Goal: Information Seeking & Learning: Learn about a topic

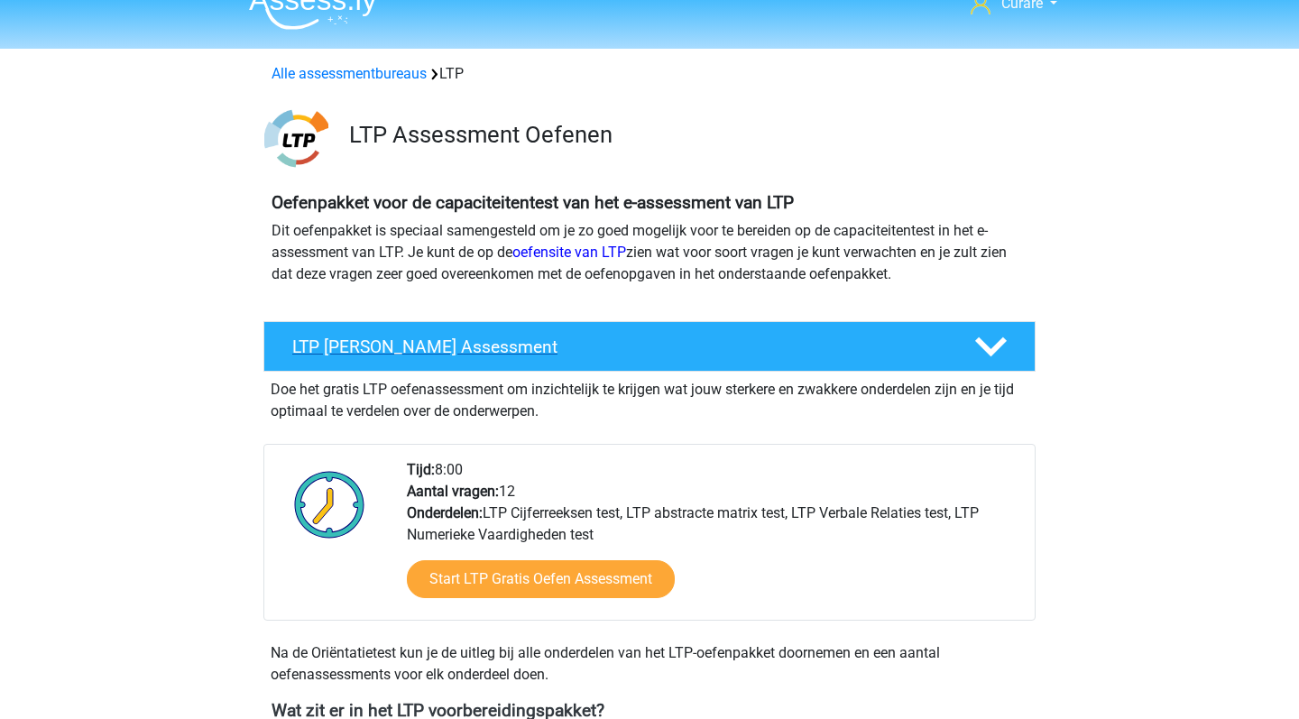
scroll to position [41, 0]
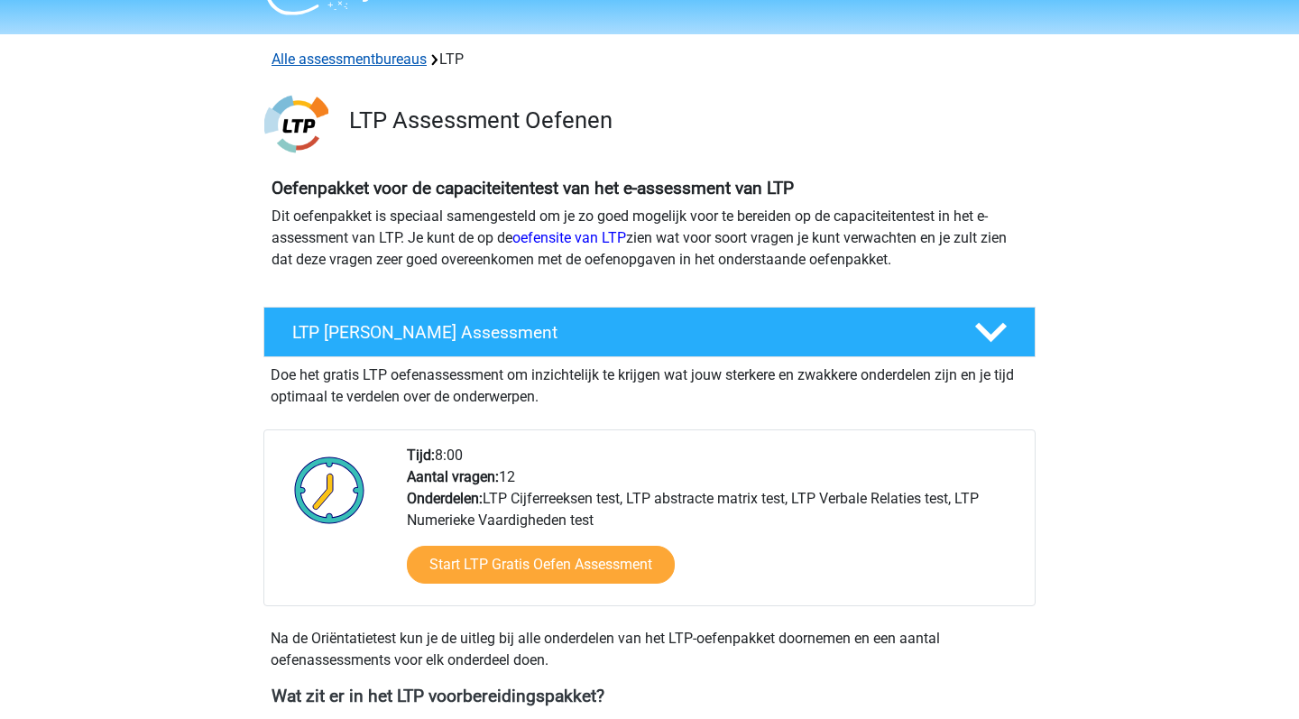
click at [360, 60] on link "Alle assessmentbureaus" at bounding box center [349, 59] width 155 height 17
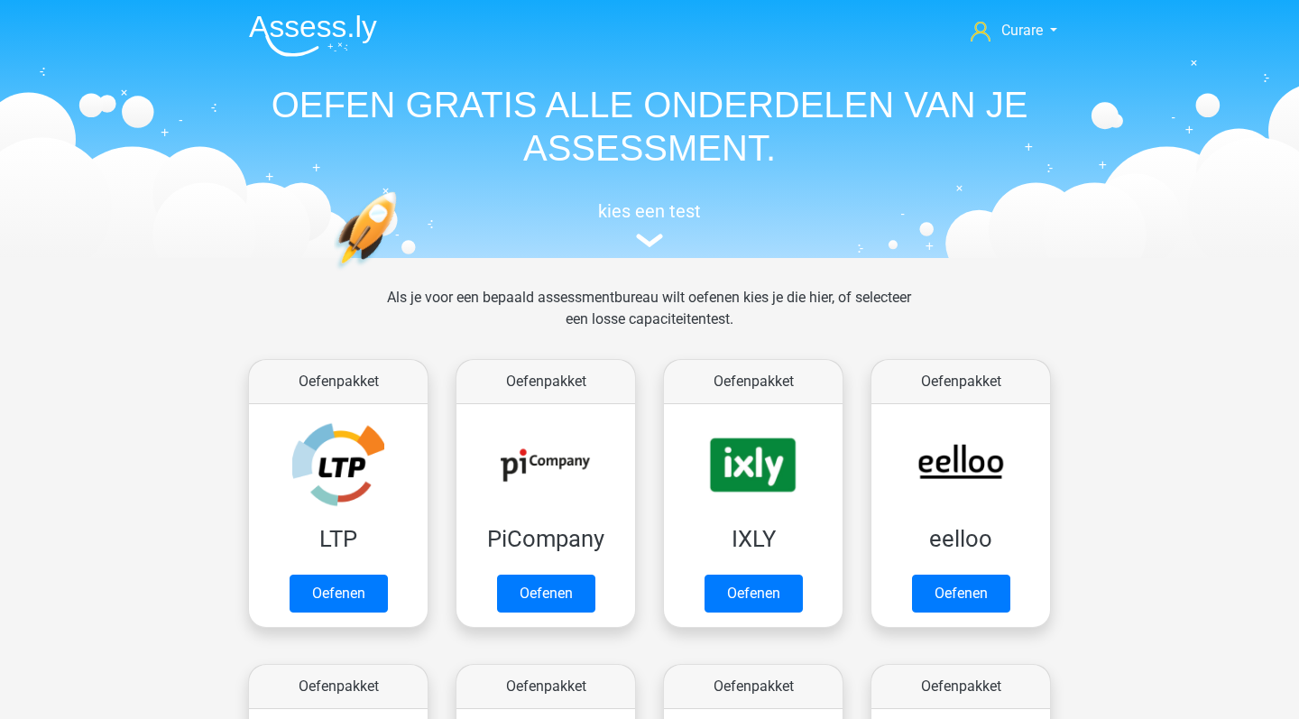
scroll to position [287, 0]
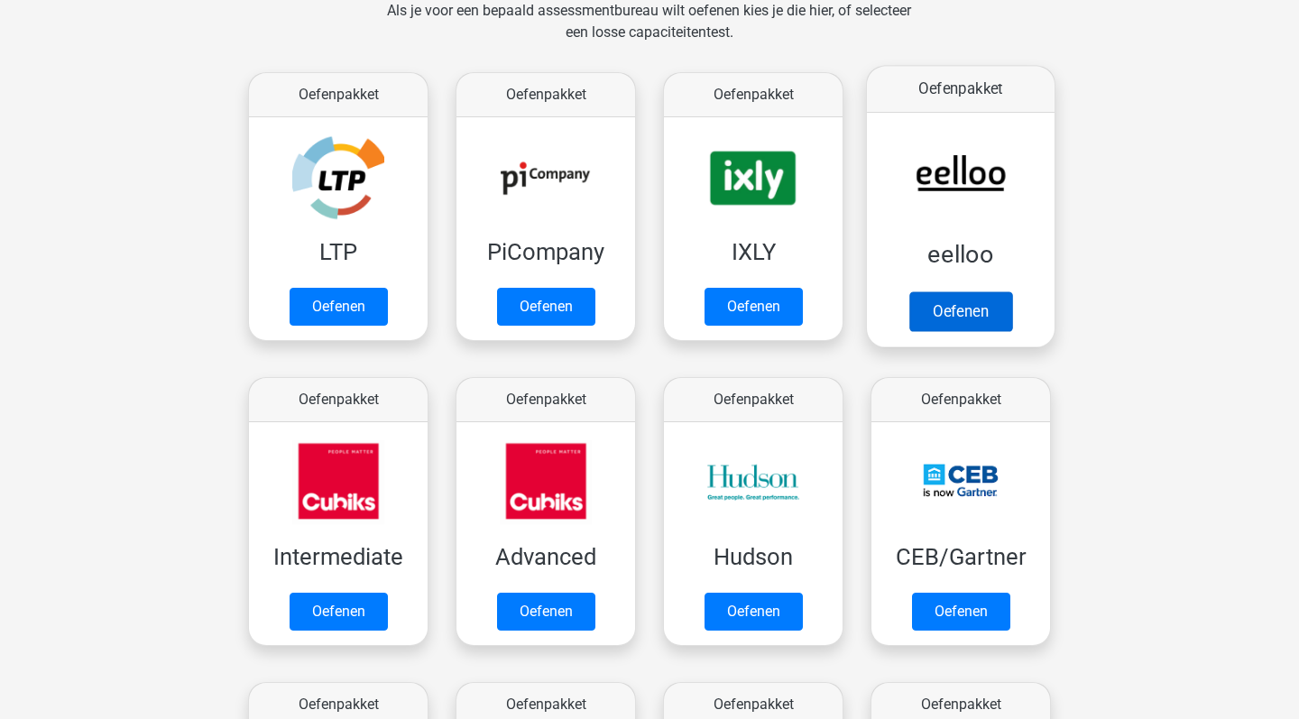
click at [980, 291] on link "Oefenen" at bounding box center [960, 311] width 103 height 40
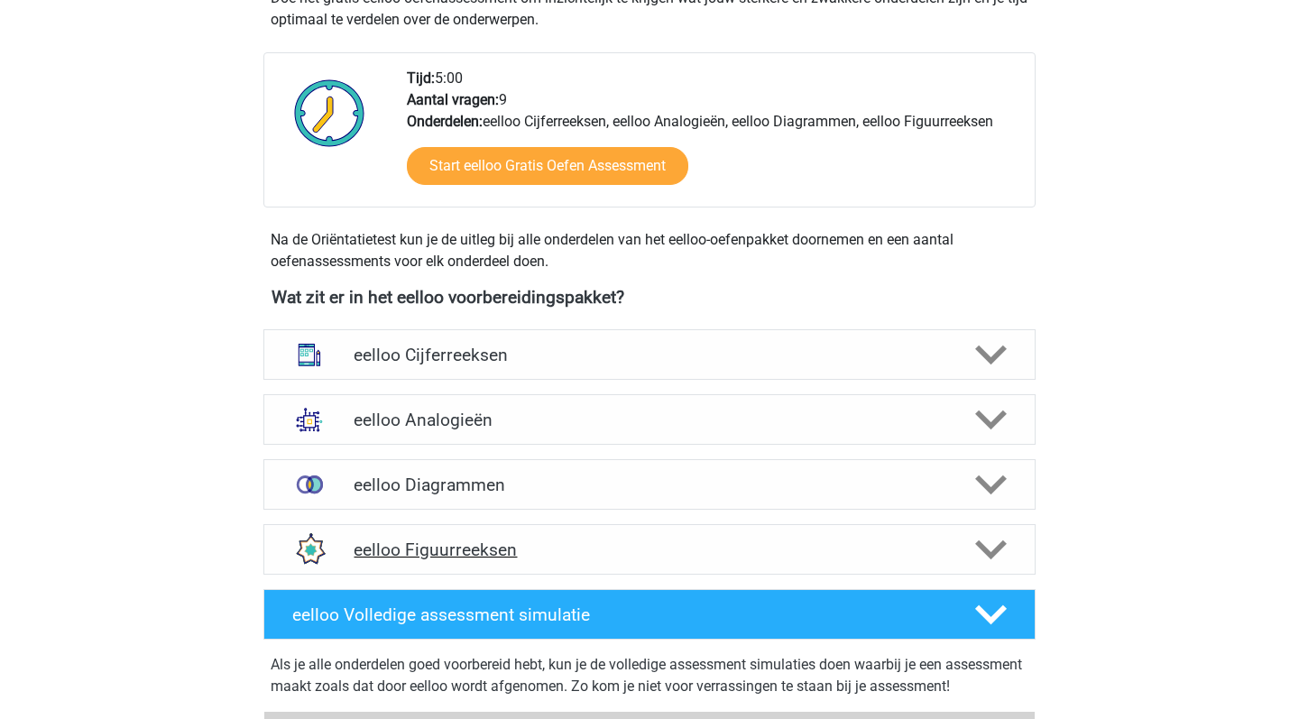
scroll to position [567, 0]
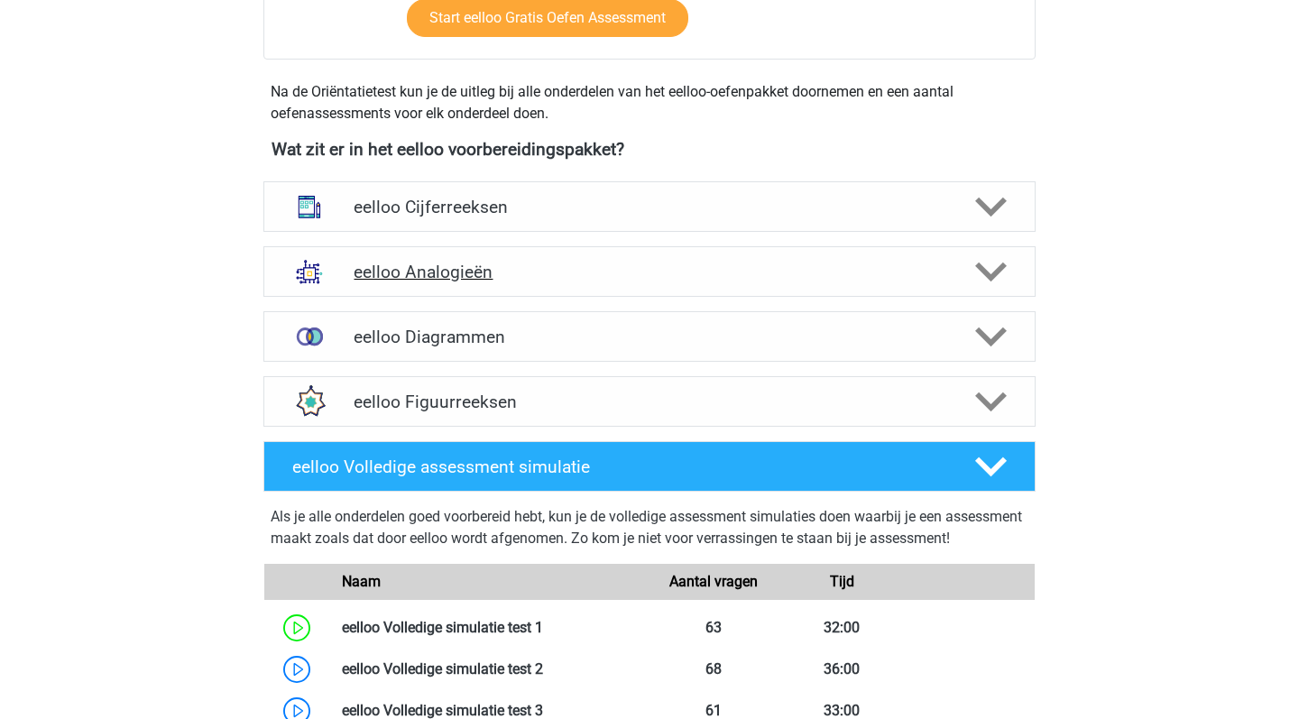
click at [622, 282] on div "eelloo Analogieën" at bounding box center [649, 271] width 772 height 51
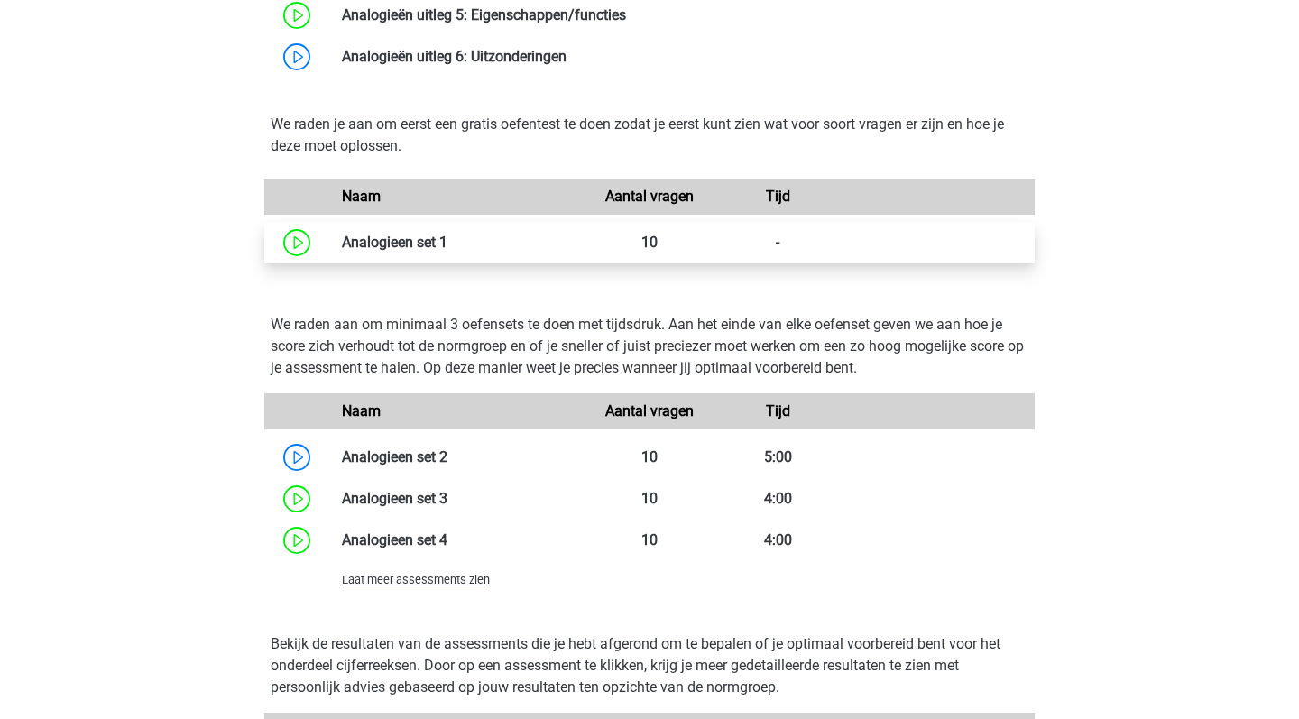
scroll to position [1387, 0]
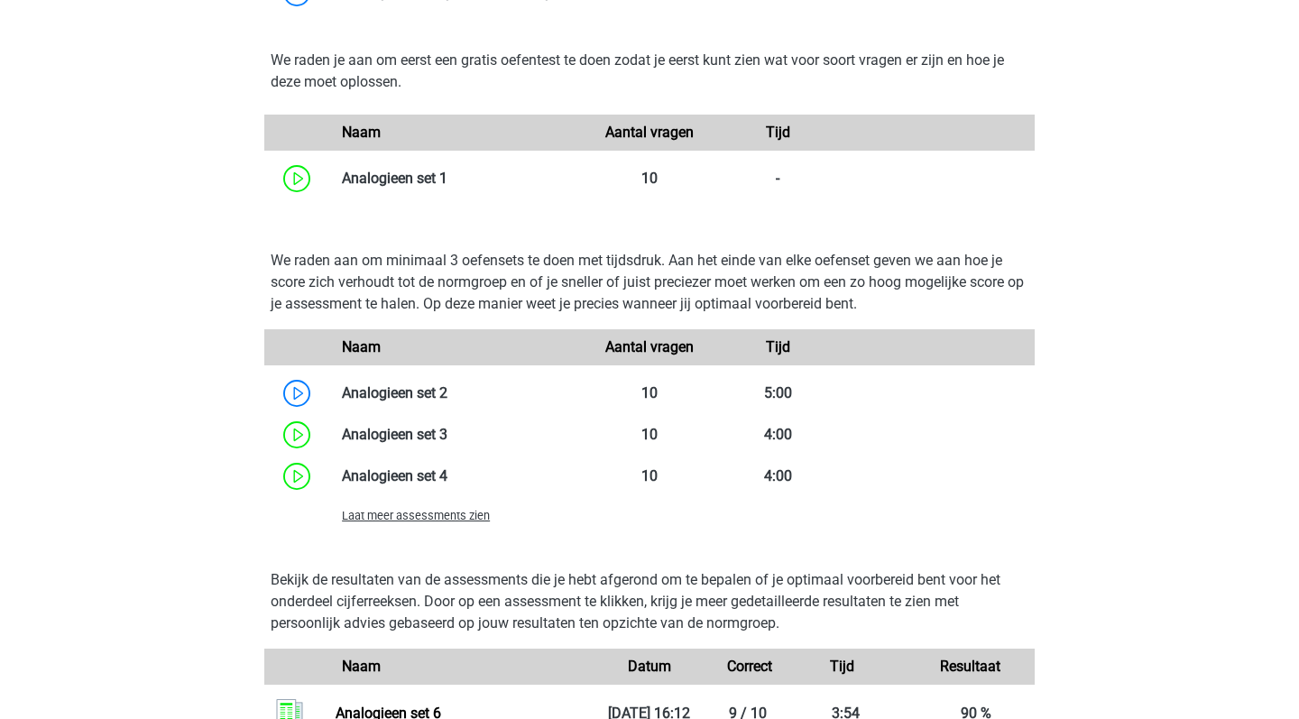
click at [457, 515] on span "Laat meer assessments zien" at bounding box center [416, 516] width 148 height 14
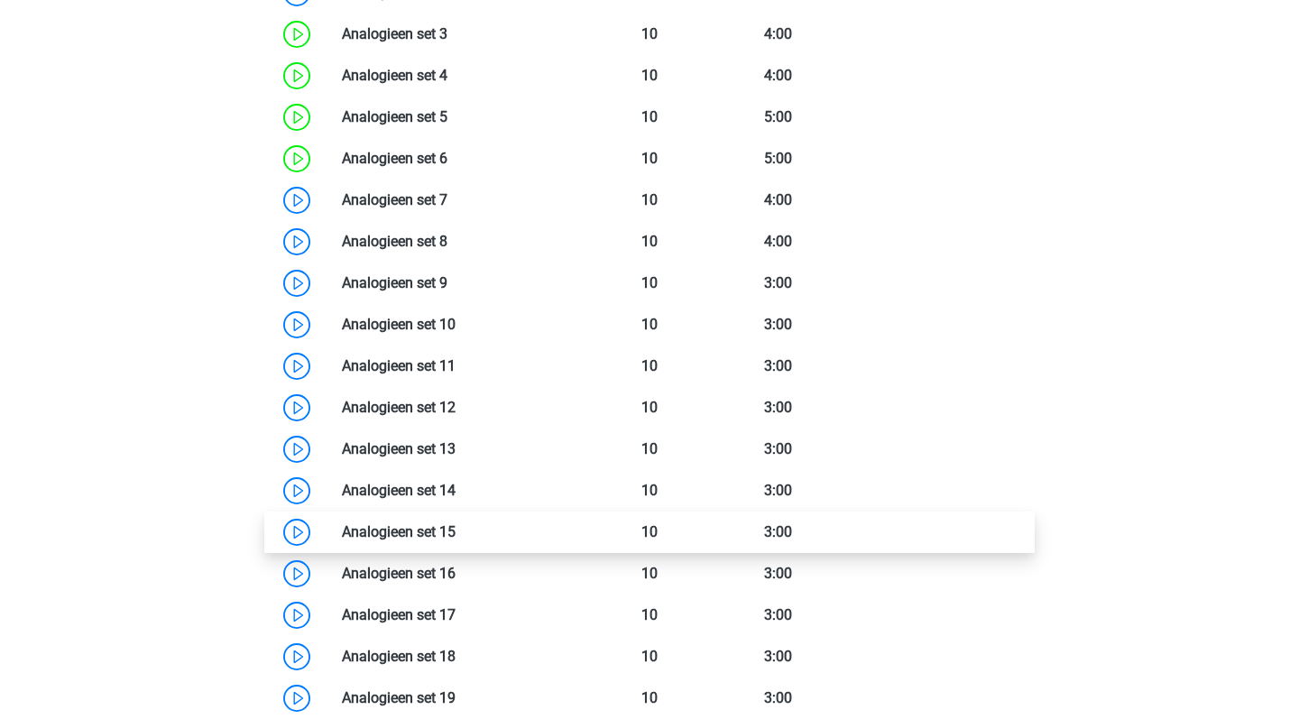
scroll to position [1622, 0]
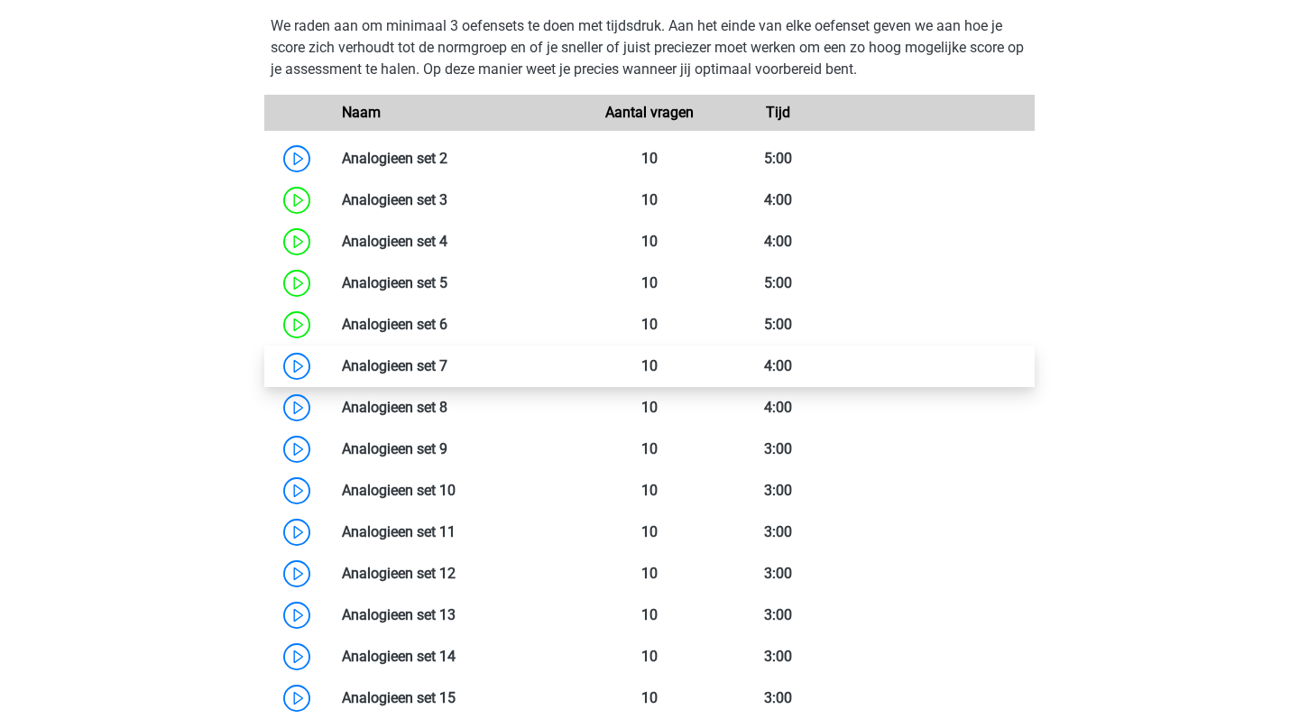
click at [447, 368] on link at bounding box center [447, 365] width 0 height 17
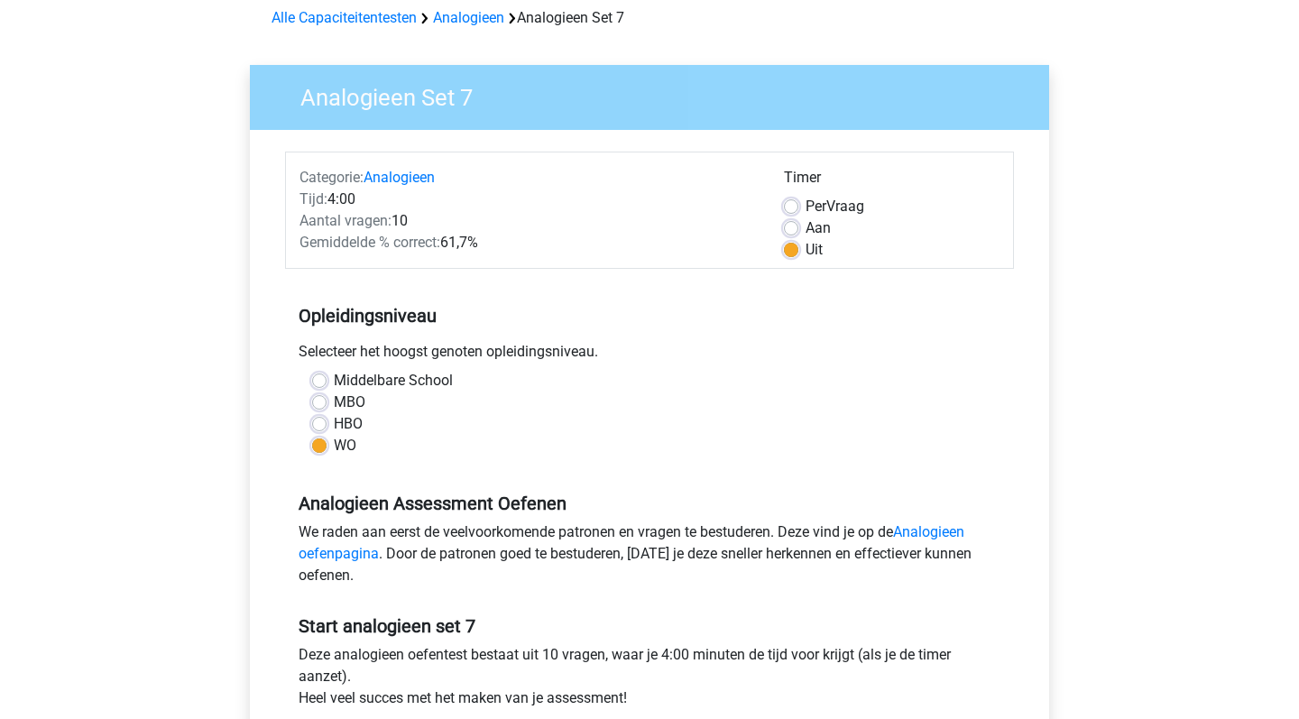
scroll to position [337, 0]
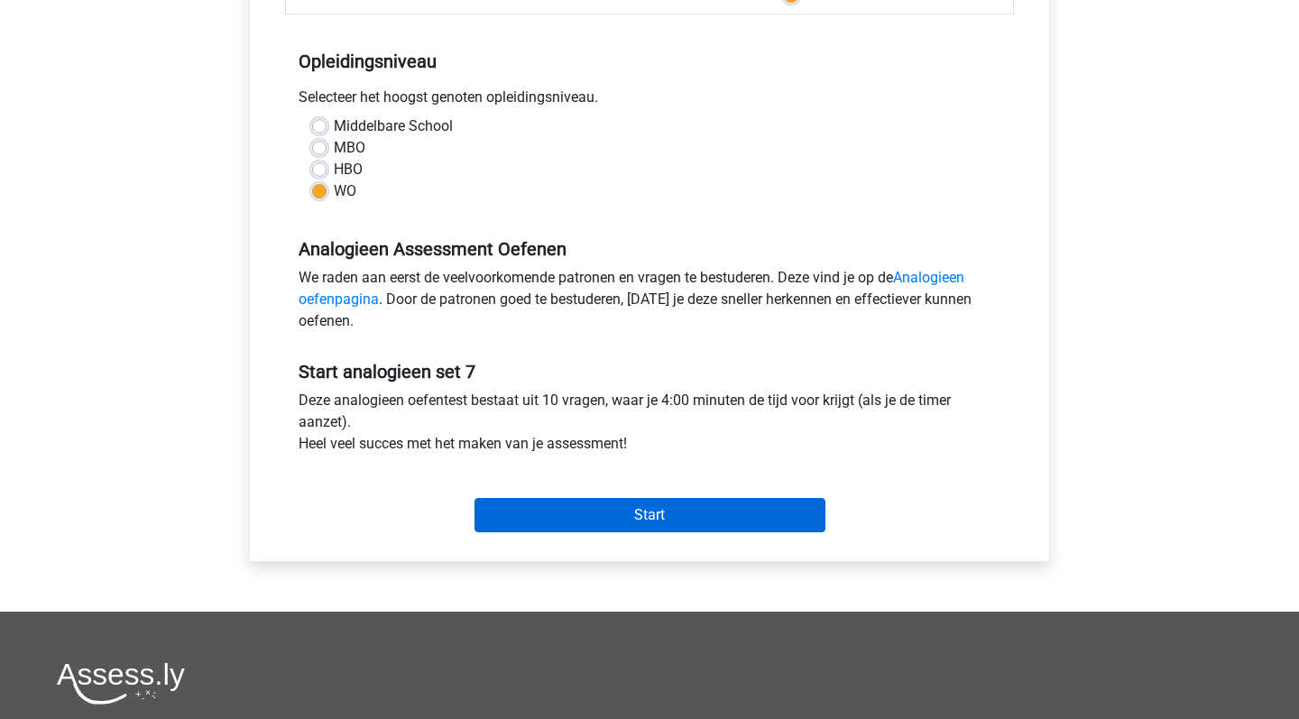
click at [693, 505] on input "Start" at bounding box center [649, 515] width 351 height 34
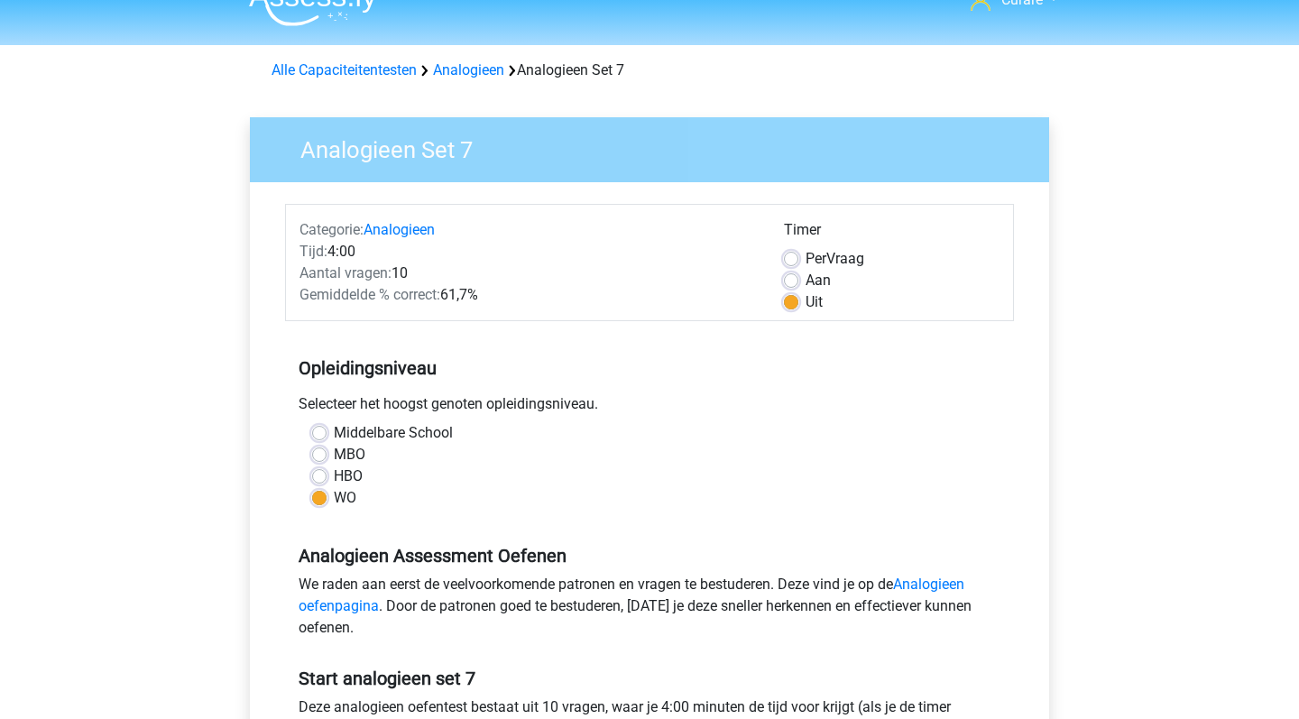
scroll to position [36, 0]
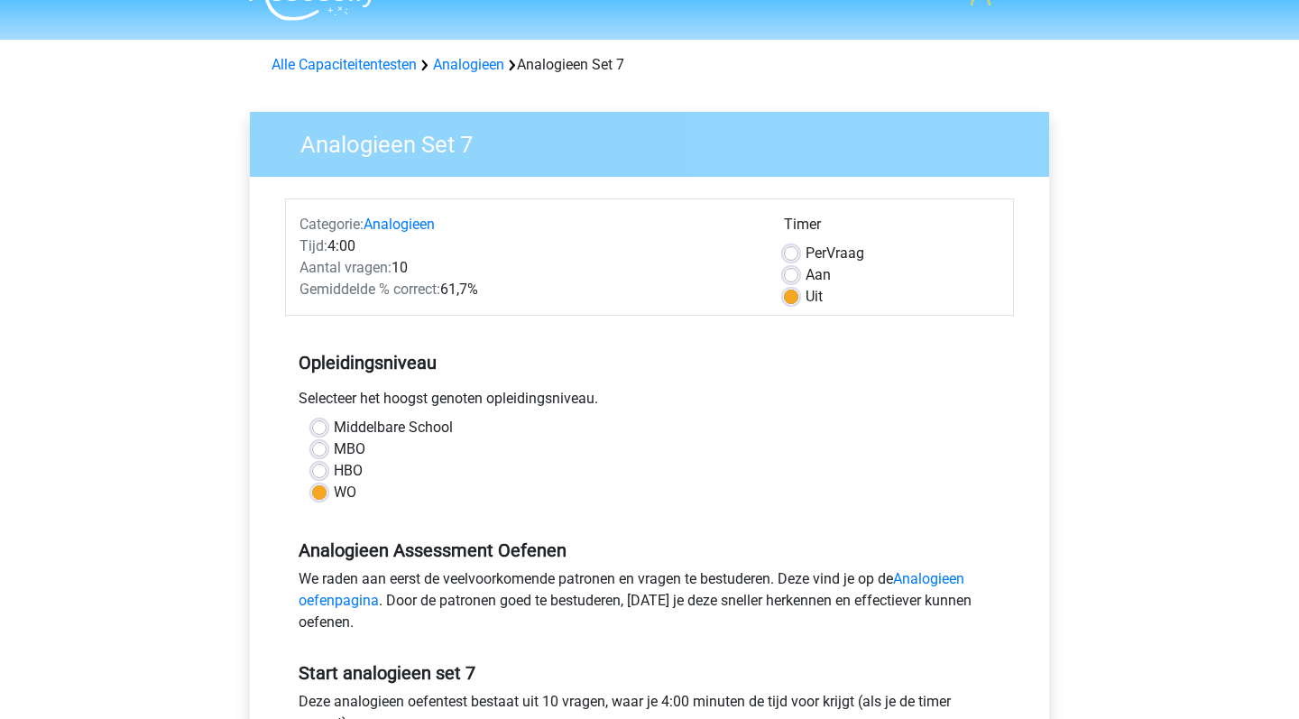
click at [806, 274] on label "Aan" at bounding box center [818, 275] width 25 height 22
click at [789, 274] on input "Aan" at bounding box center [791, 273] width 14 height 18
radio input "true"
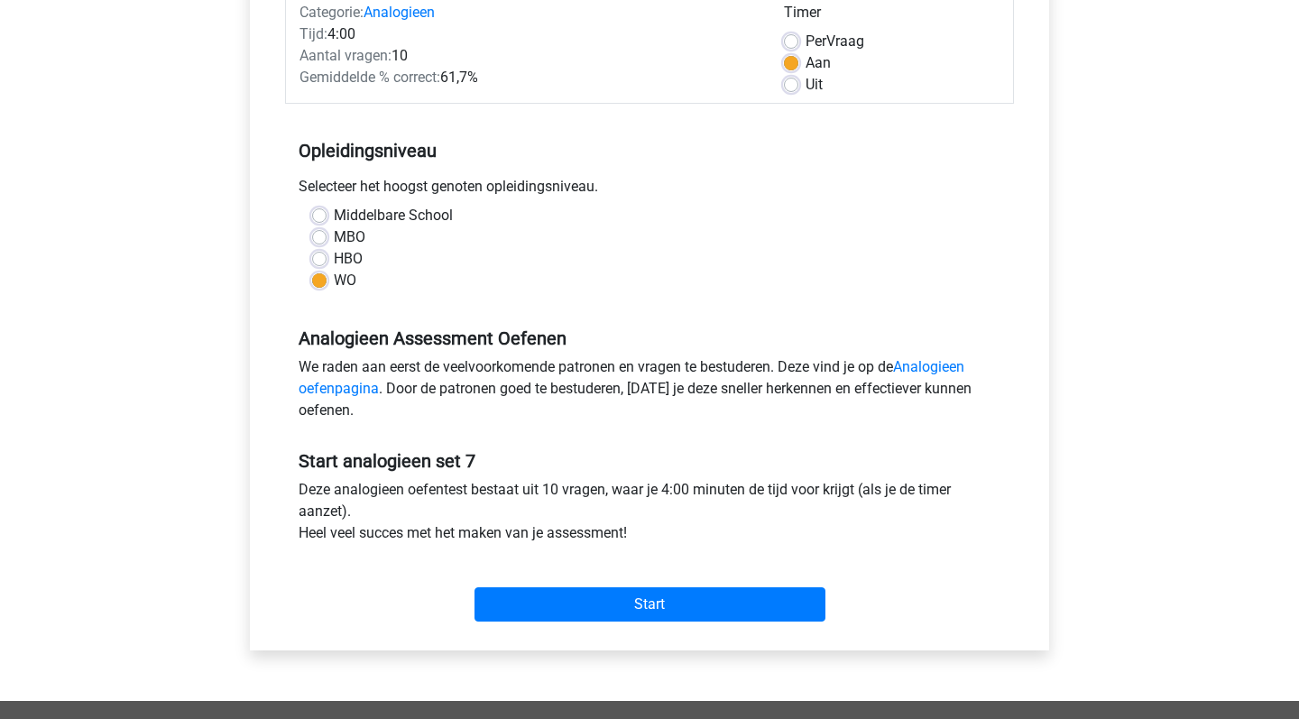
scroll to position [278, 0]
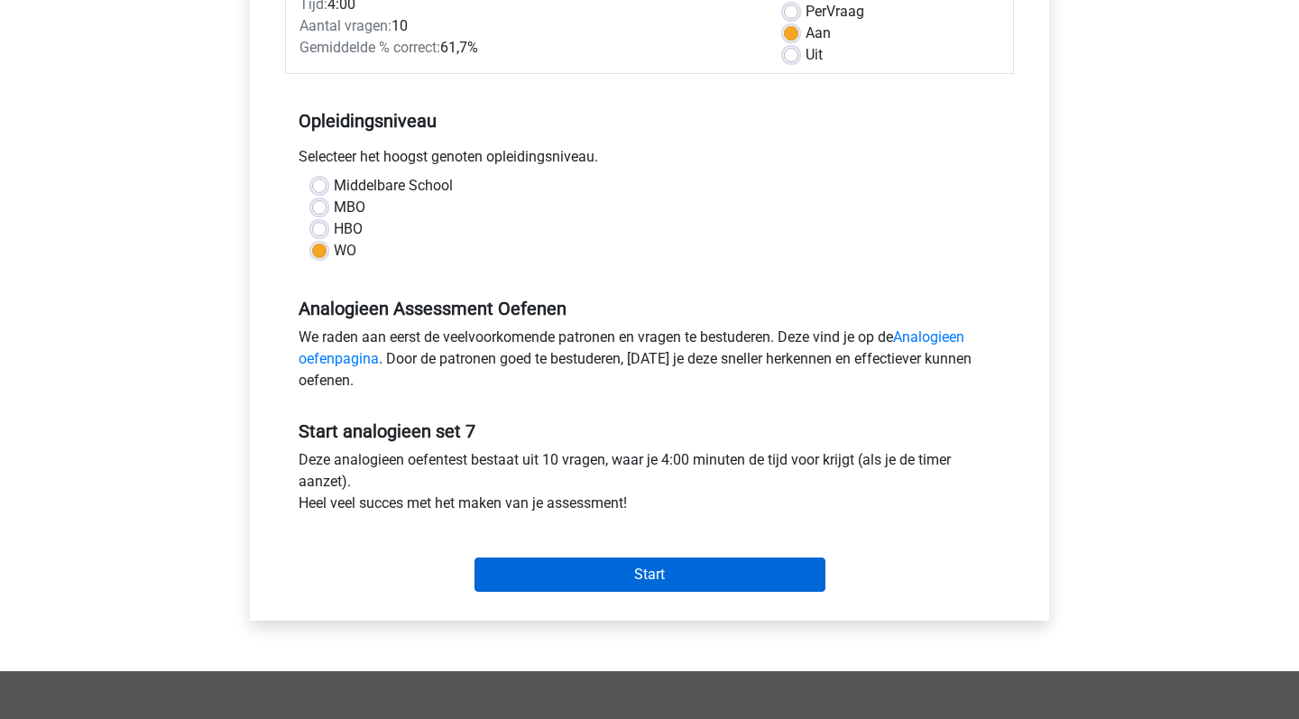
click at [600, 561] on input "Start" at bounding box center [649, 574] width 351 height 34
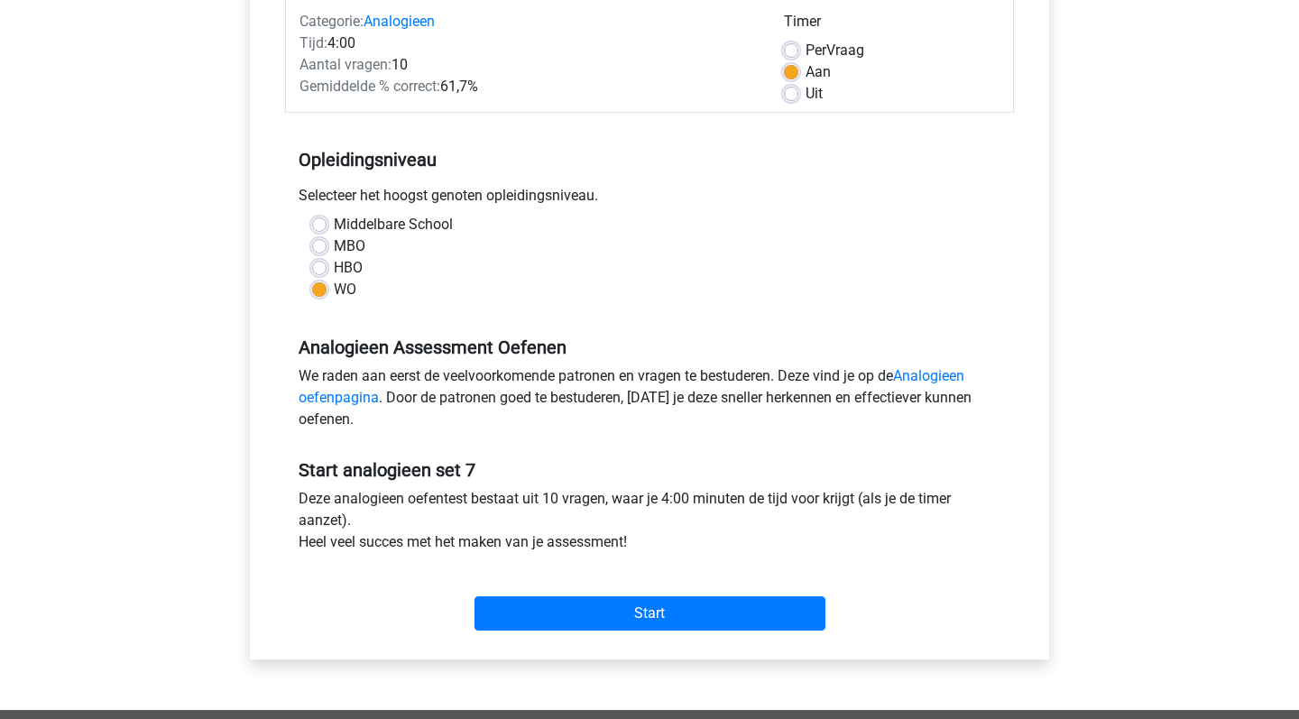
scroll to position [10, 0]
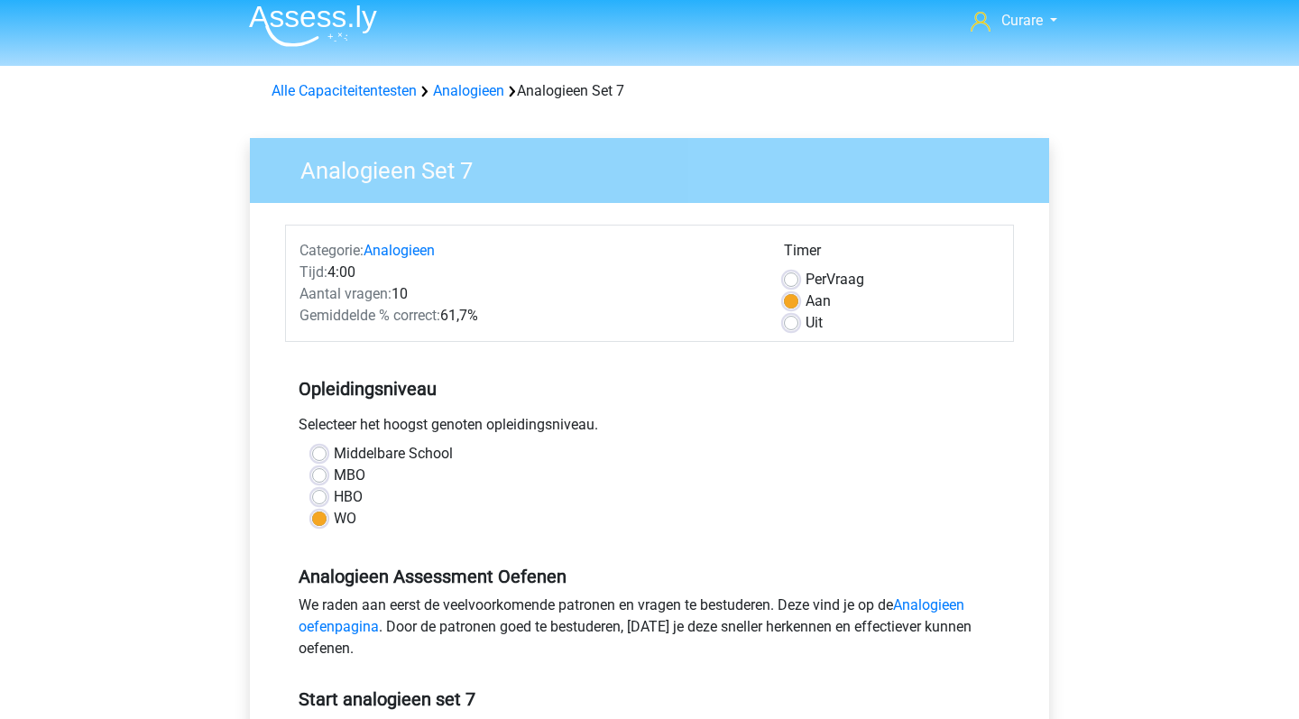
click at [806, 279] on label "Per Vraag" at bounding box center [835, 280] width 59 height 22
click at [789, 279] on input "Per Vraag" at bounding box center [791, 278] width 14 height 18
radio input "true"
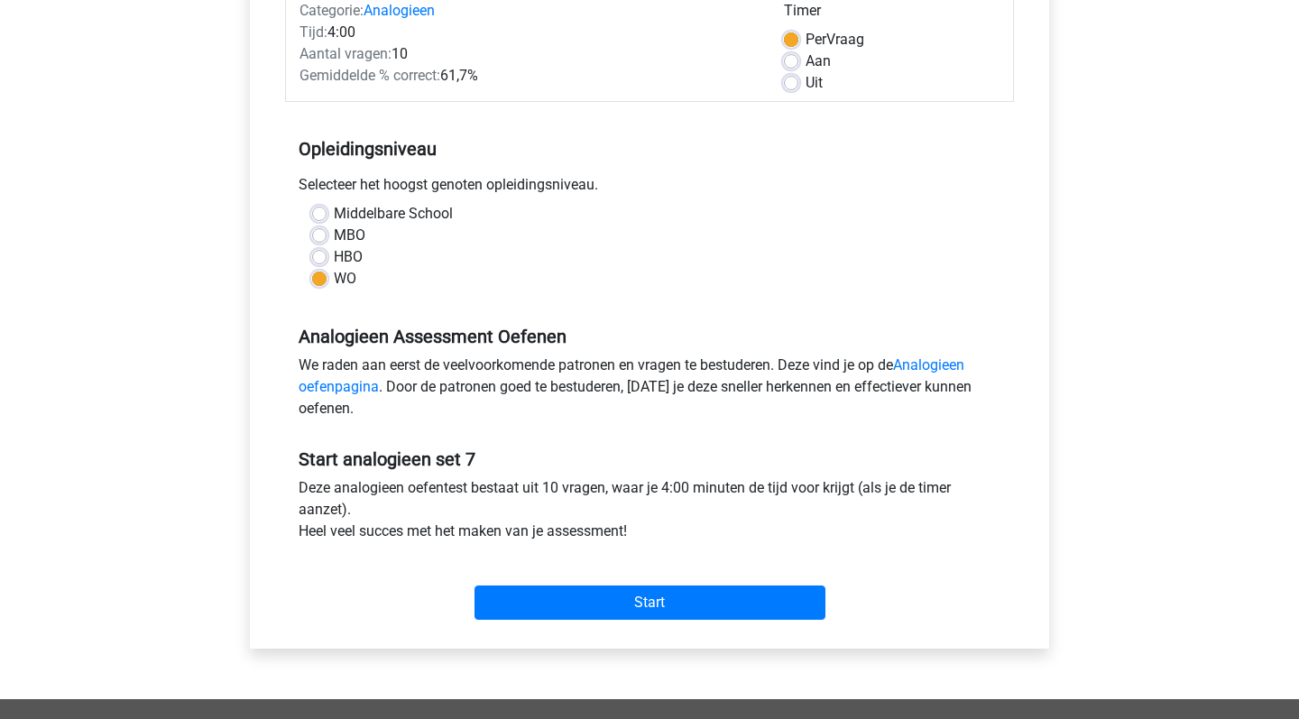
scroll to position [277, 0]
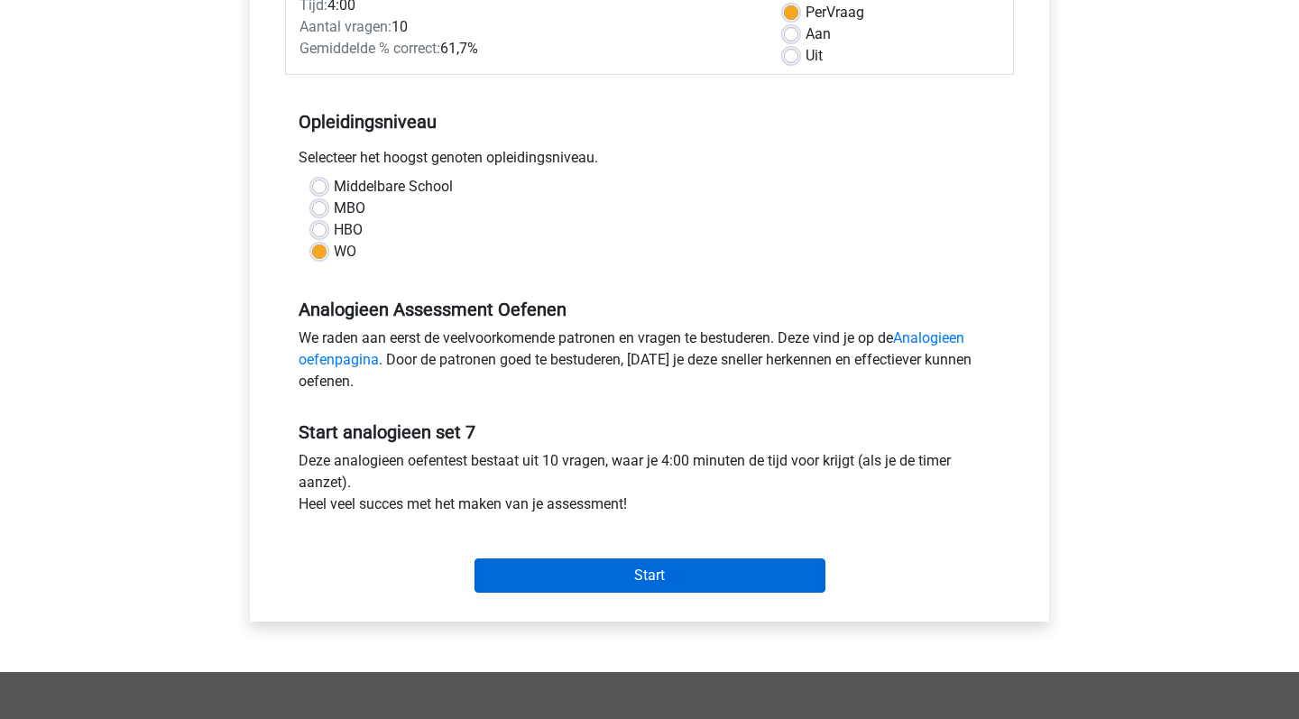
click at [622, 573] on input "Start" at bounding box center [649, 575] width 351 height 34
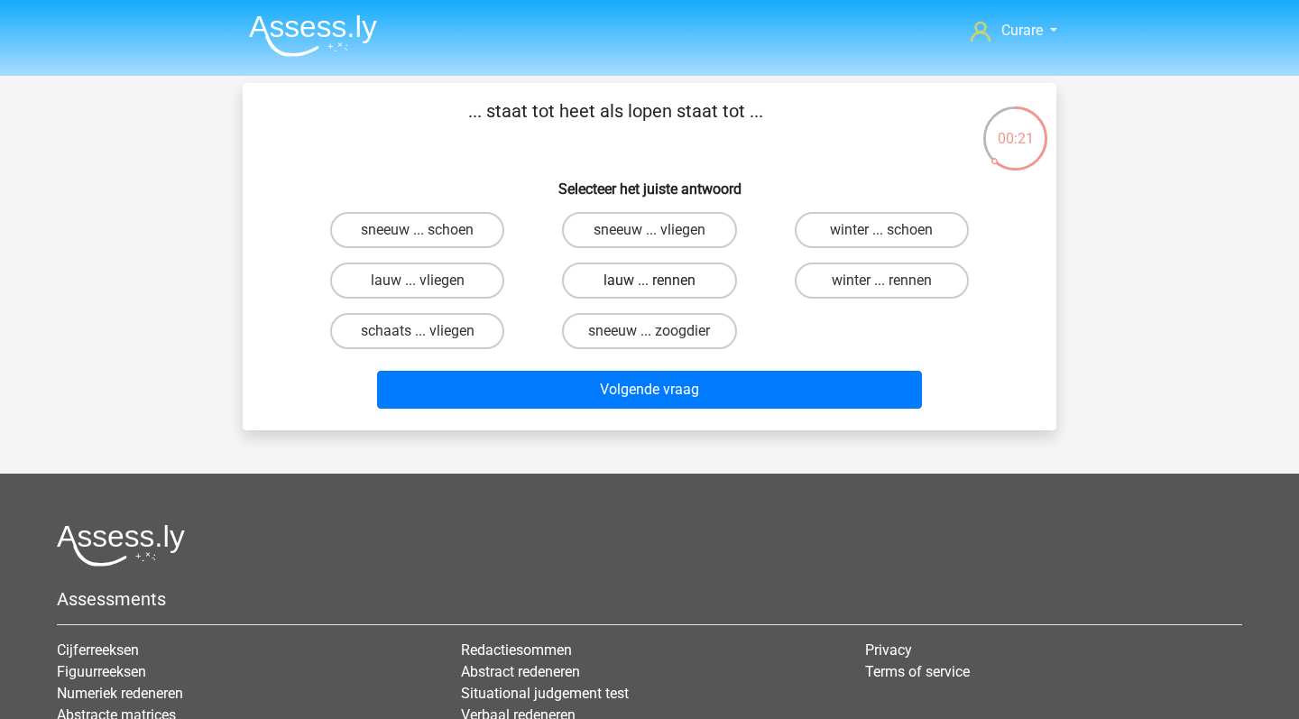
click at [680, 285] on label "lauw ... rennen" at bounding box center [649, 281] width 174 height 36
click at [661, 285] on input "lauw ... rennen" at bounding box center [655, 287] width 12 height 12
radio input "true"
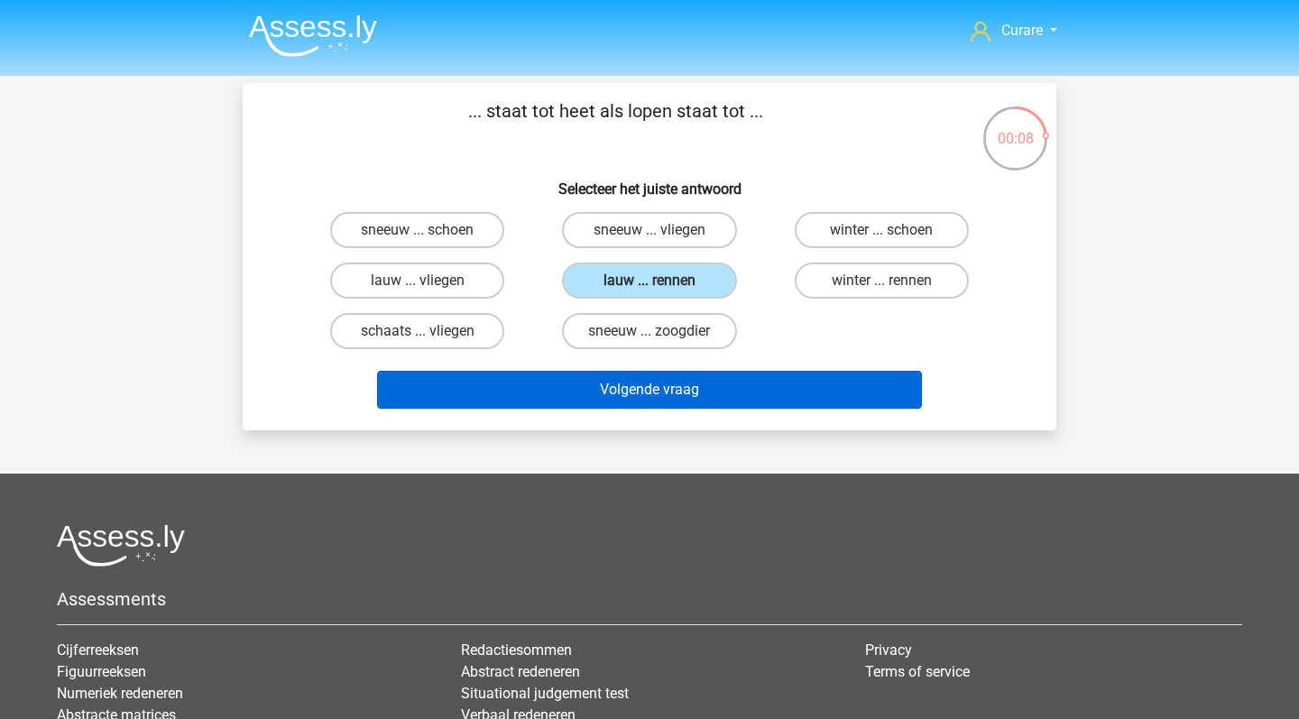
click at [696, 392] on button "Volgende vraag" at bounding box center [650, 390] width 546 height 38
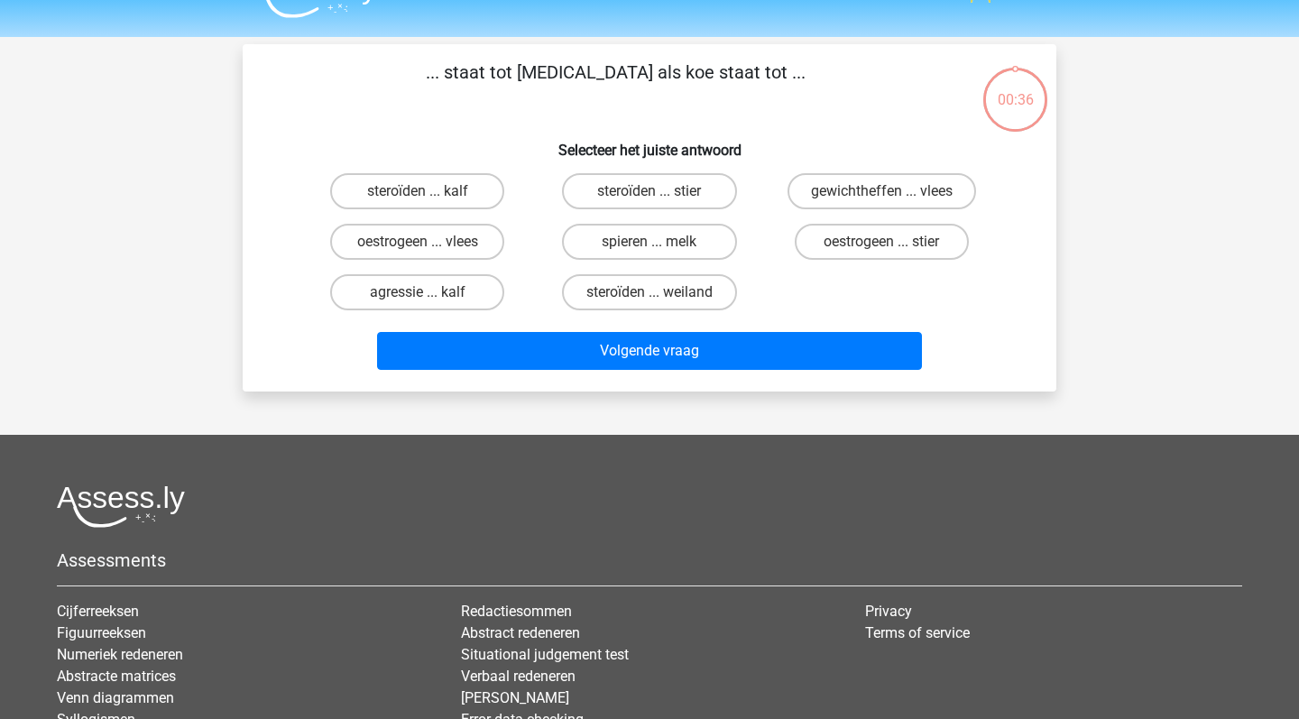
scroll to position [36, 0]
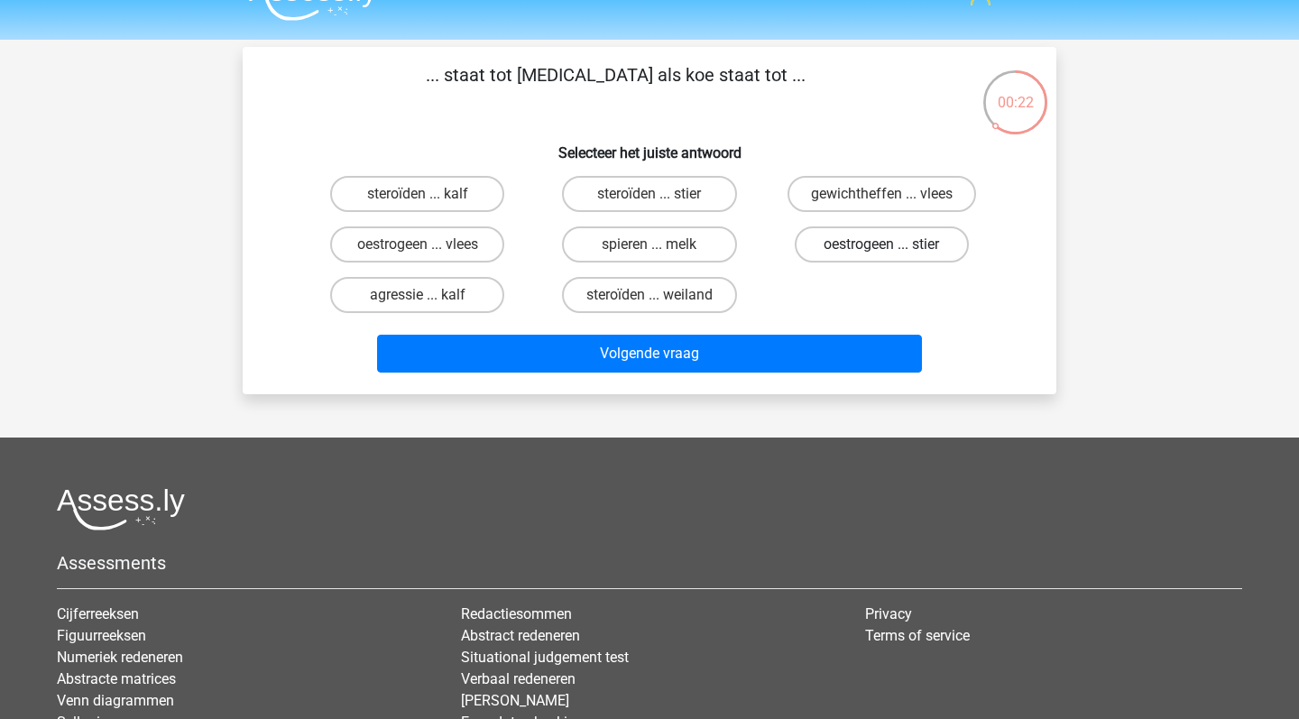
click at [869, 250] on label "oestrogeen ... stier" at bounding box center [882, 244] width 174 height 36
click at [881, 250] on input "oestrogeen ... stier" at bounding box center [887, 250] width 12 height 12
radio input "true"
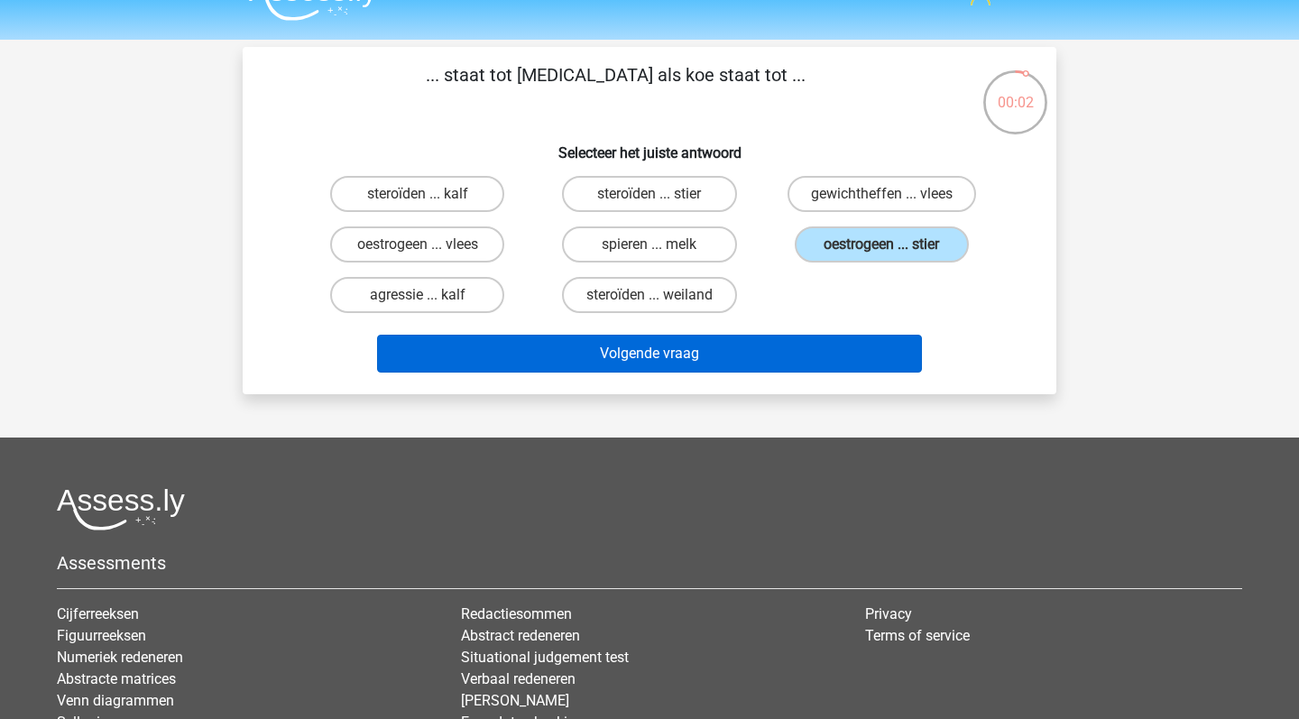
click at [652, 352] on button "Volgende vraag" at bounding box center [650, 354] width 546 height 38
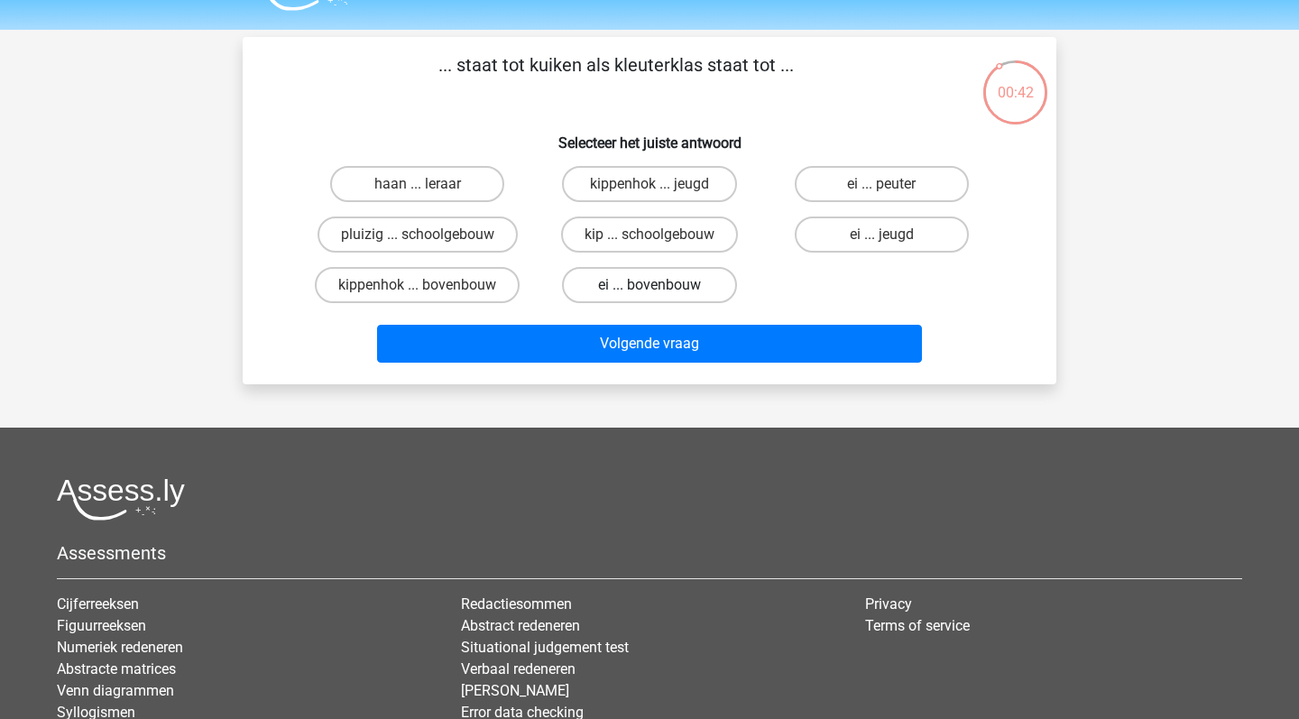
scroll to position [43, 0]
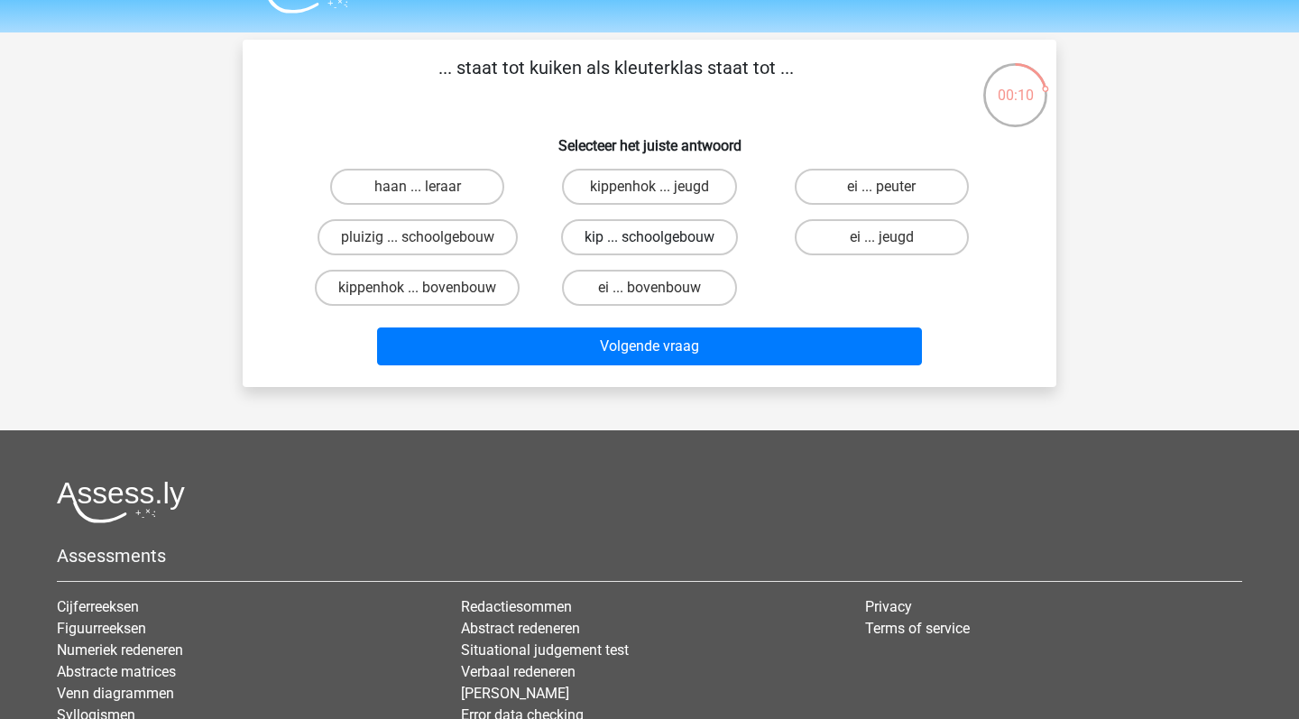
click at [689, 243] on label "kip ... schoolgebouw" at bounding box center [649, 237] width 177 height 36
click at [661, 243] on input "kip ... schoolgebouw" at bounding box center [655, 243] width 12 height 12
radio input "true"
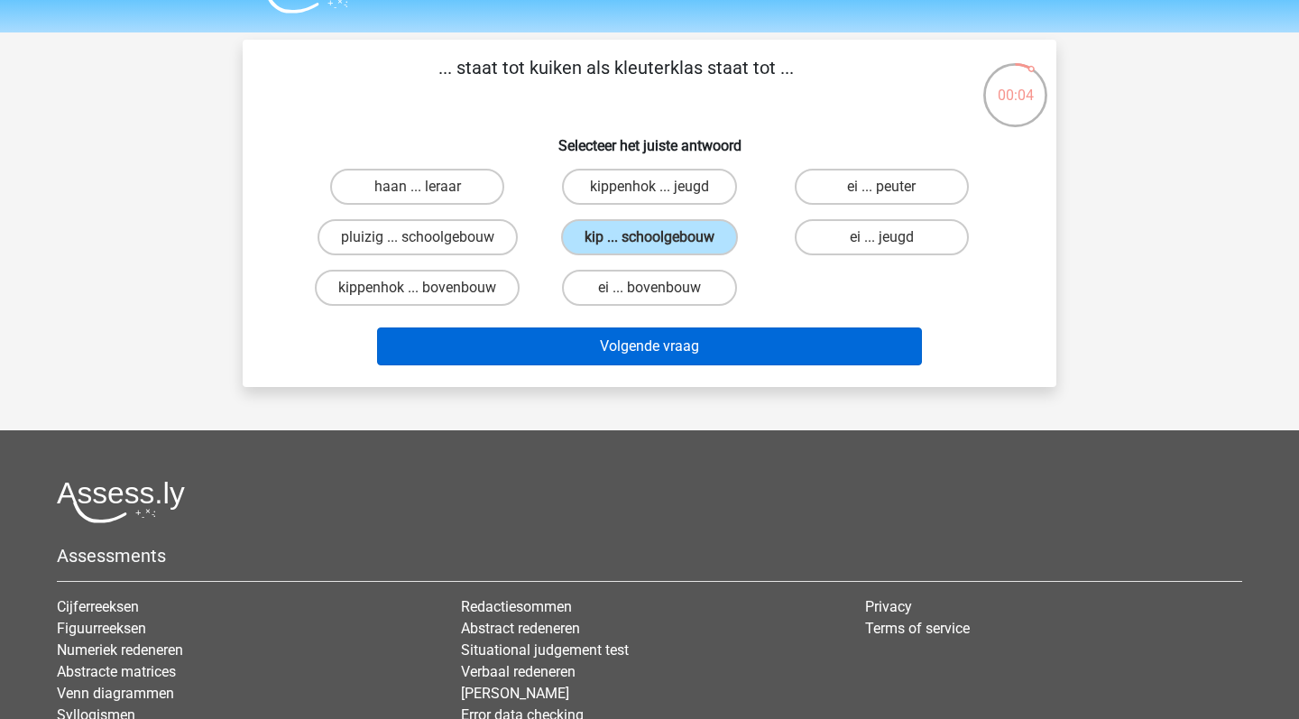
click at [718, 343] on button "Volgende vraag" at bounding box center [650, 346] width 546 height 38
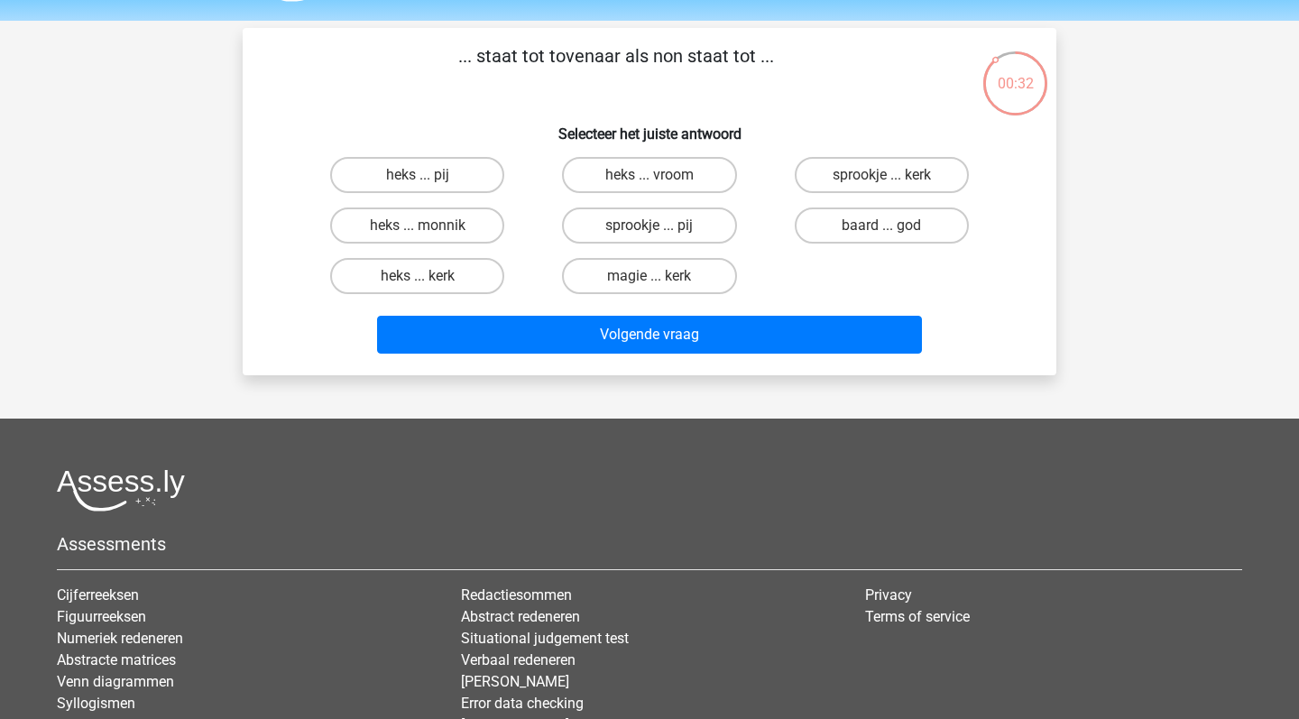
scroll to position [53, 0]
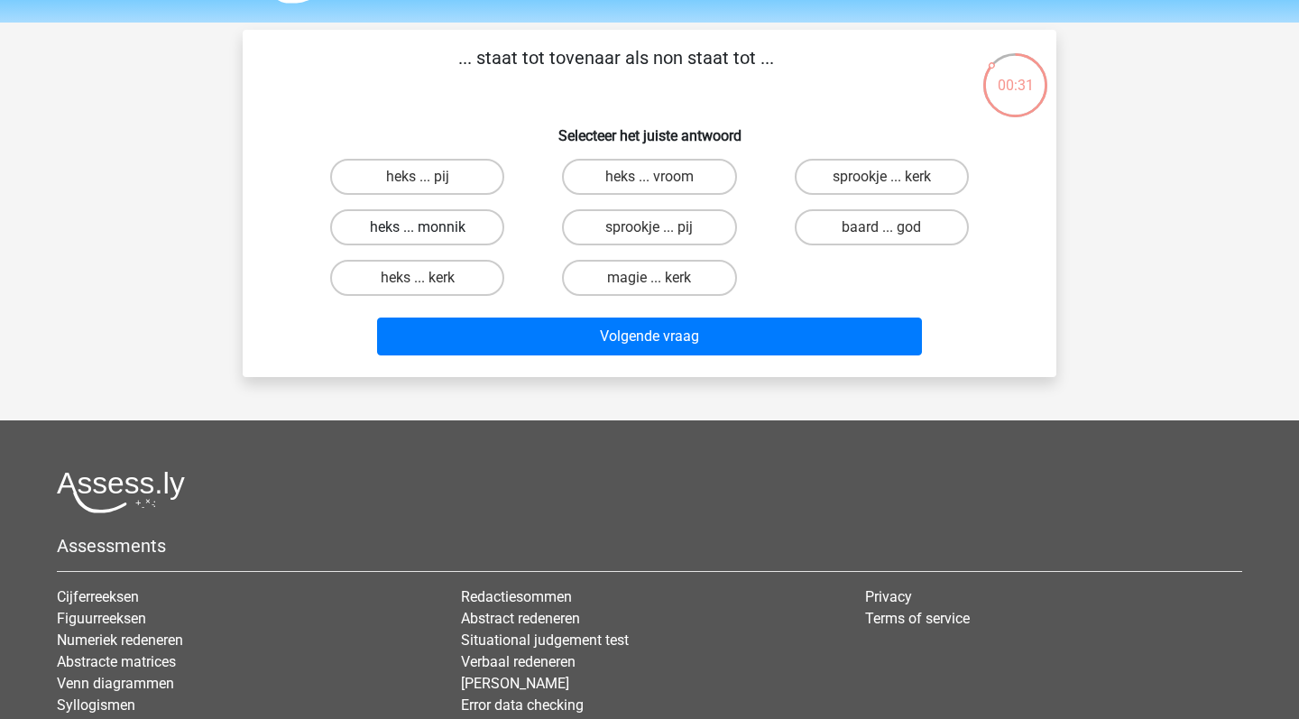
click at [443, 226] on label "heks ... monnik" at bounding box center [417, 227] width 174 height 36
click at [429, 227] on input "heks ... monnik" at bounding box center [424, 233] width 12 height 12
radio input "true"
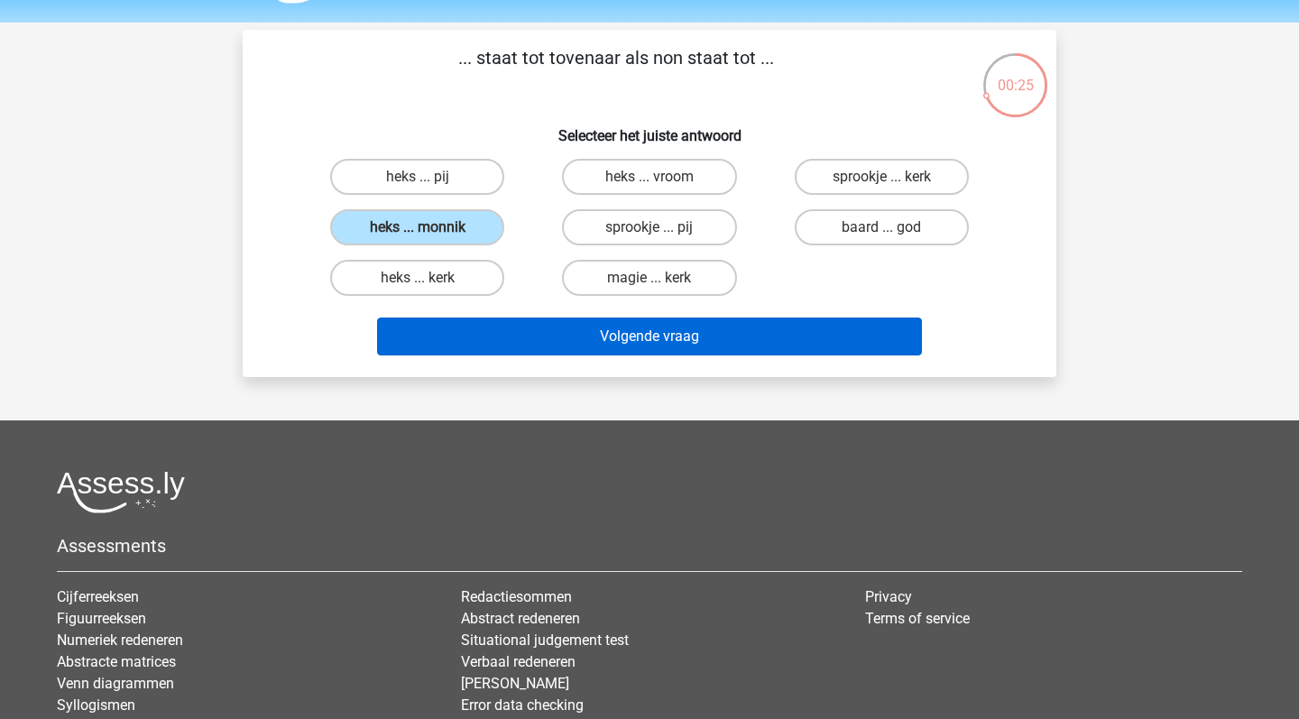
click at [694, 341] on button "Volgende vraag" at bounding box center [650, 337] width 546 height 38
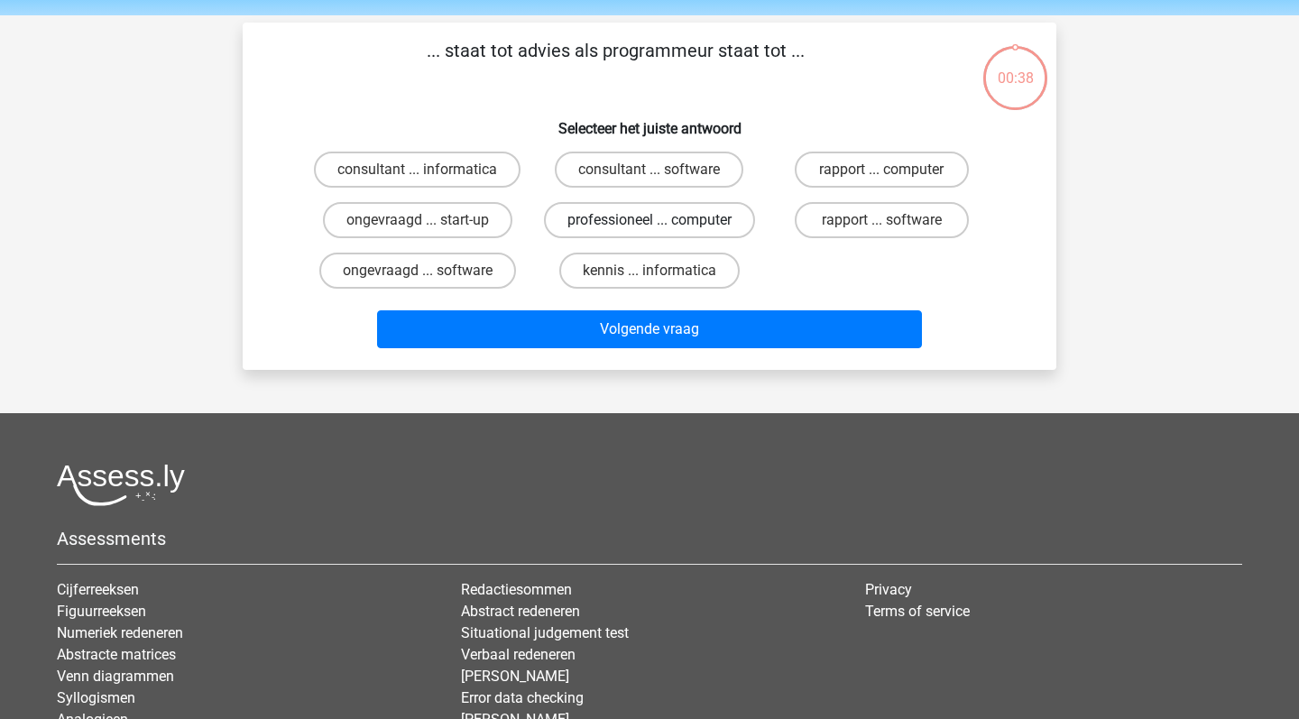
scroll to position [59, 0]
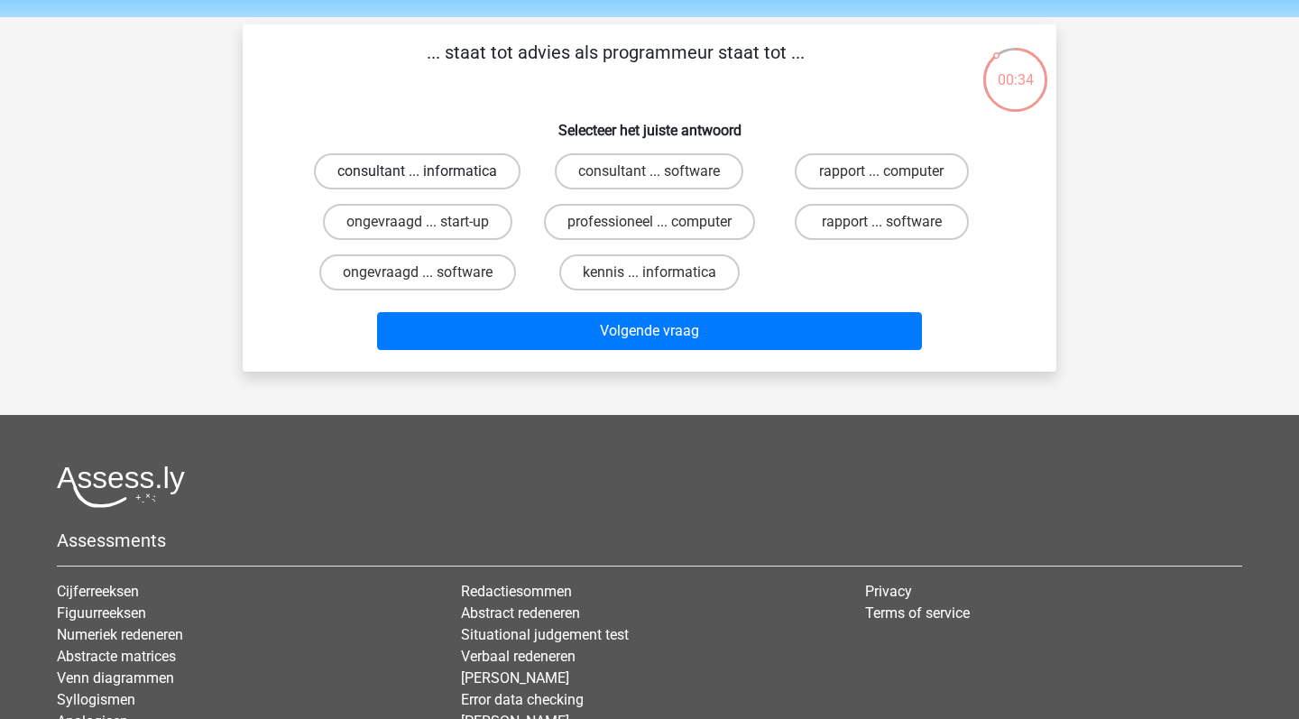
click at [461, 171] on label "consultant ... informatica" at bounding box center [417, 171] width 207 height 36
click at [429, 171] on input "consultant ... informatica" at bounding box center [424, 177] width 12 height 12
radio input "true"
click at [644, 167] on label "consultant ... software" at bounding box center [649, 171] width 189 height 36
click at [649, 171] on input "consultant ... software" at bounding box center [655, 177] width 12 height 12
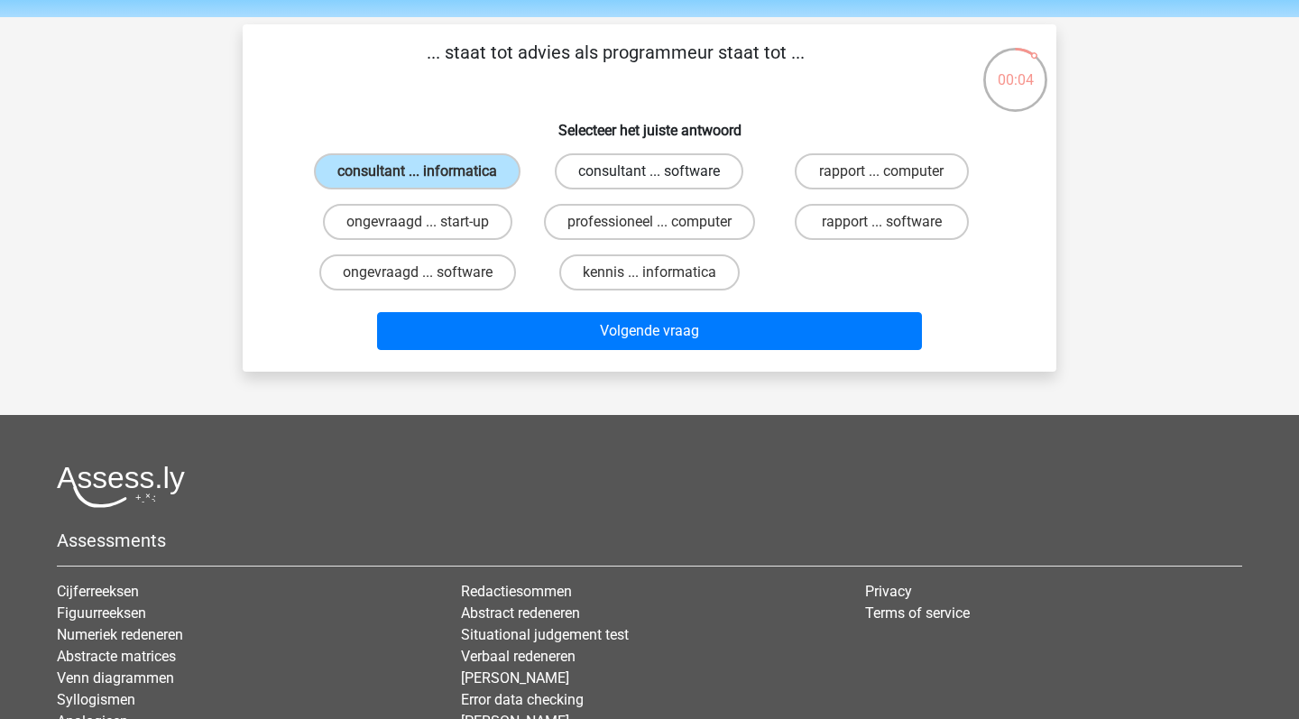
radio input "true"
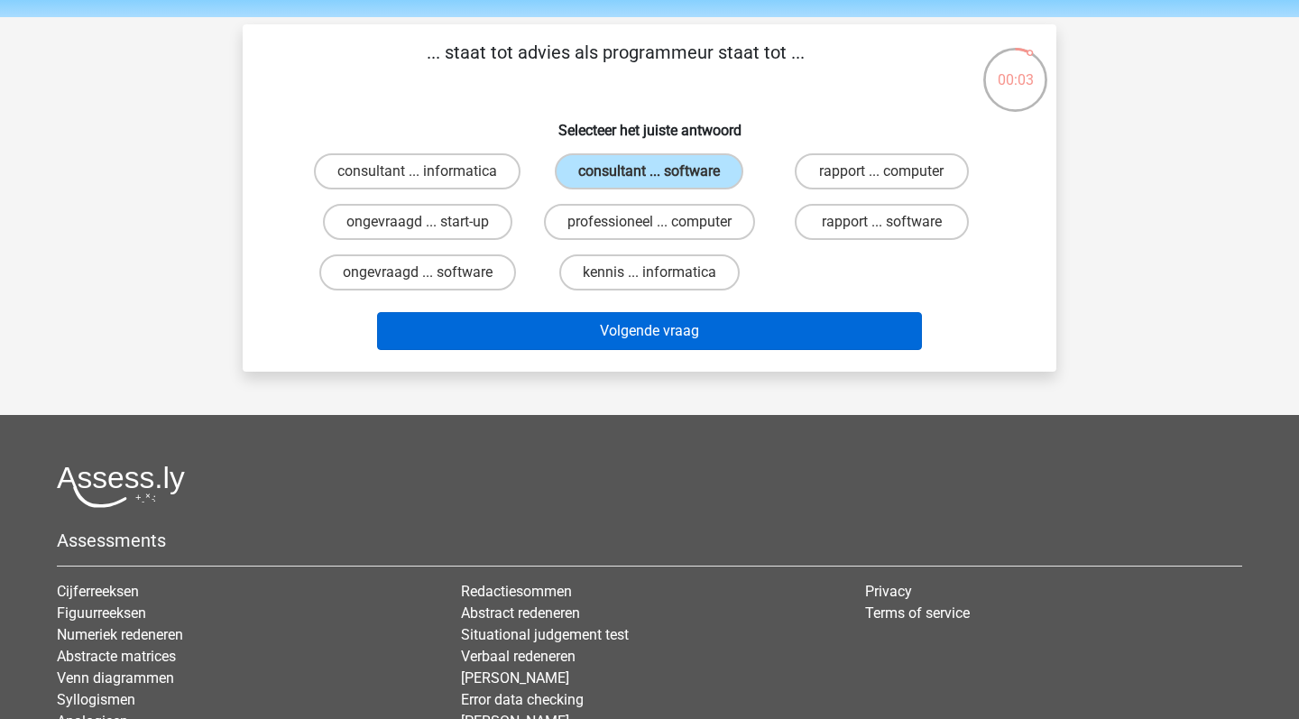
click at [659, 340] on button "Volgende vraag" at bounding box center [650, 331] width 546 height 38
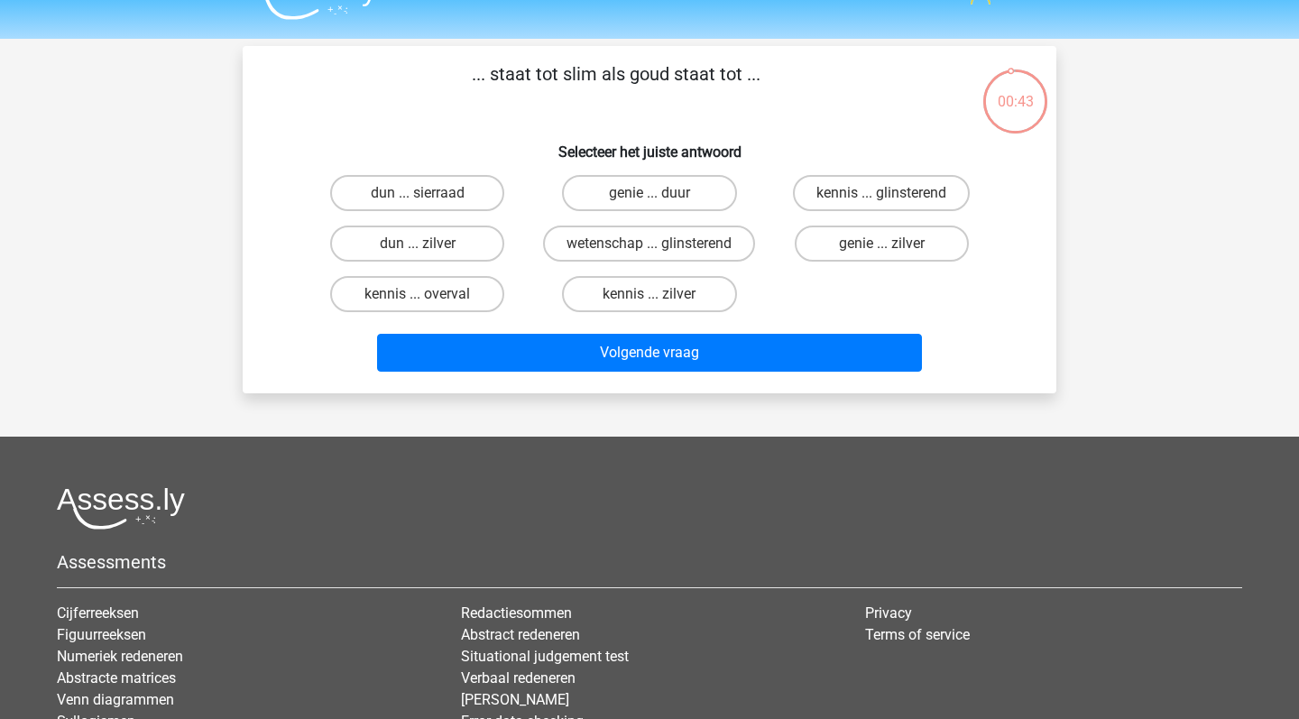
scroll to position [19, 0]
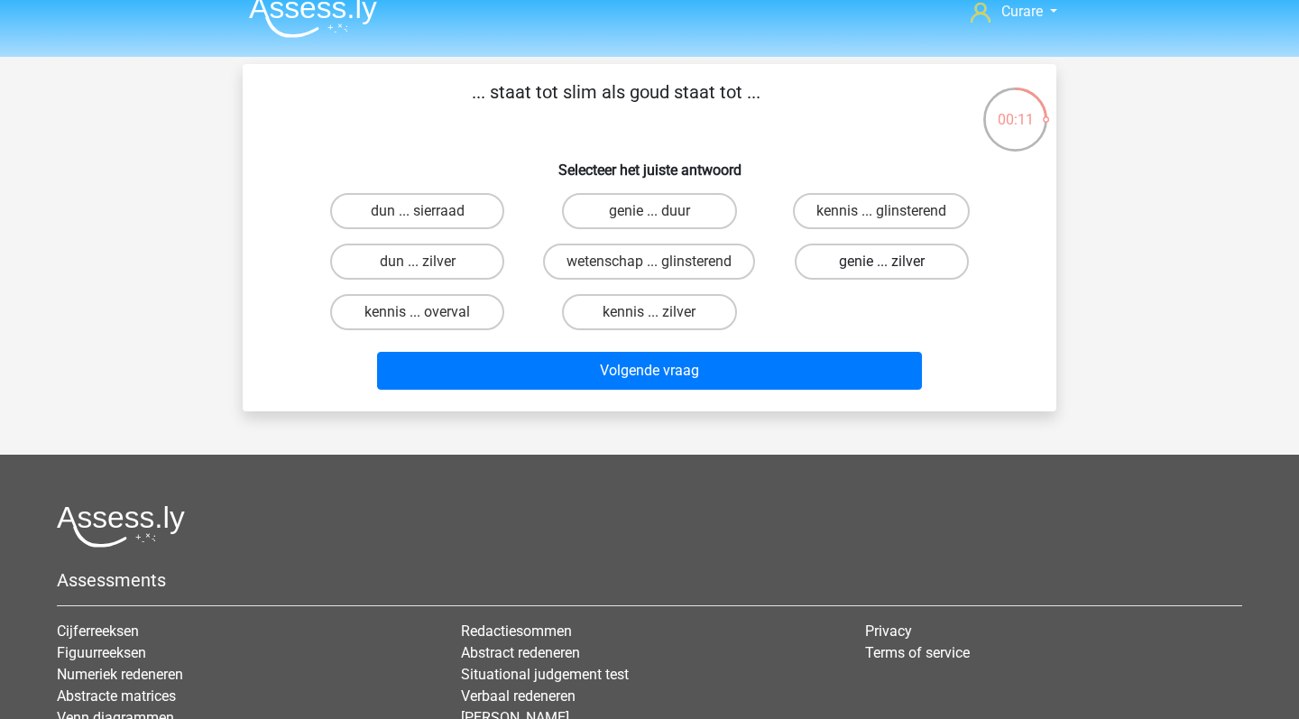
click at [870, 256] on label "genie ... zilver" at bounding box center [882, 262] width 174 height 36
click at [881, 262] on input "genie ... zilver" at bounding box center [887, 268] width 12 height 12
radio input "true"
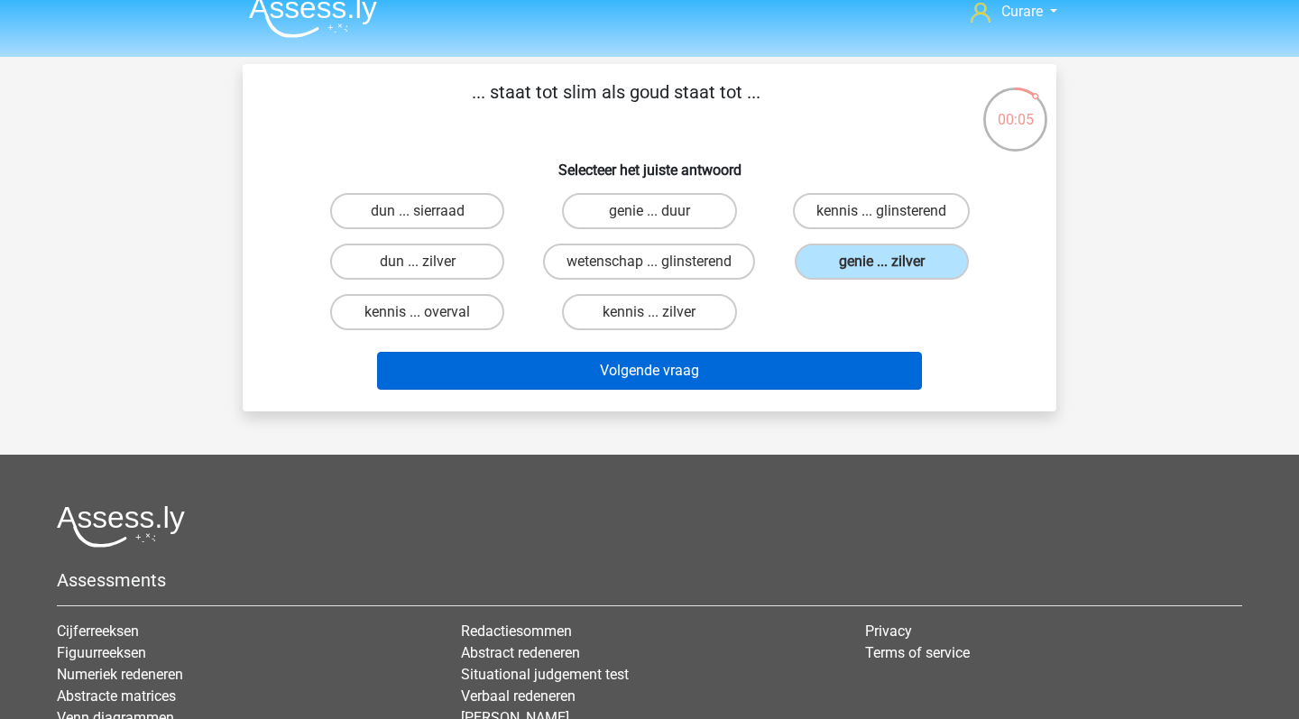
click at [775, 373] on button "Volgende vraag" at bounding box center [650, 371] width 546 height 38
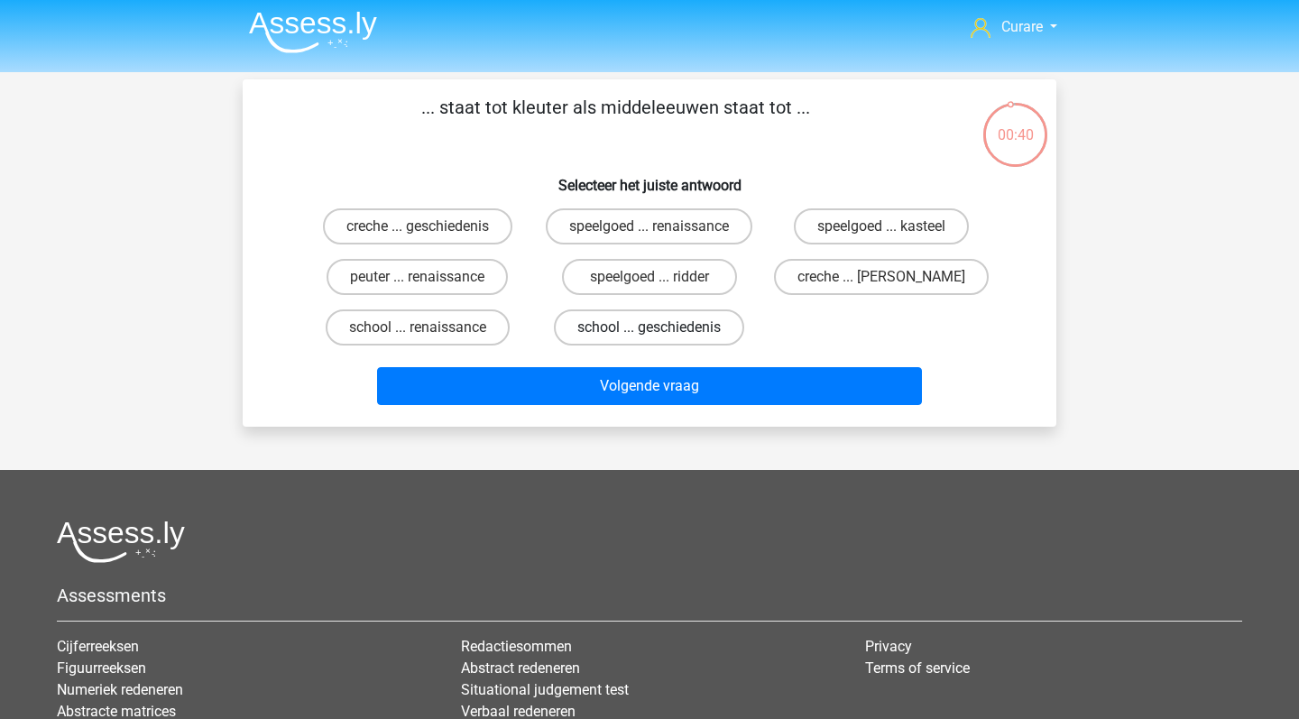
scroll to position [0, 0]
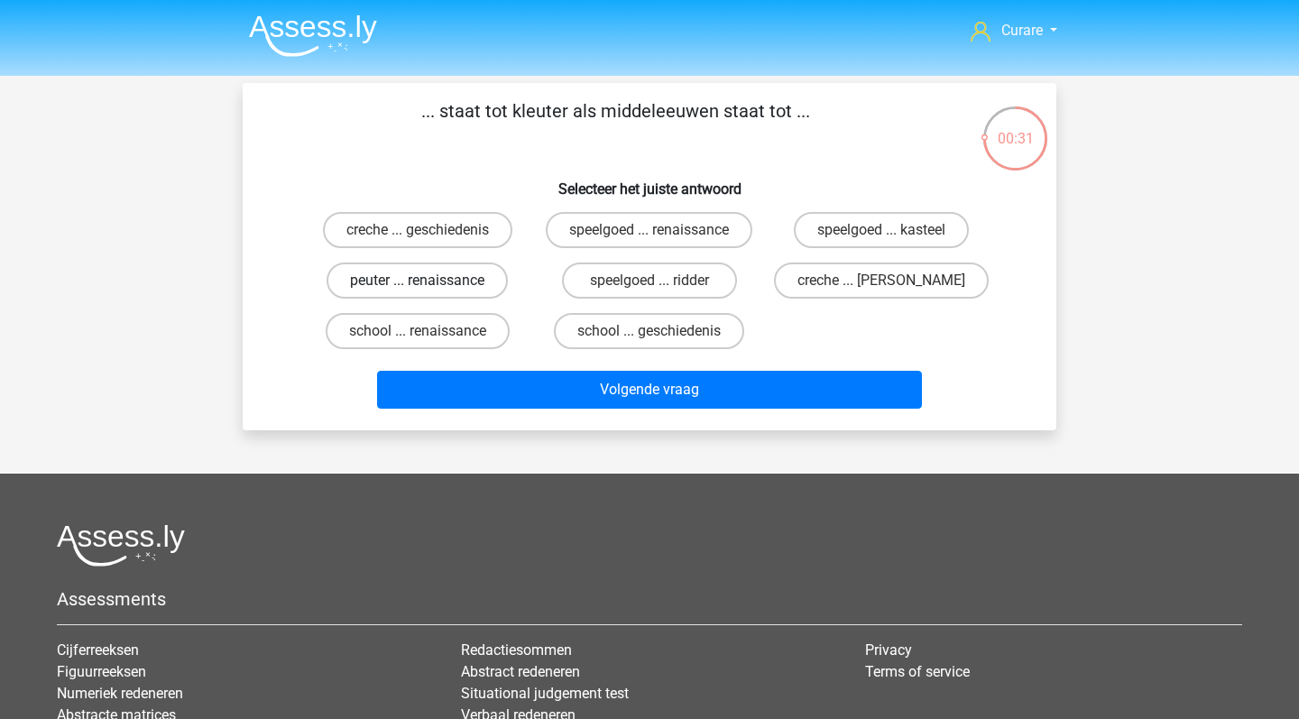
click at [479, 277] on label "peuter ... renaissance" at bounding box center [417, 281] width 181 height 36
click at [429, 281] on input "peuter ... renaissance" at bounding box center [424, 287] width 12 height 12
radio input "true"
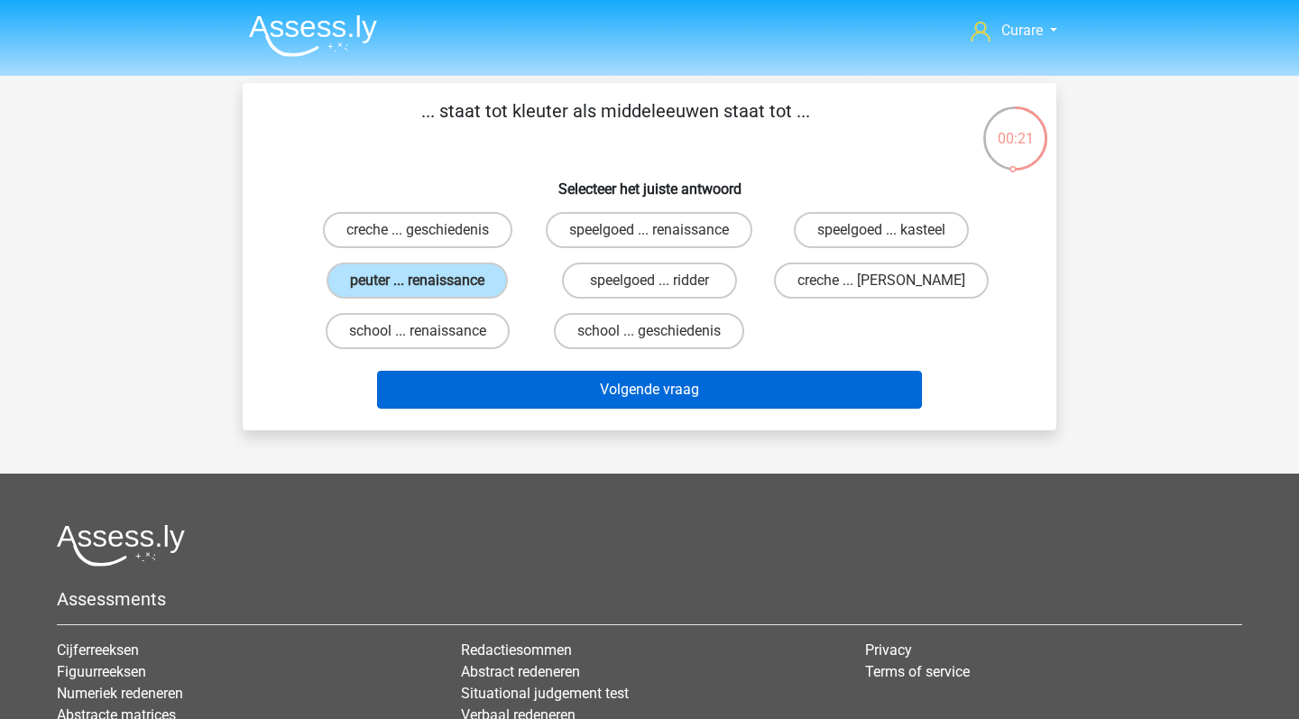
click at [790, 392] on button "Volgende vraag" at bounding box center [650, 390] width 546 height 38
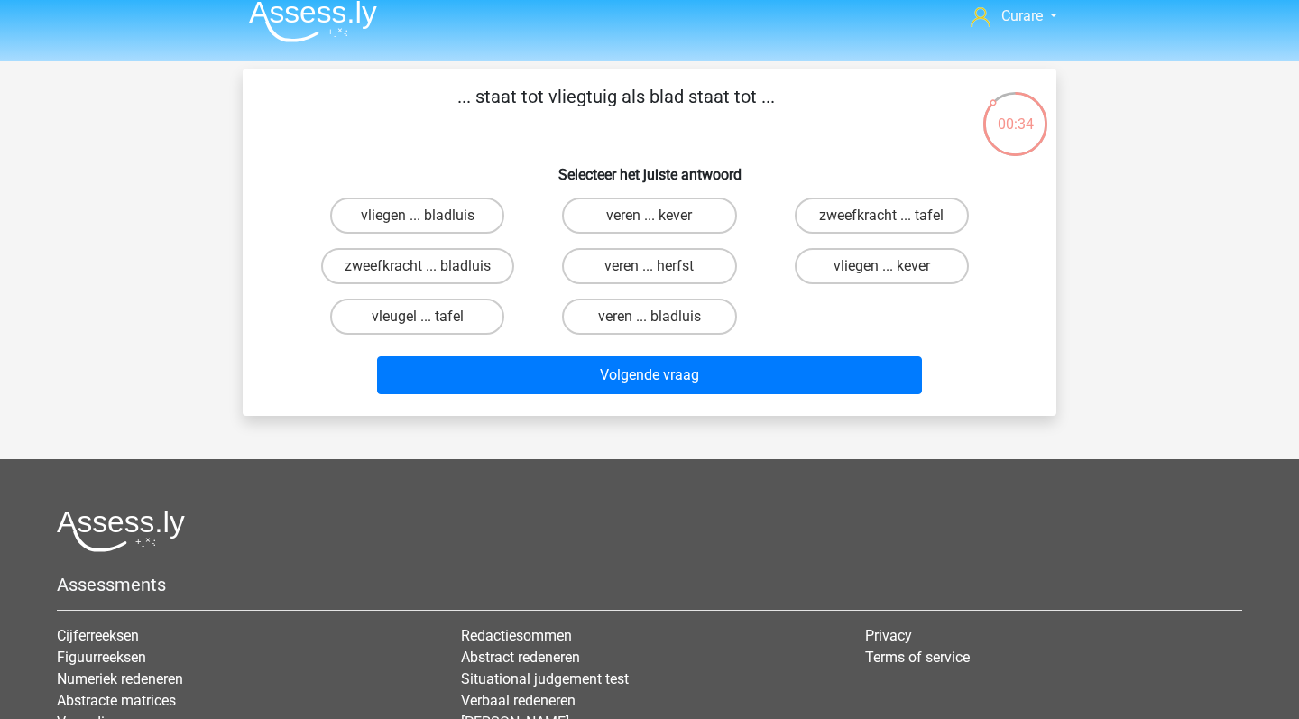
scroll to position [14, 0]
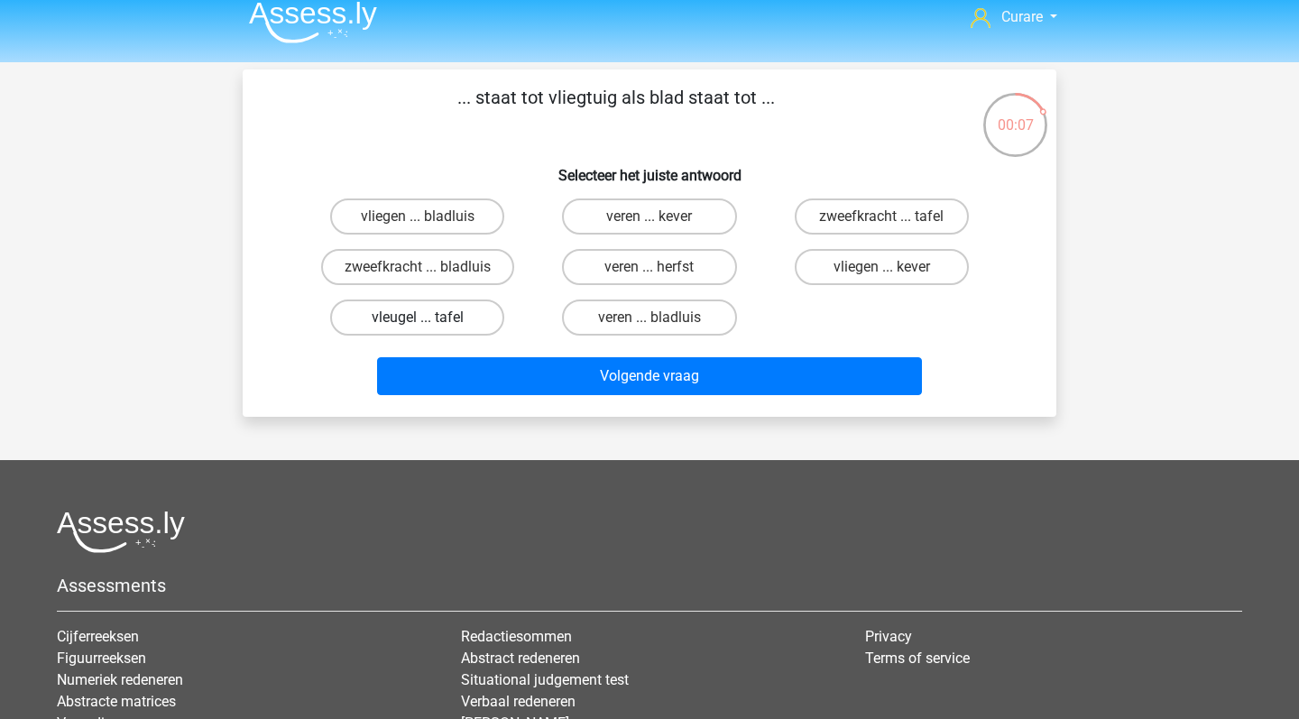
click at [441, 316] on label "vleugel ... tafel" at bounding box center [417, 317] width 174 height 36
click at [429, 318] on input "vleugel ... tafel" at bounding box center [424, 324] width 12 height 12
radio input "true"
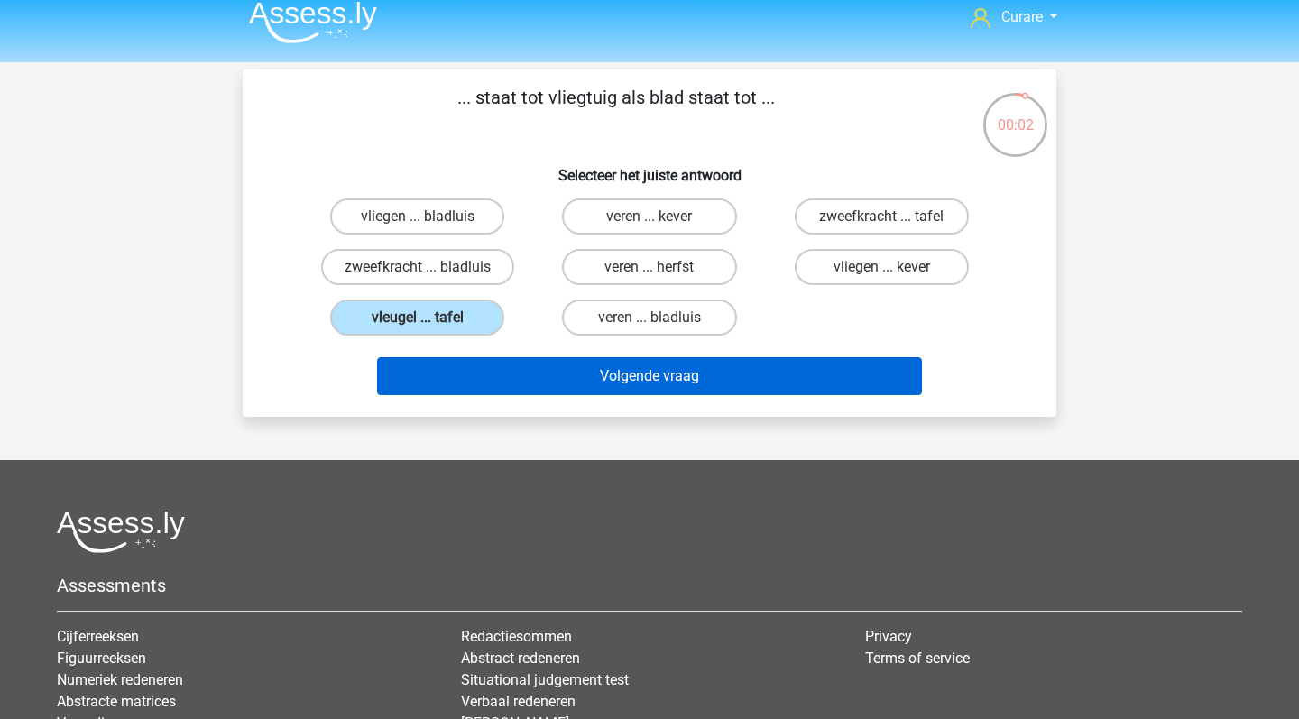
click at [749, 364] on button "Volgende vraag" at bounding box center [650, 376] width 546 height 38
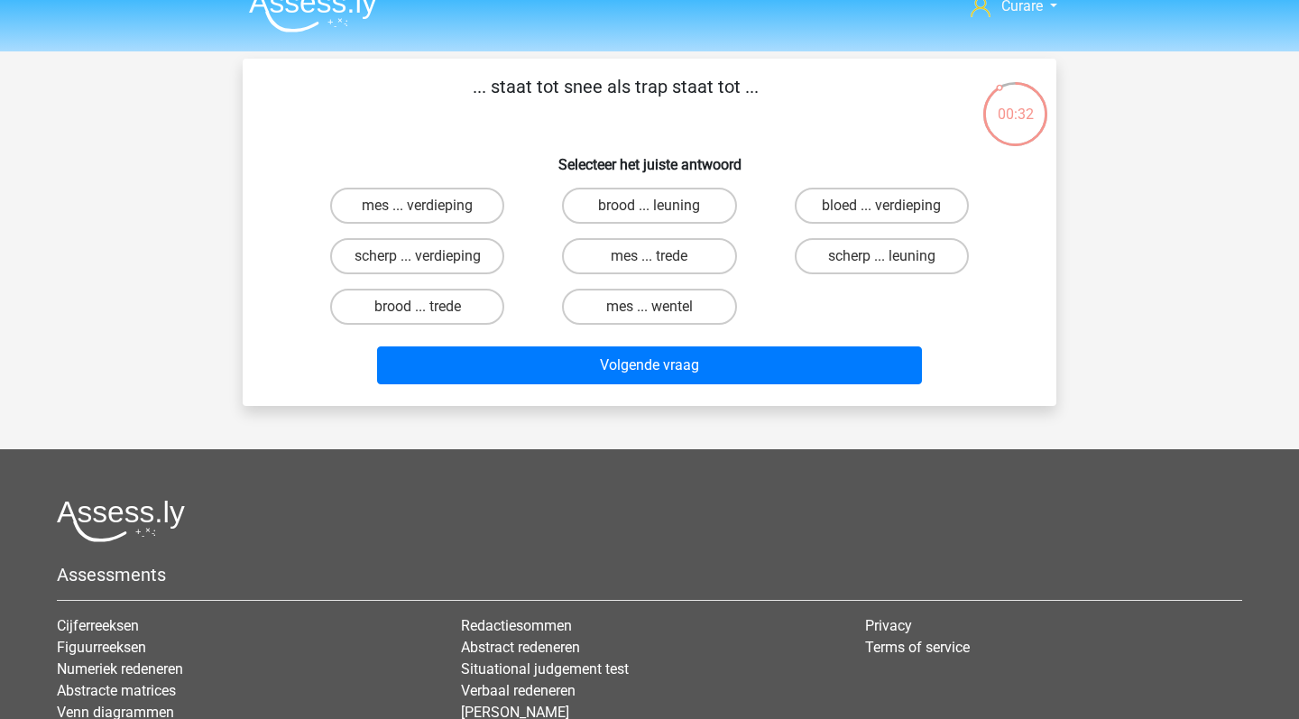
scroll to position [23, 0]
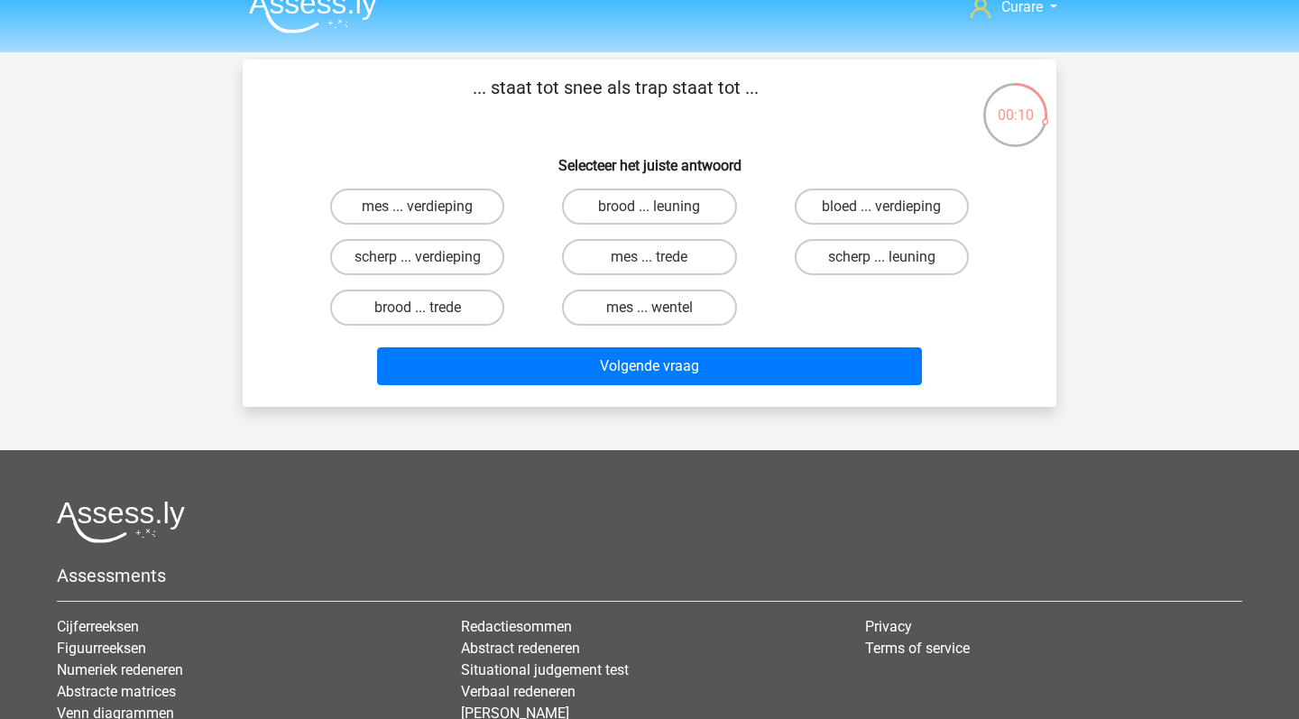
click at [421, 308] on input "brood ... trede" at bounding box center [424, 314] width 12 height 12
radio input "true"
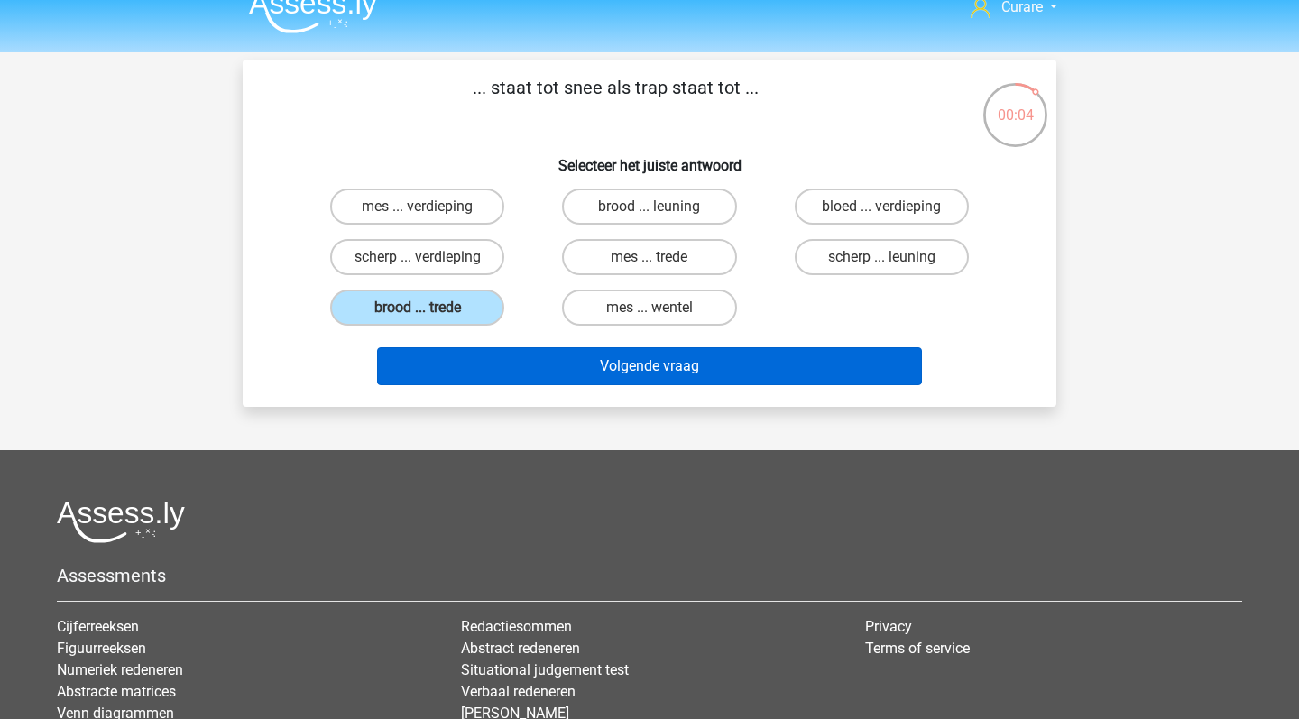
click at [593, 368] on button "Volgende vraag" at bounding box center [650, 366] width 546 height 38
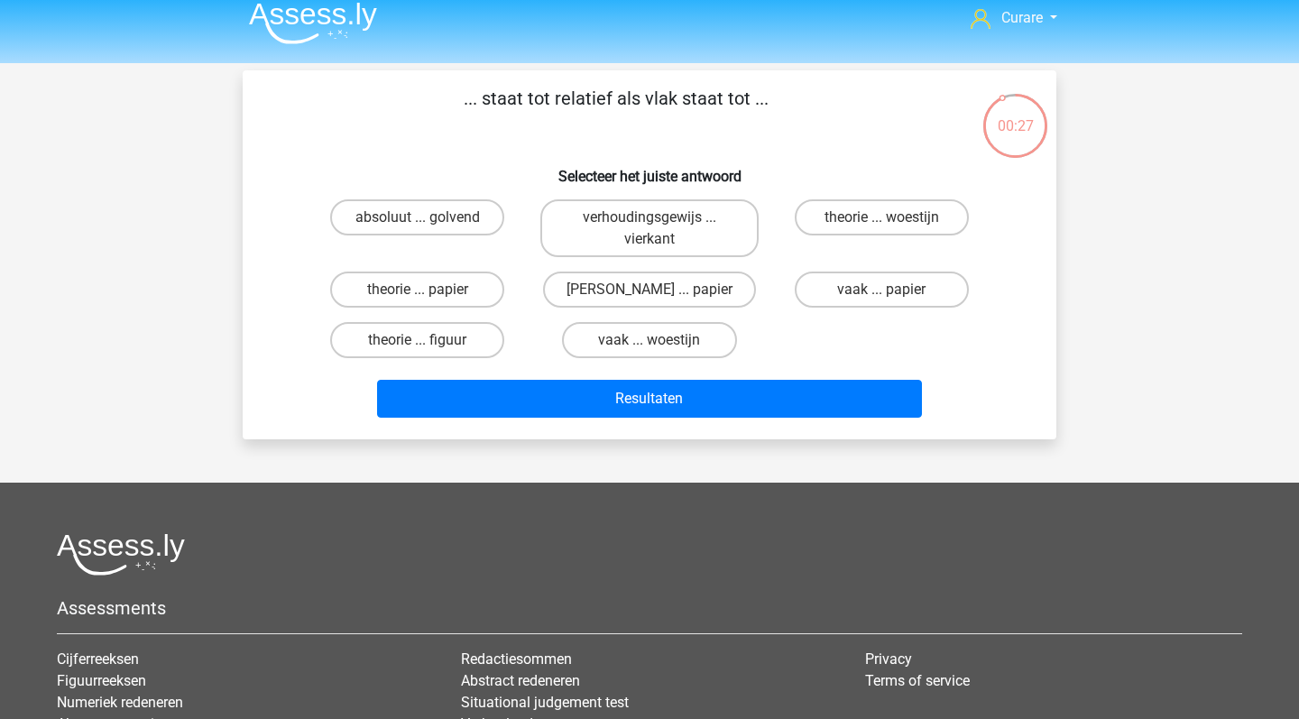
scroll to position [11, 0]
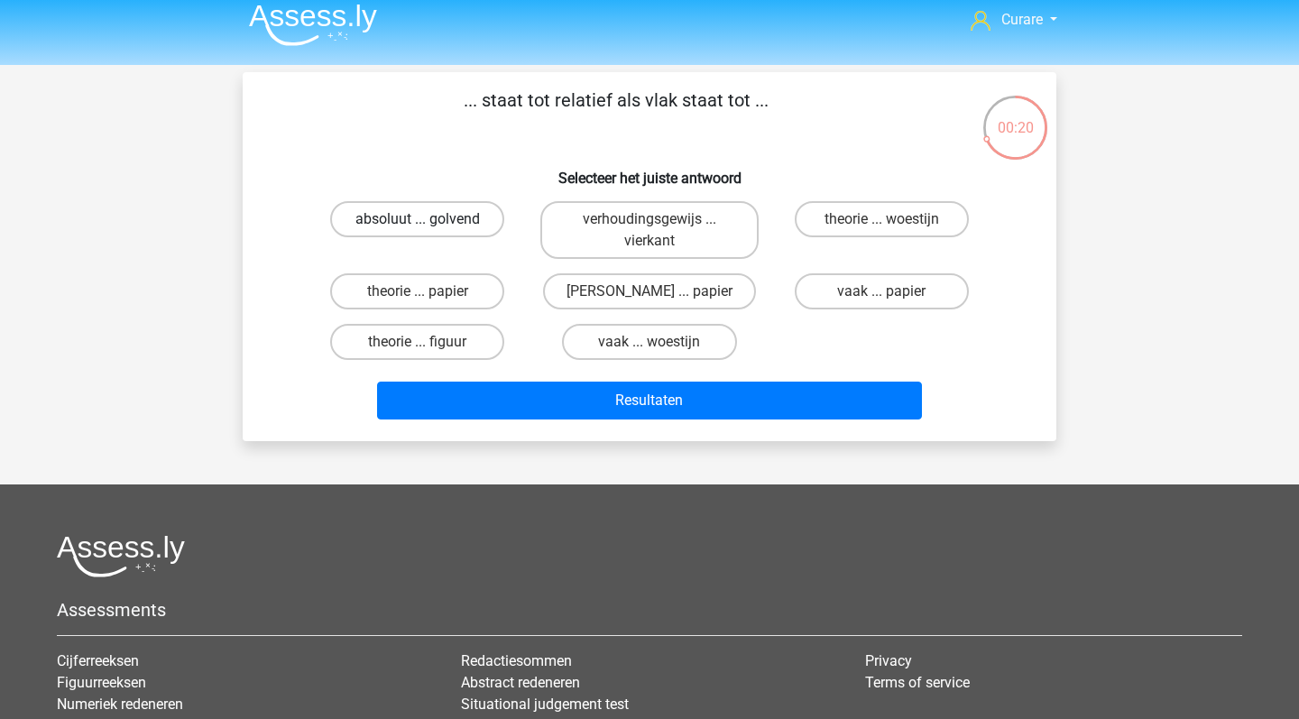
click at [459, 218] on label "absoluut ... golvend" at bounding box center [417, 219] width 174 height 36
click at [429, 219] on input "absoluut ... golvend" at bounding box center [424, 225] width 12 height 12
radio input "true"
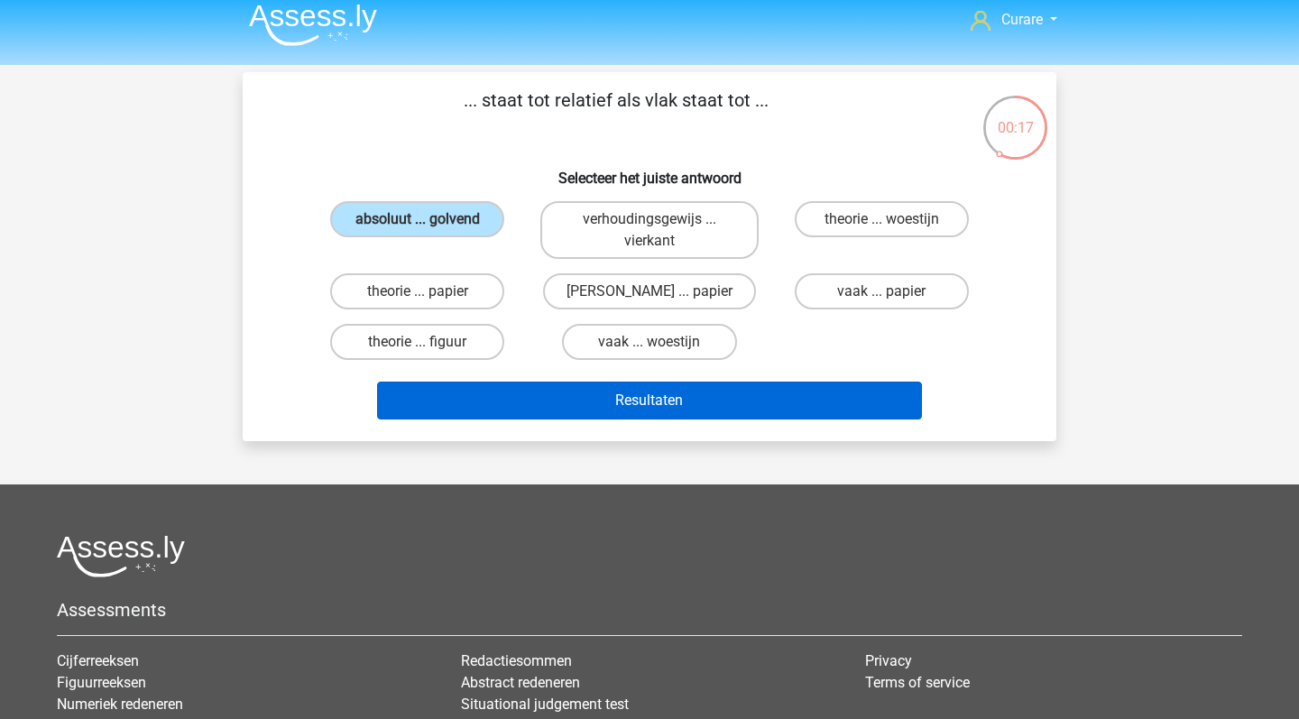
click at [673, 399] on button "Resultaten" at bounding box center [650, 401] width 546 height 38
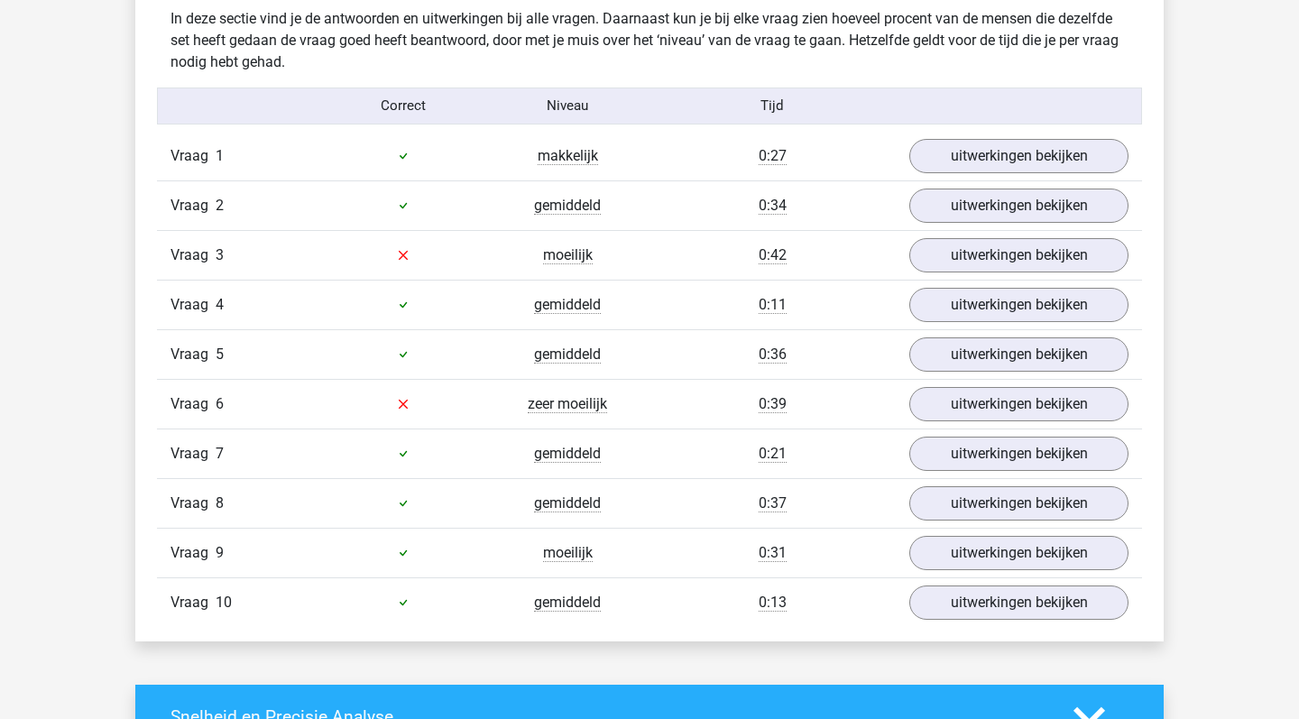
scroll to position [1080, 0]
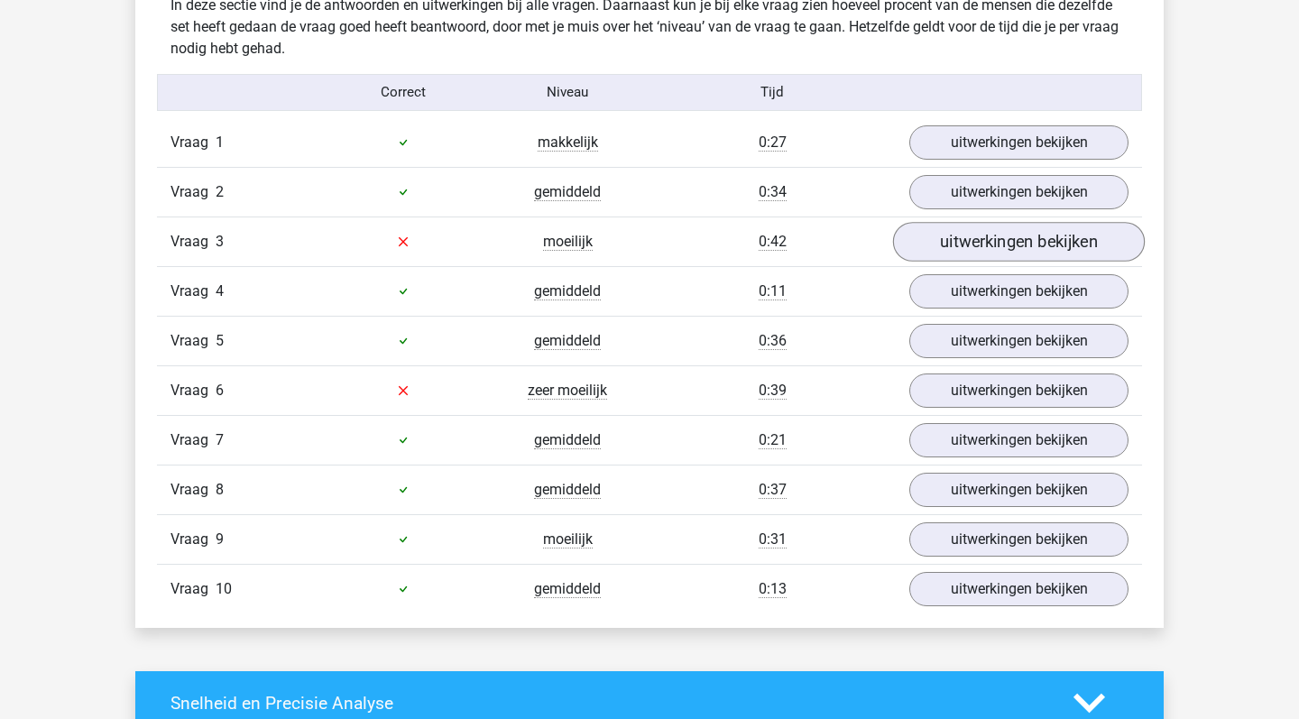
click at [983, 243] on link "uitwerkingen bekijken" at bounding box center [1019, 242] width 252 height 40
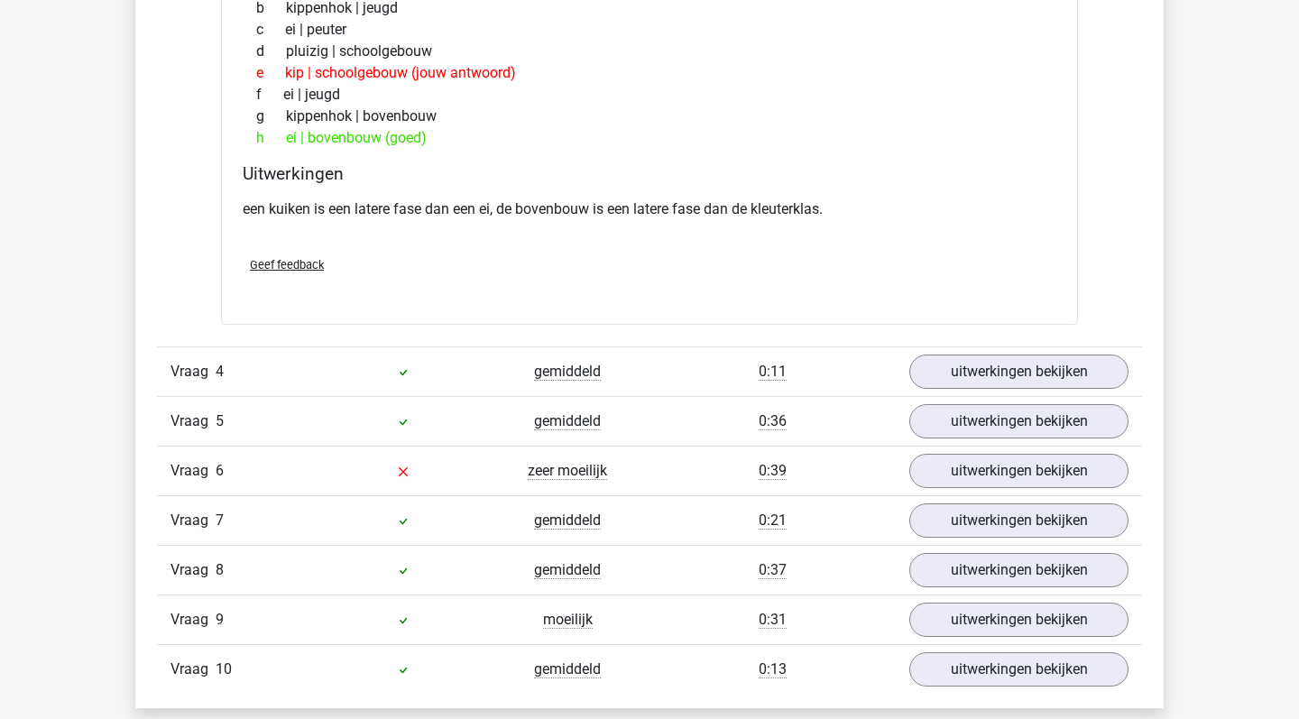
scroll to position [1569, 0]
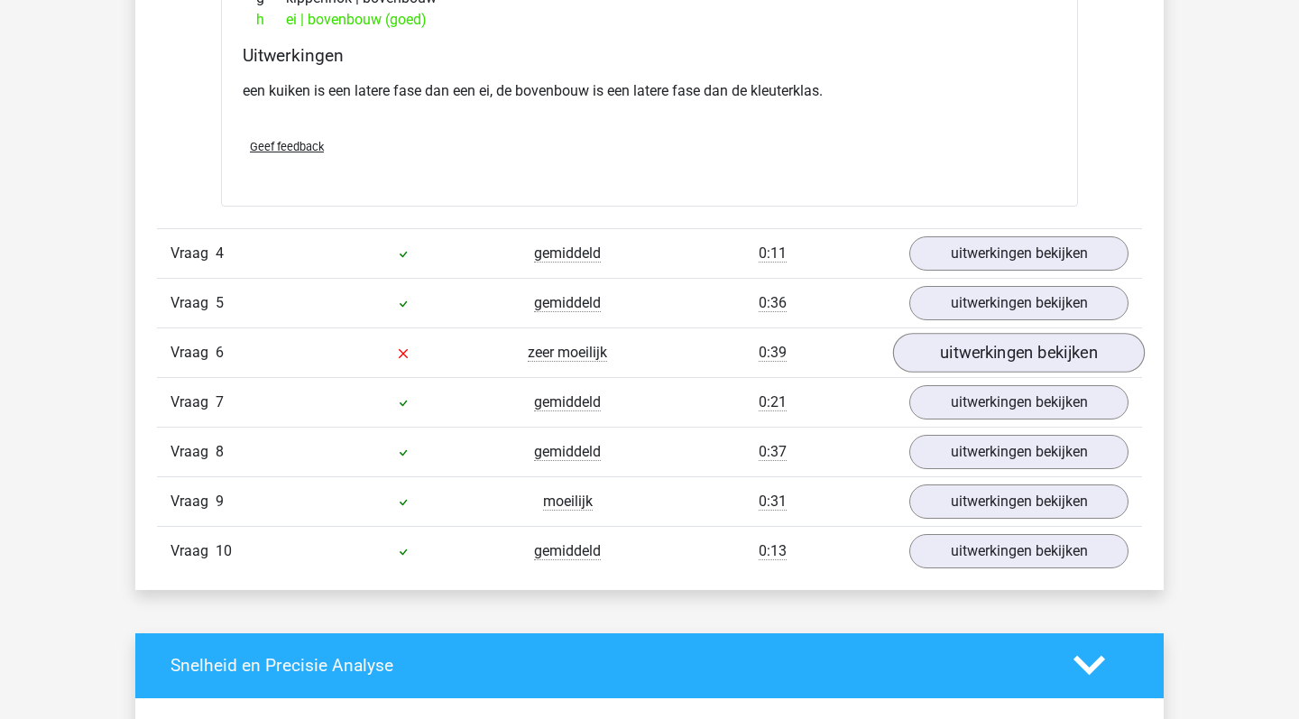
click at [962, 351] on link "uitwerkingen bekijken" at bounding box center [1019, 353] width 252 height 40
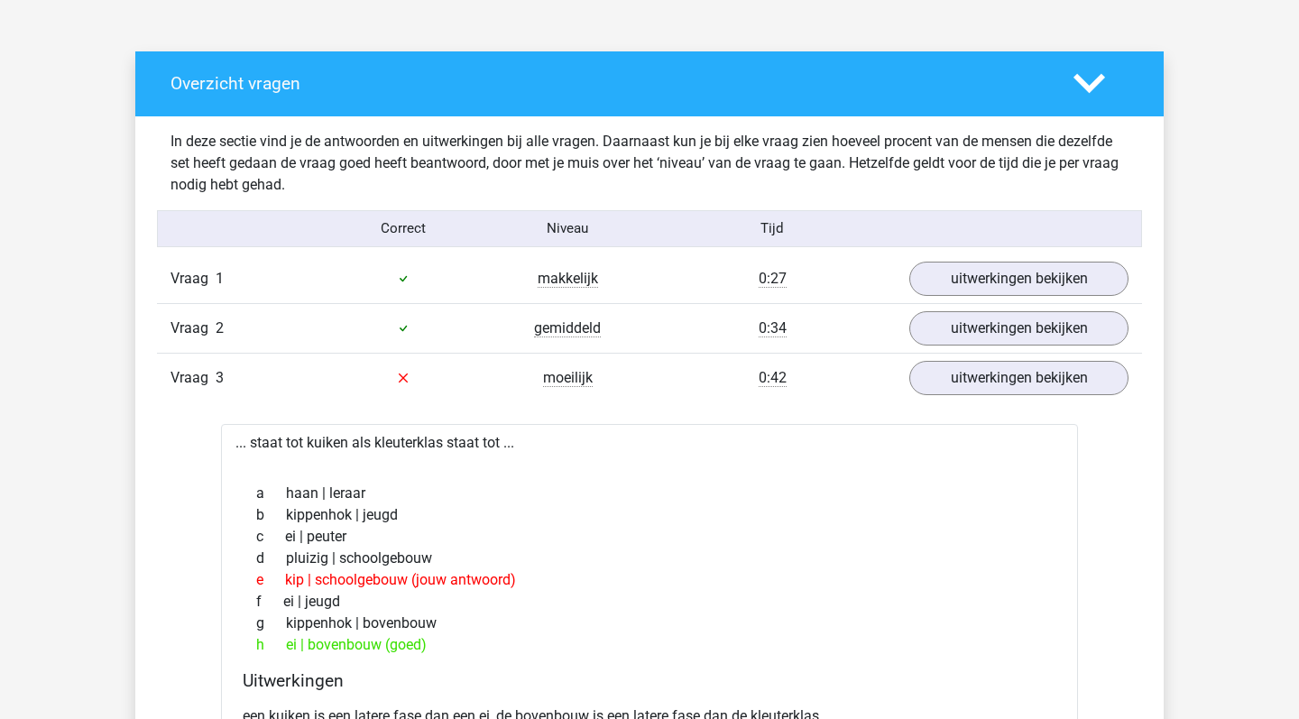
scroll to position [911, 0]
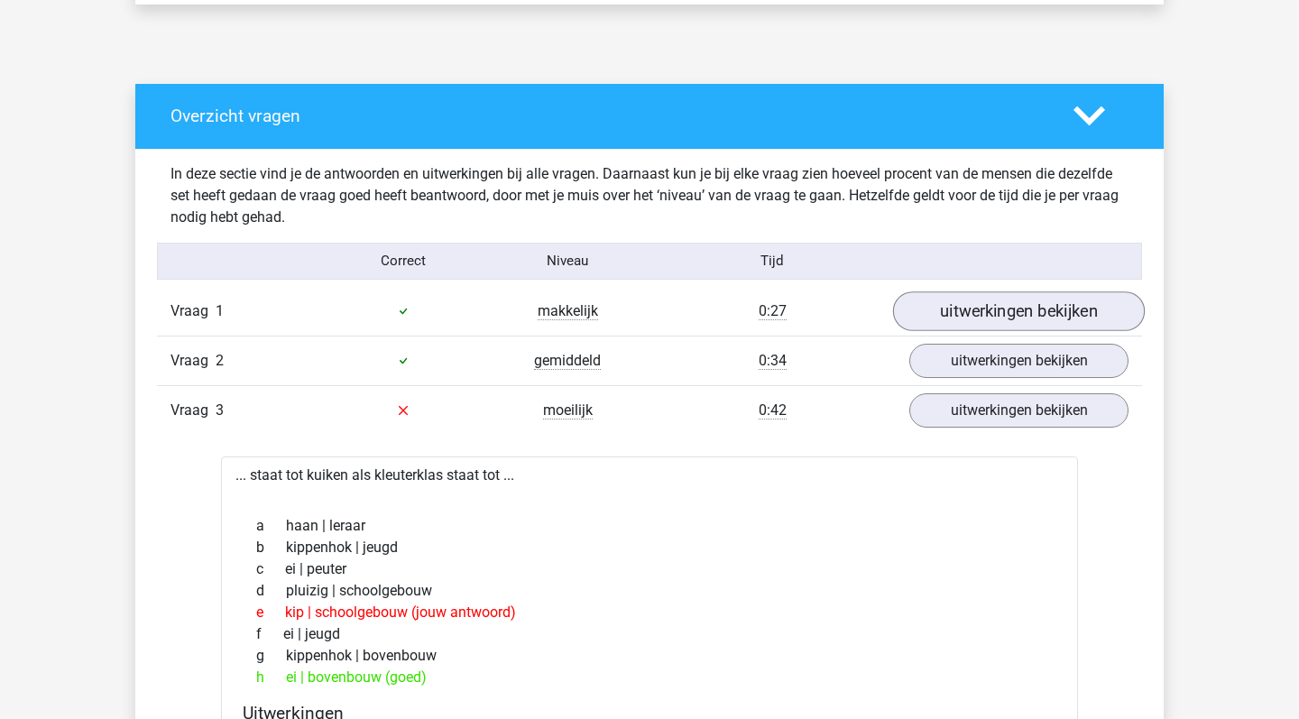
click at [967, 310] on link "uitwerkingen bekijken" at bounding box center [1019, 311] width 252 height 40
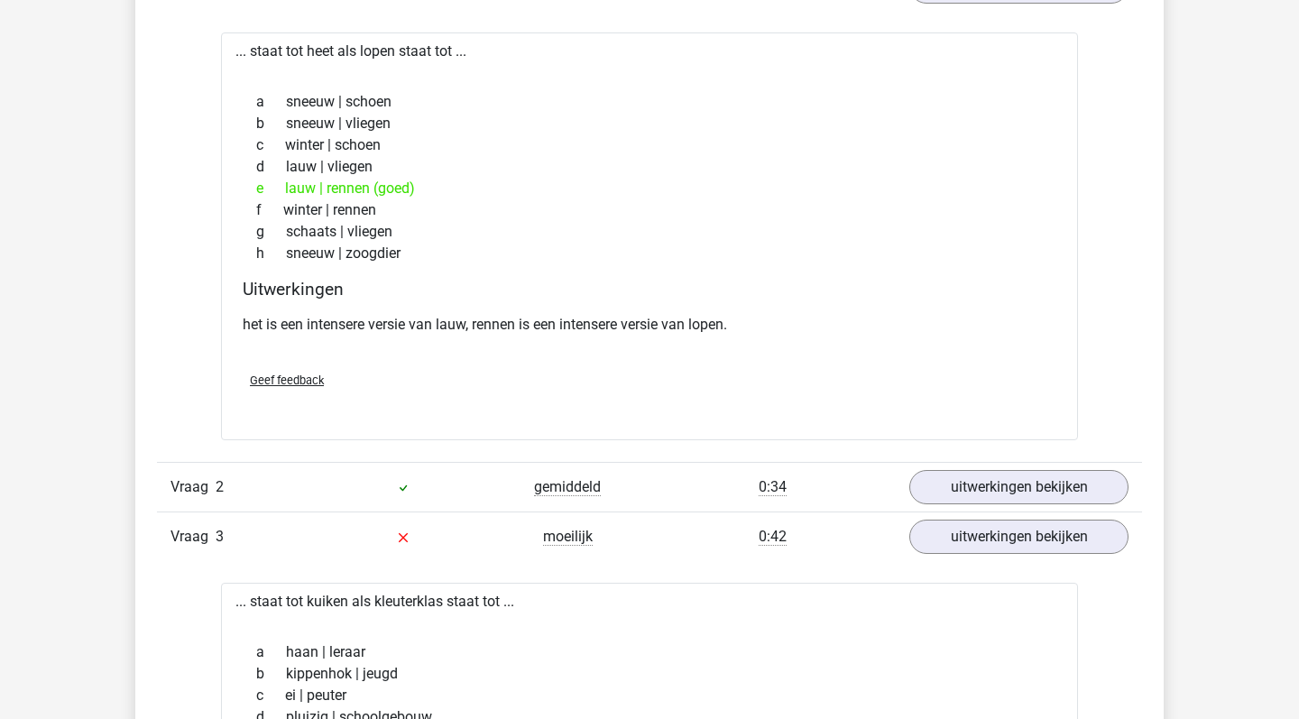
scroll to position [1239, 0]
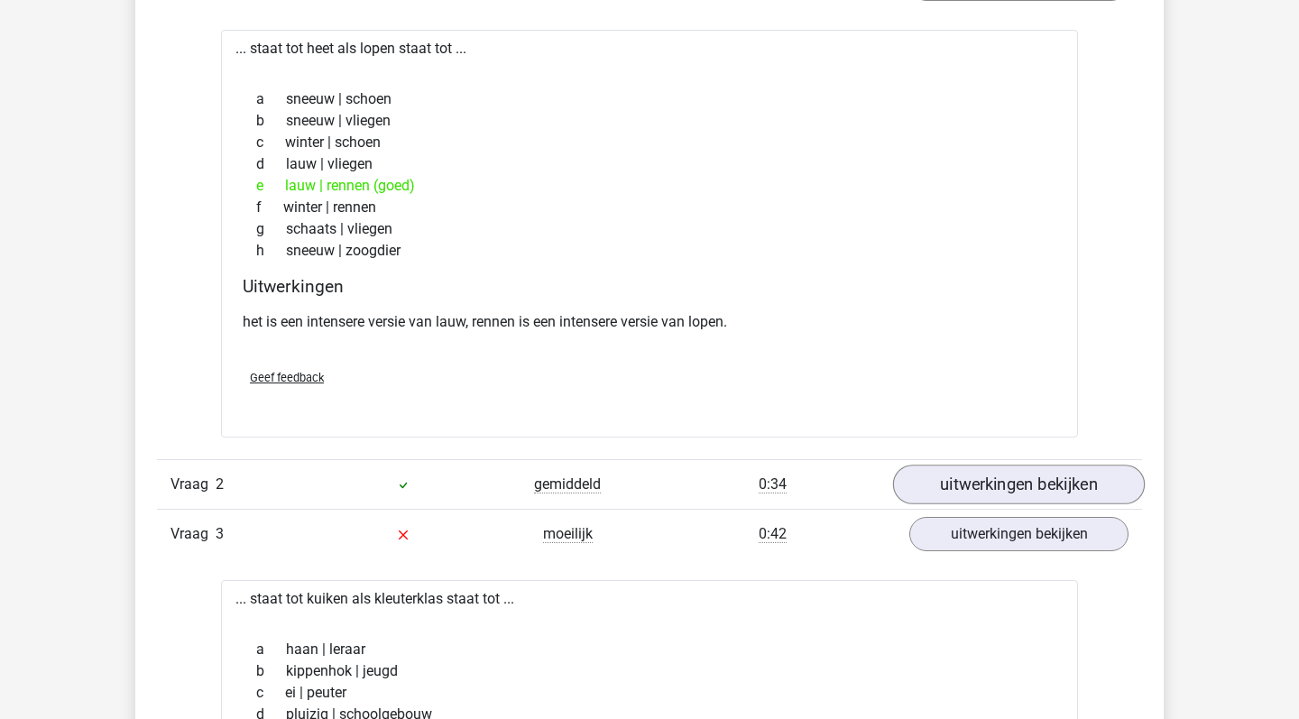
click at [1022, 494] on link "uitwerkingen bekijken" at bounding box center [1019, 485] width 252 height 40
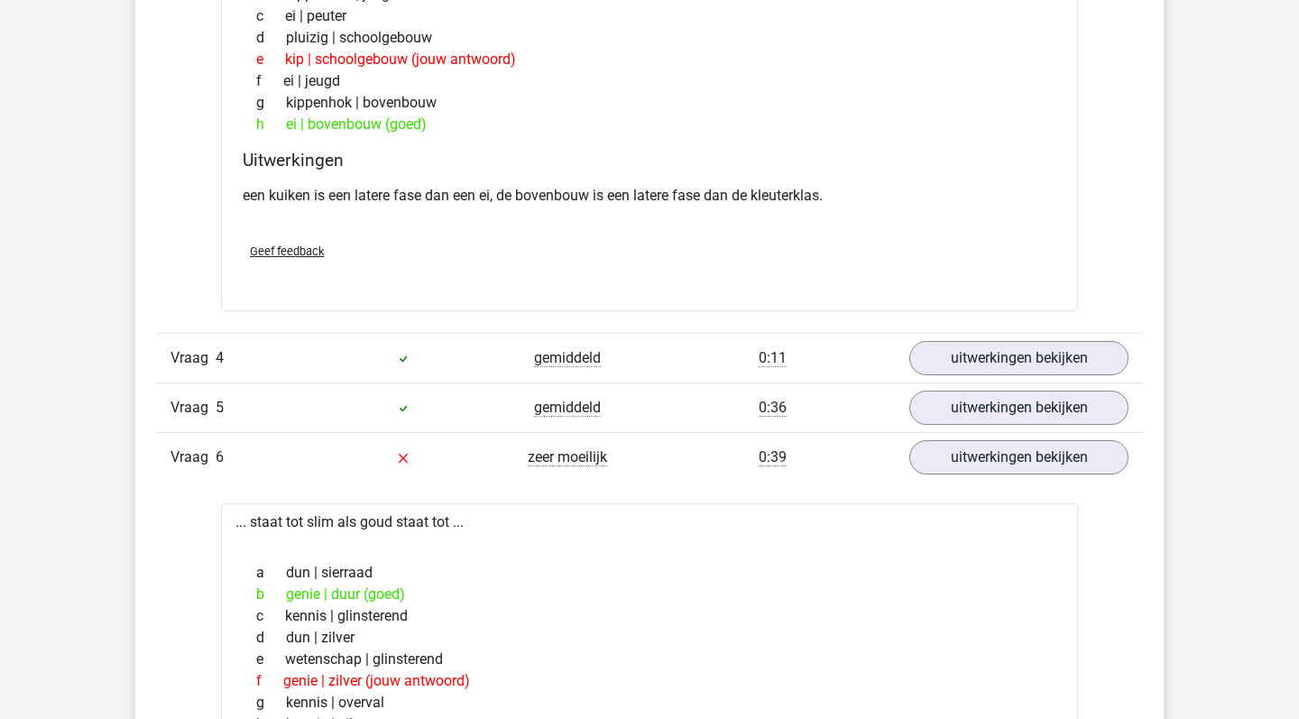
scroll to position [2464, 0]
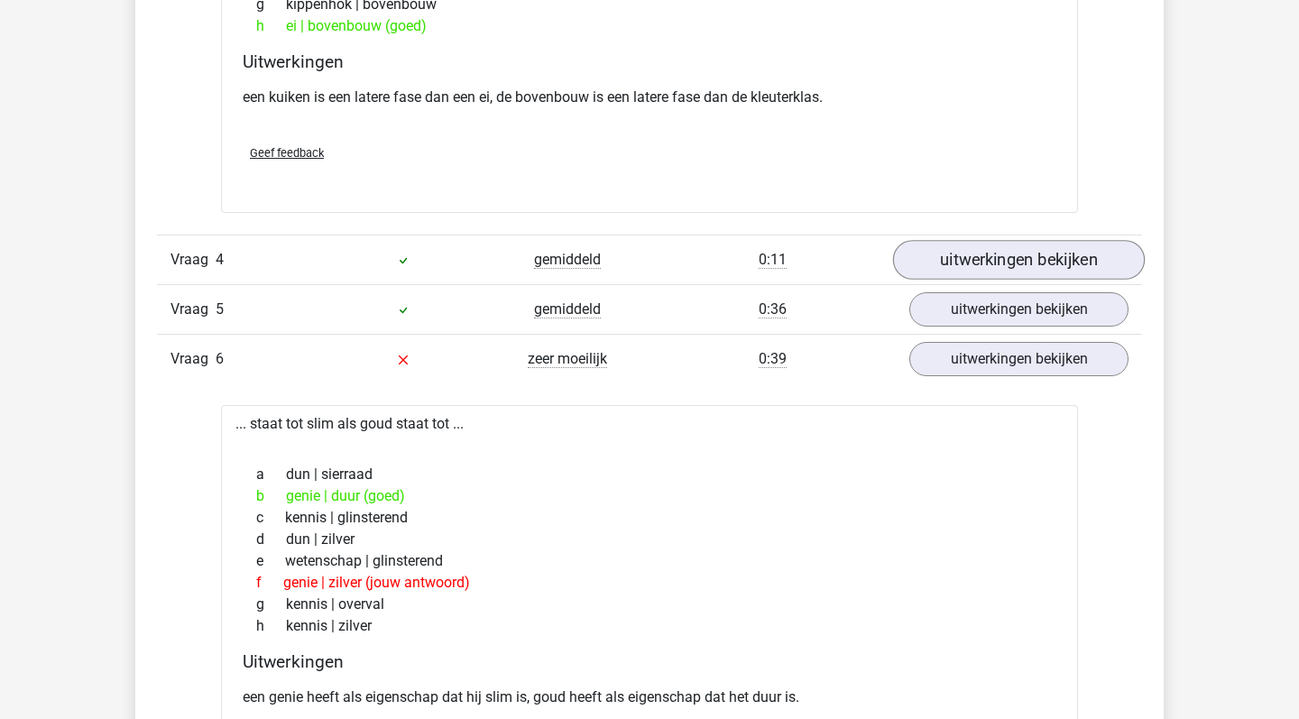
click at [989, 259] on link "uitwerkingen bekijken" at bounding box center [1019, 260] width 252 height 40
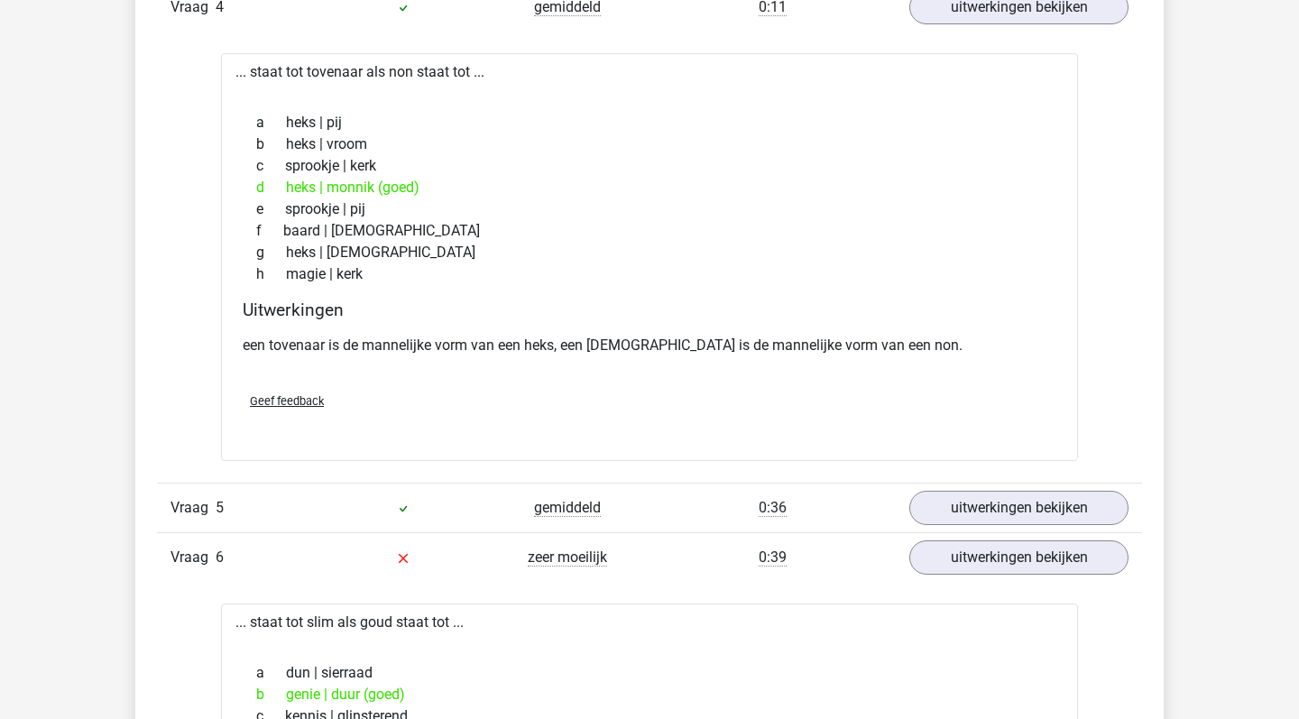
scroll to position [2722, 0]
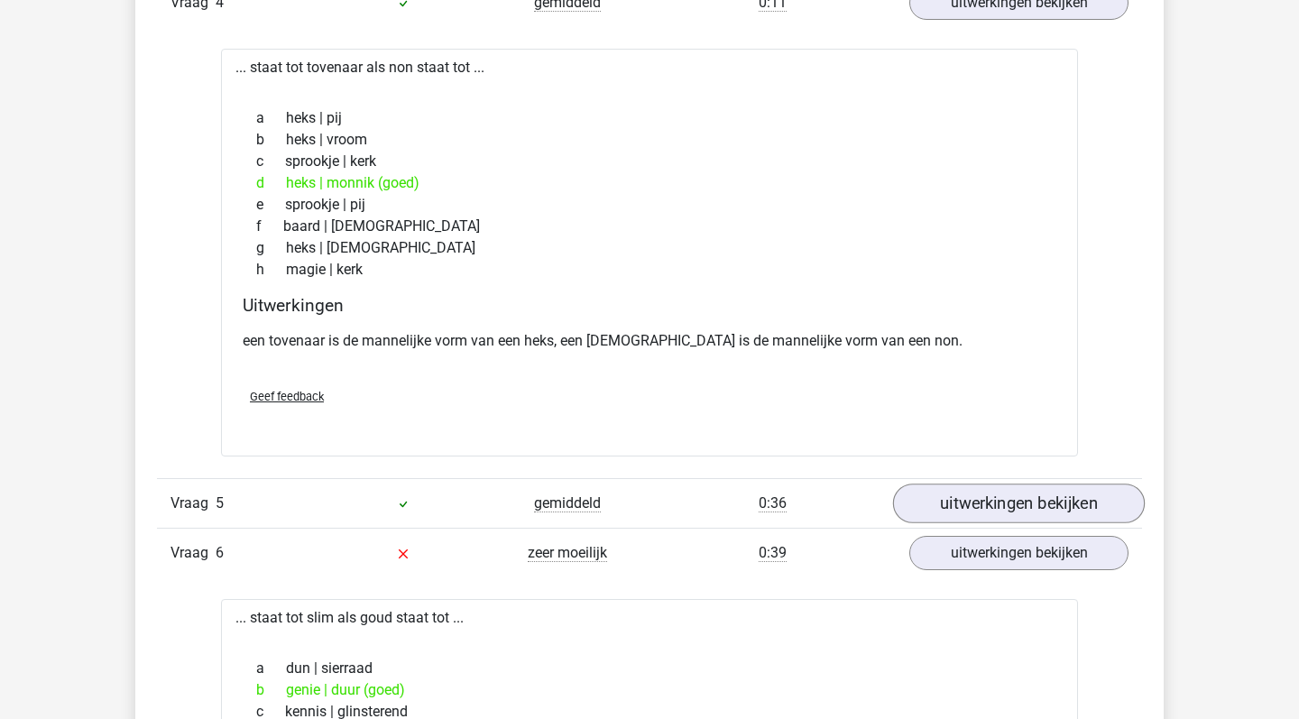
click at [1009, 492] on link "uitwerkingen bekijken" at bounding box center [1019, 504] width 252 height 40
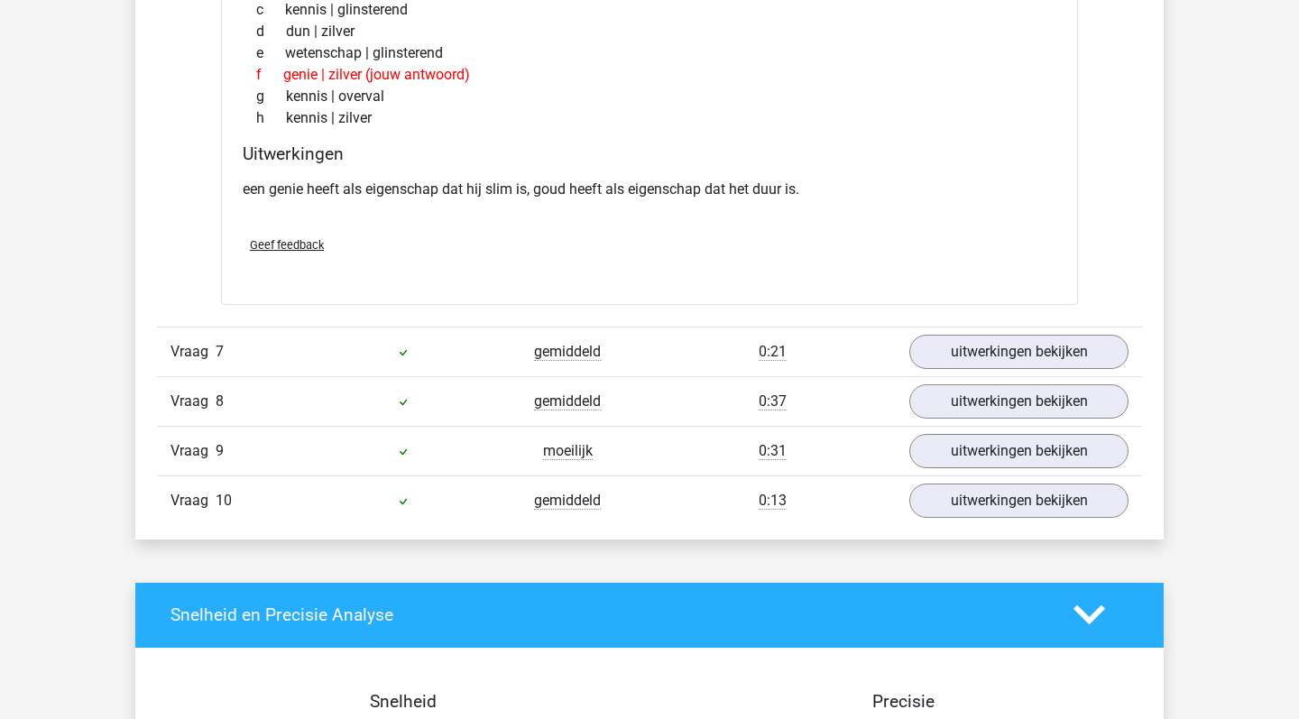
scroll to position [3938, 0]
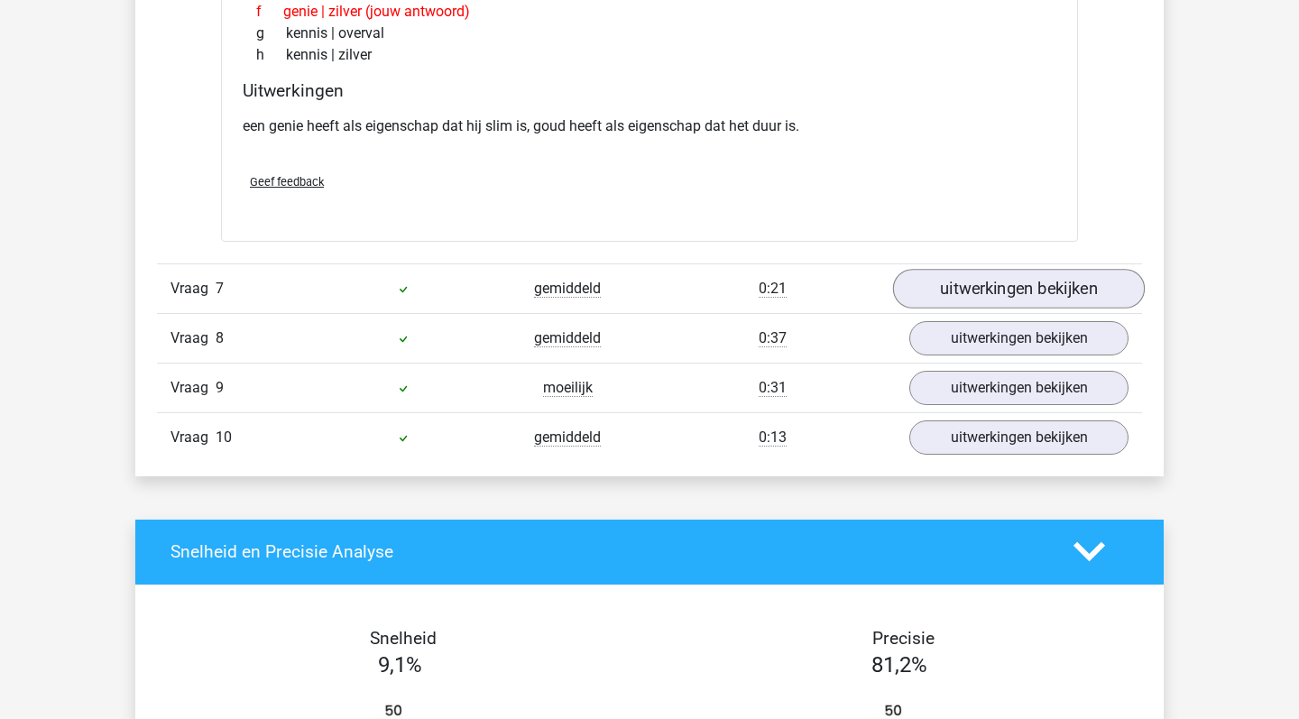
click at [1015, 292] on link "uitwerkingen bekijken" at bounding box center [1019, 289] width 252 height 40
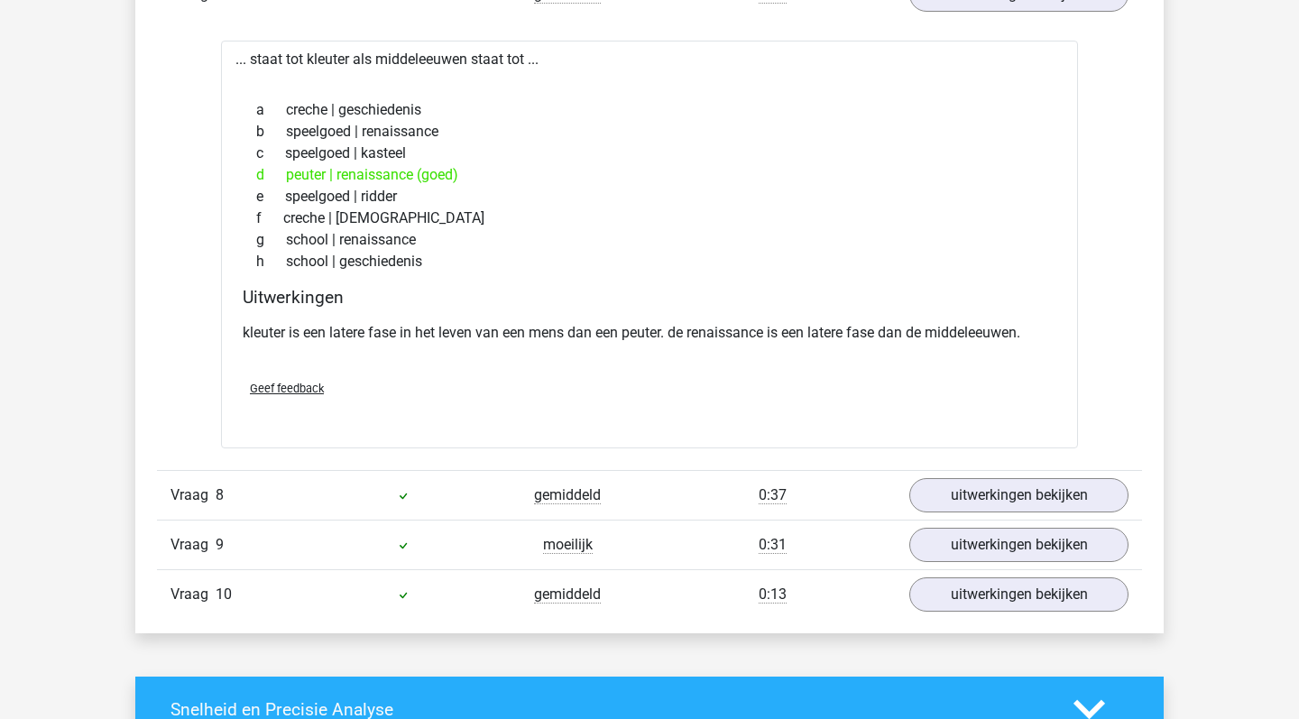
scroll to position [4236, 0]
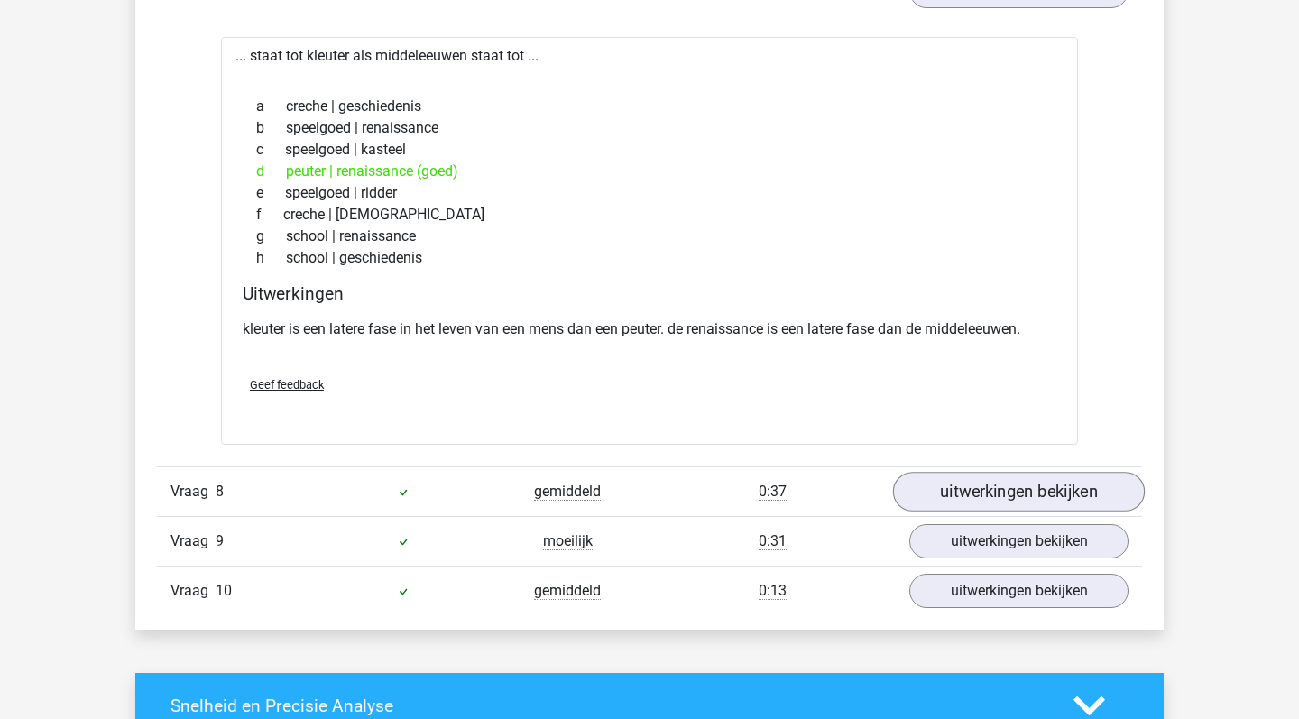
click at [994, 492] on link "uitwerkingen bekijken" at bounding box center [1019, 492] width 252 height 40
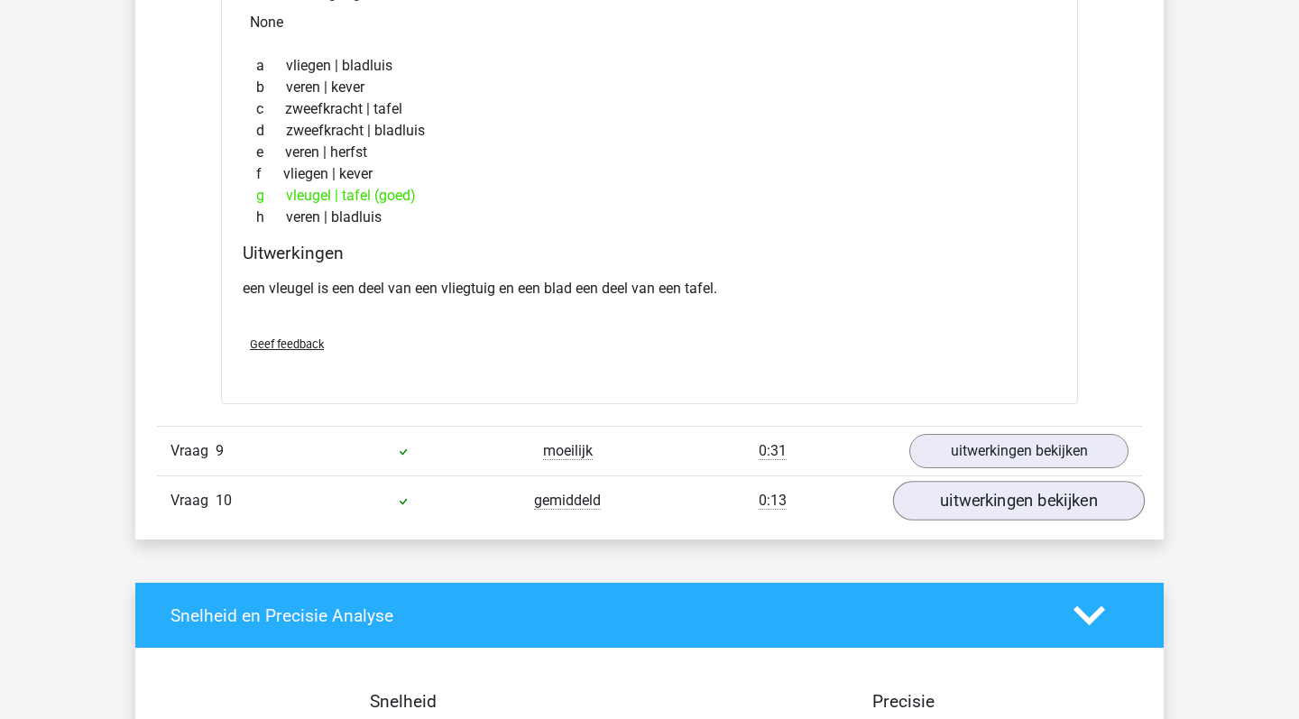
scroll to position [4808, 0]
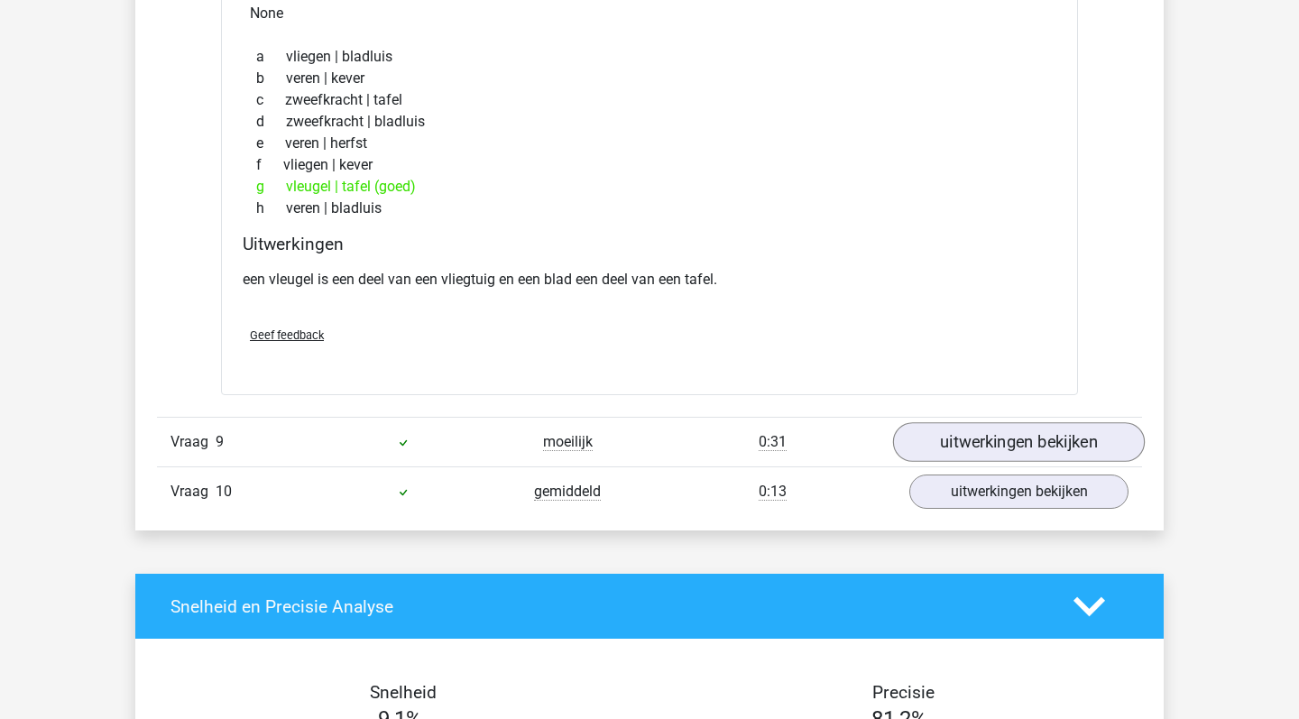
click at [995, 447] on link "uitwerkingen bekijken" at bounding box center [1019, 442] width 252 height 40
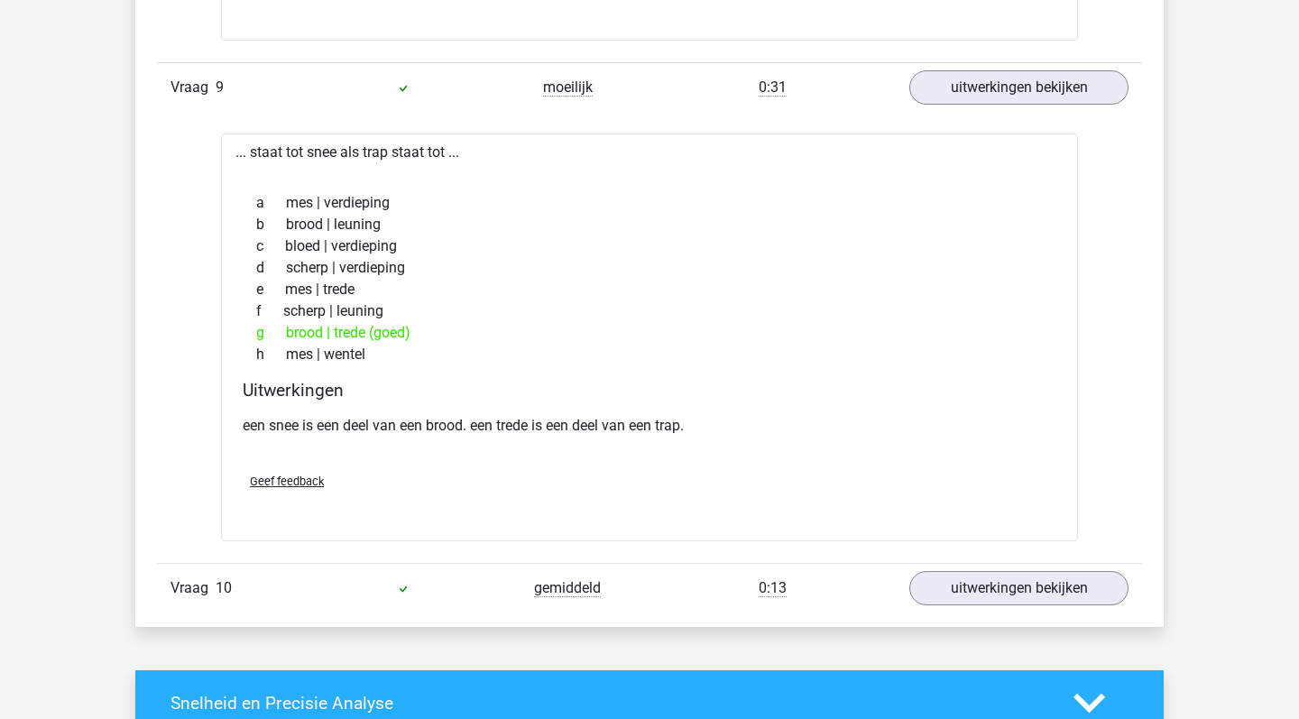
scroll to position [5193, 0]
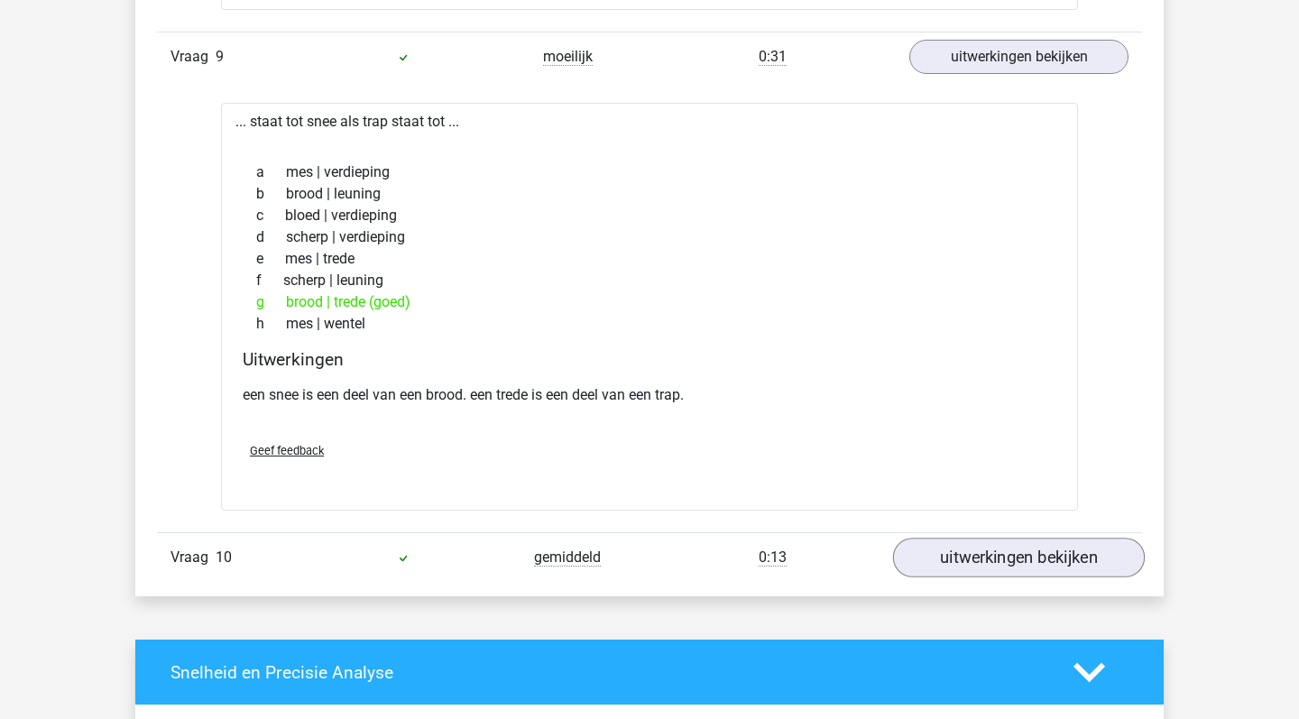
click at [978, 559] on link "uitwerkingen bekijken" at bounding box center [1019, 559] width 252 height 40
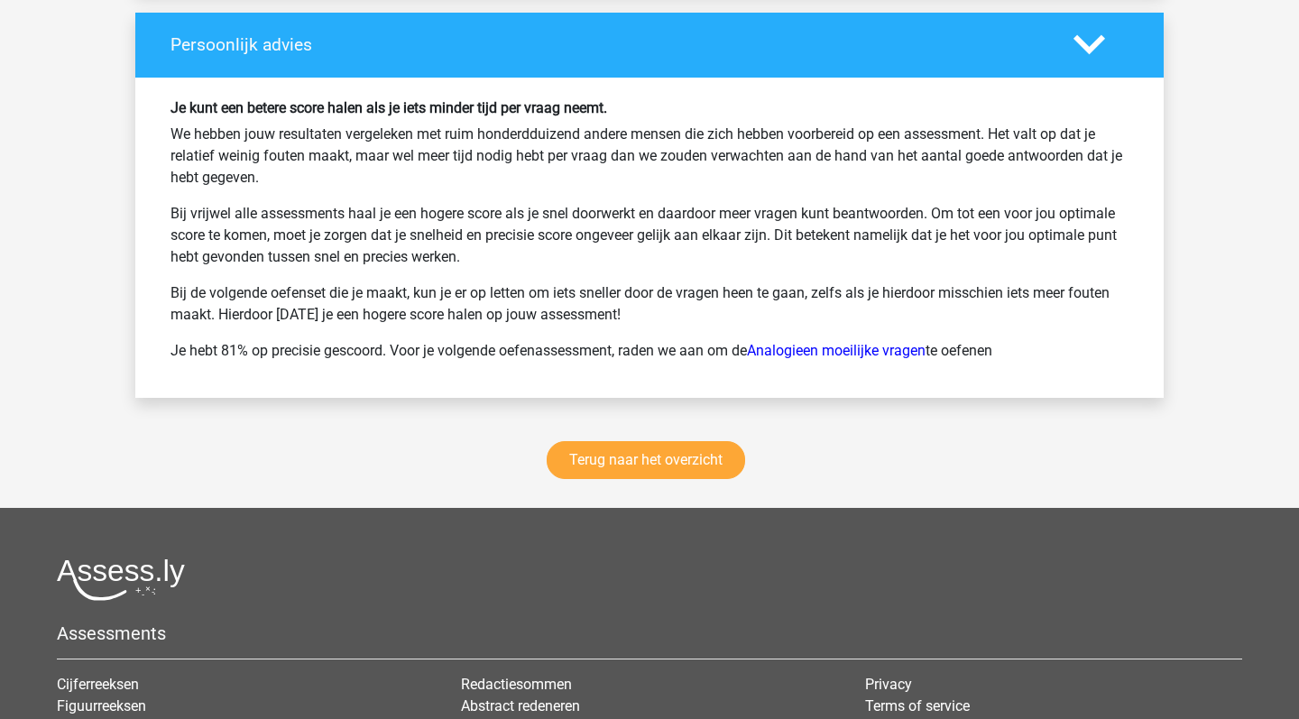
scroll to position [6864, 0]
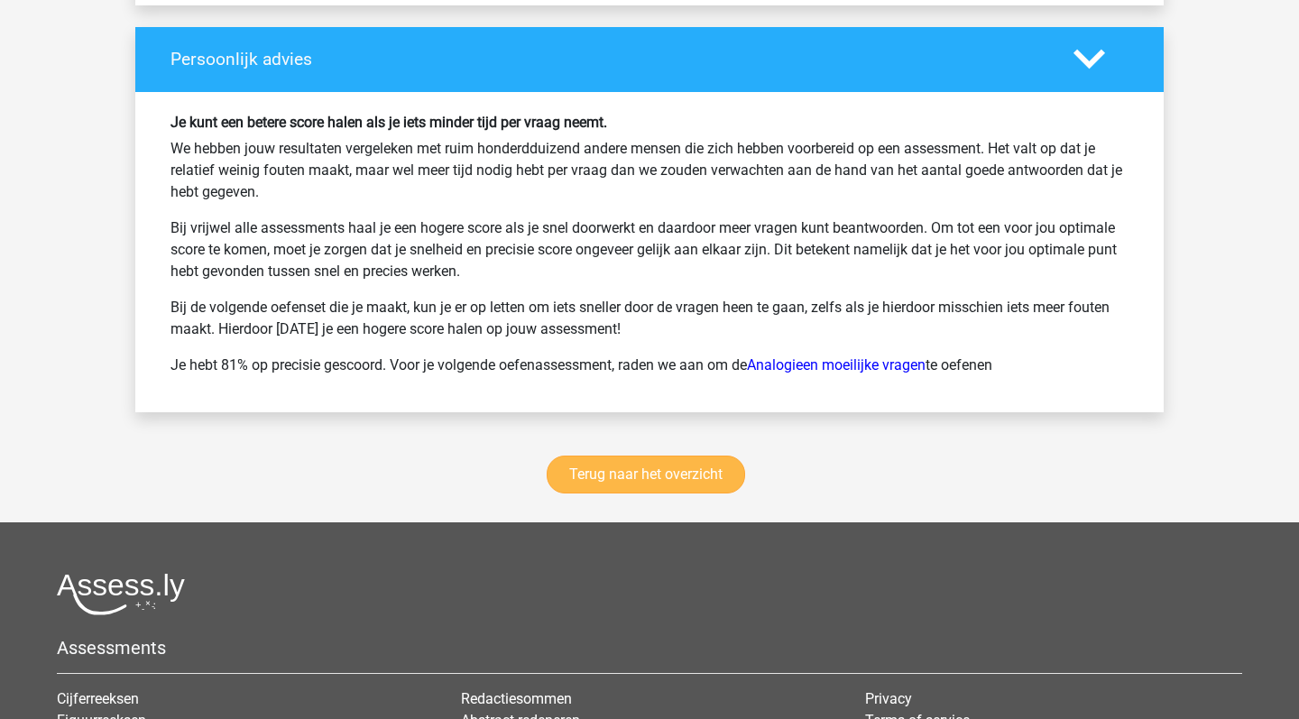
click at [661, 474] on link "Terug naar het overzicht" at bounding box center [646, 475] width 198 height 38
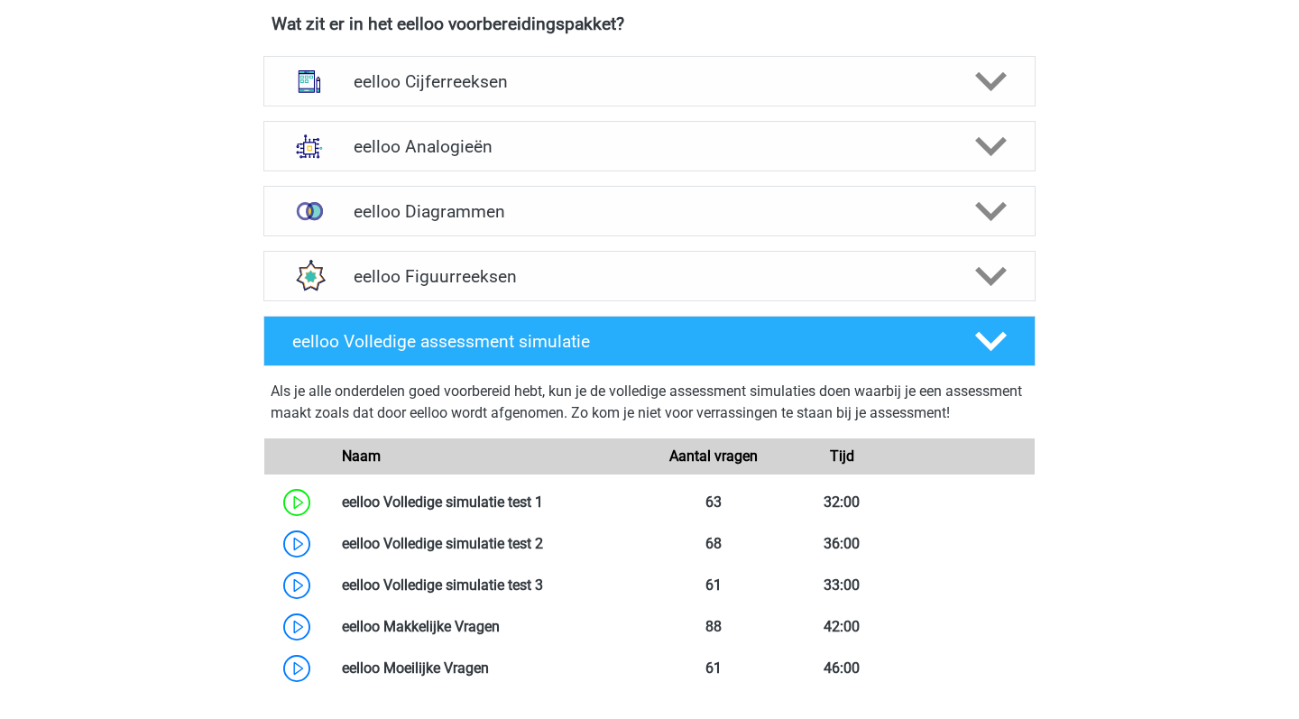
scroll to position [505, 0]
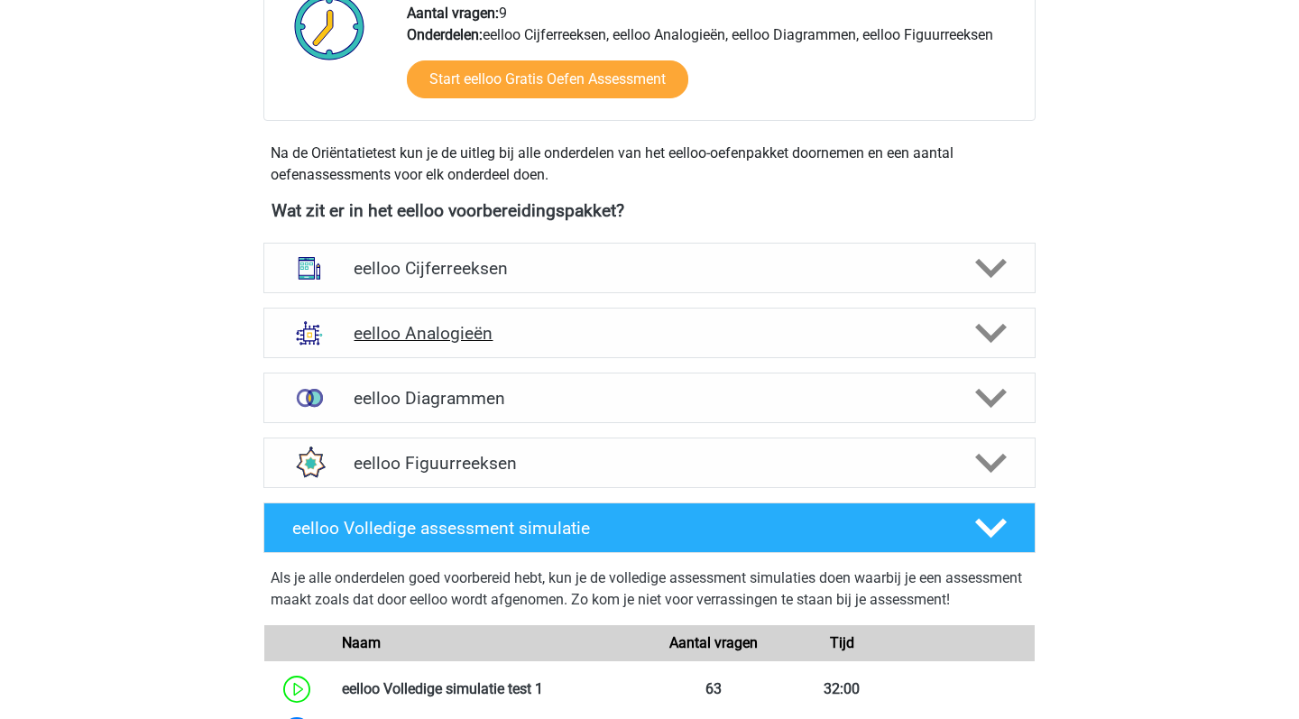
click at [598, 338] on h4 "eelloo Analogieën" at bounding box center [649, 333] width 591 height 21
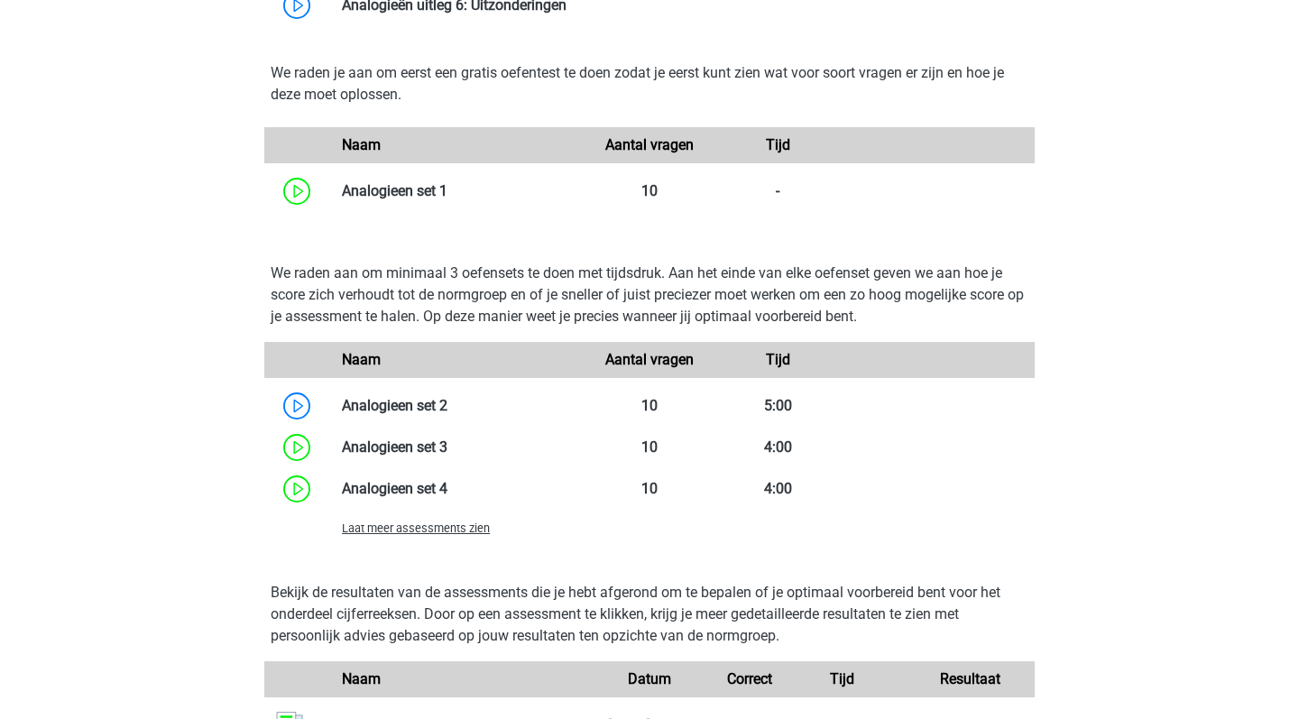
scroll to position [1537, 0]
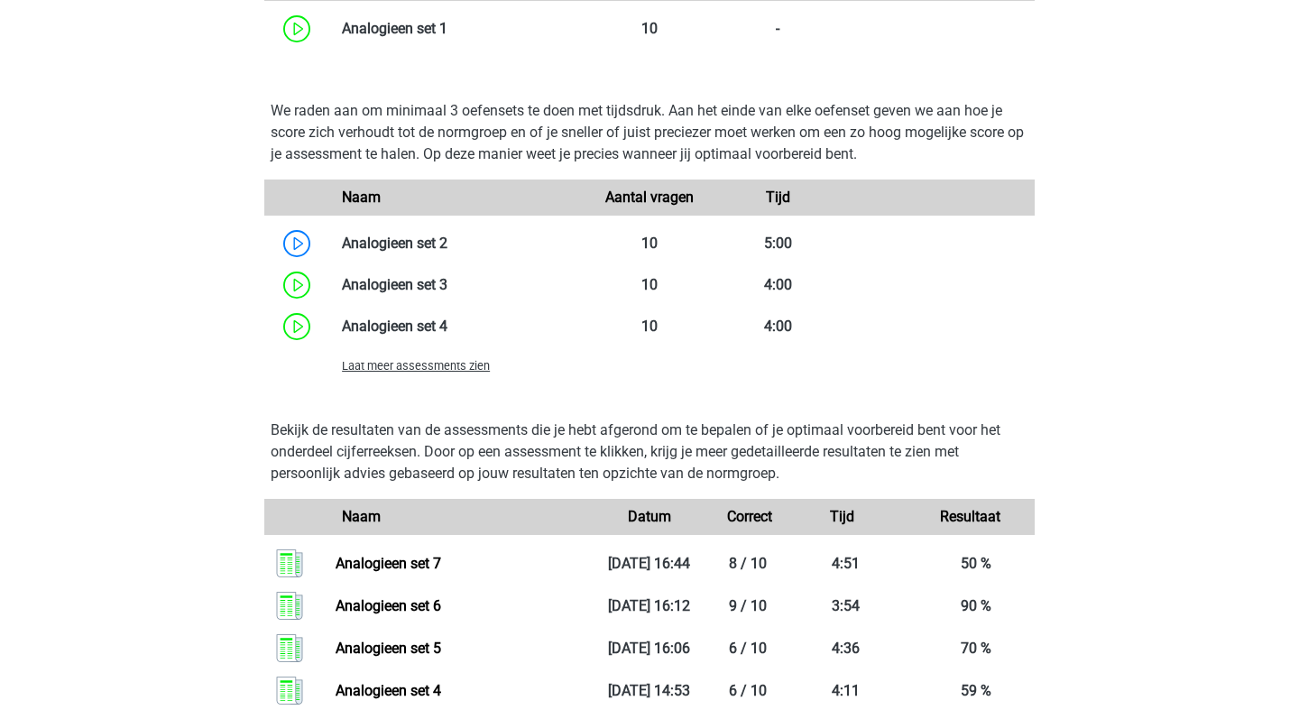
click at [448, 364] on span "Laat meer assessments zien" at bounding box center [416, 366] width 148 height 14
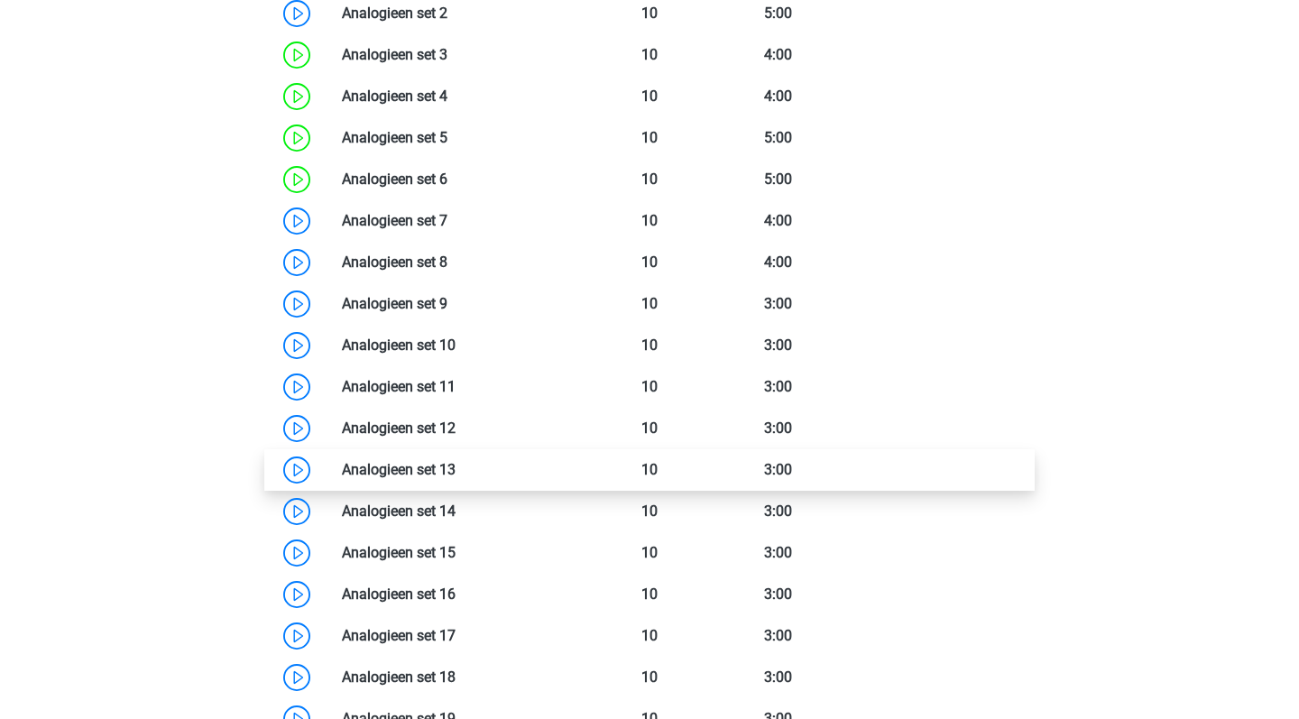
scroll to position [1792, 0]
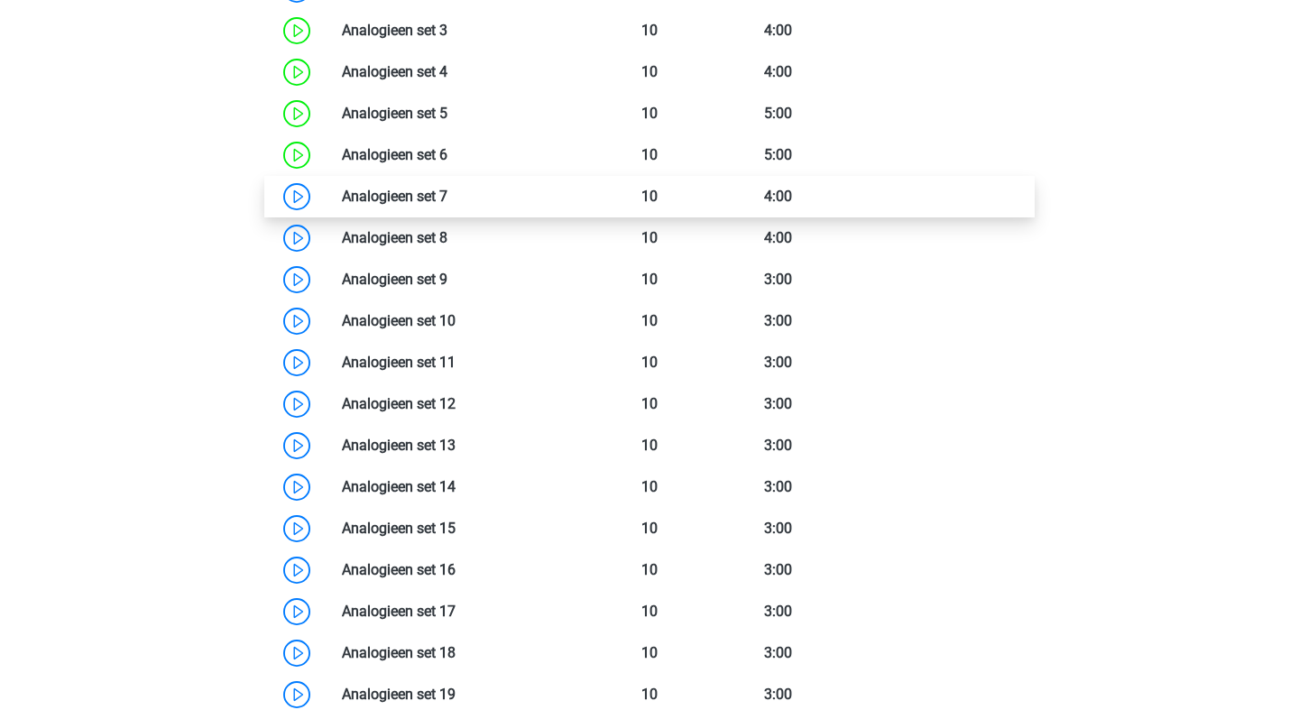
click at [447, 205] on link at bounding box center [447, 196] width 0 height 17
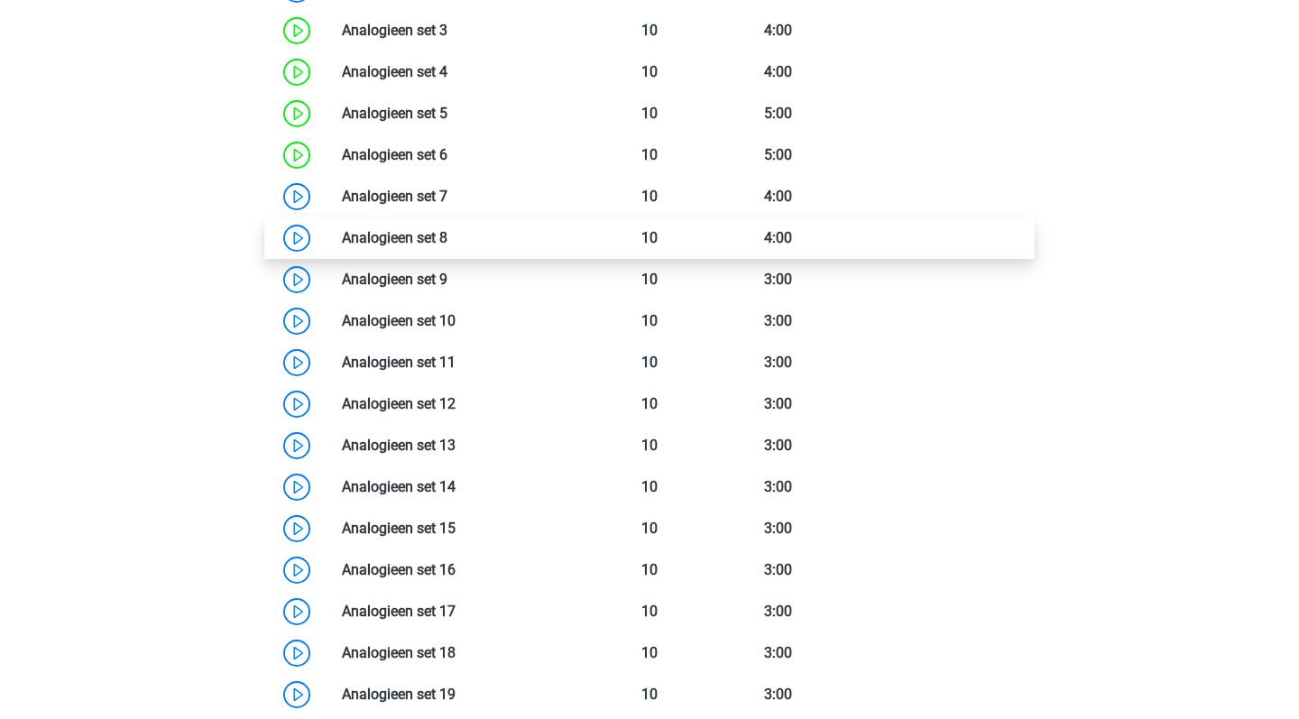
click at [447, 239] on link at bounding box center [447, 237] width 0 height 17
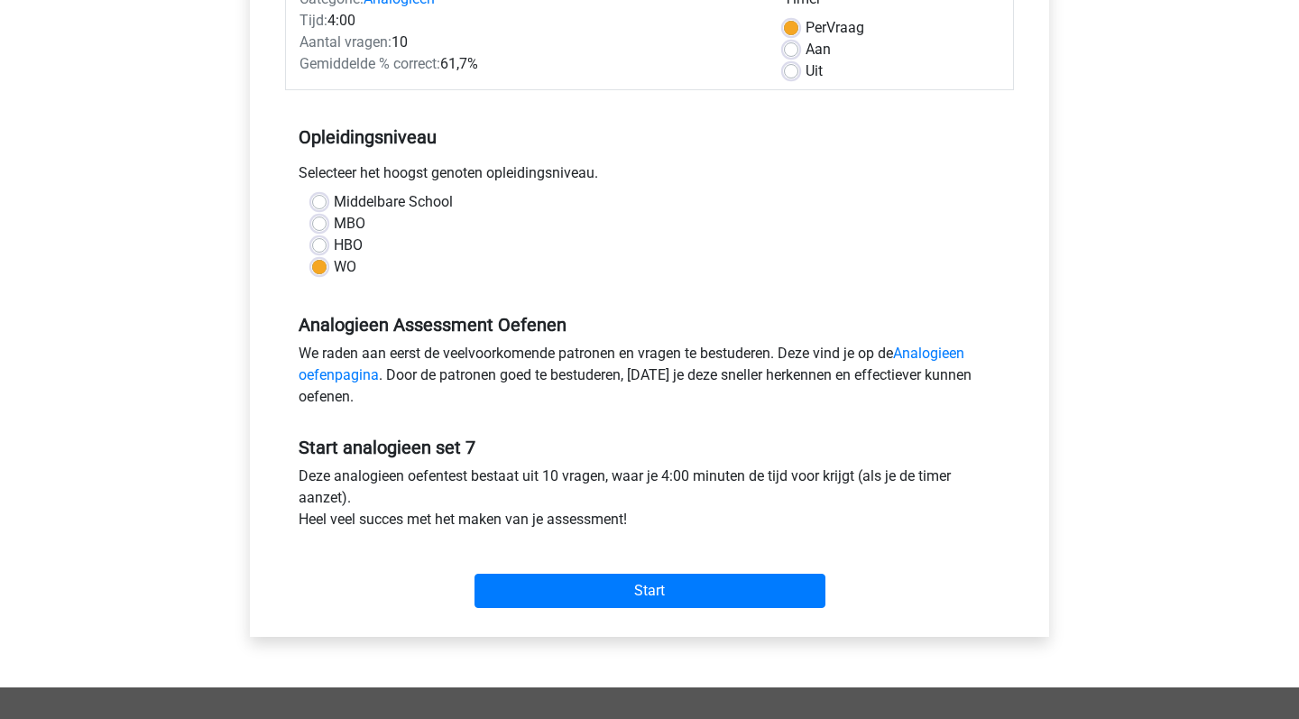
scroll to position [272, 0]
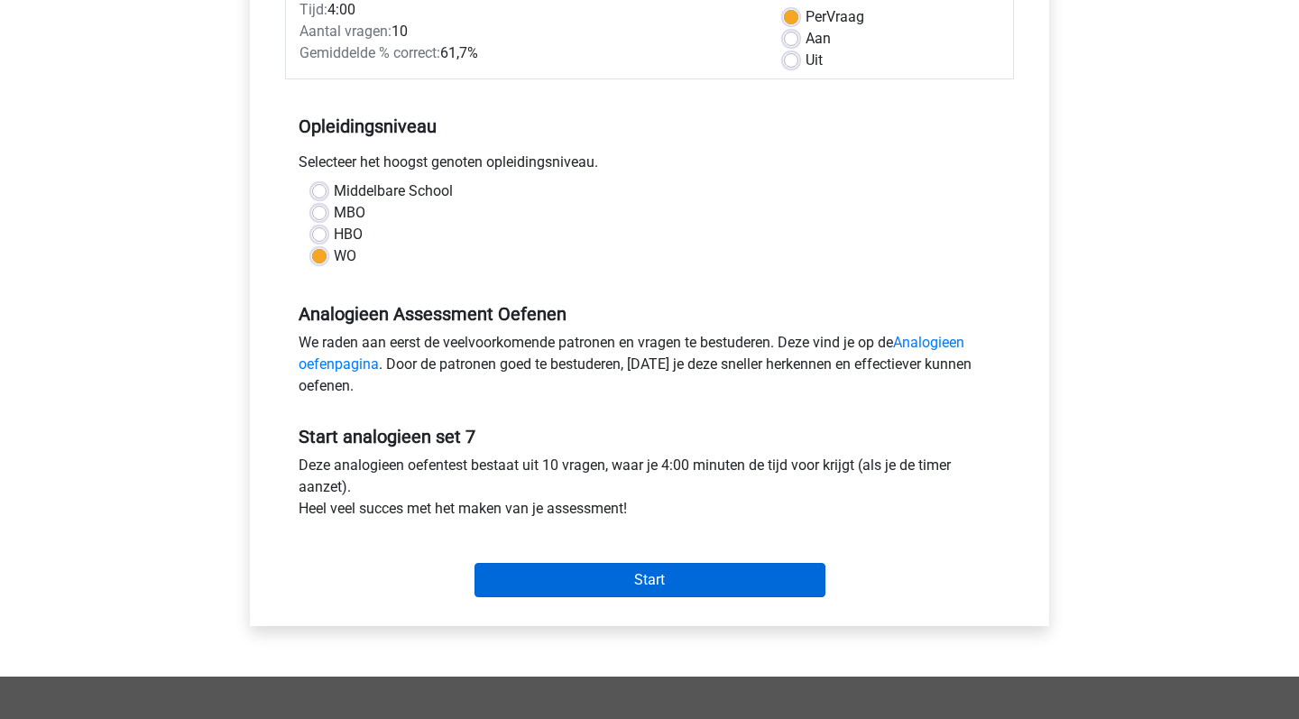
click at [595, 565] on input "Start" at bounding box center [649, 580] width 351 height 34
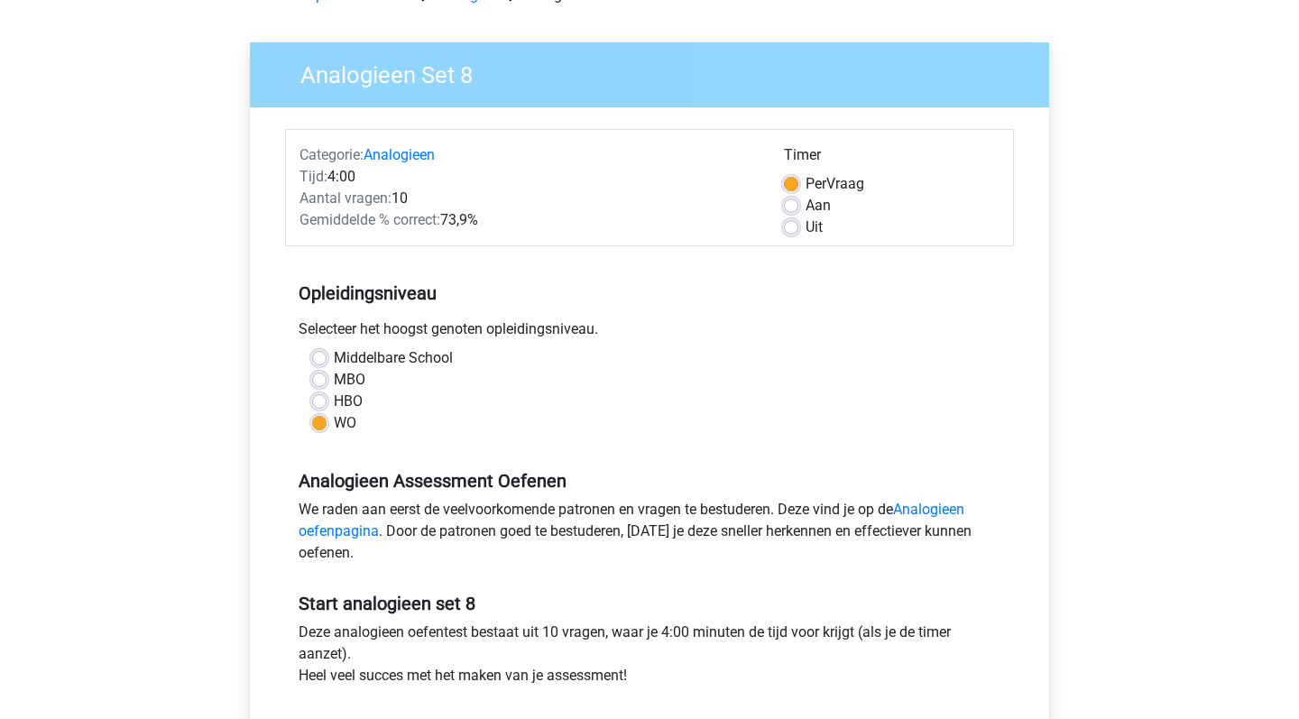
scroll to position [462, 0]
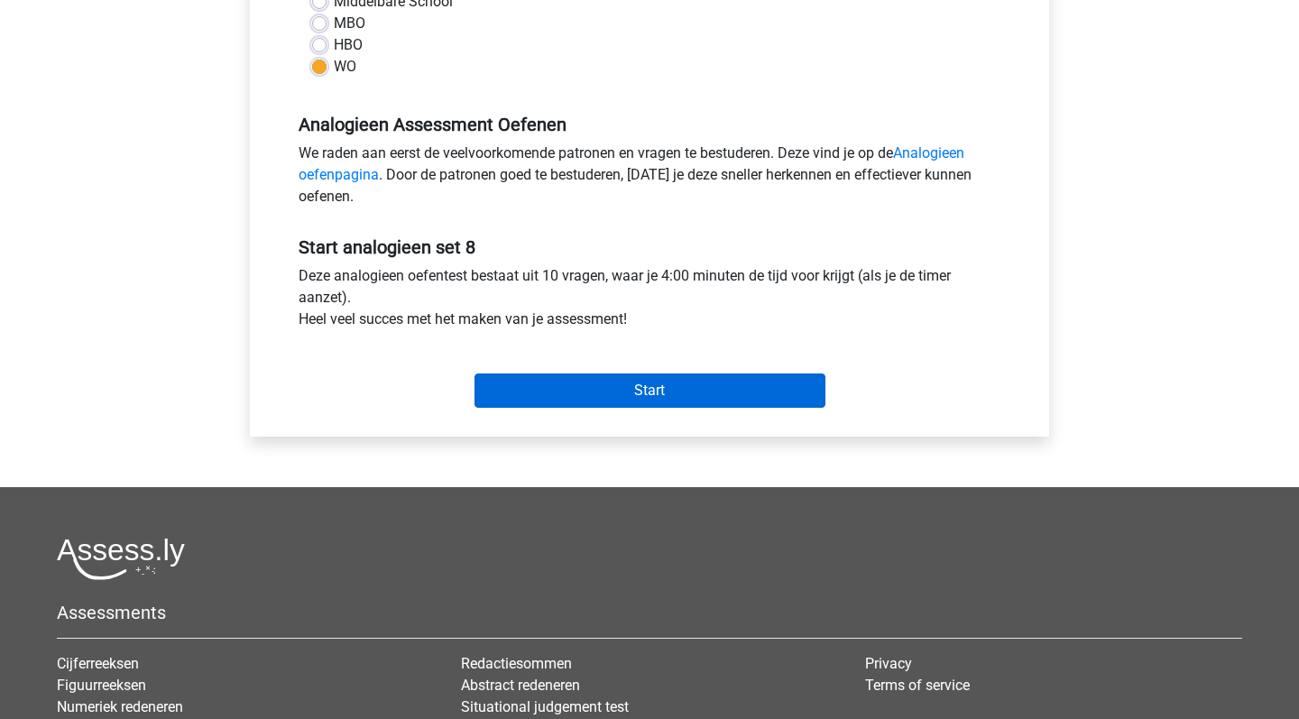
click at [680, 392] on input "Start" at bounding box center [649, 390] width 351 height 34
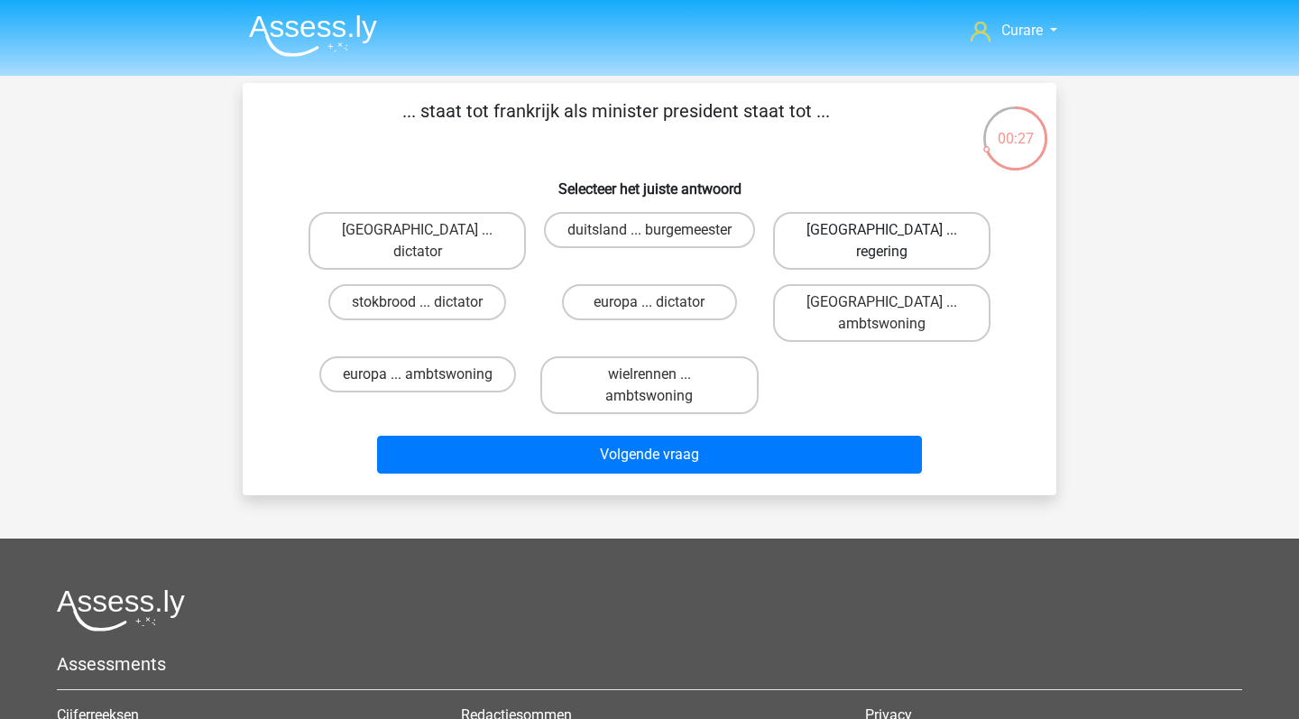
click at [894, 233] on label "[GEOGRAPHIC_DATA] ... regering" at bounding box center [881, 241] width 217 height 58
click at [893, 233] on input "[GEOGRAPHIC_DATA] ... regering" at bounding box center [887, 236] width 12 height 12
radio input "true"
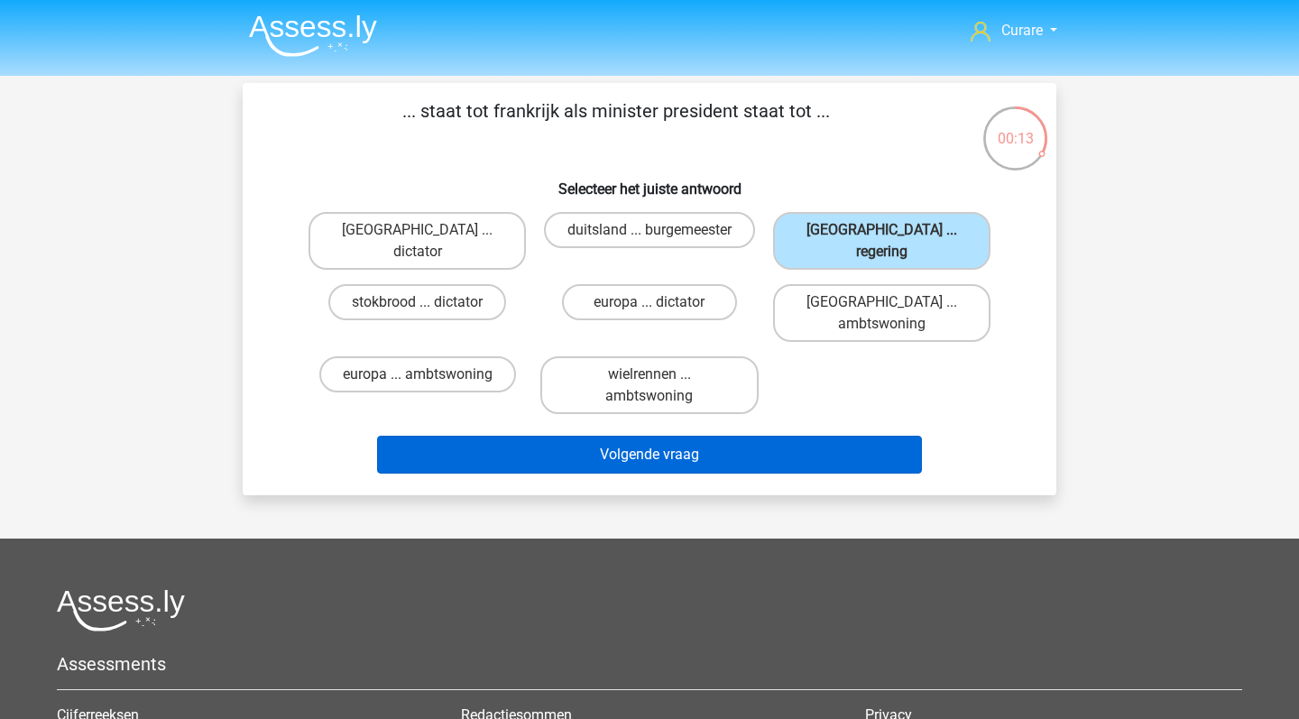
click at [739, 436] on button "Volgende vraag" at bounding box center [650, 455] width 546 height 38
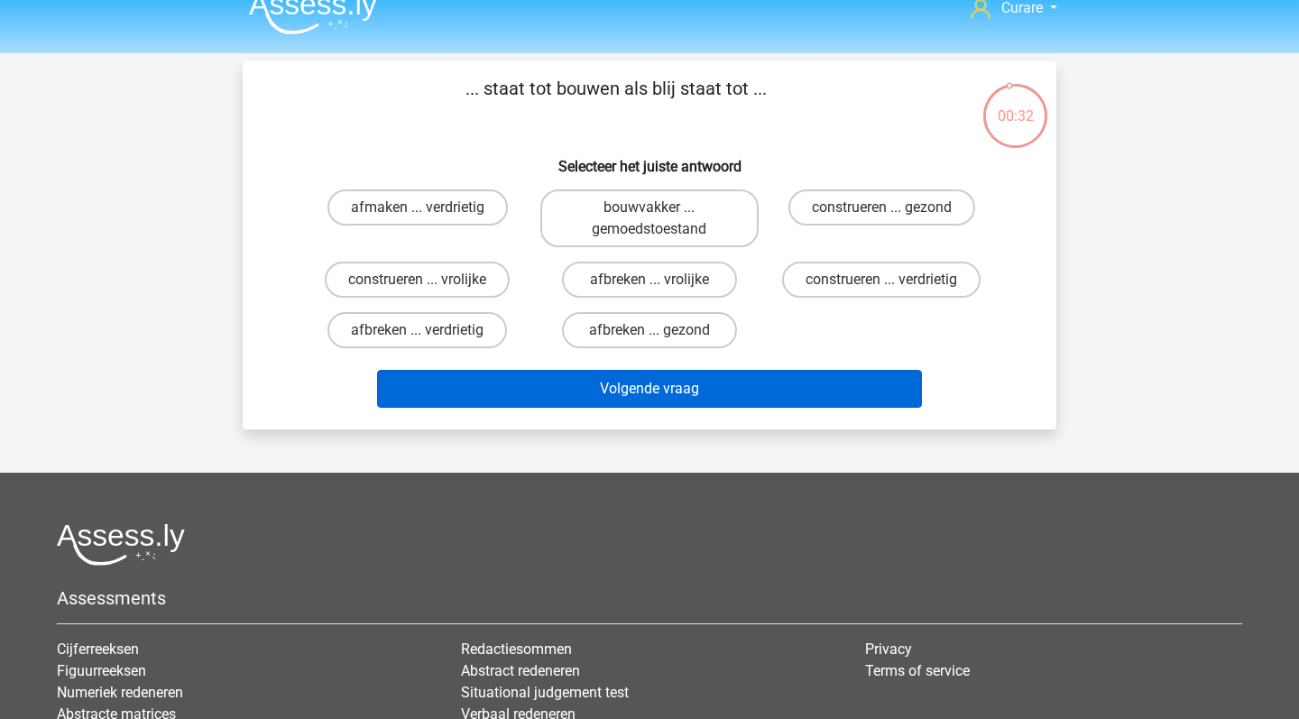
scroll to position [18, 0]
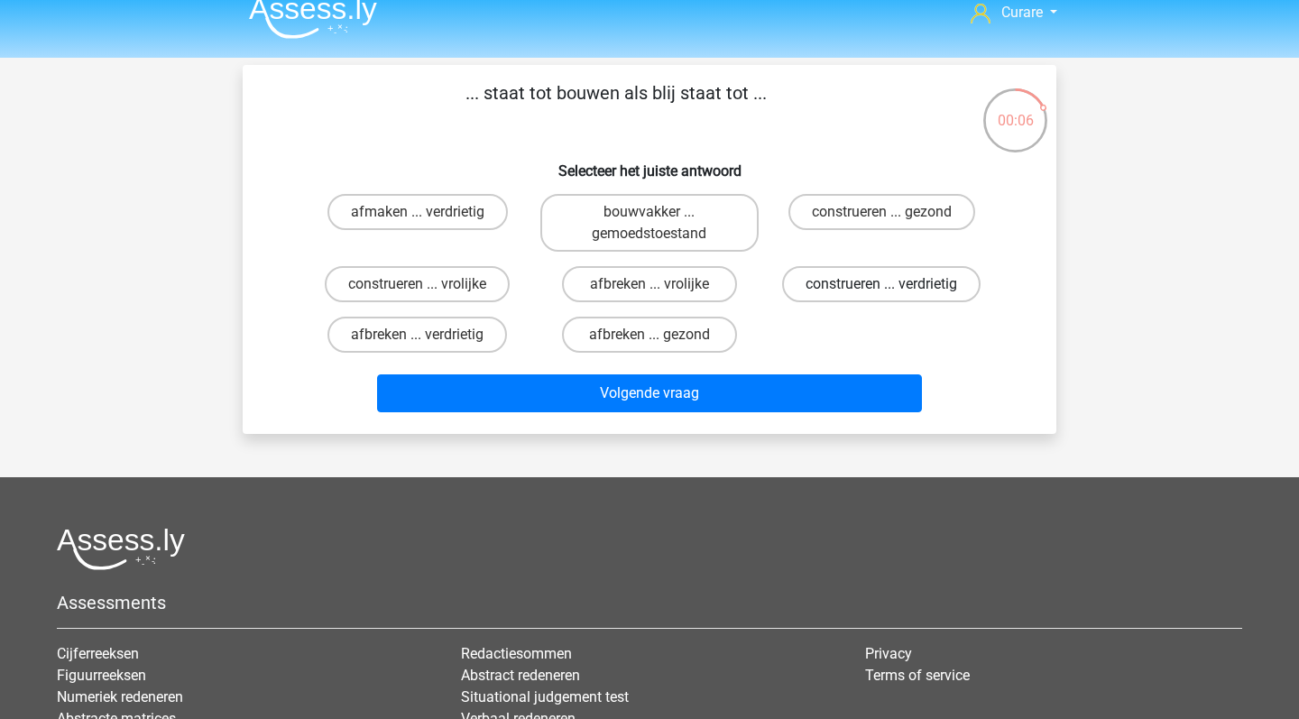
click at [898, 284] on label "construeren ... verdrietig" at bounding box center [881, 284] width 198 height 36
click at [893, 284] on input "construeren ... verdrietig" at bounding box center [887, 290] width 12 height 12
radio input "true"
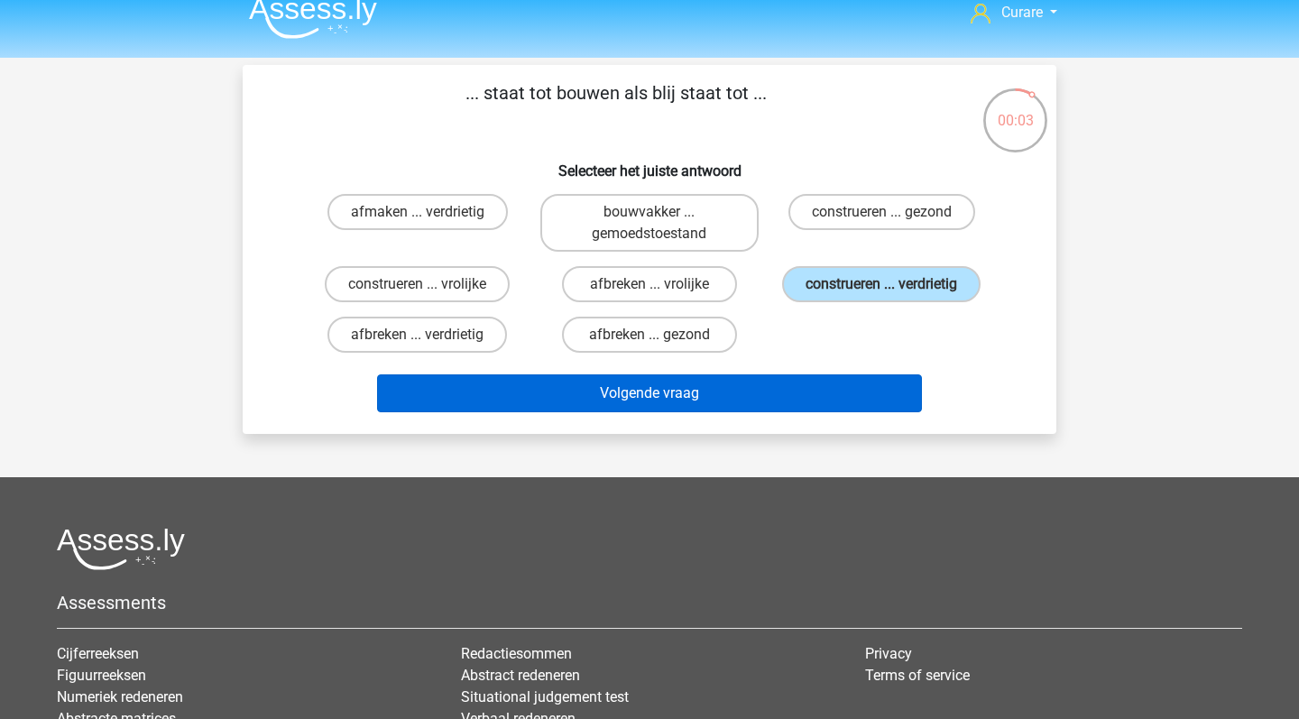
click at [722, 393] on button "Volgende vraag" at bounding box center [650, 393] width 546 height 38
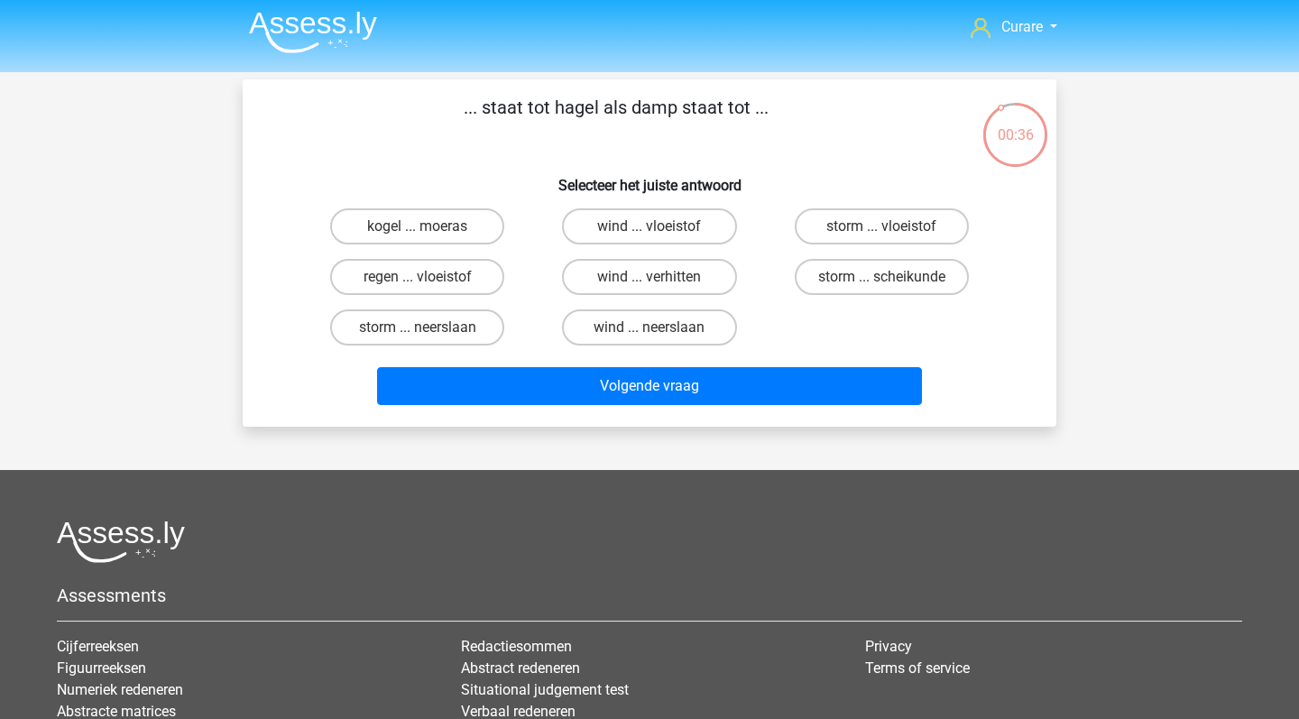
scroll to position [0, 0]
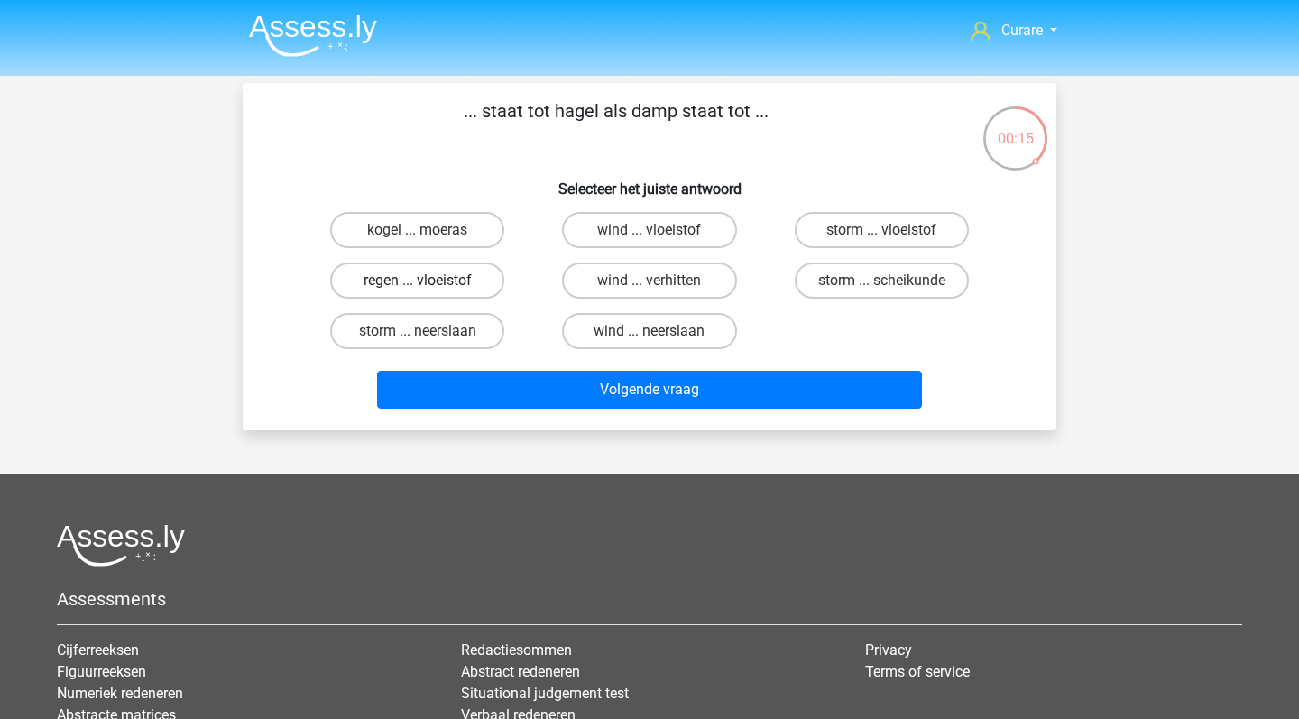
click at [456, 281] on label "regen ... vloeistof" at bounding box center [417, 281] width 174 height 36
click at [429, 281] on input "regen ... vloeistof" at bounding box center [424, 287] width 12 height 12
radio input "true"
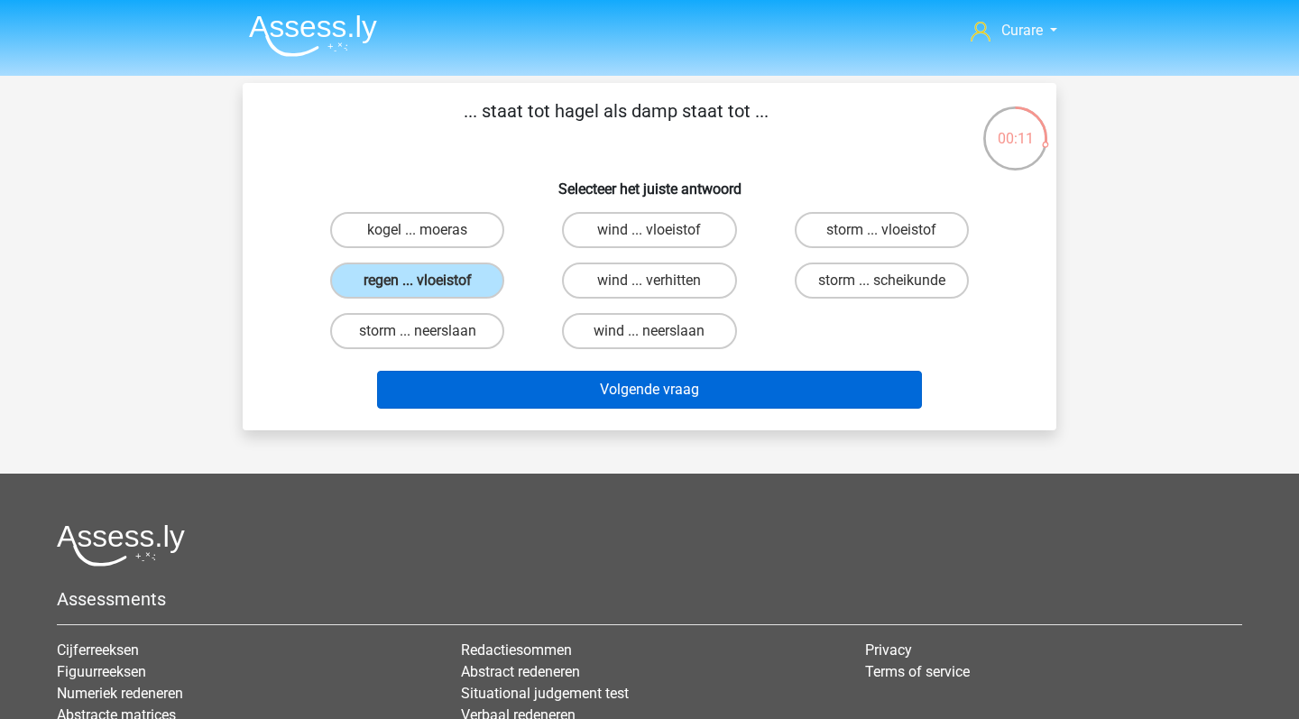
click at [713, 390] on button "Volgende vraag" at bounding box center [650, 390] width 546 height 38
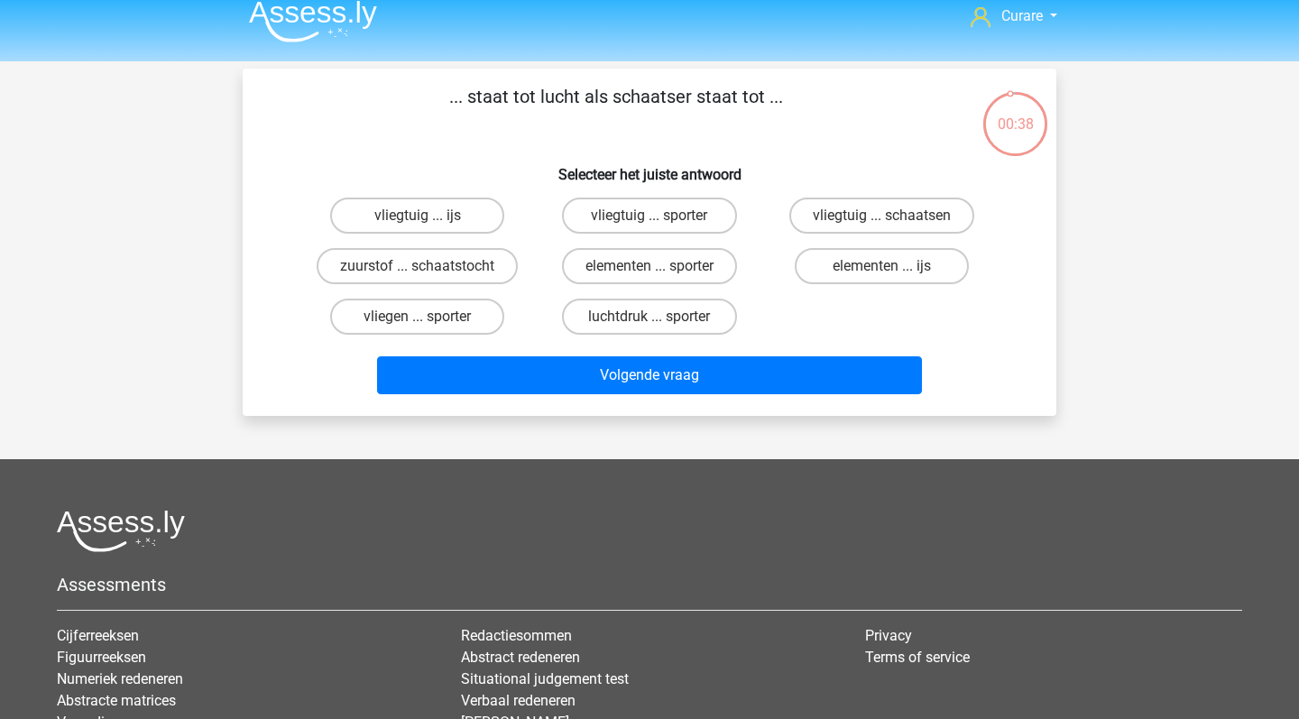
scroll to position [11, 0]
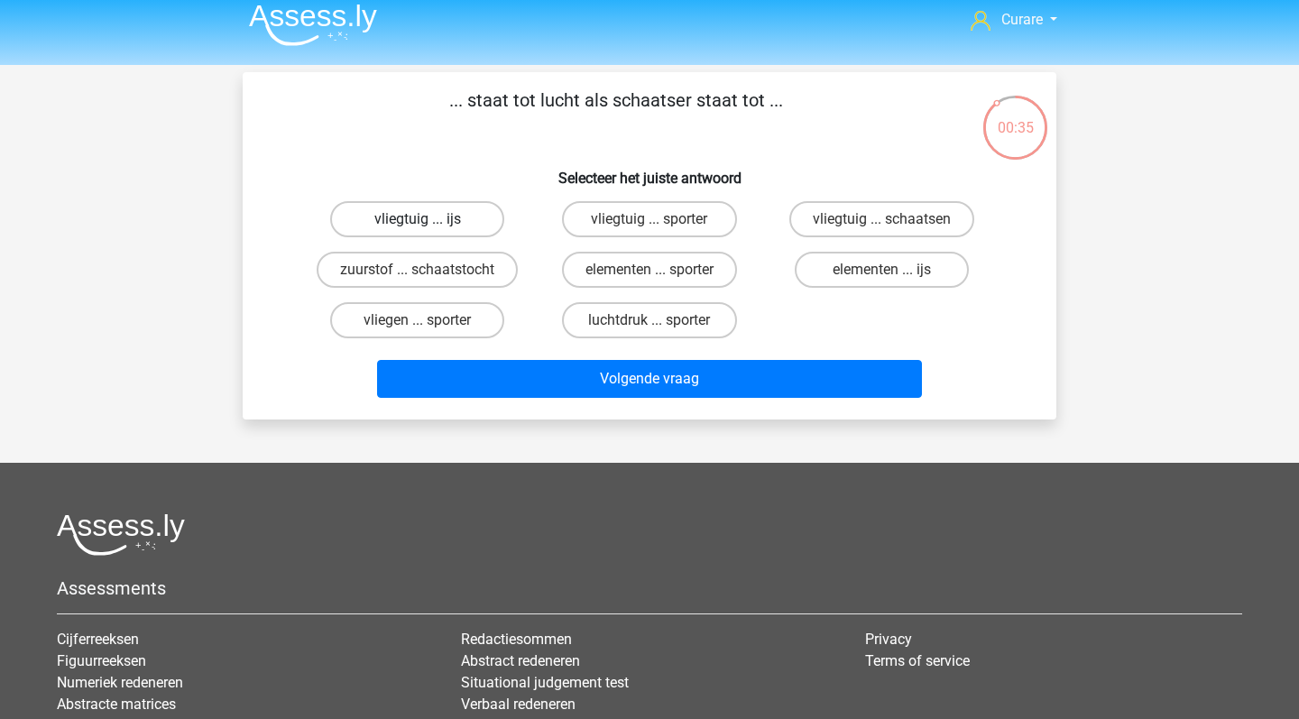
click at [458, 218] on label "vliegtuig ... ijs" at bounding box center [417, 219] width 174 height 36
click at [429, 219] on input "vliegtuig ... ijs" at bounding box center [424, 225] width 12 height 12
radio input "true"
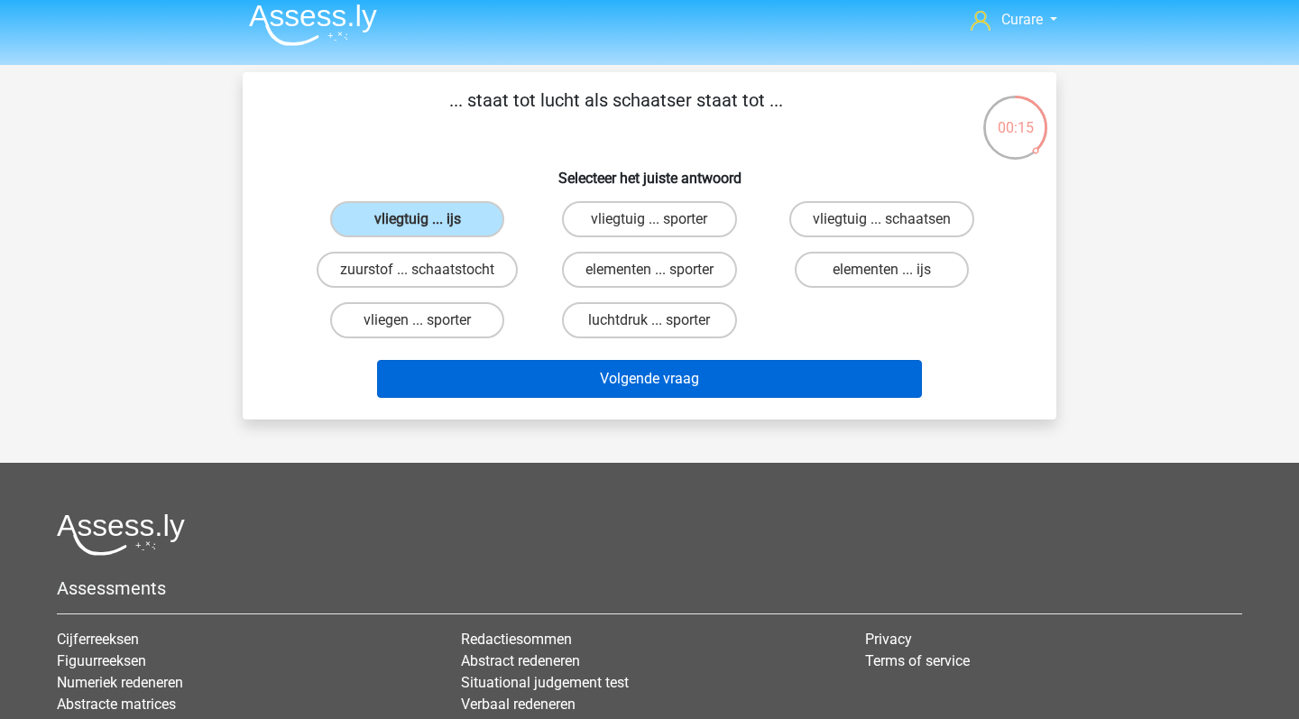
click at [636, 381] on button "Volgende vraag" at bounding box center [650, 379] width 546 height 38
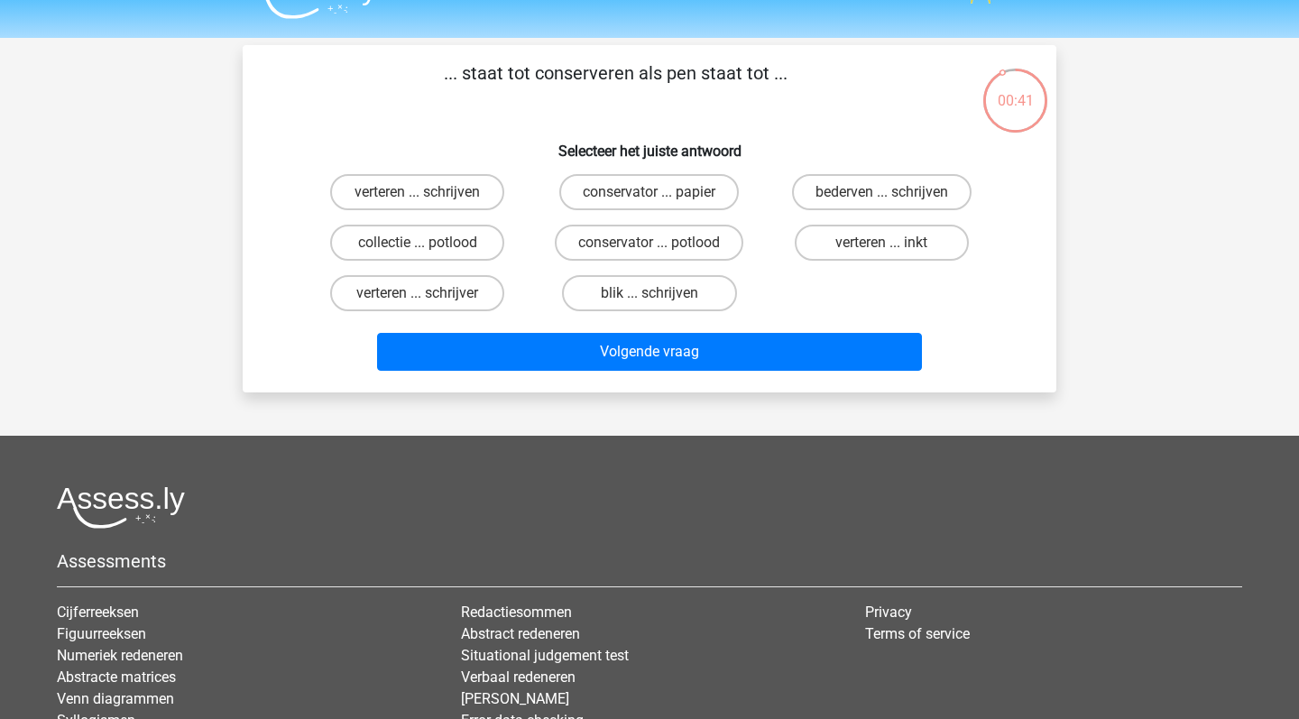
scroll to position [41, 0]
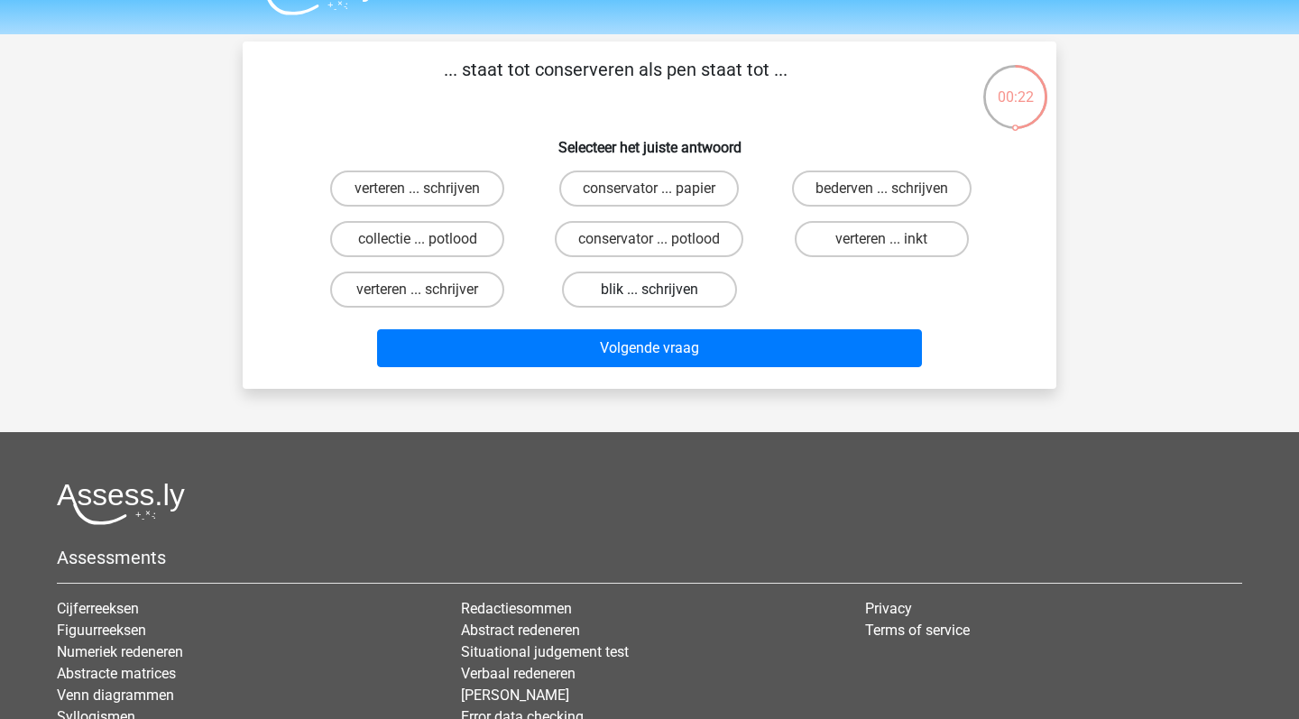
click at [641, 294] on label "blik ... schrijven" at bounding box center [649, 290] width 174 height 36
click at [649, 294] on input "blik ... schrijven" at bounding box center [655, 296] width 12 height 12
radio input "true"
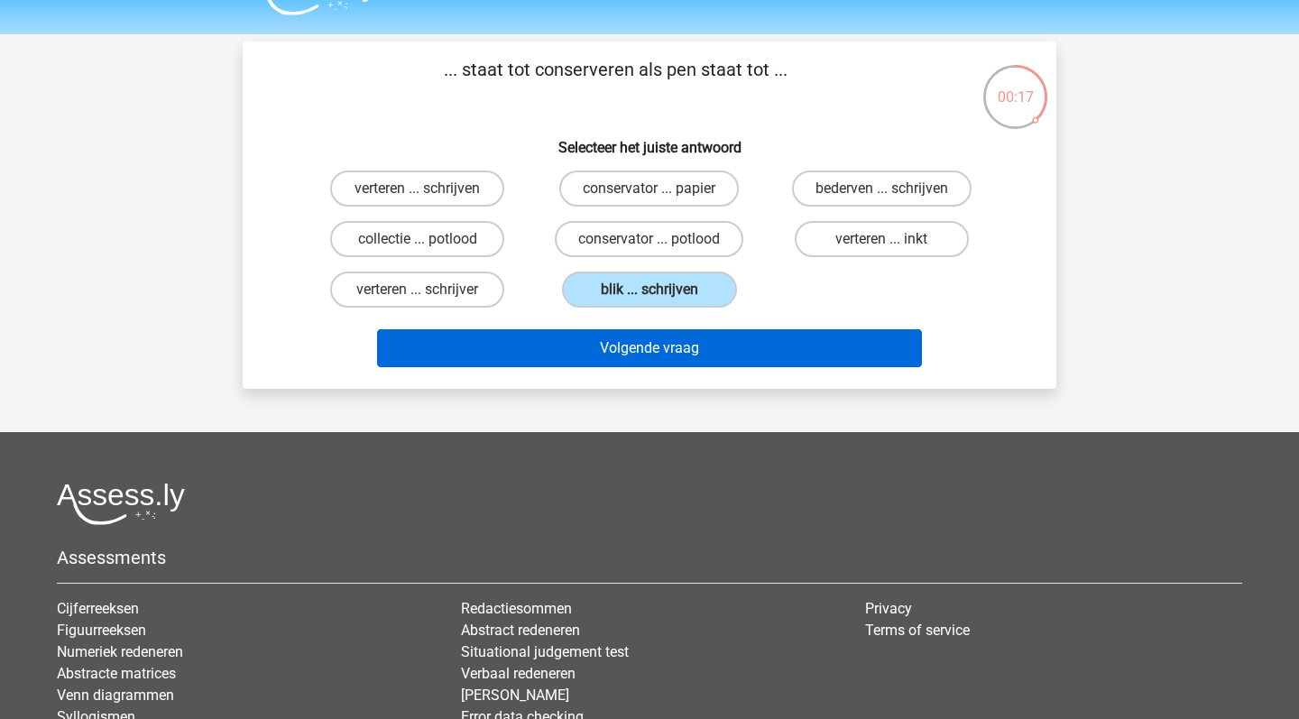
click at [731, 349] on button "Volgende vraag" at bounding box center [650, 348] width 546 height 38
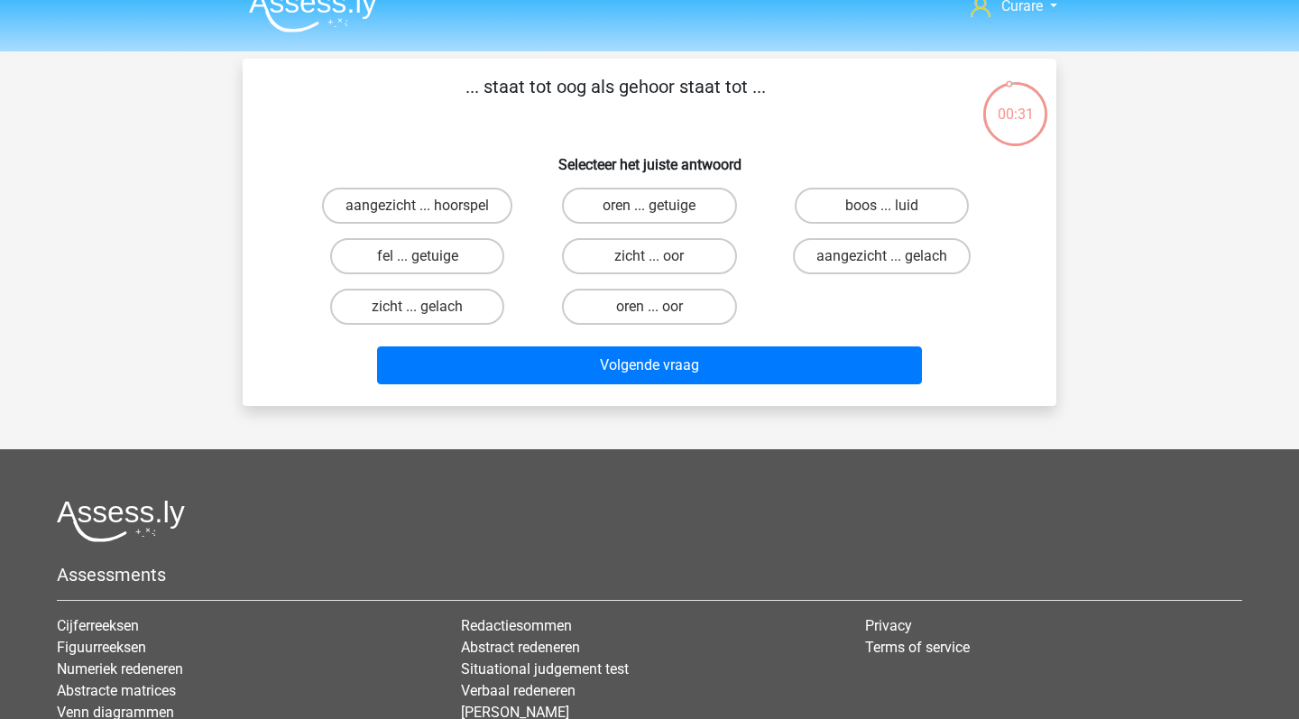
scroll to position [23, 0]
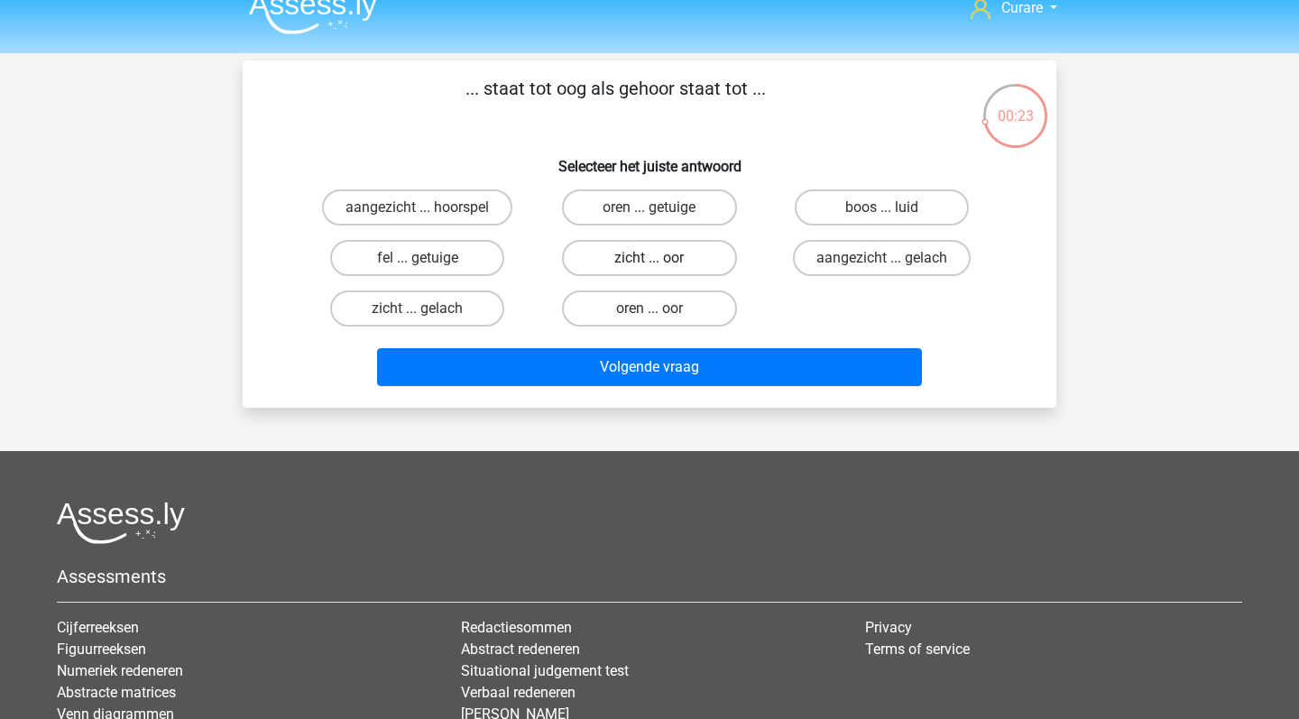
click at [685, 255] on label "zicht ... oor" at bounding box center [649, 258] width 174 height 36
click at [661, 258] on input "zicht ... oor" at bounding box center [655, 264] width 12 height 12
radio input "true"
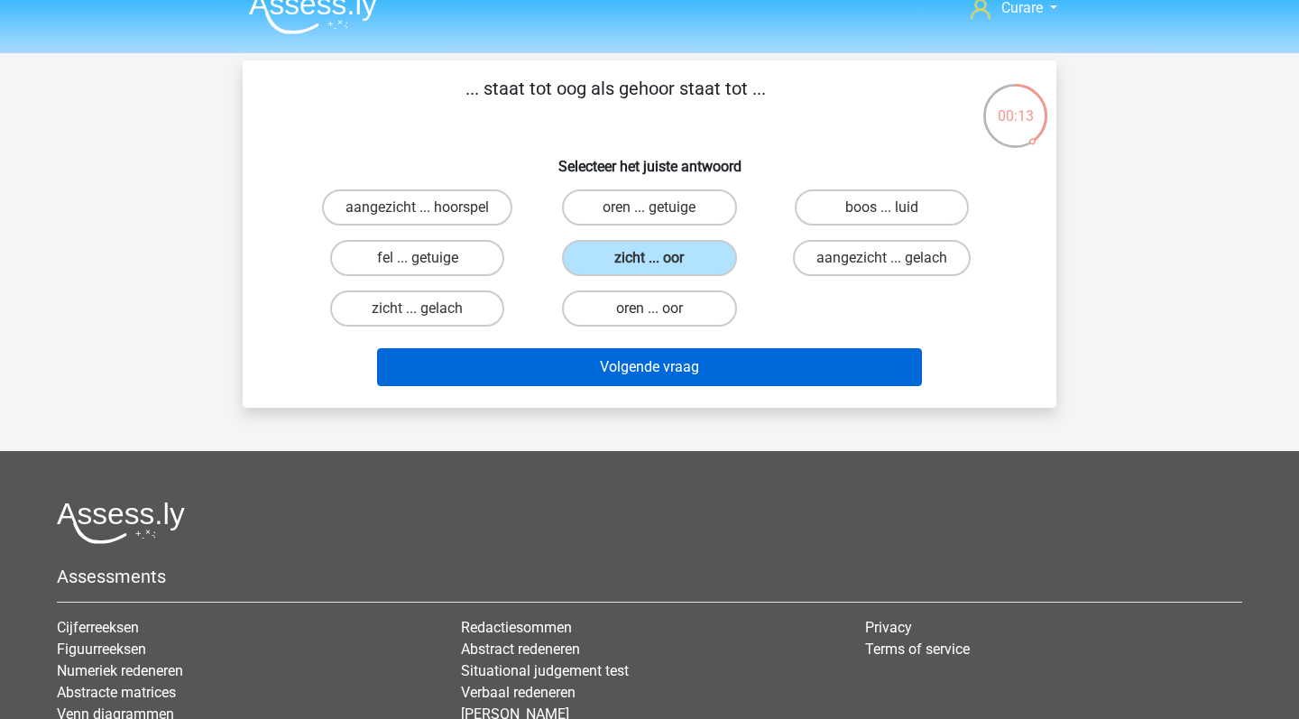
click at [715, 363] on button "Volgende vraag" at bounding box center [650, 367] width 546 height 38
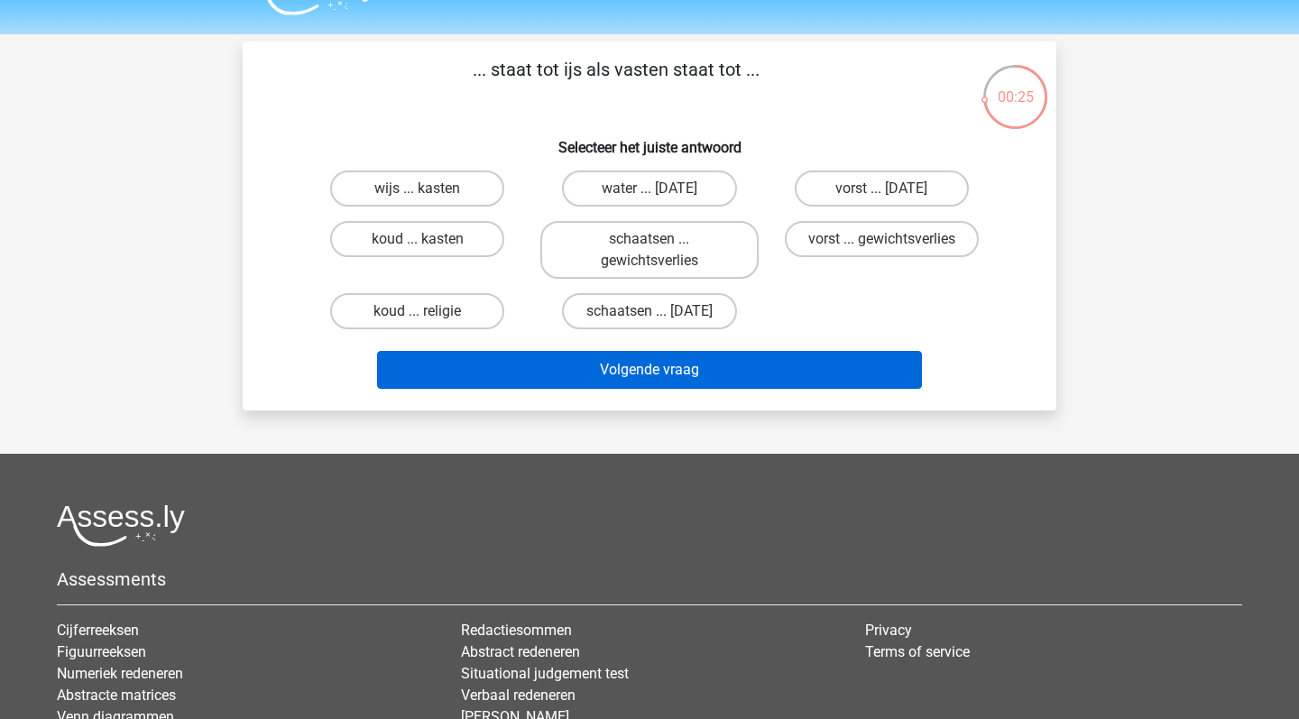
scroll to position [40, 0]
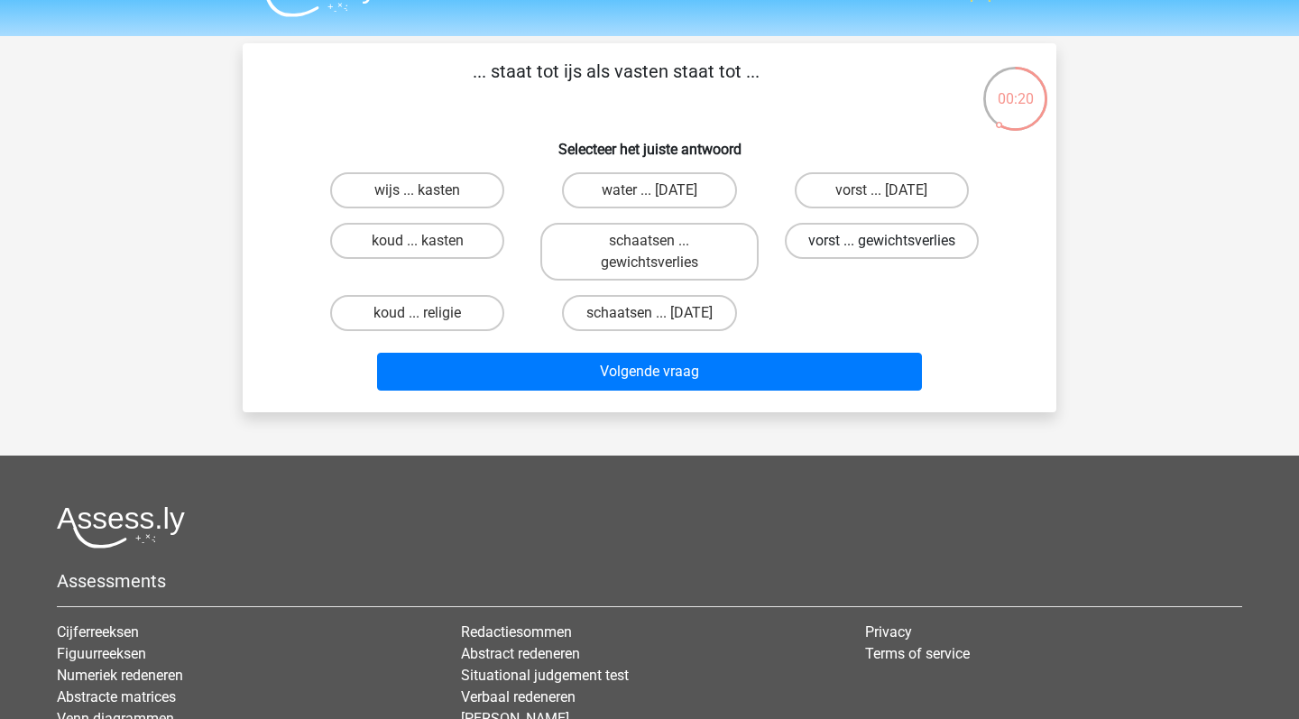
click at [914, 244] on label "vorst ... gewichtsverlies" at bounding box center [882, 241] width 194 height 36
click at [893, 244] on input "vorst ... gewichtsverlies" at bounding box center [887, 247] width 12 height 12
radio input "true"
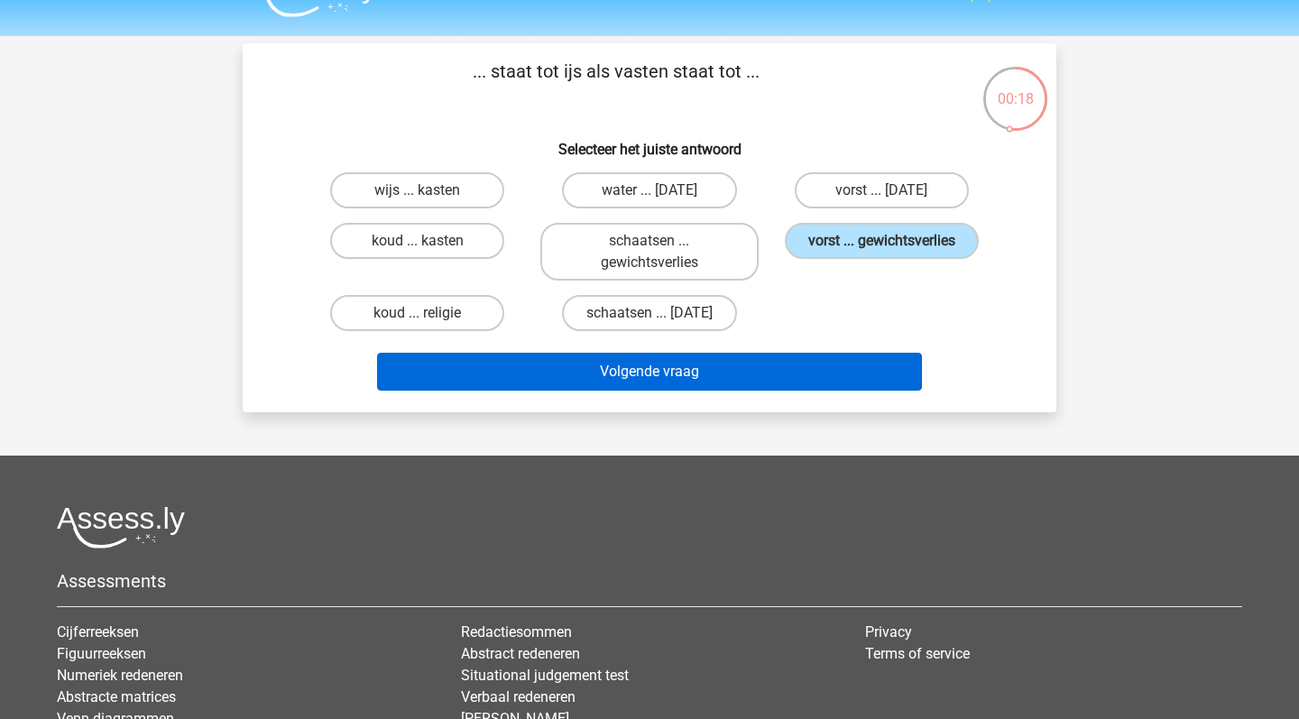
click at [722, 369] on button "Volgende vraag" at bounding box center [650, 372] width 546 height 38
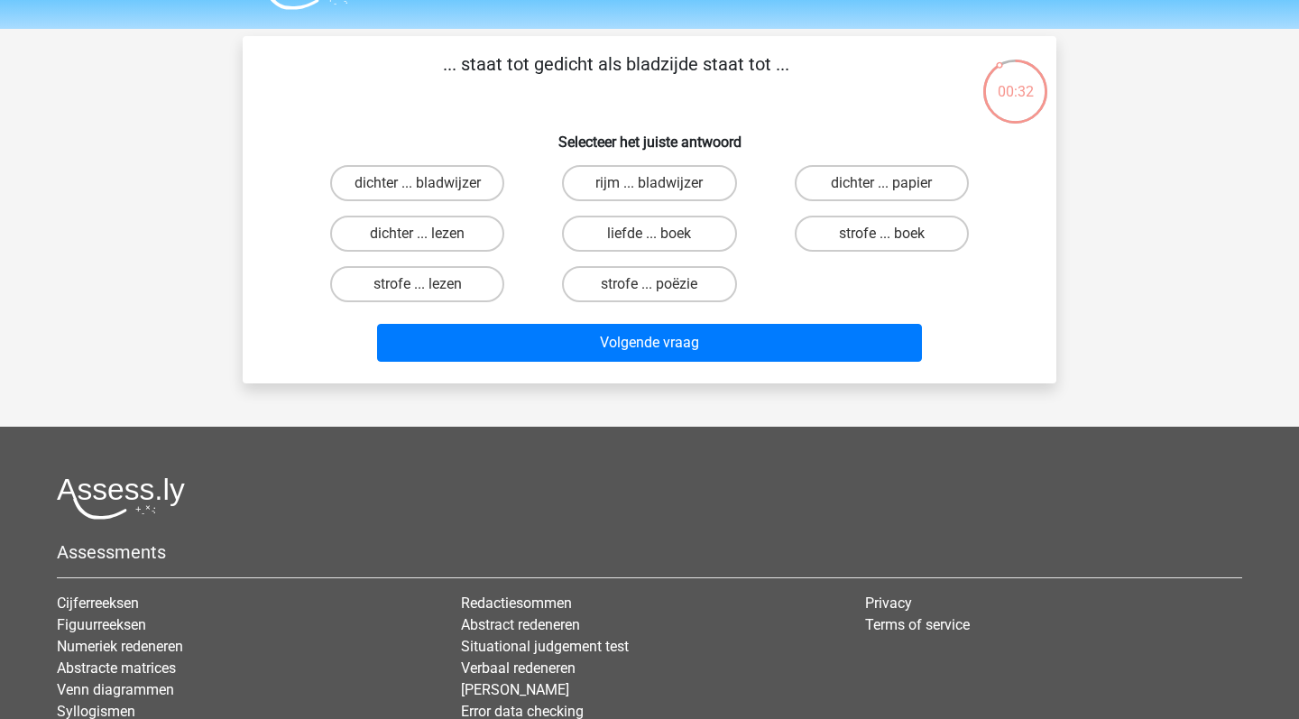
scroll to position [46, 0]
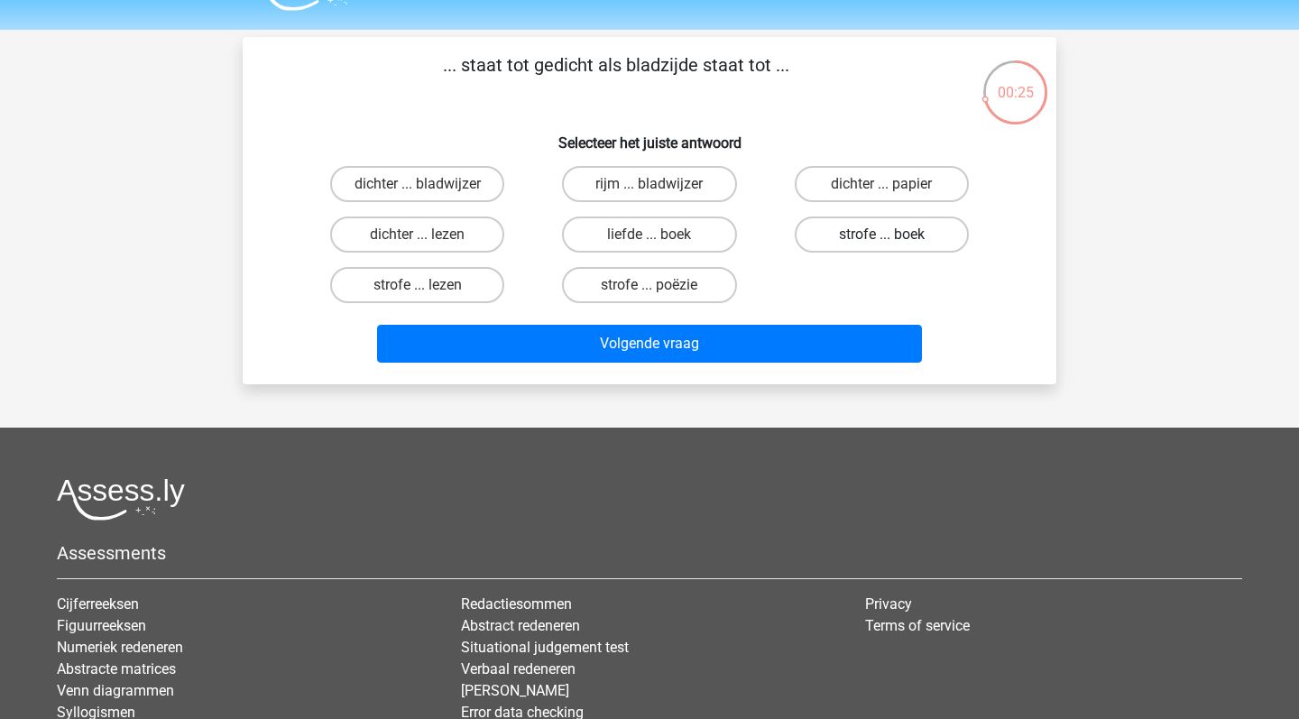
click at [866, 231] on label "strofe ... boek" at bounding box center [882, 234] width 174 height 36
click at [881, 235] on input "strofe ... boek" at bounding box center [887, 241] width 12 height 12
radio input "true"
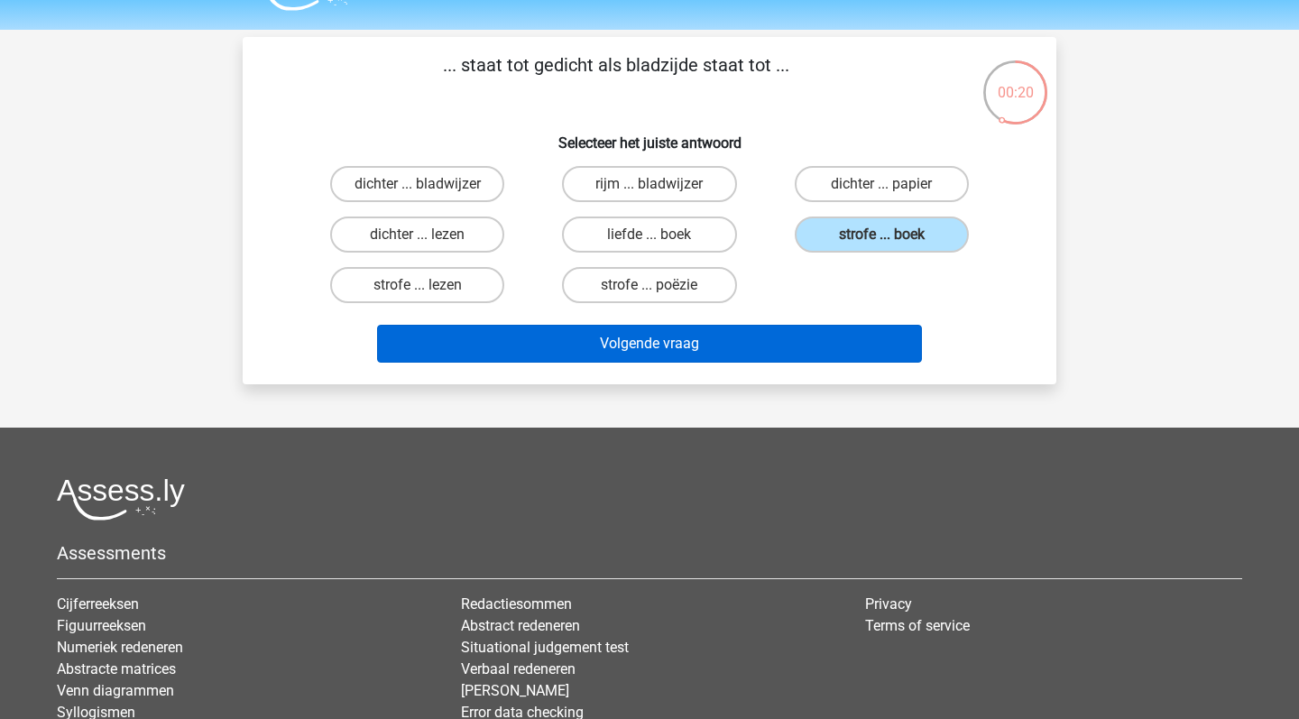
click at [789, 338] on button "Volgende vraag" at bounding box center [650, 344] width 546 height 38
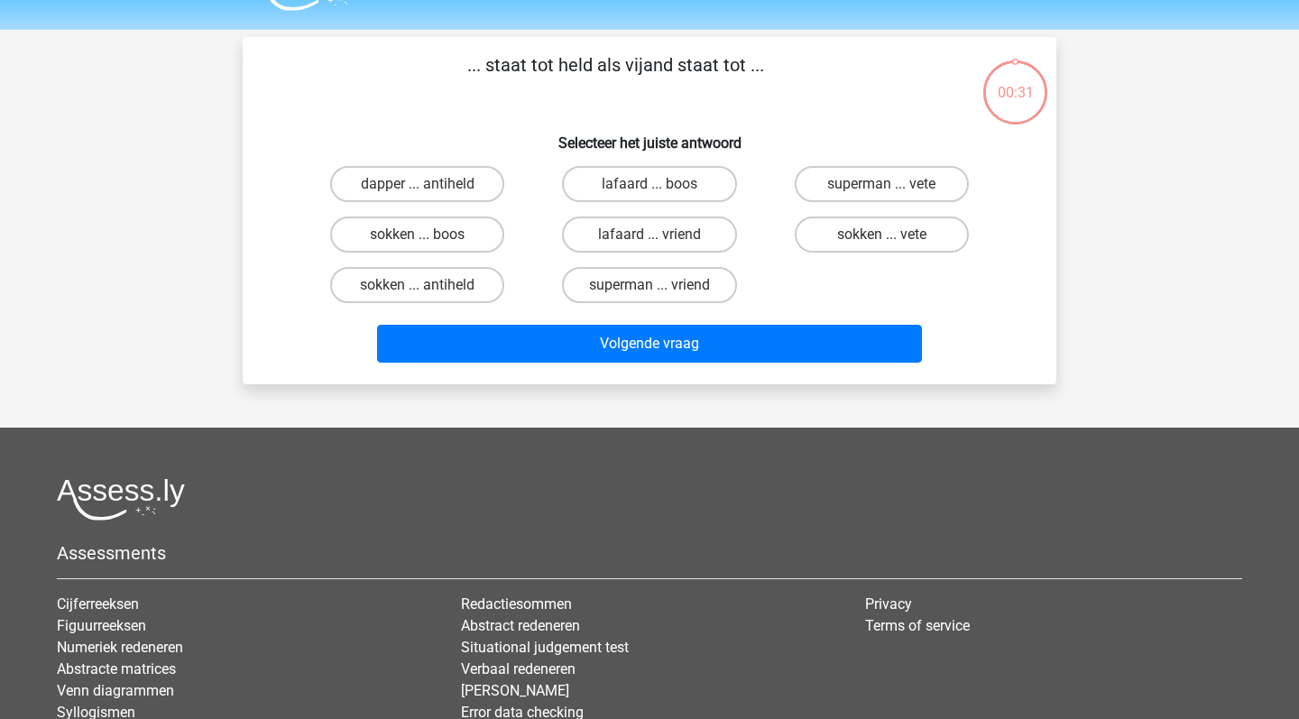
scroll to position [83, 0]
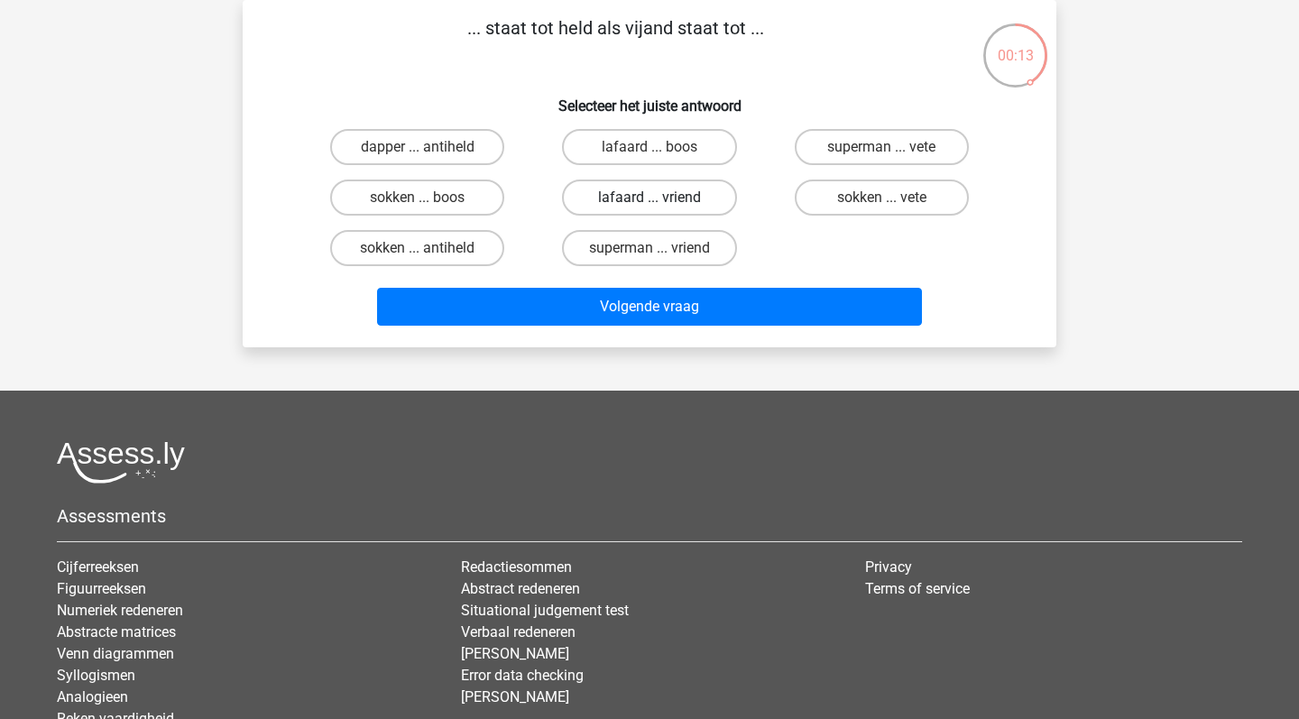
click at [699, 202] on label "lafaard ... vriend" at bounding box center [649, 198] width 174 height 36
click at [661, 202] on input "lafaard ... vriend" at bounding box center [655, 204] width 12 height 12
radio input "true"
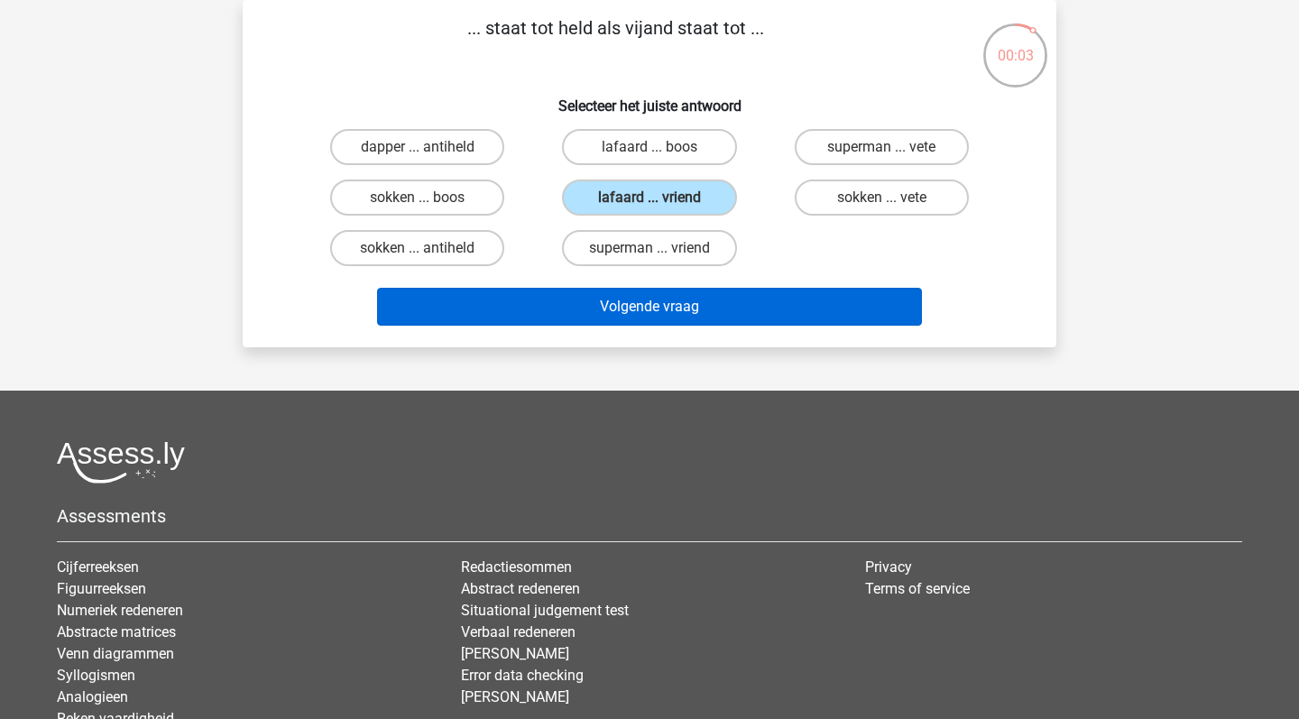
click at [727, 306] on button "Volgende vraag" at bounding box center [650, 307] width 546 height 38
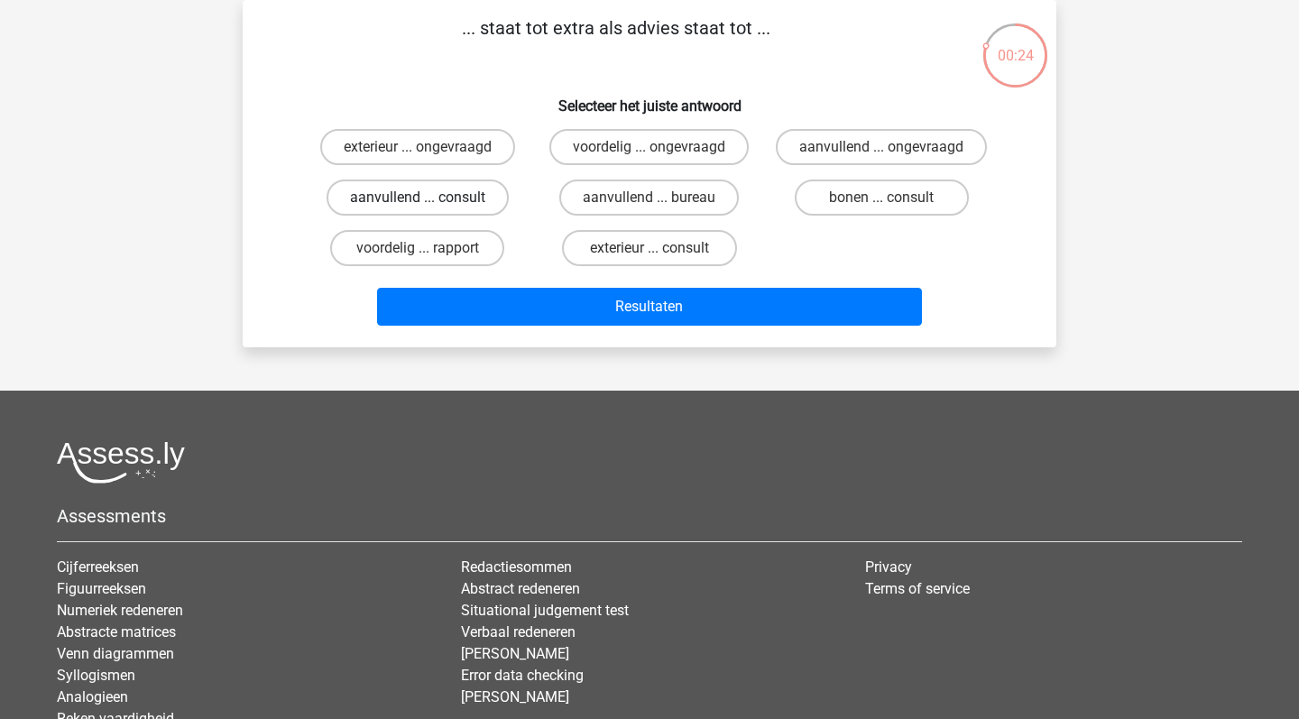
click at [480, 204] on label "aanvullend ... consult" at bounding box center [418, 198] width 182 height 36
click at [429, 204] on input "aanvullend ... consult" at bounding box center [424, 204] width 12 height 12
radio input "true"
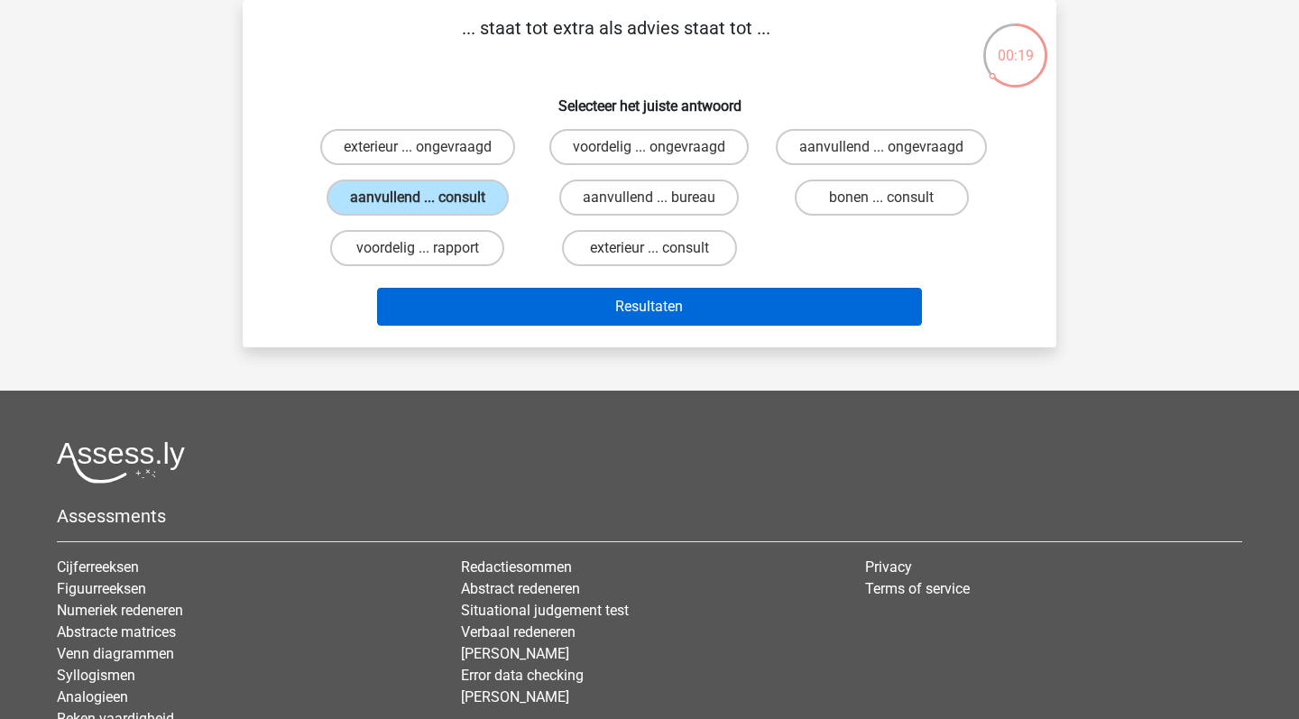
click at [644, 315] on button "Resultaten" at bounding box center [650, 307] width 546 height 38
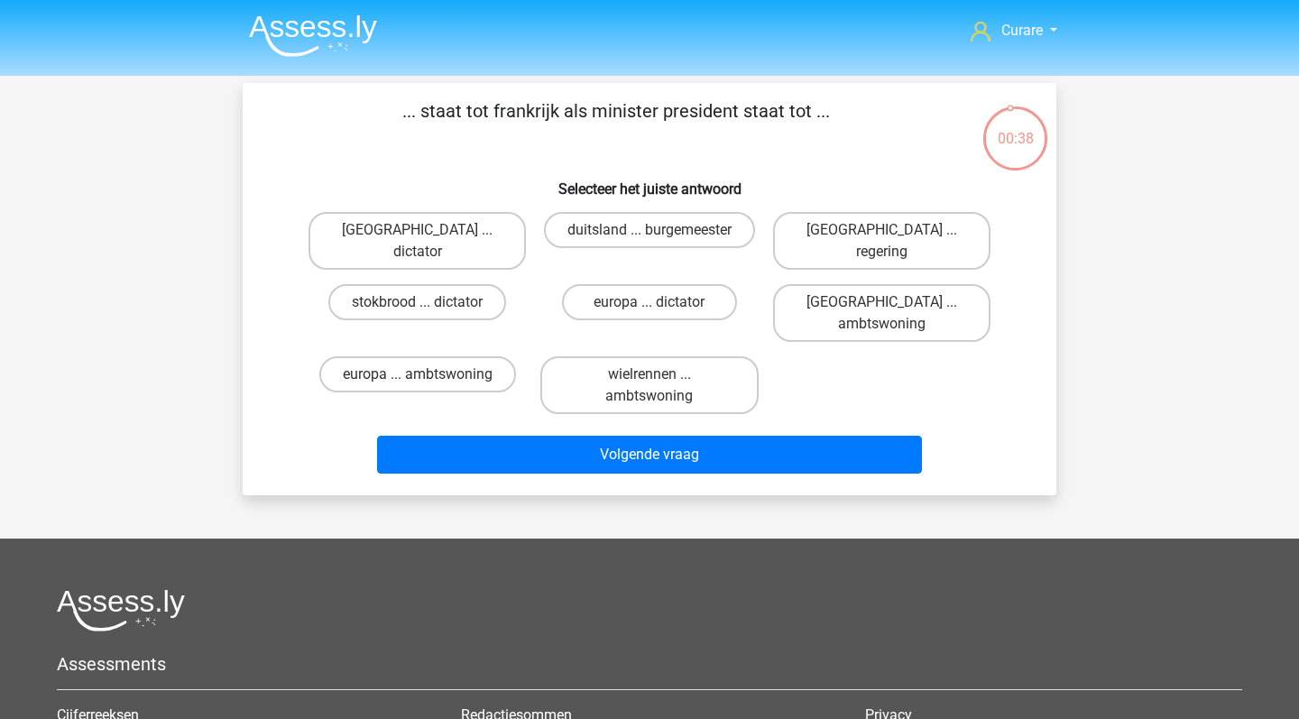
click at [319, 16] on img at bounding box center [313, 35] width 128 height 42
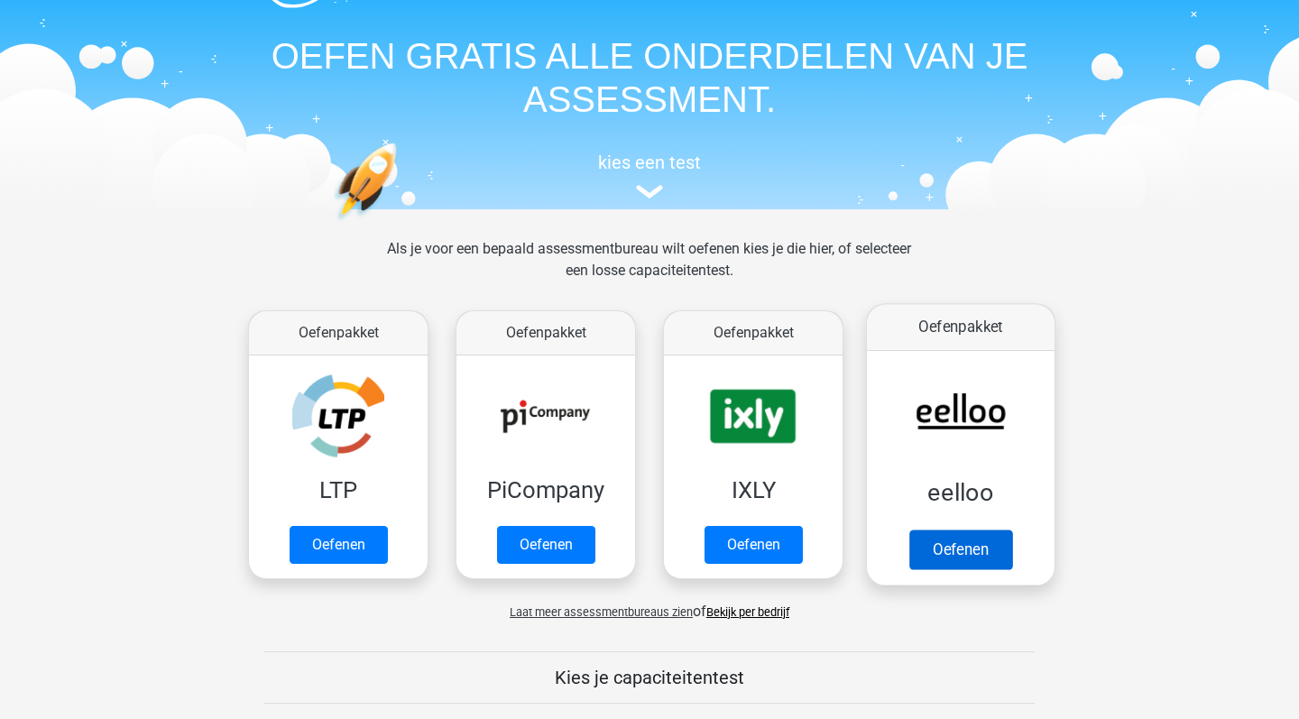
scroll to position [65, 0]
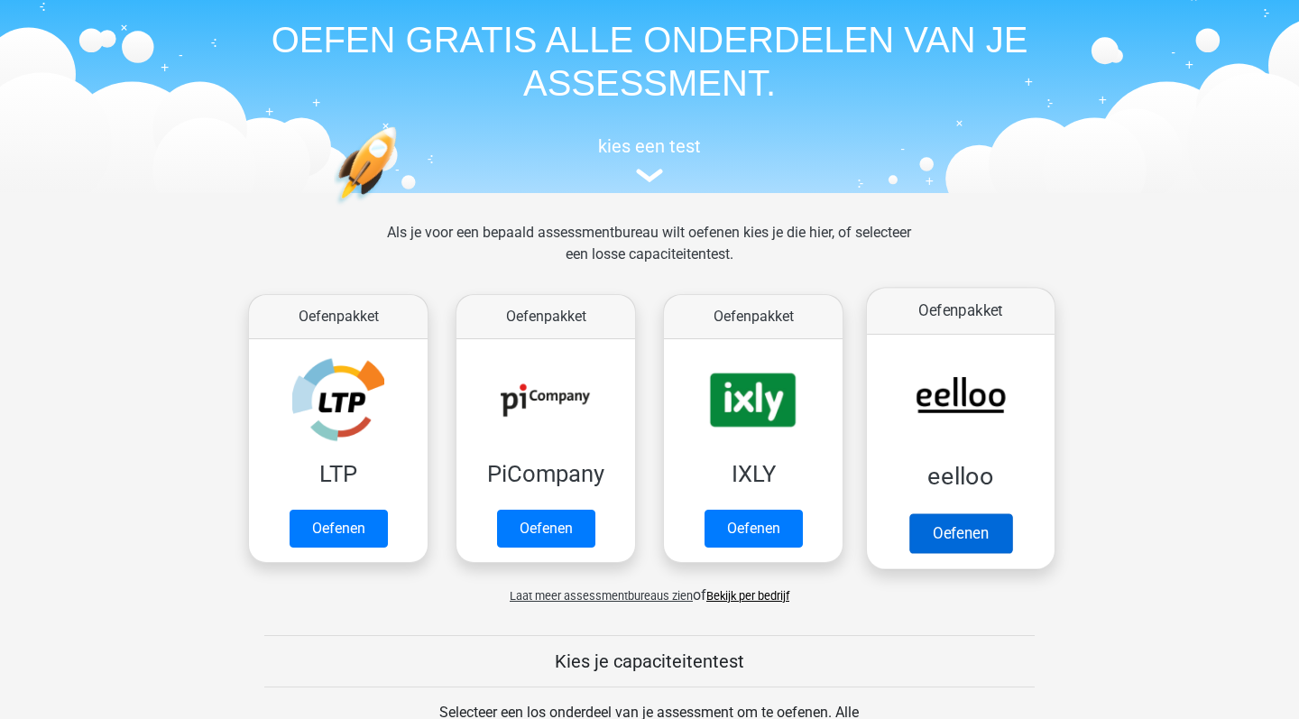
click at [952, 513] on link "Oefenen" at bounding box center [960, 533] width 103 height 40
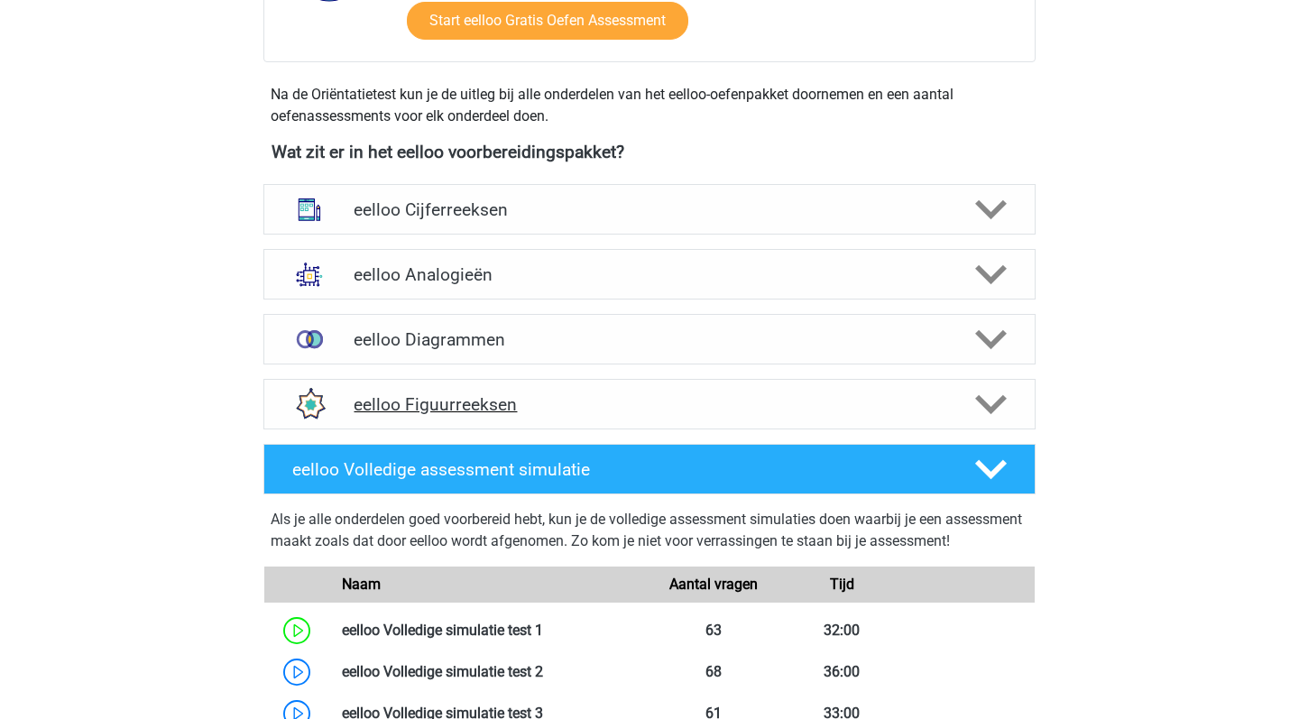
scroll to position [571, 0]
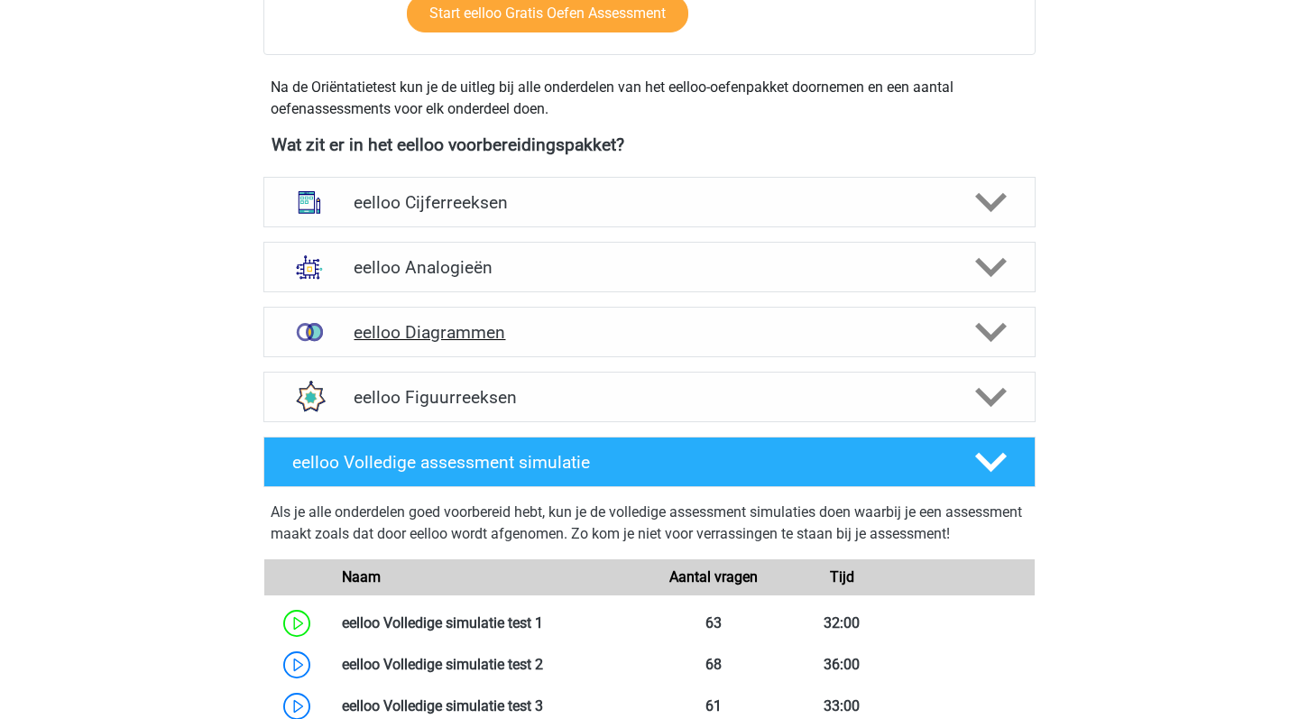
click at [613, 337] on h4 "eelloo Diagrammen" at bounding box center [649, 332] width 591 height 21
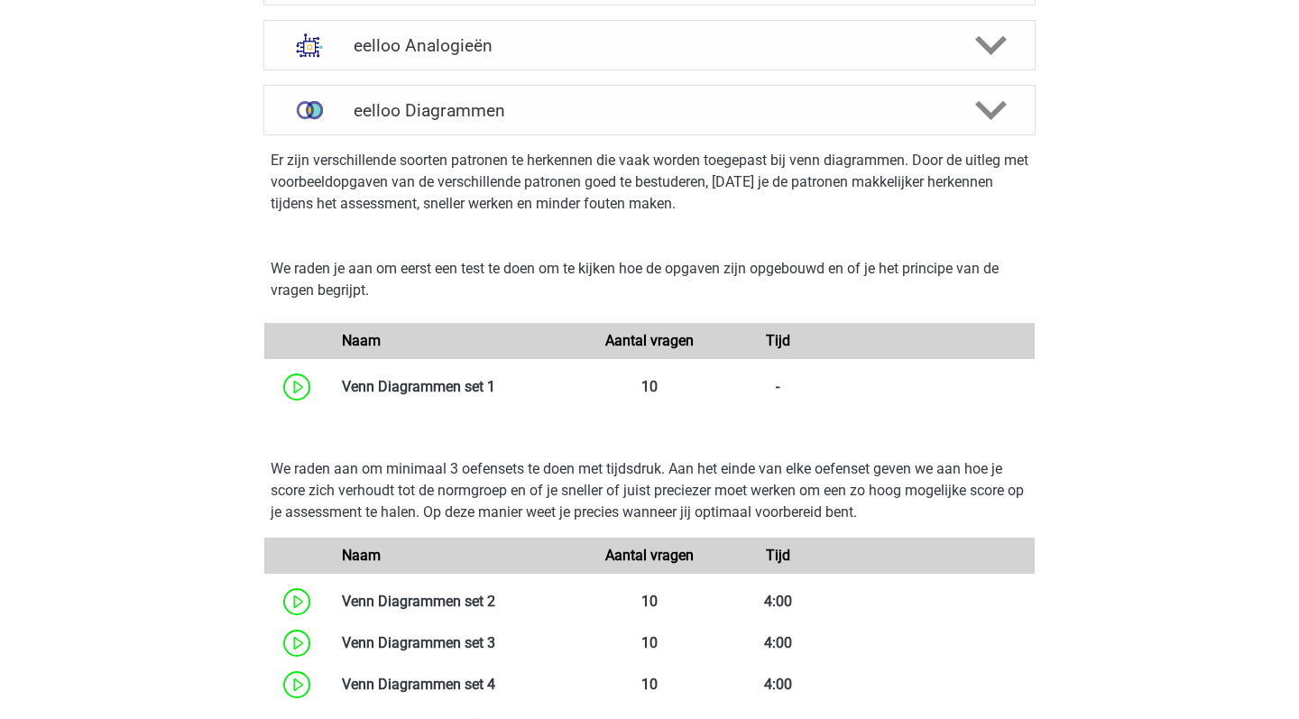
scroll to position [1158, 0]
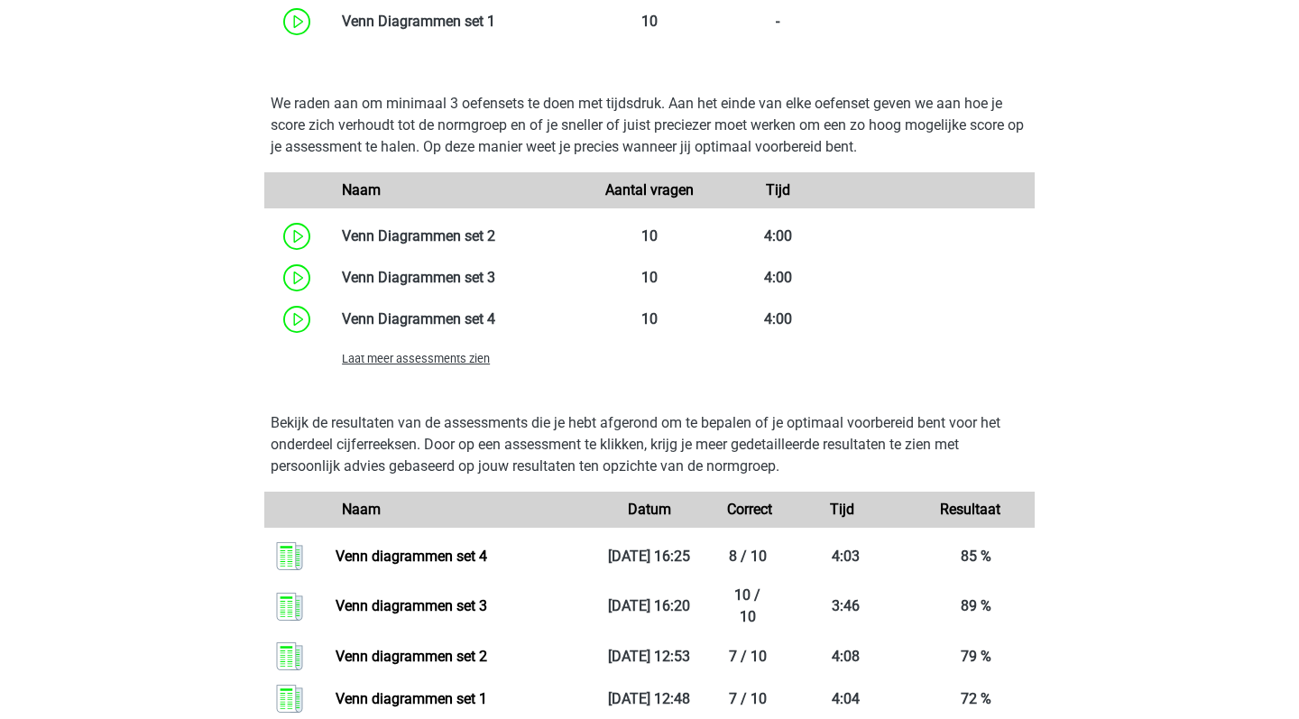
click at [435, 355] on span "Laat meer assessments zien" at bounding box center [416, 359] width 148 height 14
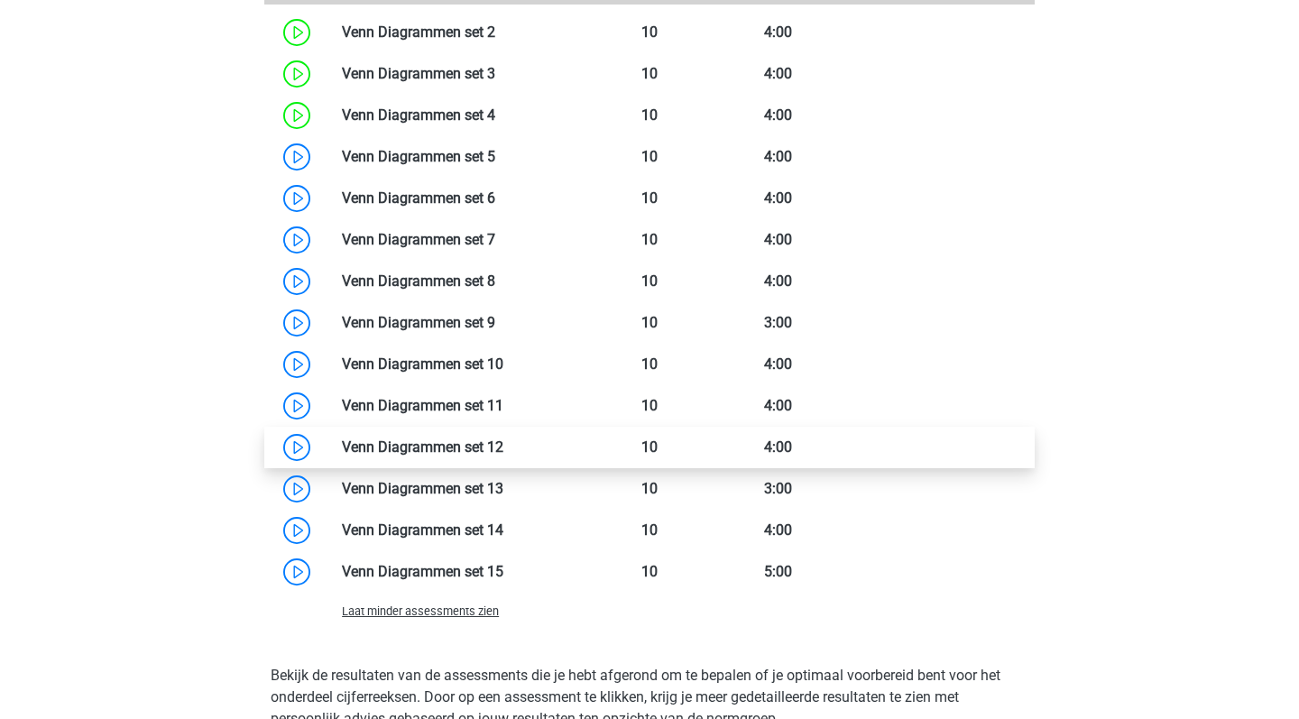
scroll to position [1363, 0]
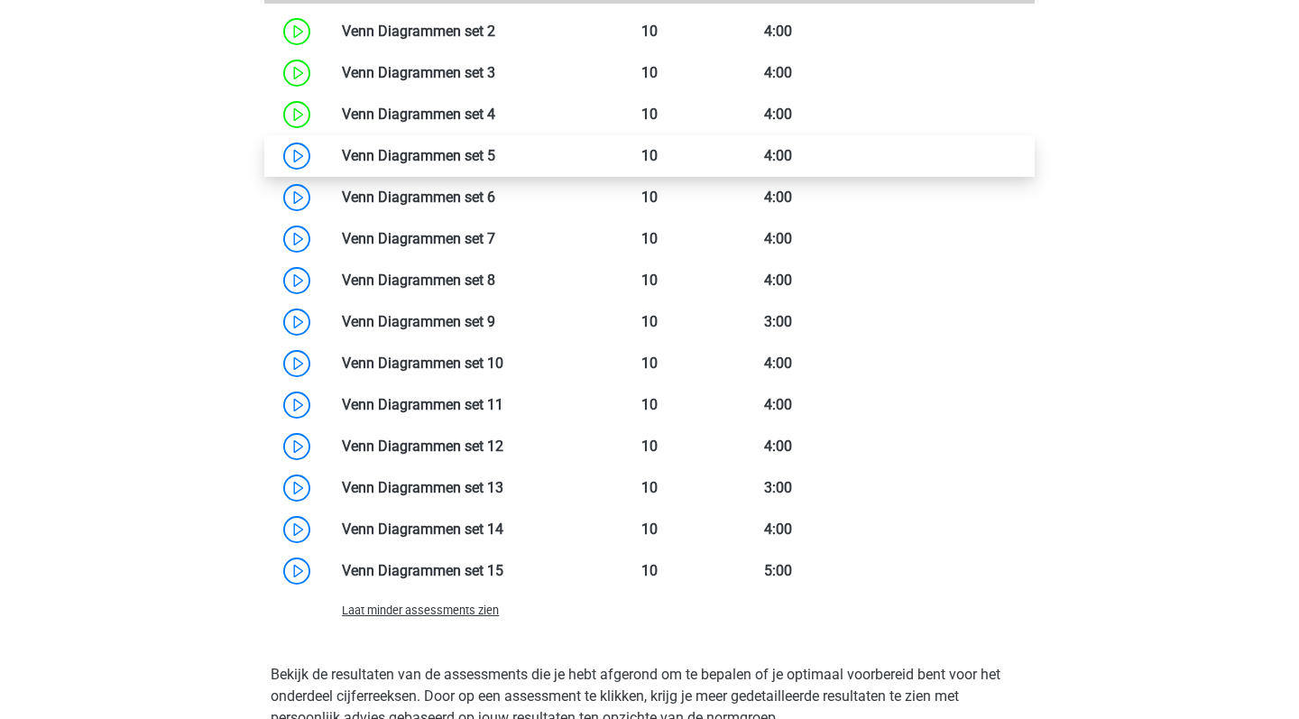
click at [495, 156] on link at bounding box center [495, 155] width 0 height 17
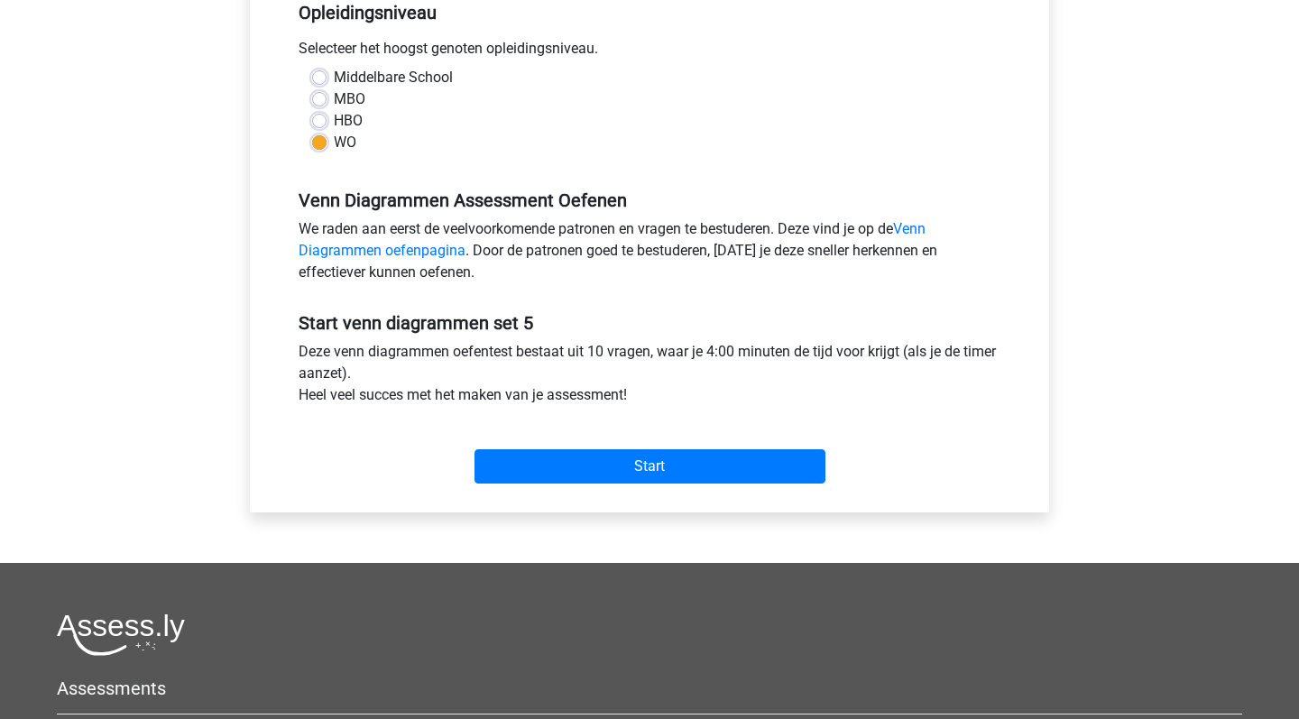
scroll to position [409, 0]
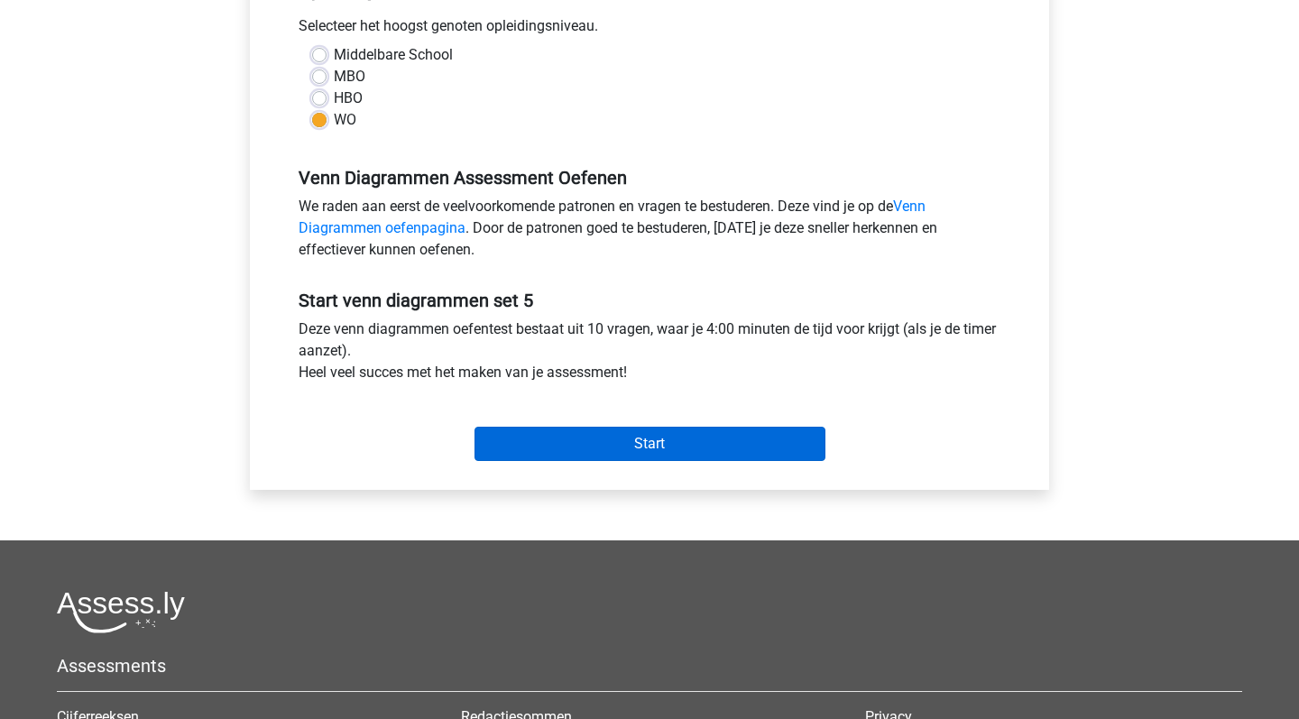
click at [589, 446] on input "Start" at bounding box center [649, 444] width 351 height 34
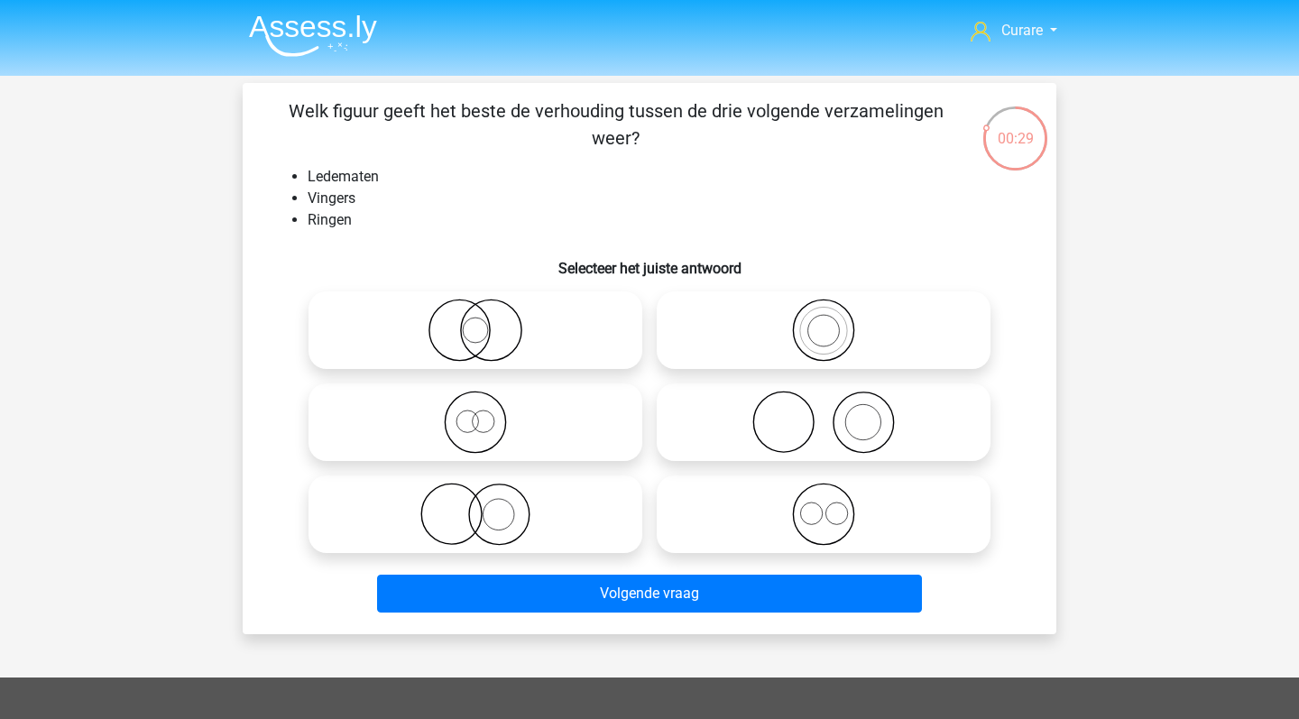
click at [788, 421] on icon at bounding box center [823, 422] width 319 height 63
click at [824, 413] on input "radio" at bounding box center [830, 407] width 12 height 12
radio input "true"
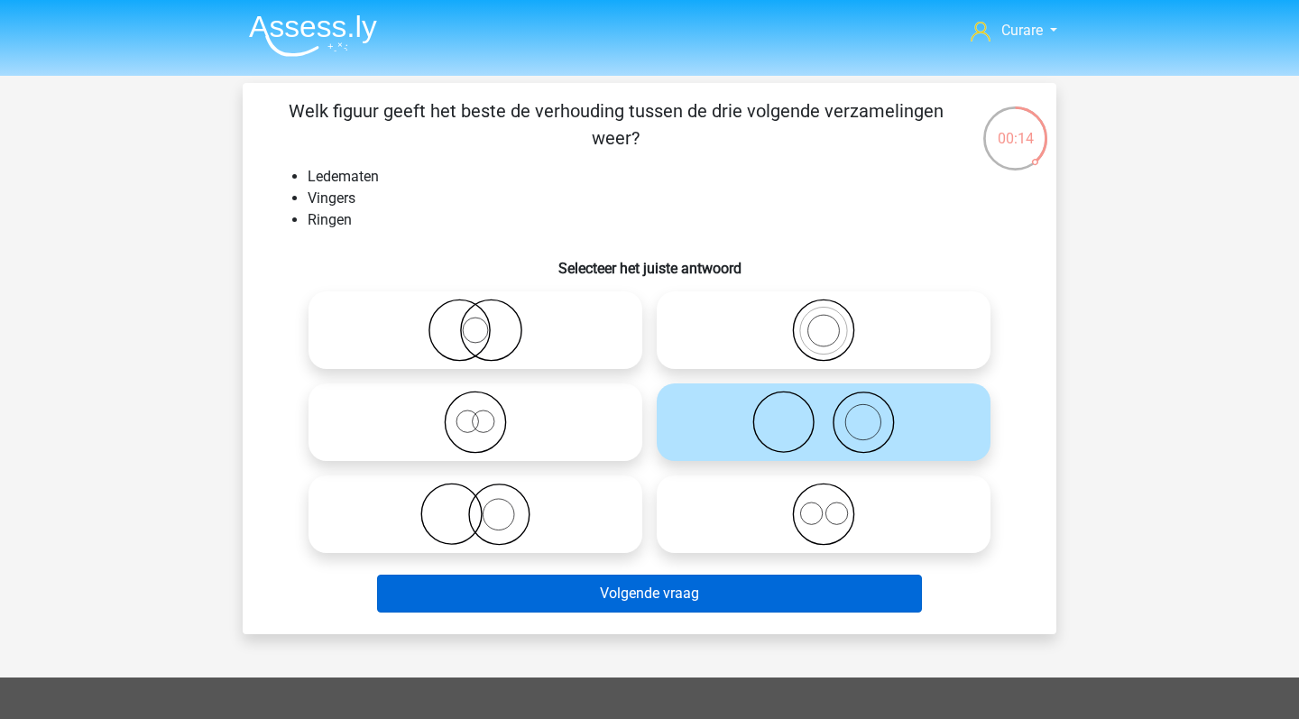
click at [613, 592] on button "Volgende vraag" at bounding box center [650, 594] width 546 height 38
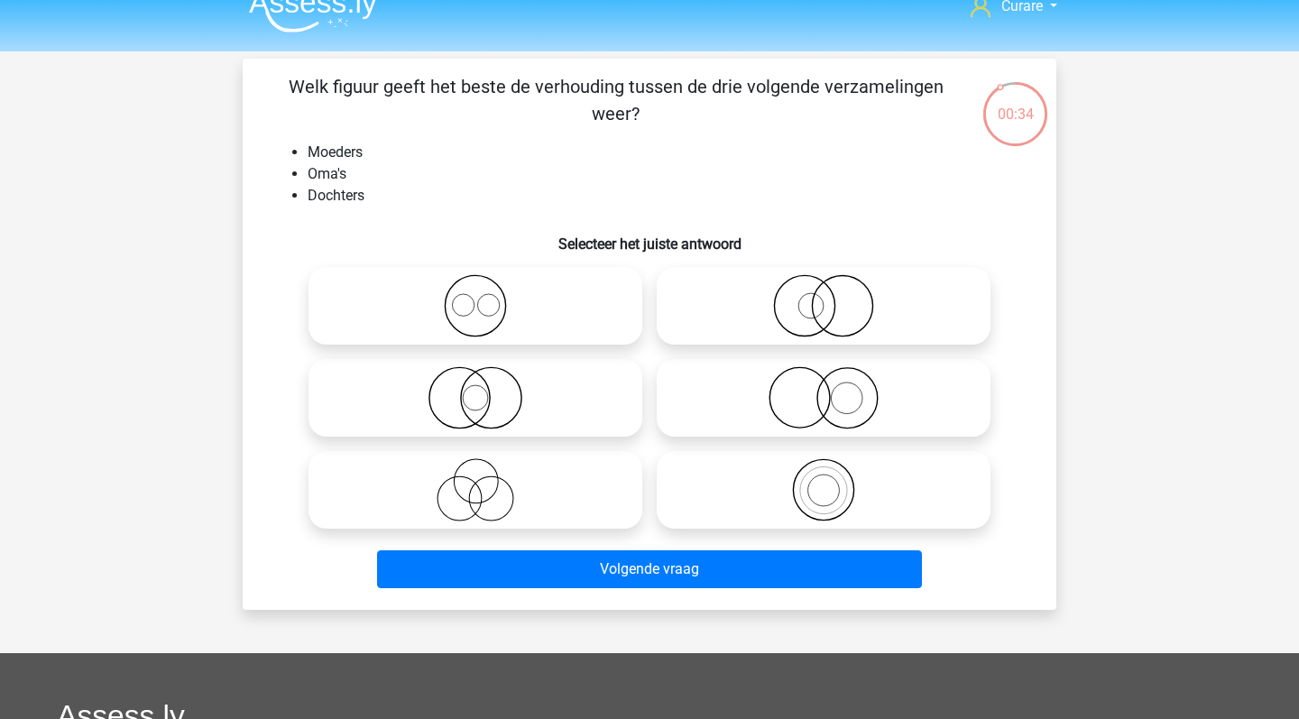
scroll to position [28, 0]
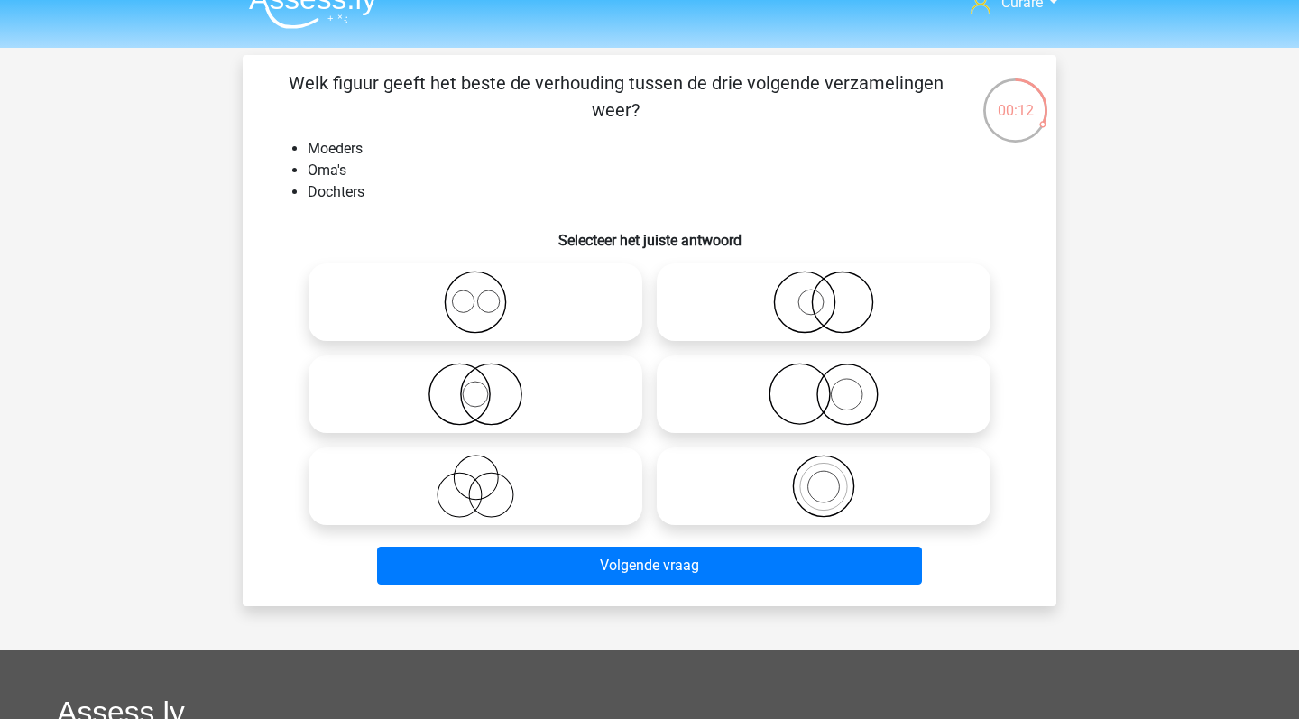
click at [806, 312] on icon at bounding box center [823, 302] width 319 height 63
click at [824, 293] on input "radio" at bounding box center [830, 287] width 12 height 12
radio input "true"
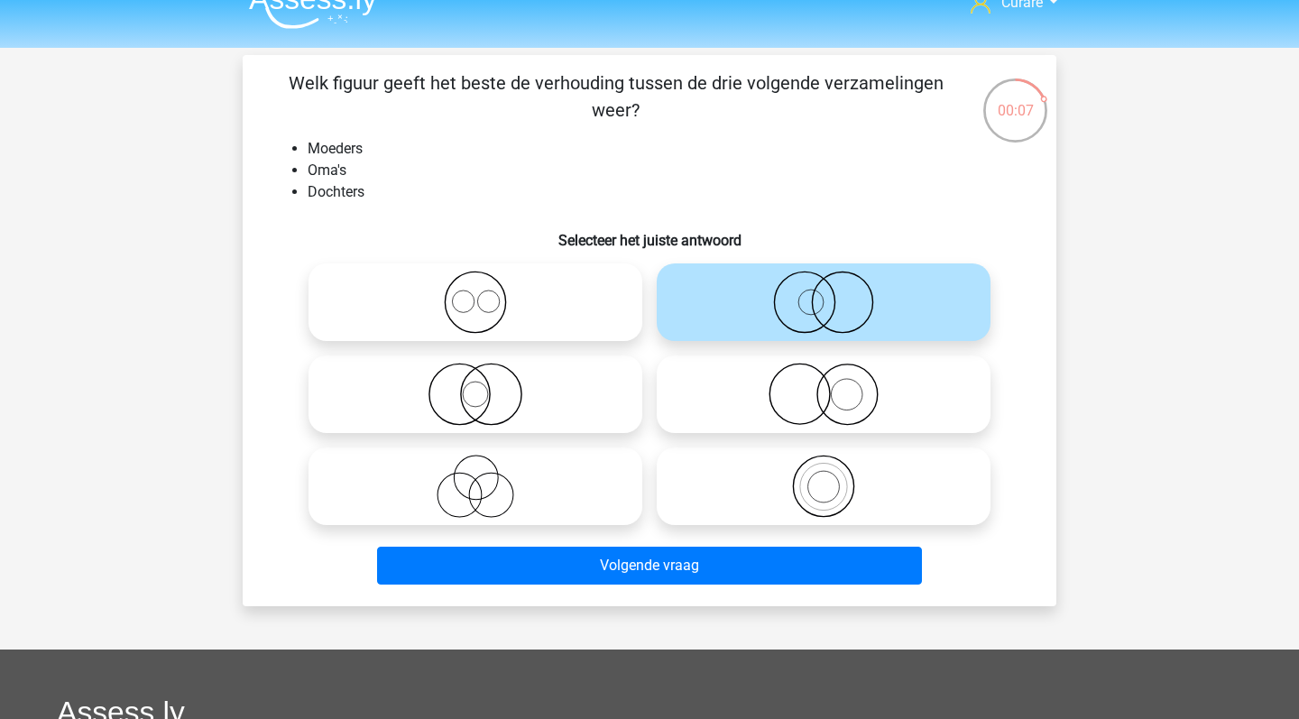
click at [504, 399] on icon at bounding box center [475, 394] width 319 height 63
click at [487, 385] on input "radio" at bounding box center [481, 379] width 12 height 12
radio input "true"
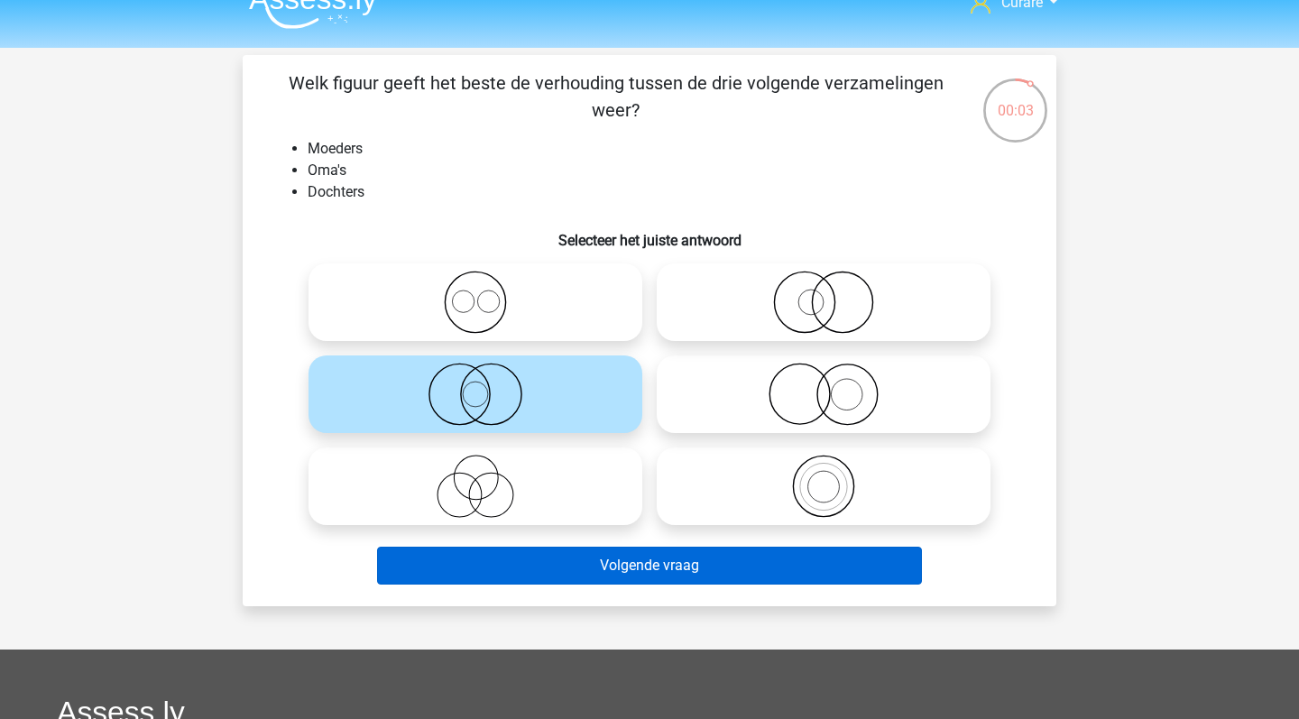
click at [671, 566] on button "Volgende vraag" at bounding box center [650, 566] width 546 height 38
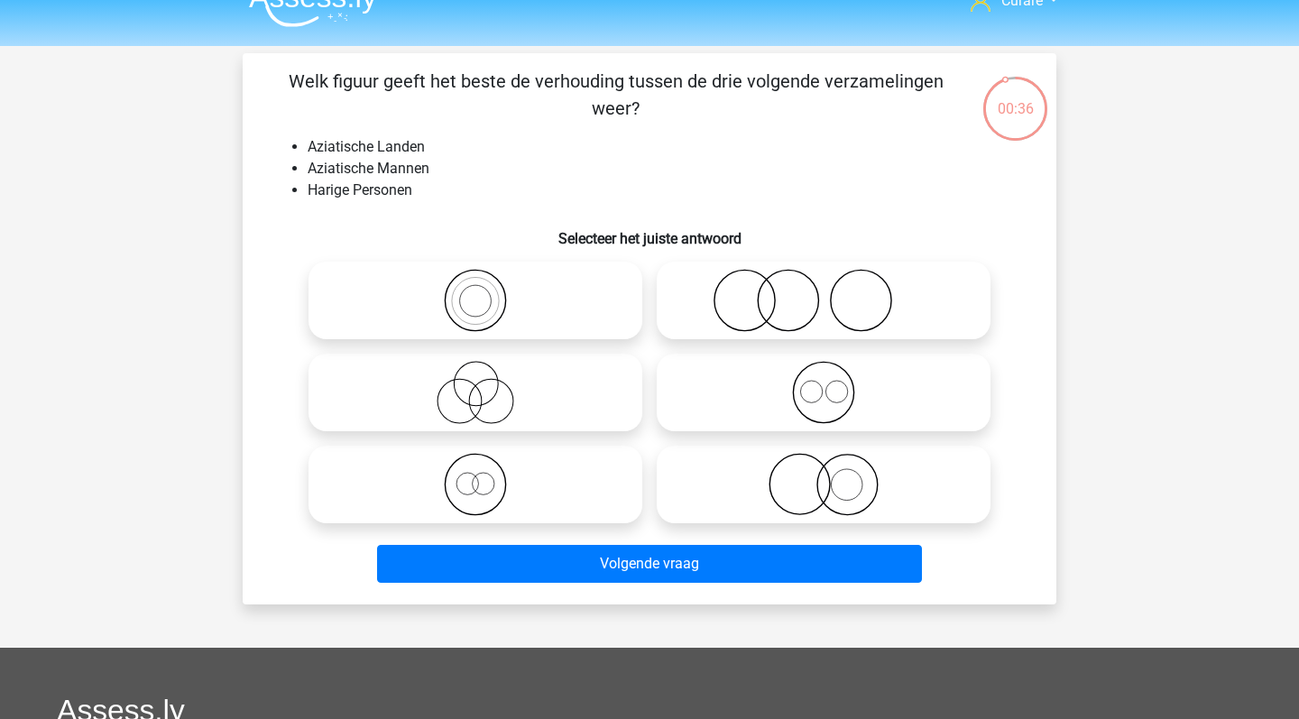
scroll to position [15, 0]
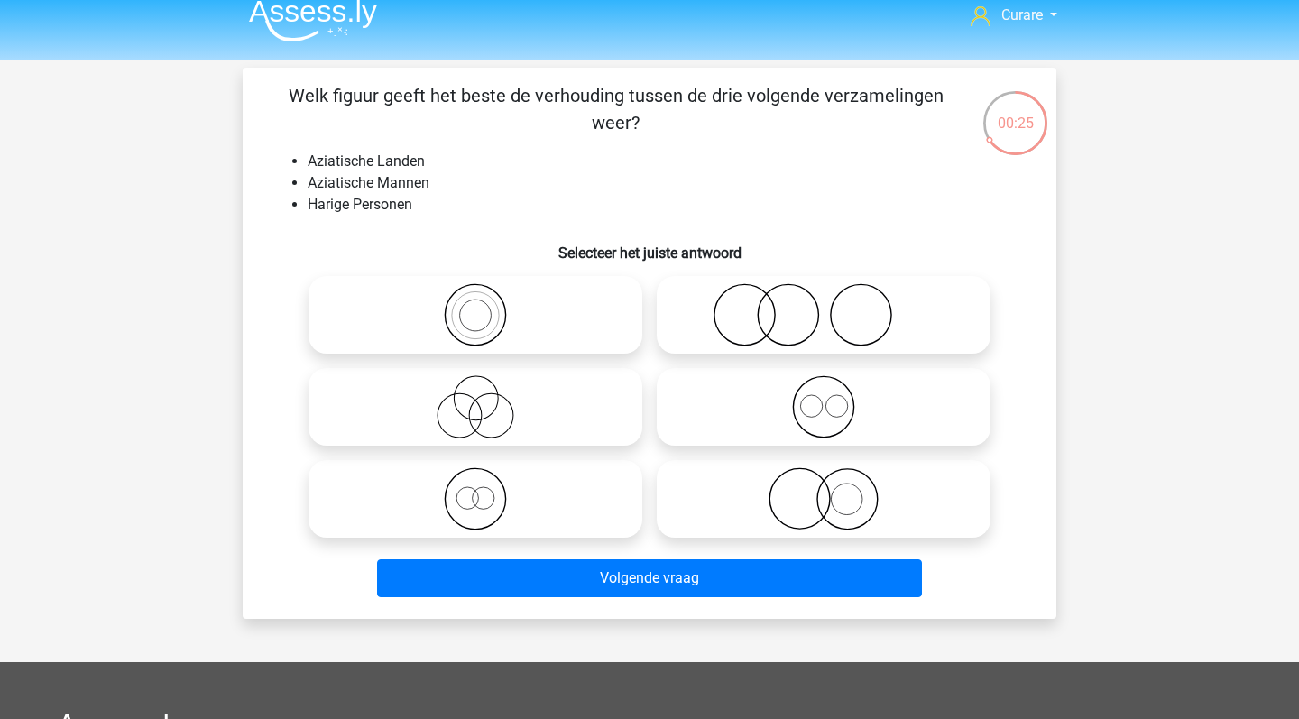
click at [836, 330] on icon at bounding box center [823, 314] width 319 height 63
click at [835, 306] on input "radio" at bounding box center [830, 300] width 12 height 12
radio input "true"
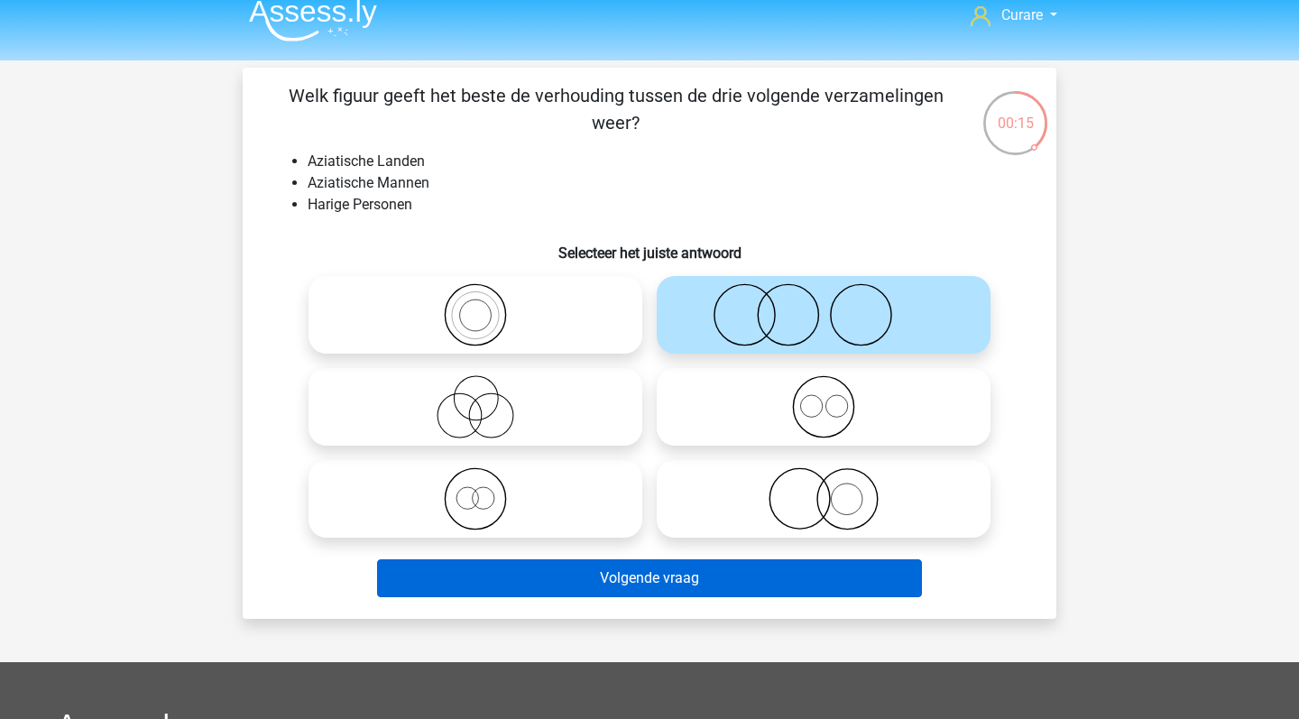
click at [668, 575] on button "Volgende vraag" at bounding box center [650, 578] width 546 height 38
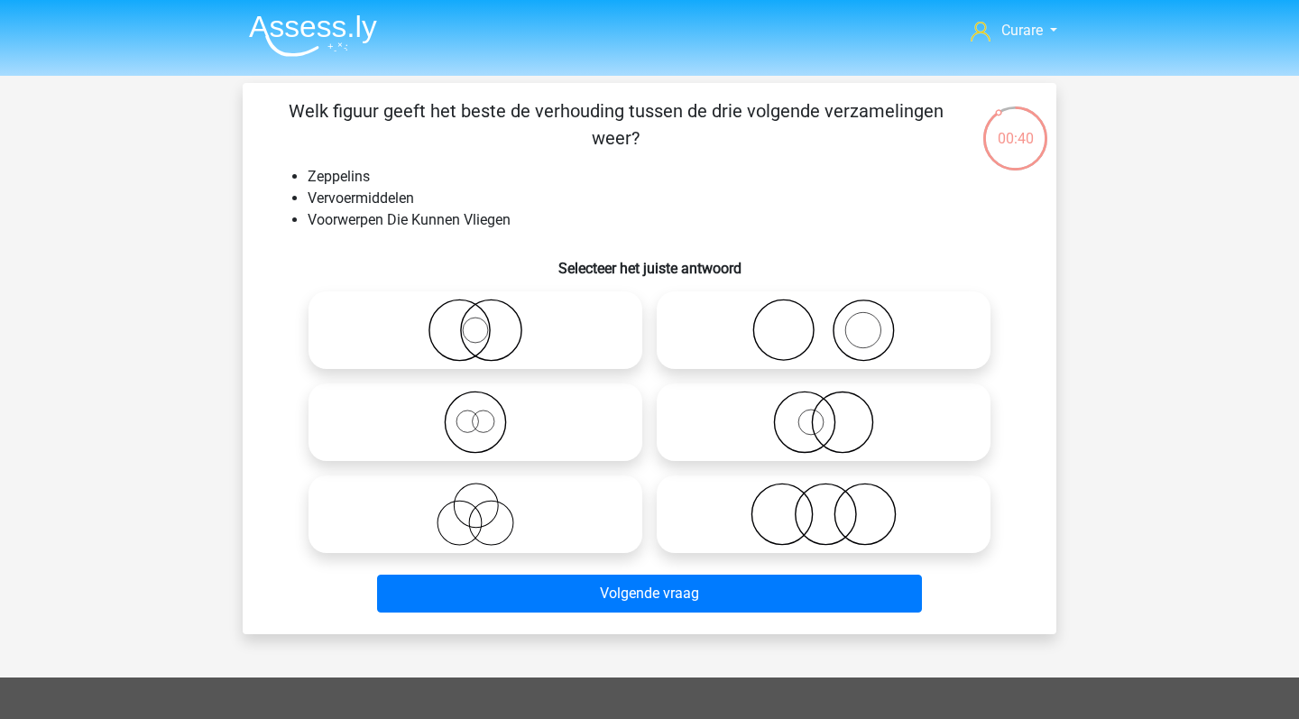
scroll to position [0, 0]
click at [855, 428] on icon at bounding box center [823, 422] width 319 height 63
click at [835, 413] on input "radio" at bounding box center [830, 407] width 12 height 12
radio input "true"
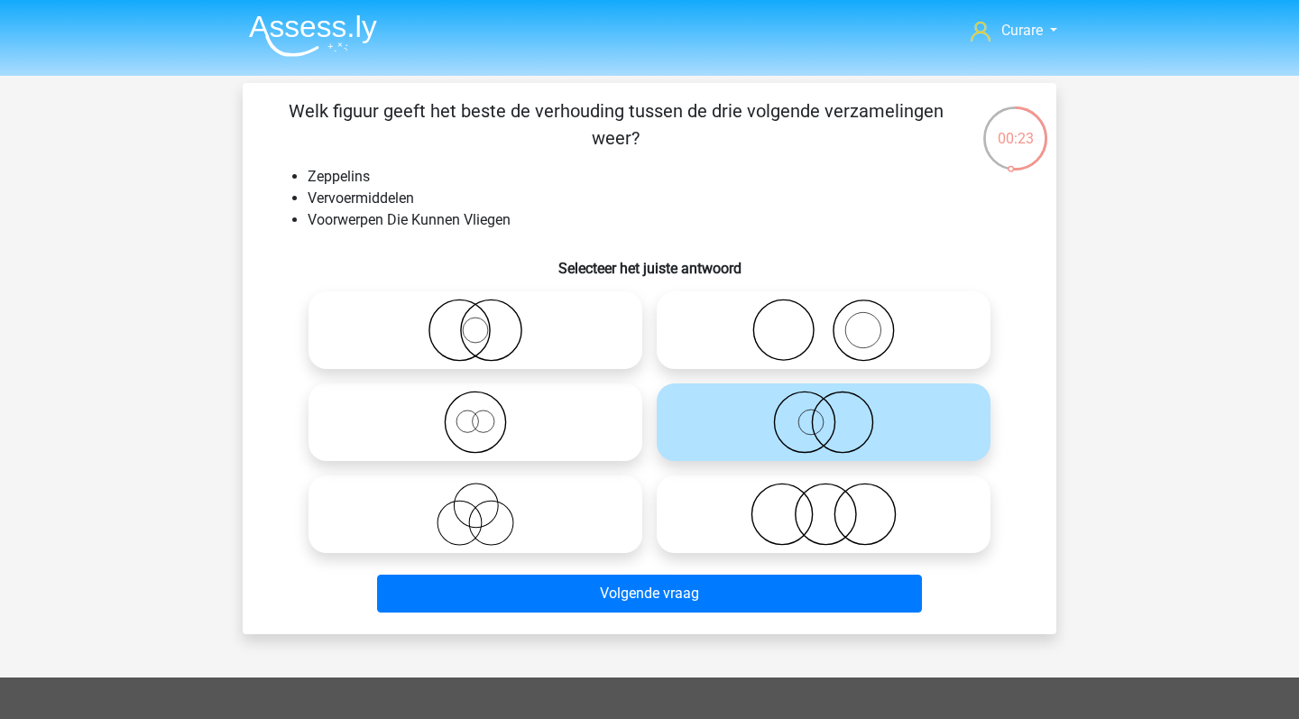
click at [487, 330] on icon at bounding box center [475, 330] width 319 height 63
click at [487, 321] on input "radio" at bounding box center [481, 315] width 12 height 12
radio input "true"
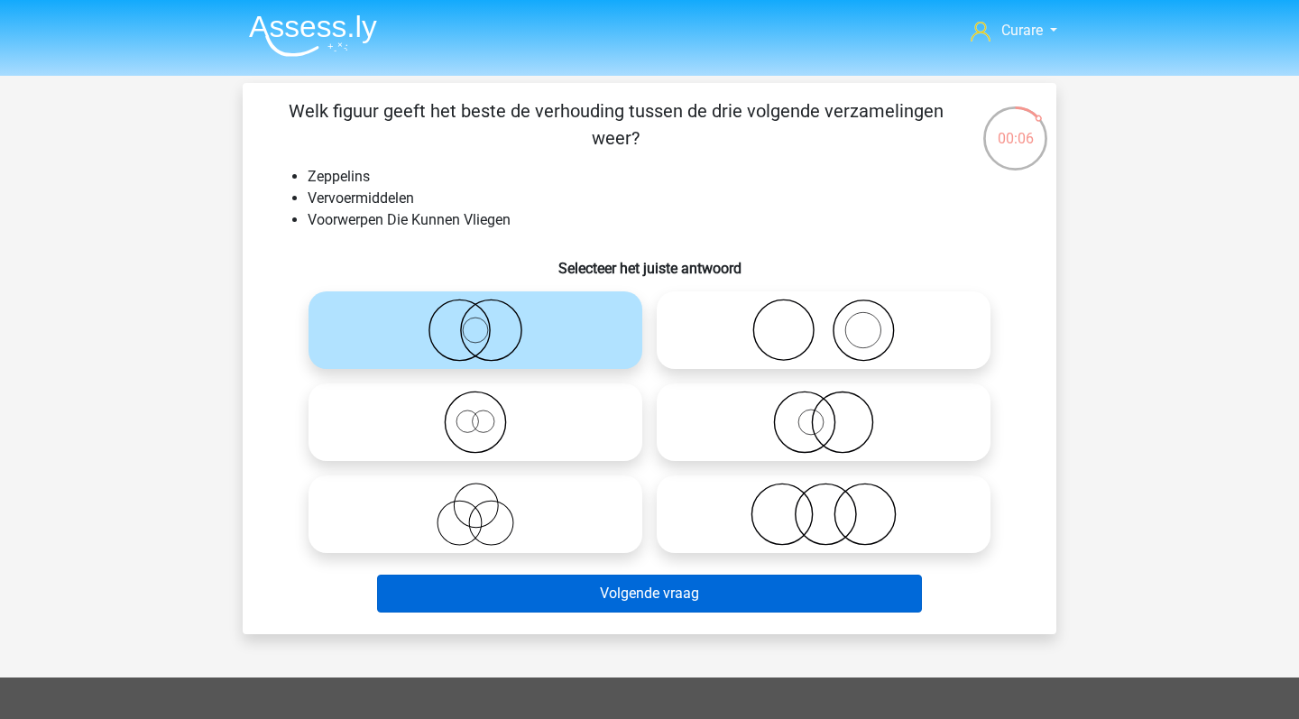
click at [627, 603] on button "Volgende vraag" at bounding box center [650, 594] width 546 height 38
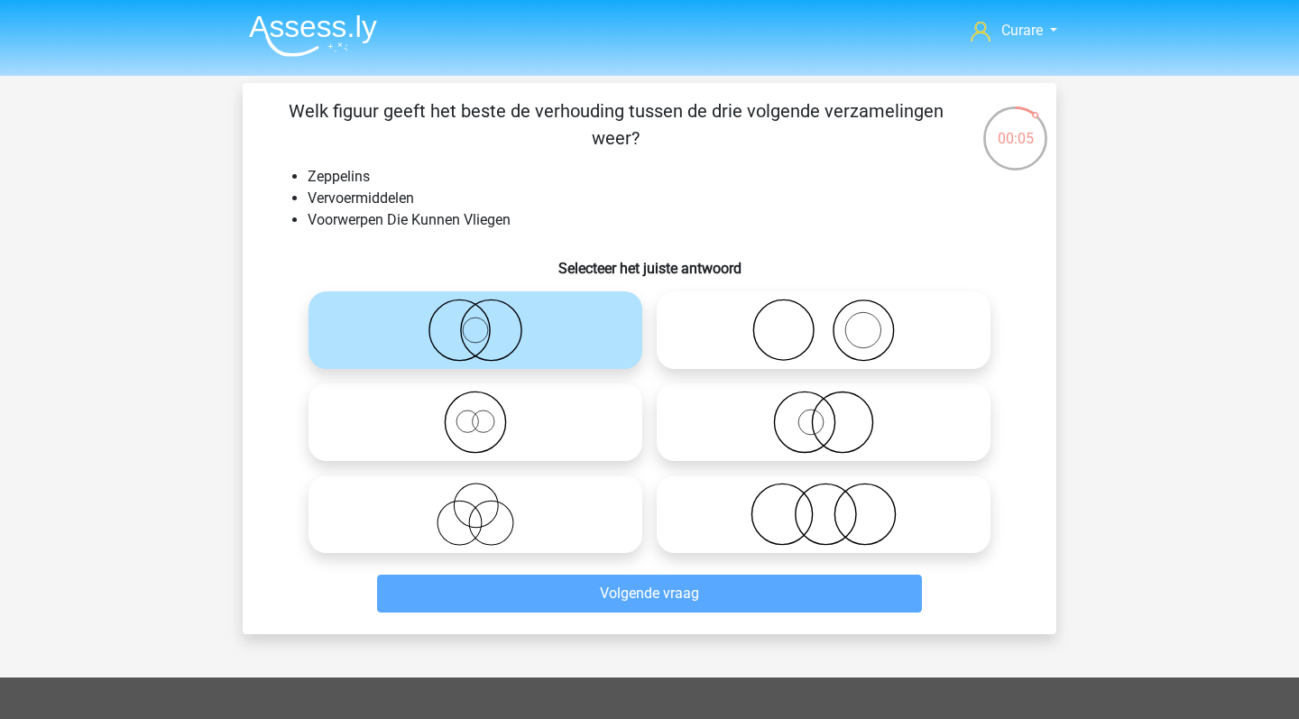
scroll to position [83, 0]
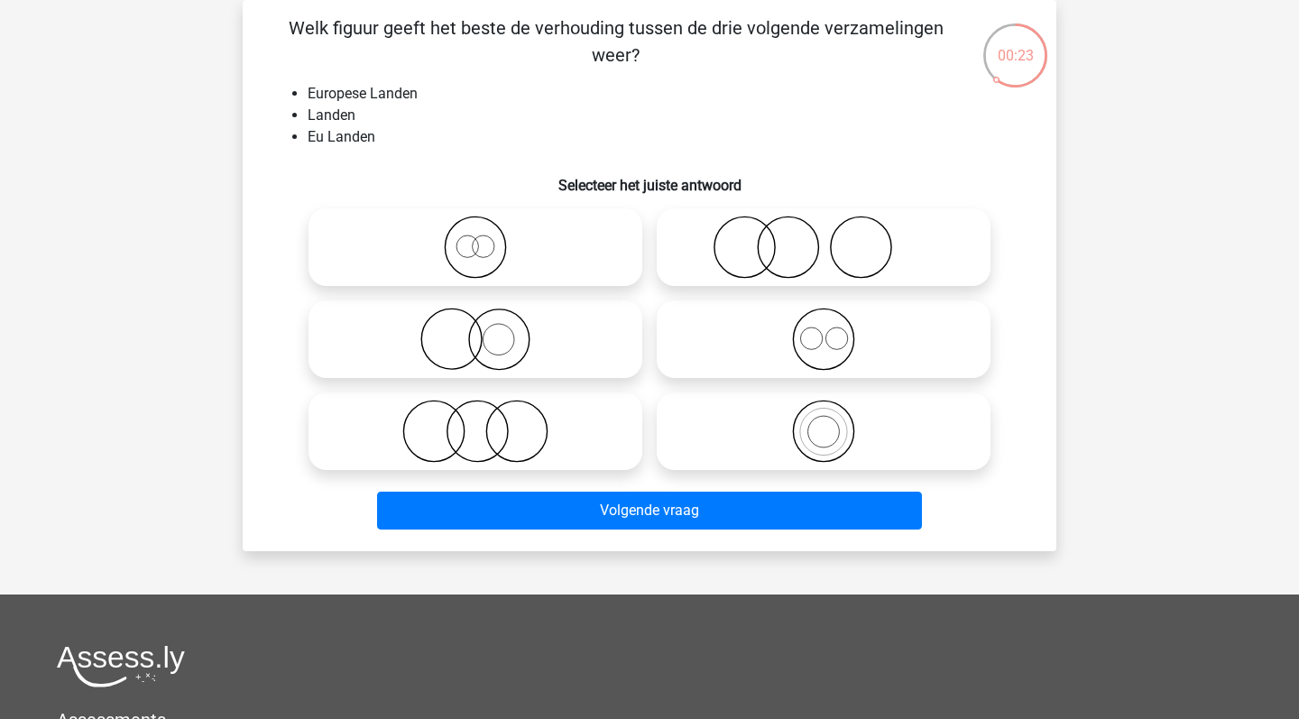
click at [493, 253] on circle at bounding box center [484, 246] width 22 height 22
click at [487, 238] on input "radio" at bounding box center [481, 232] width 12 height 12
radio input "true"
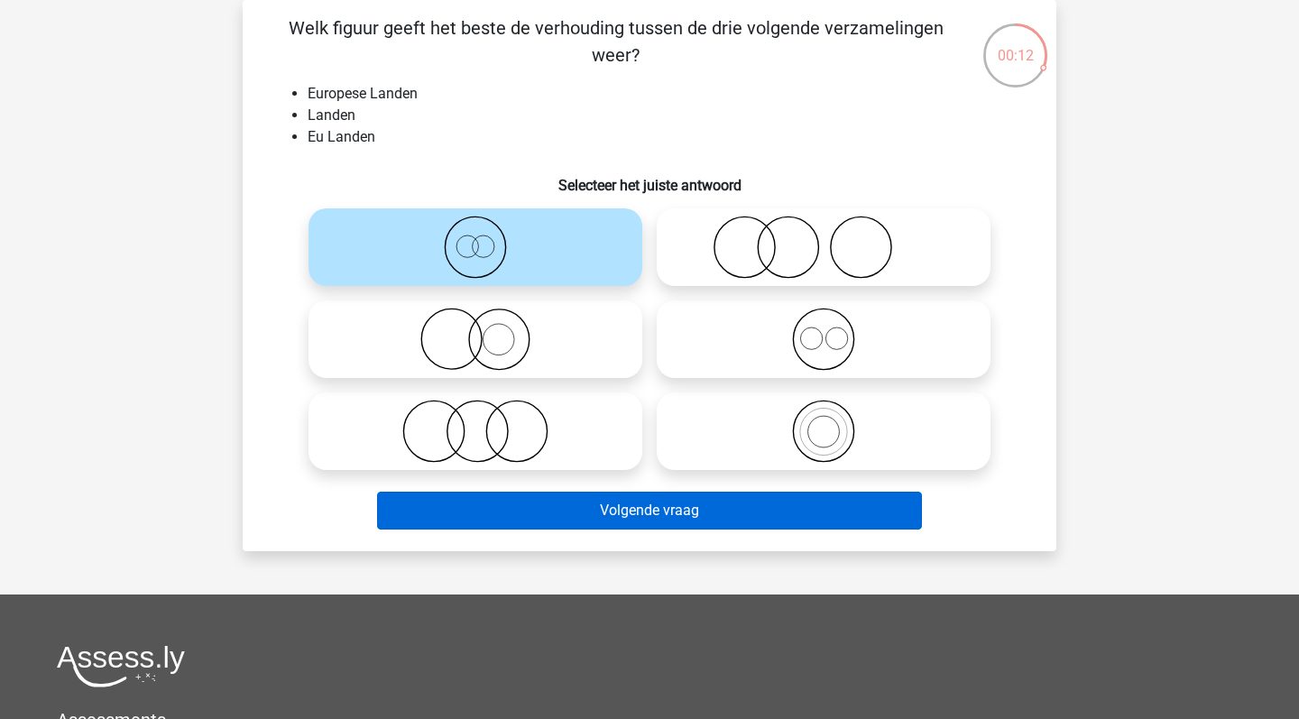
click at [706, 514] on button "Volgende vraag" at bounding box center [650, 511] width 546 height 38
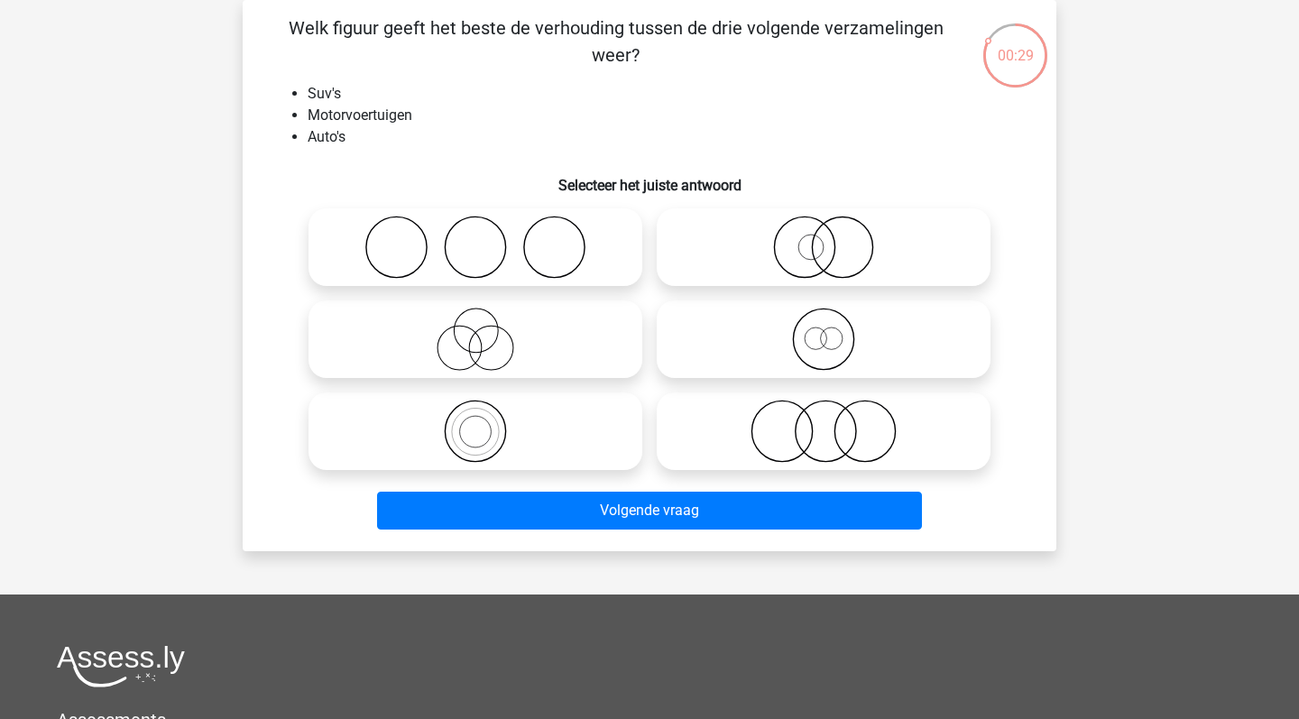
click at [469, 439] on icon at bounding box center [475, 431] width 319 height 63
click at [475, 422] on input "radio" at bounding box center [481, 416] width 12 height 12
radio input "true"
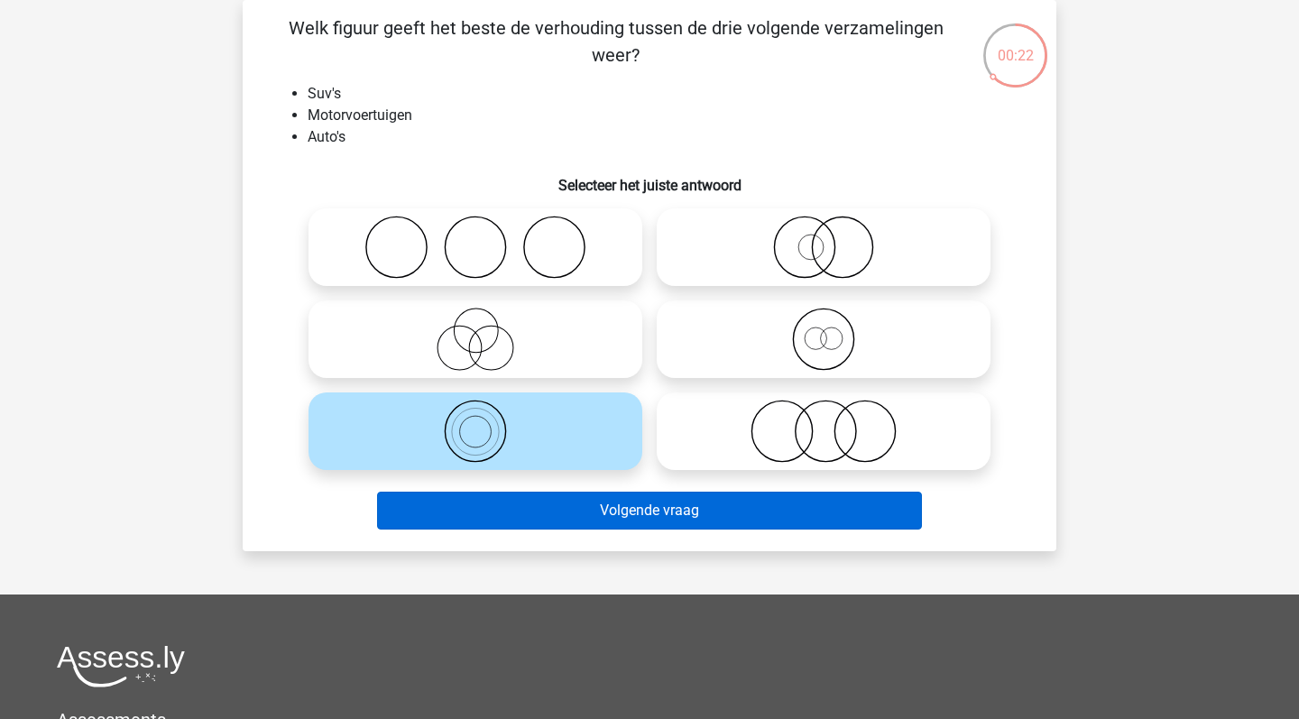
click at [562, 520] on button "Volgende vraag" at bounding box center [650, 511] width 546 height 38
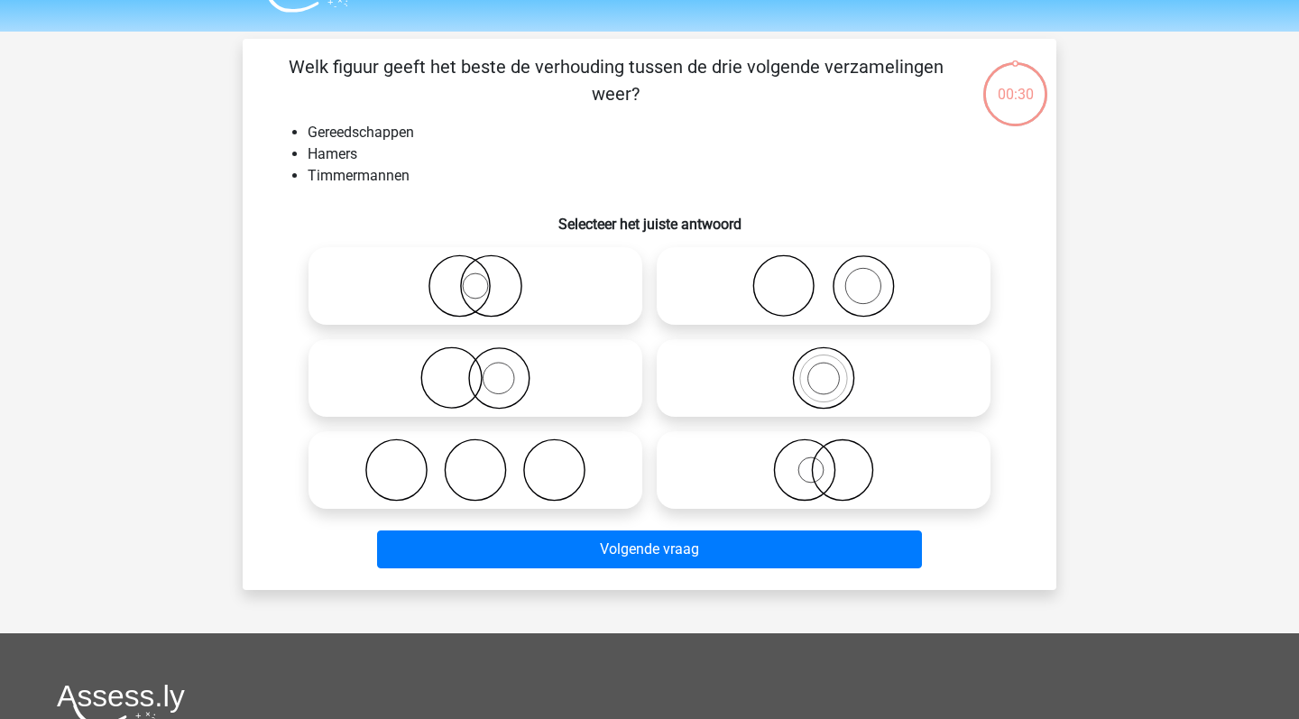
scroll to position [42, 0]
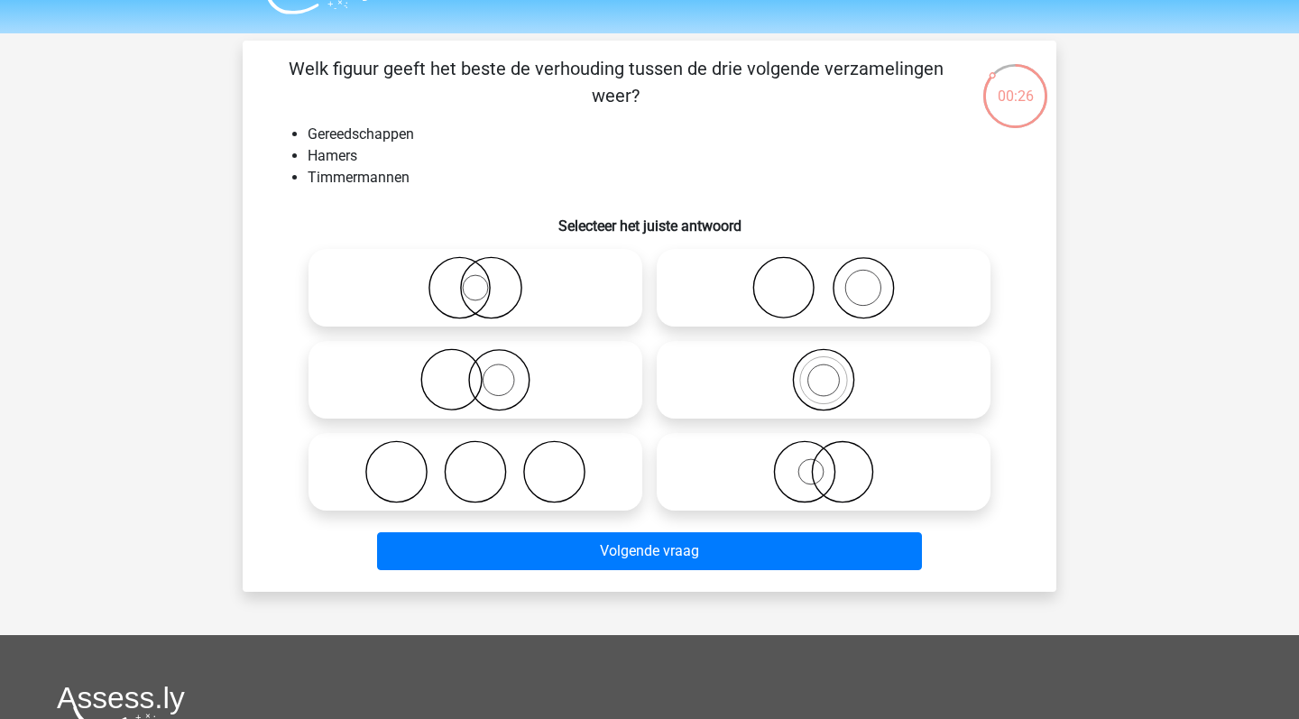
click at [815, 276] on icon at bounding box center [823, 287] width 319 height 63
click at [824, 276] on input "radio" at bounding box center [830, 273] width 12 height 12
radio input "true"
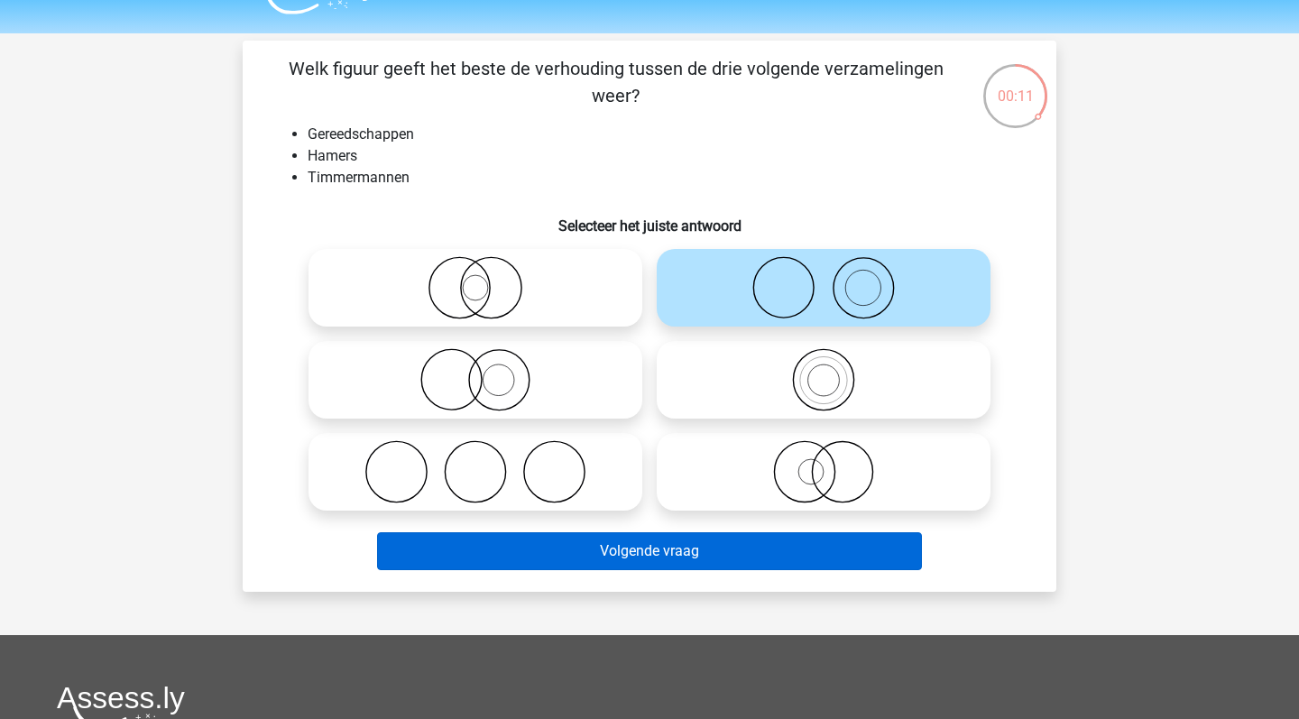
click at [666, 553] on button "Volgende vraag" at bounding box center [650, 551] width 546 height 38
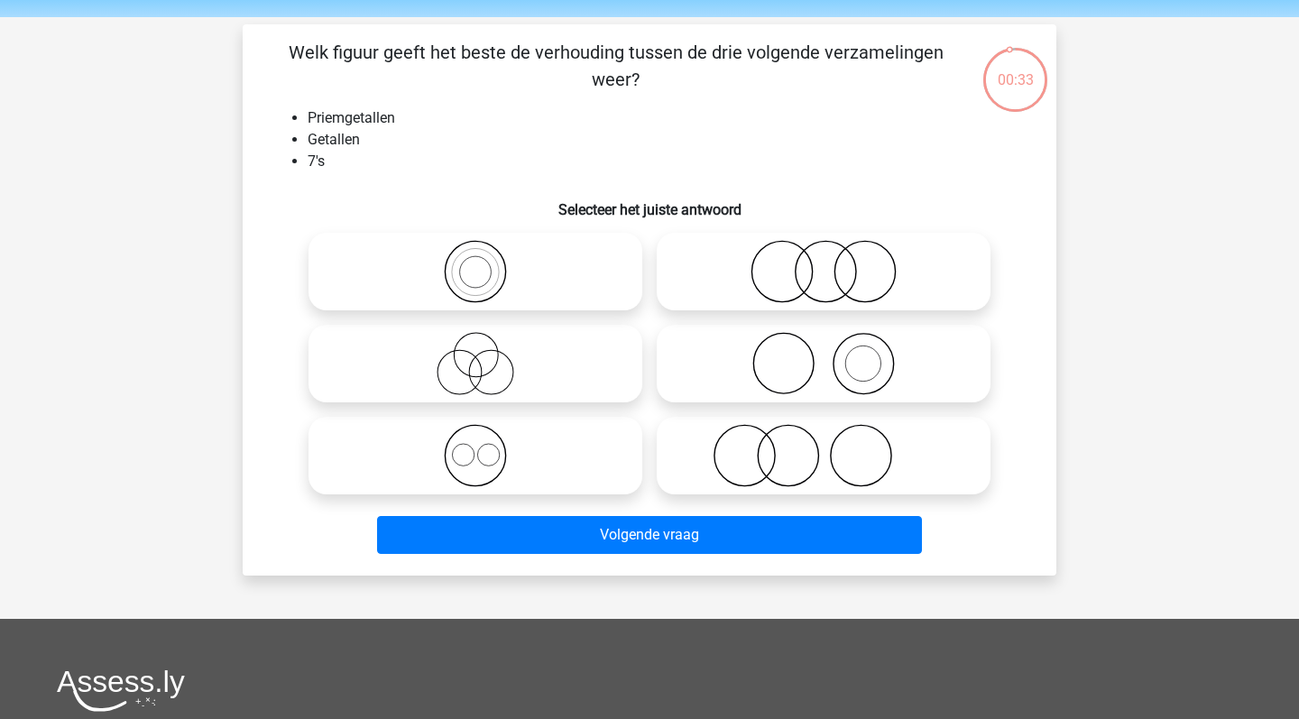
scroll to position [56, 0]
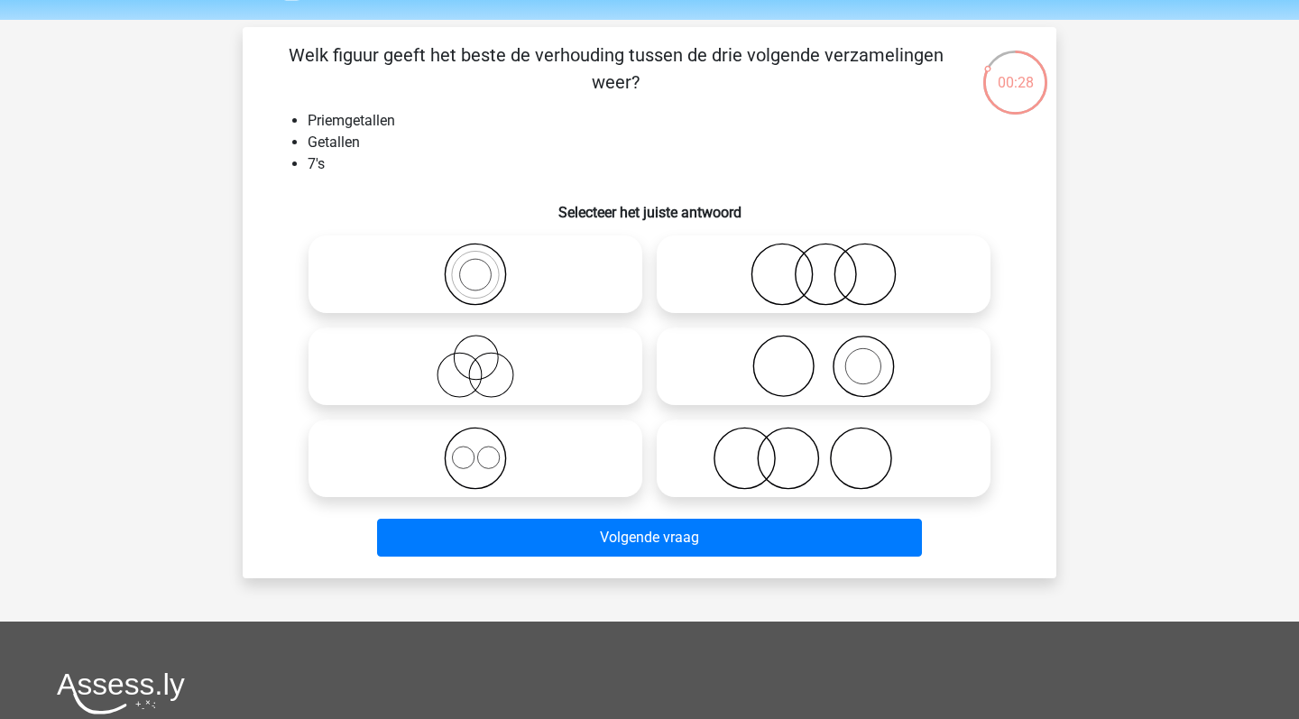
click at [530, 270] on icon at bounding box center [475, 274] width 319 height 63
click at [487, 265] on input "radio" at bounding box center [481, 259] width 12 height 12
radio input "true"
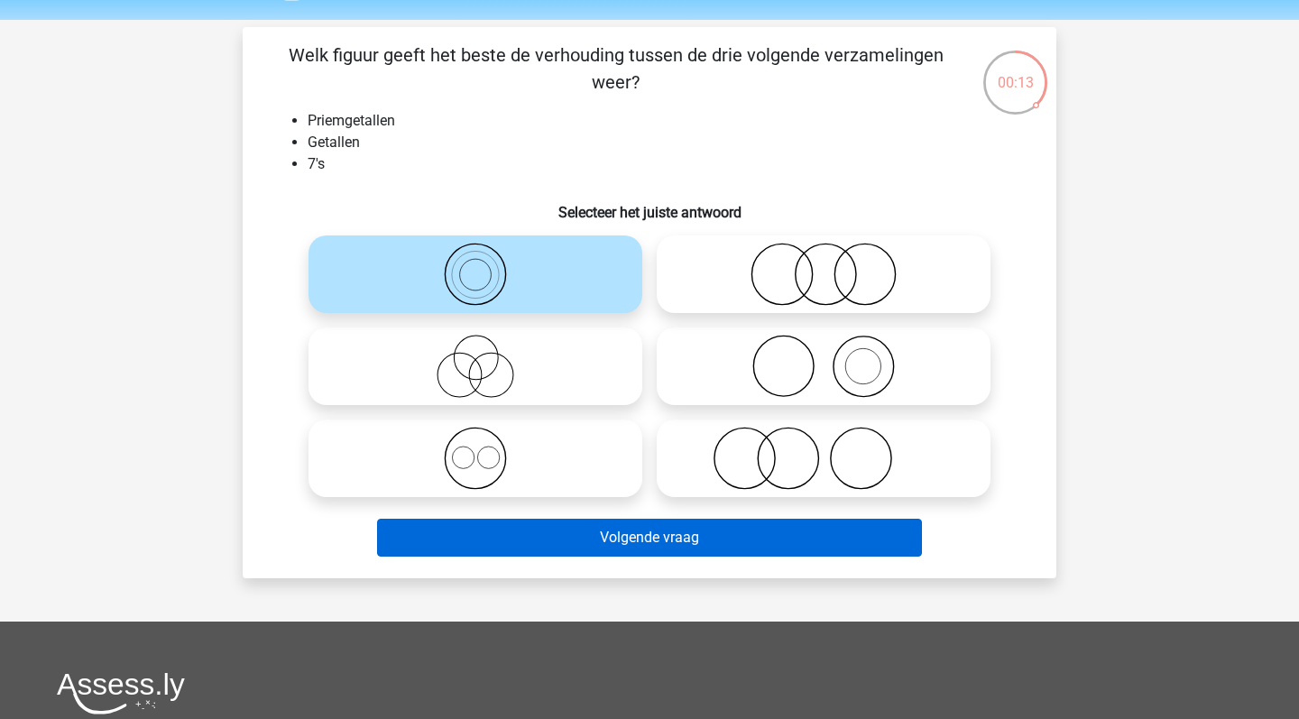
click at [664, 540] on button "Volgende vraag" at bounding box center [650, 538] width 546 height 38
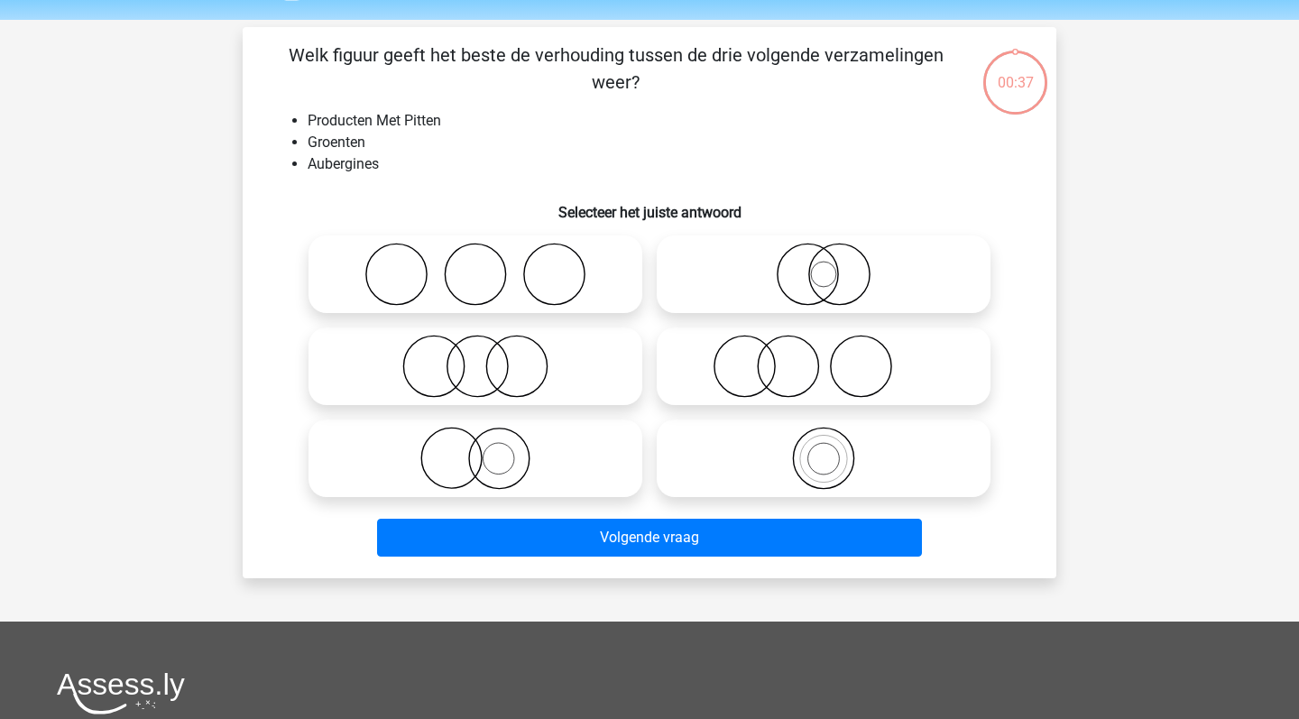
scroll to position [83, 0]
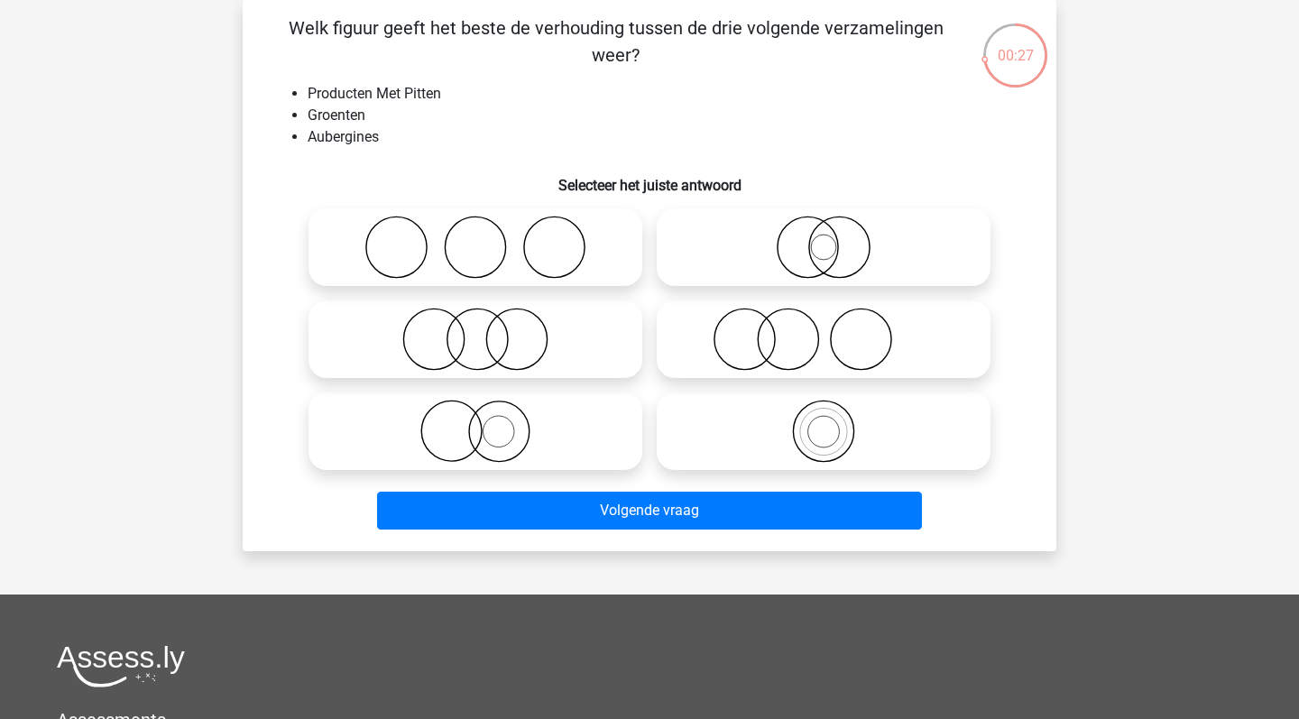
click at [548, 427] on icon at bounding box center [475, 431] width 319 height 63
click at [487, 422] on input "radio" at bounding box center [481, 416] width 12 height 12
radio input "true"
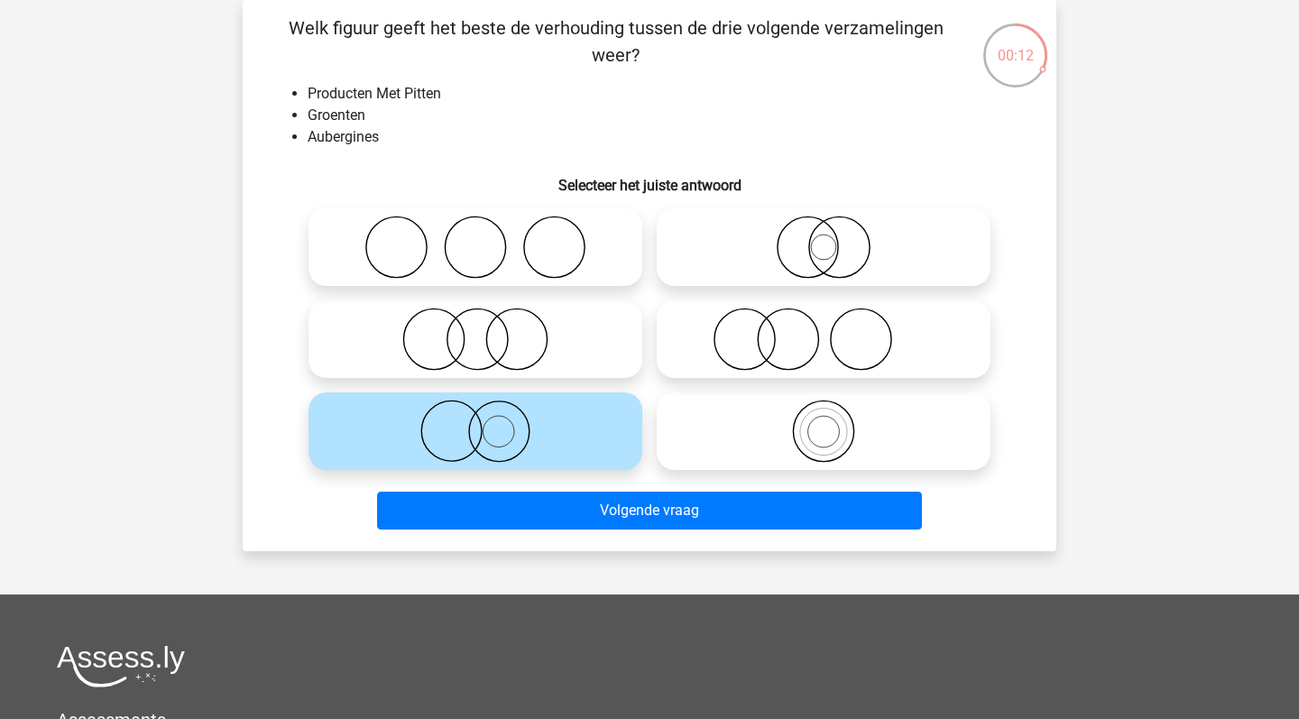
click at [830, 237] on input "radio" at bounding box center [830, 232] width 12 height 12
radio input "true"
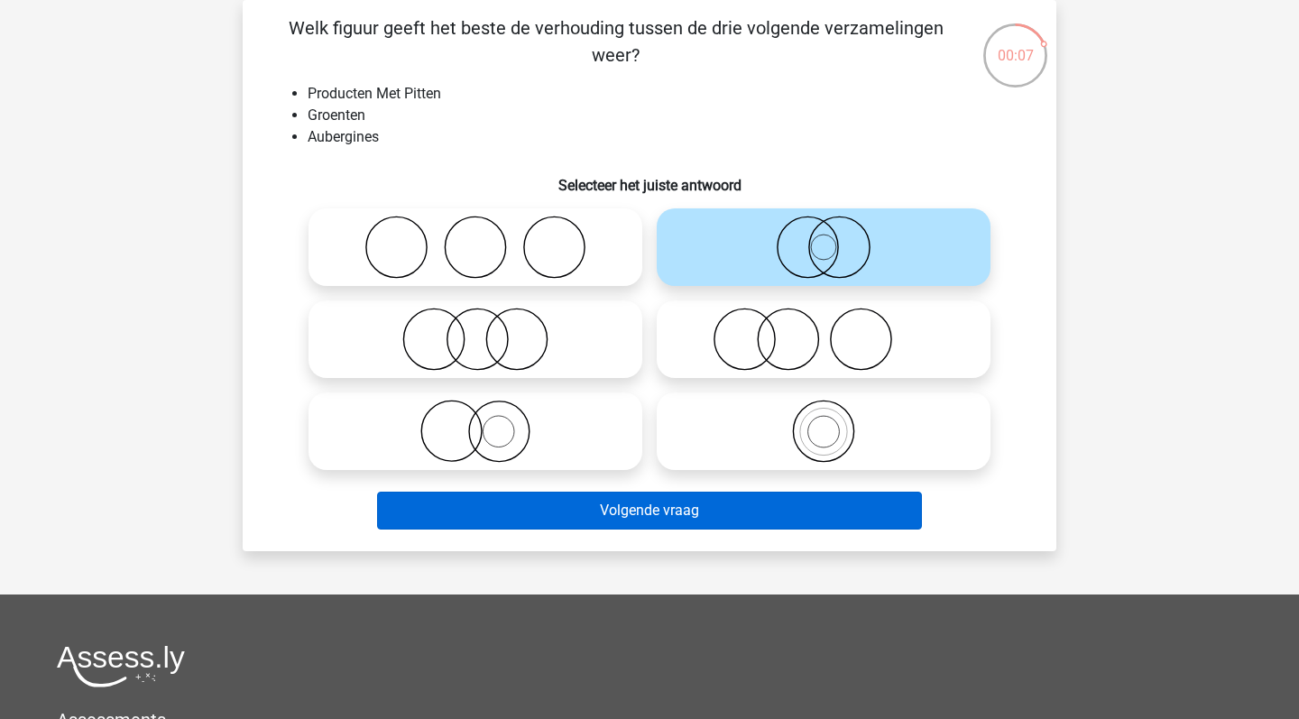
click at [652, 514] on button "Volgende vraag" at bounding box center [650, 511] width 546 height 38
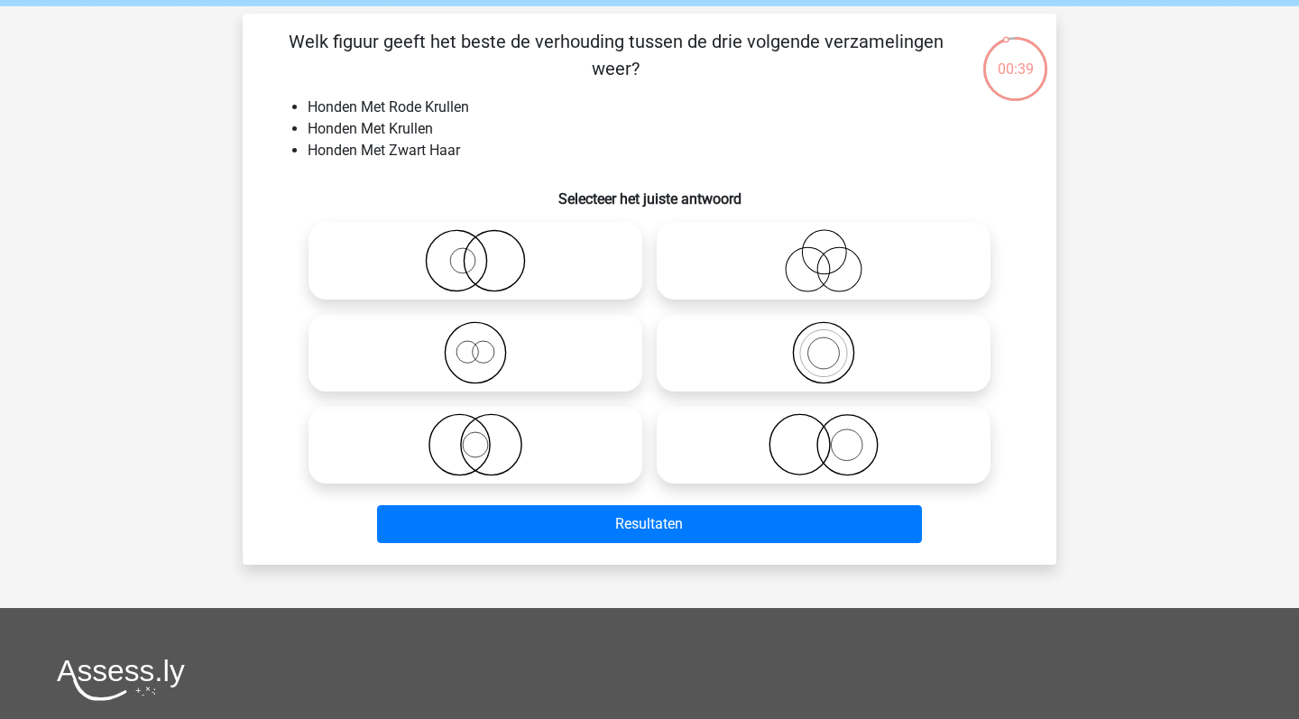
scroll to position [71, 0]
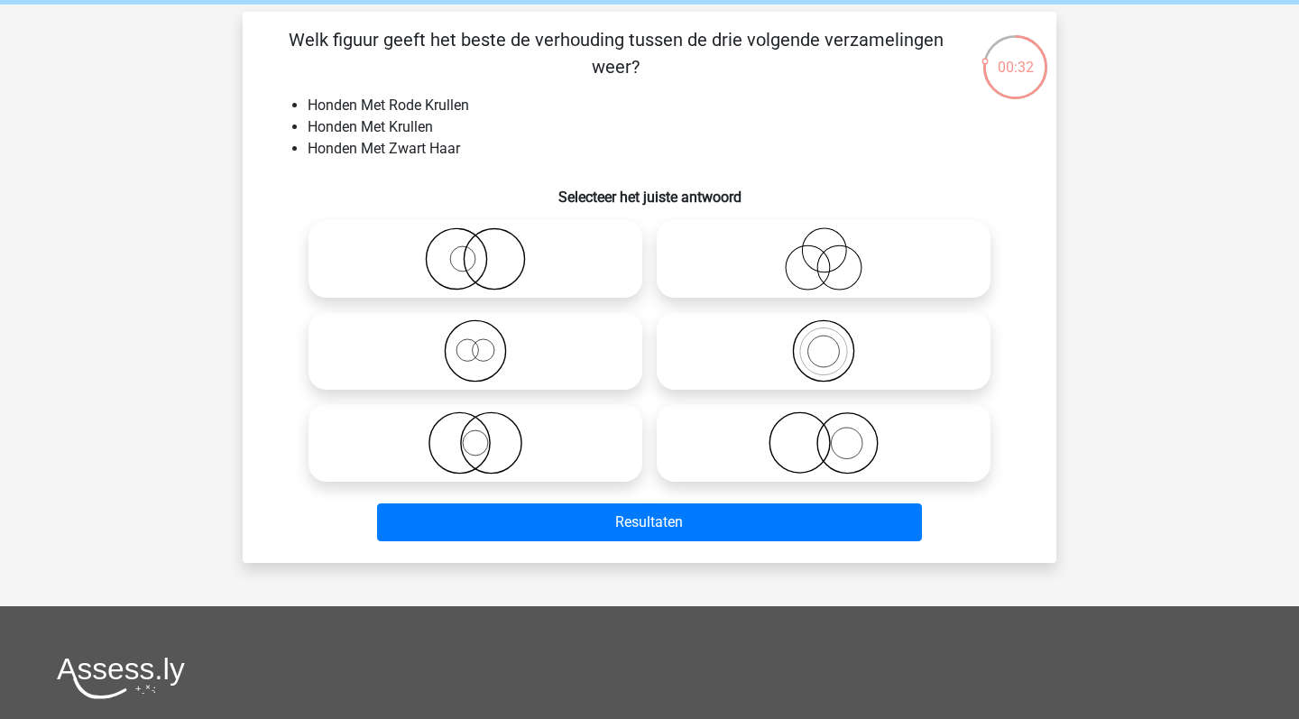
click at [844, 453] on icon at bounding box center [823, 442] width 319 height 63
click at [835, 434] on input "radio" at bounding box center [830, 428] width 12 height 12
radio input "true"
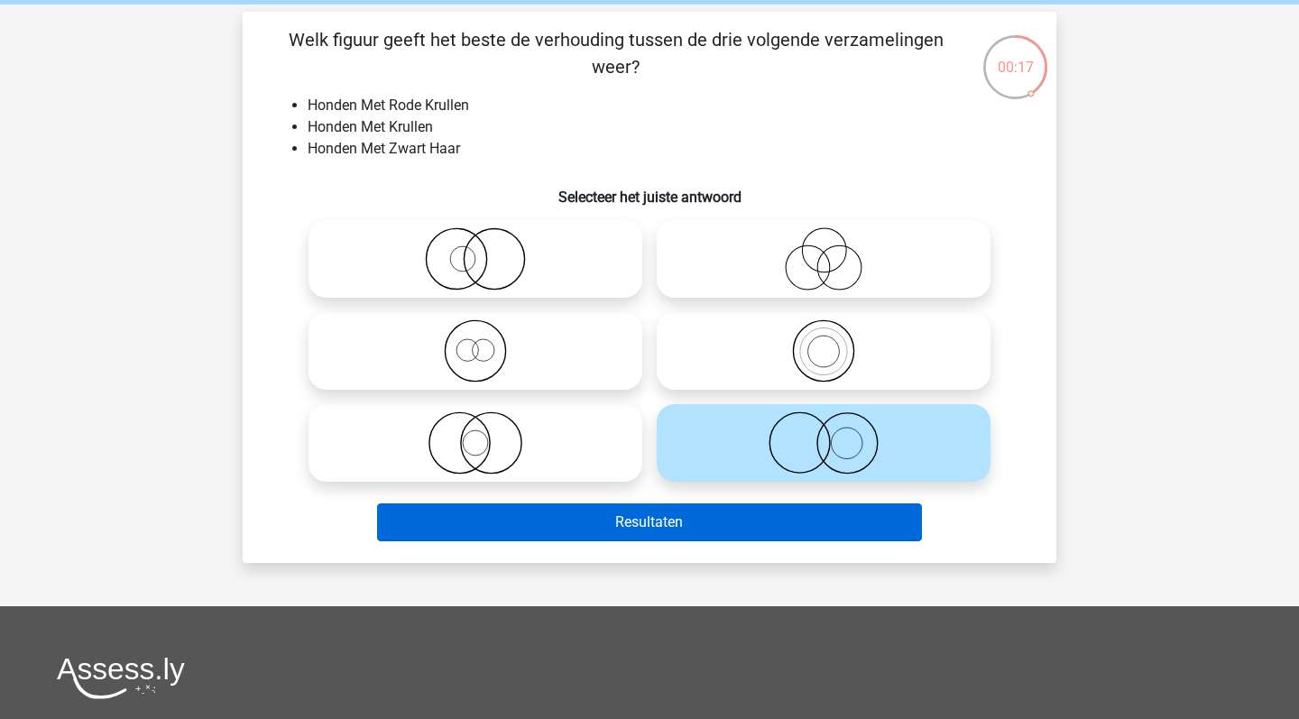
click at [679, 517] on button "Resultaten" at bounding box center [650, 522] width 546 height 38
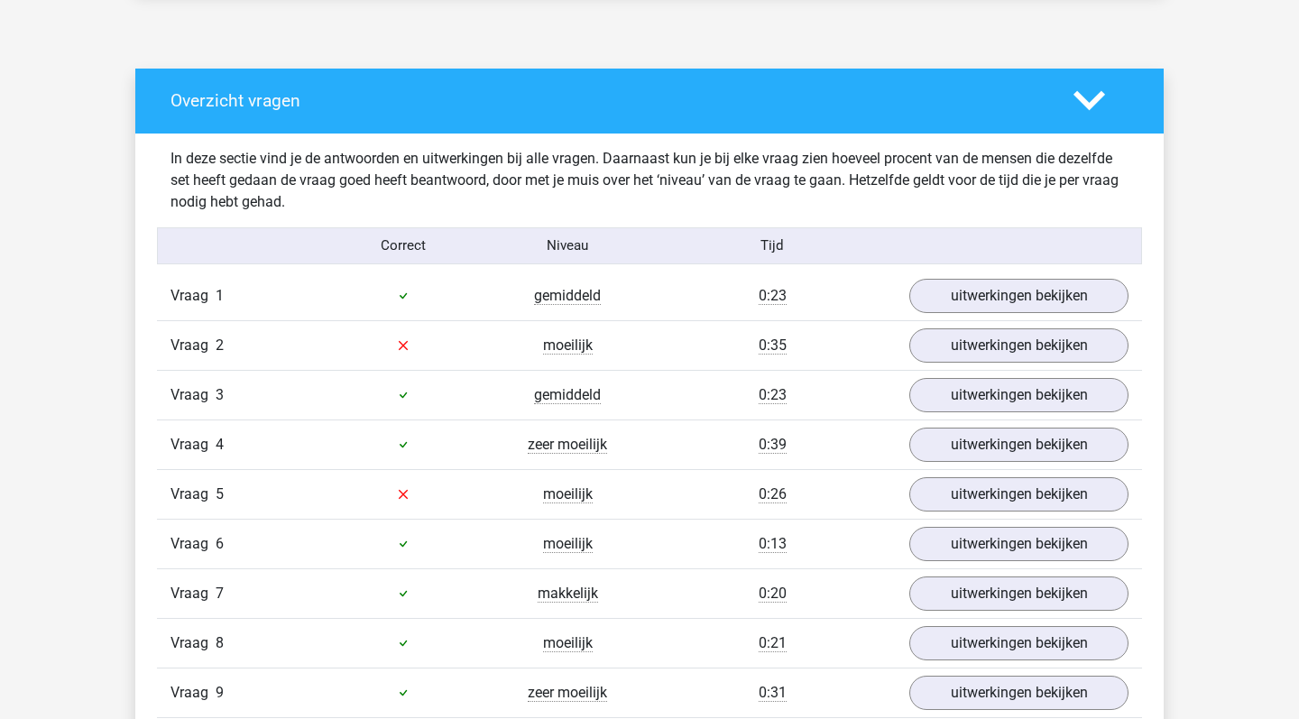
scroll to position [927, 0]
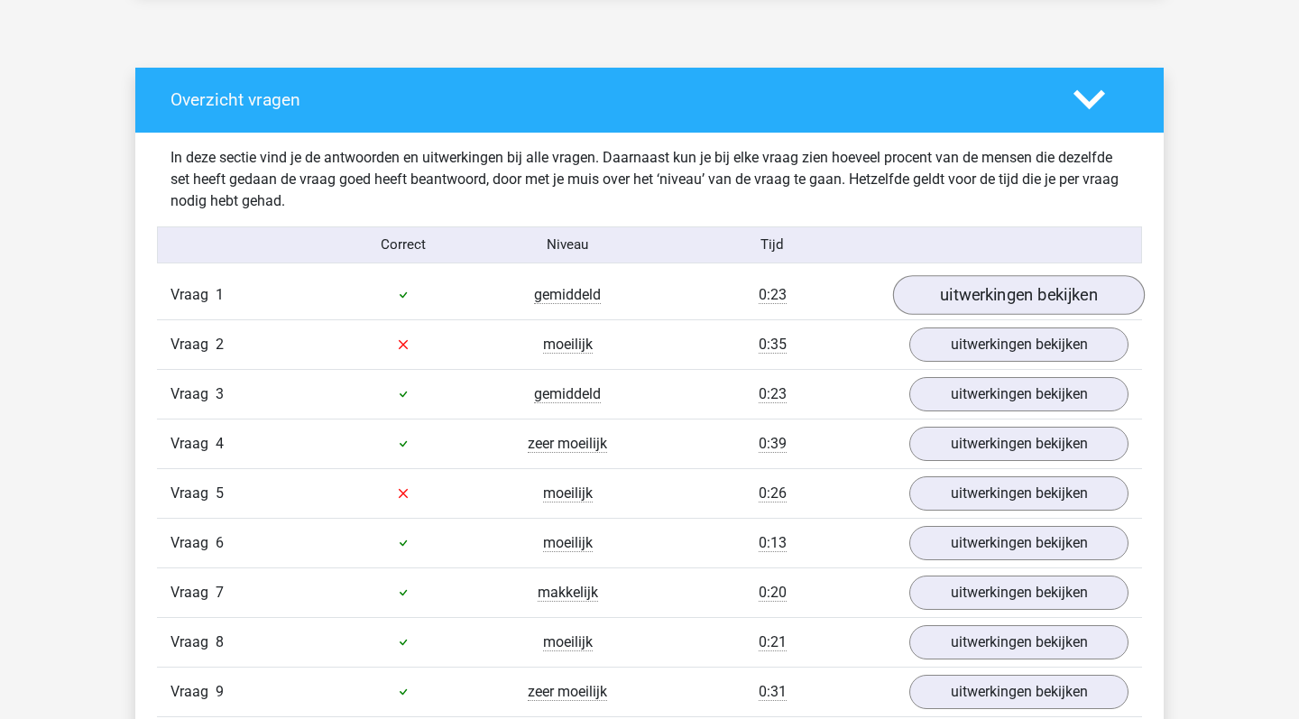
click at [999, 308] on link "uitwerkingen bekijken" at bounding box center [1019, 295] width 252 height 40
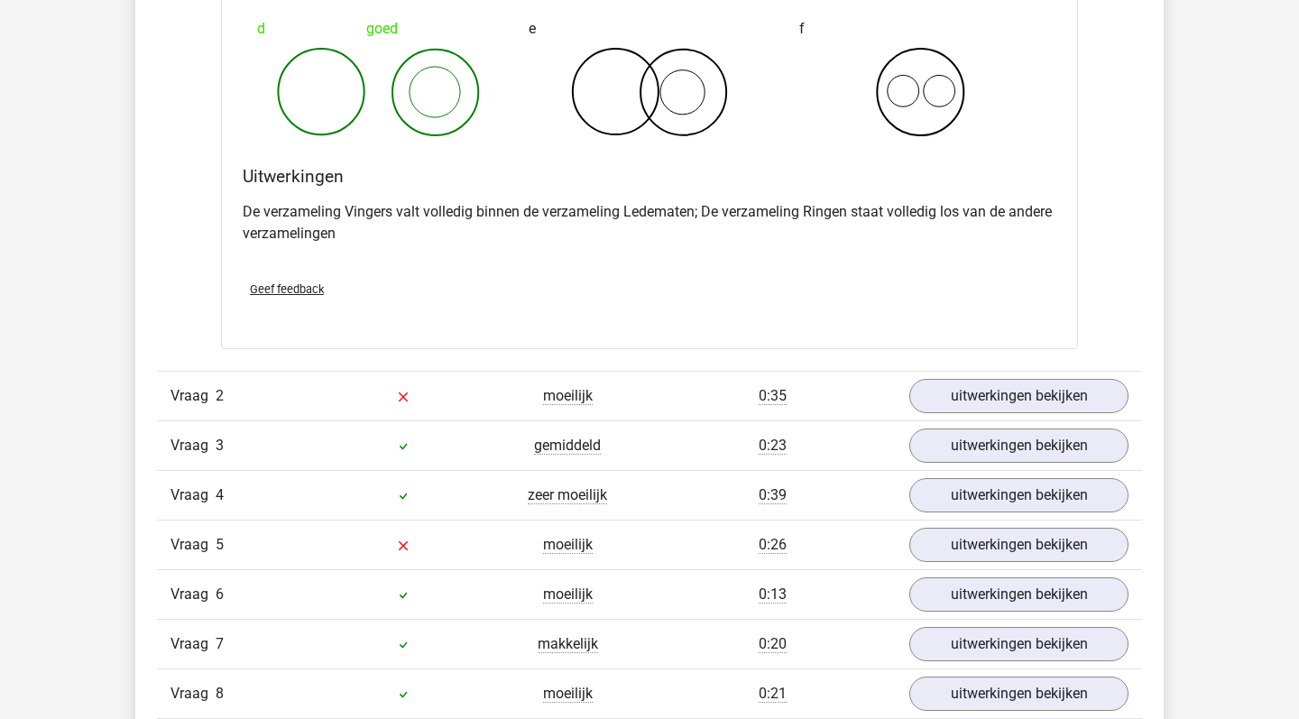
scroll to position [1604, 0]
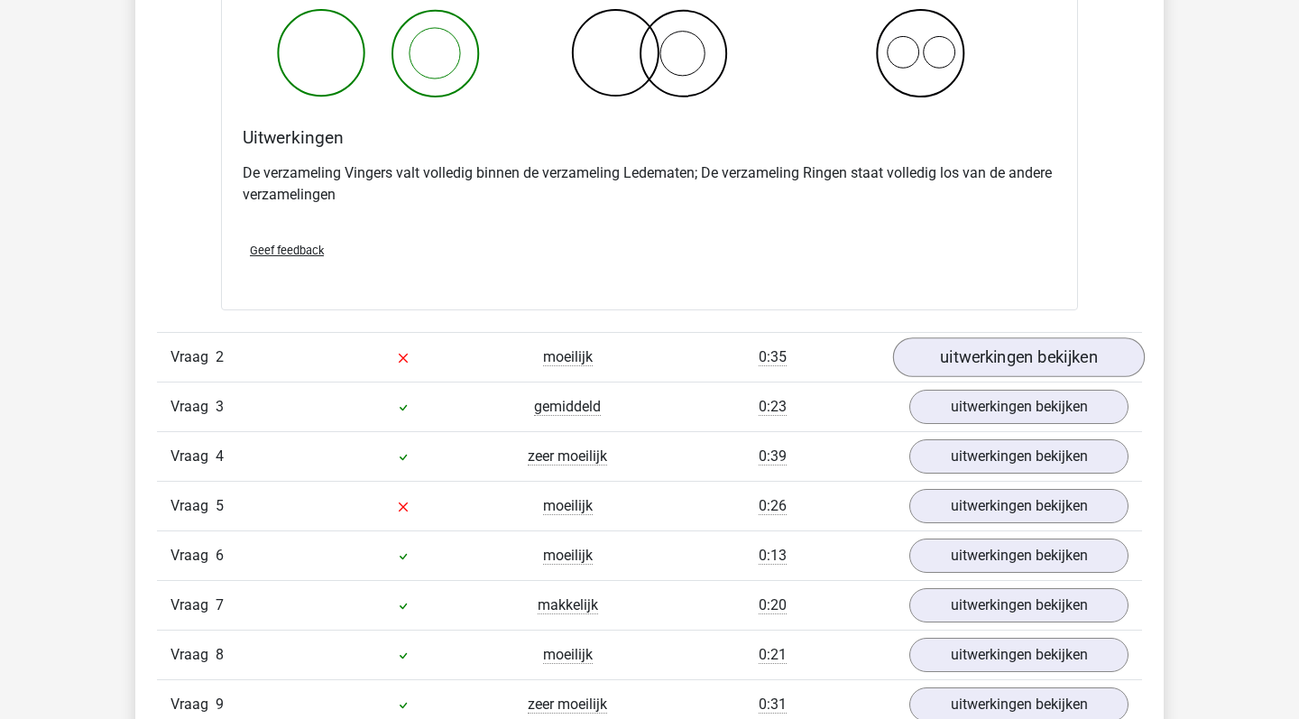
click at [1006, 366] on link "uitwerkingen bekijken" at bounding box center [1019, 357] width 252 height 40
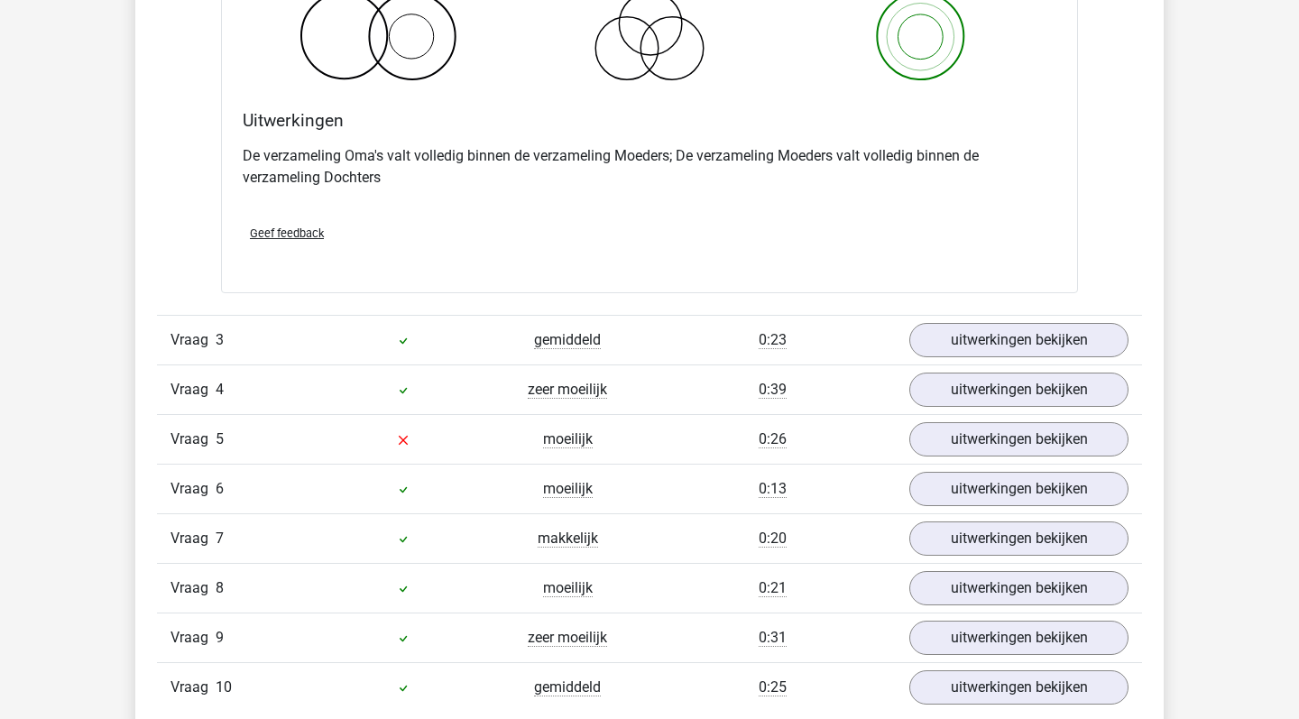
scroll to position [2402, 0]
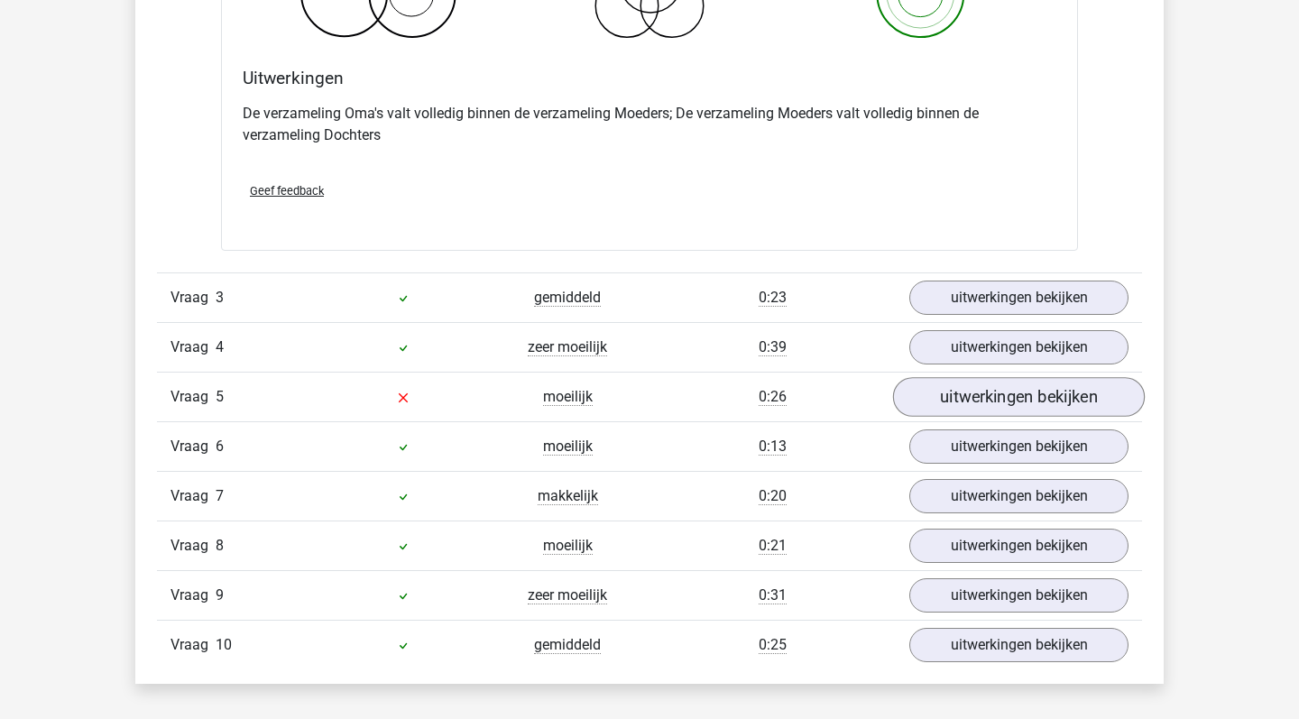
click at [979, 387] on link "uitwerkingen bekijken" at bounding box center [1019, 397] width 252 height 40
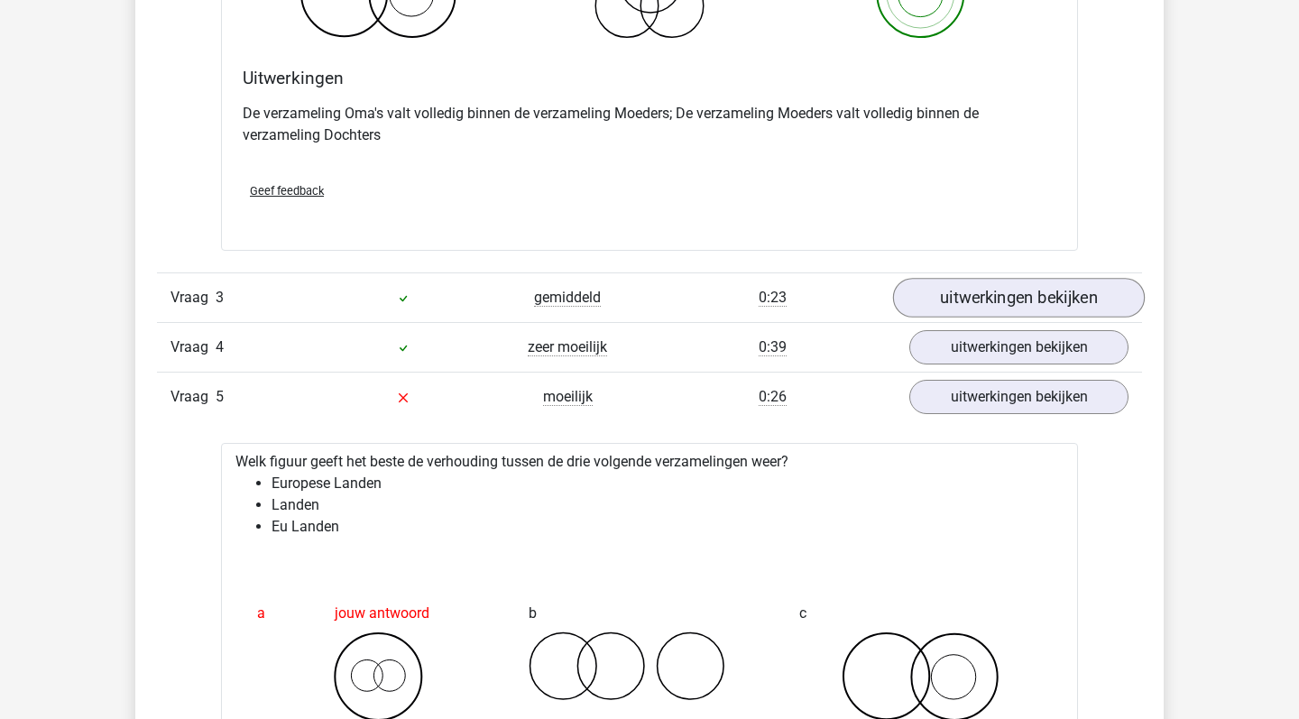
click at [947, 297] on link "uitwerkingen bekijken" at bounding box center [1019, 298] width 252 height 40
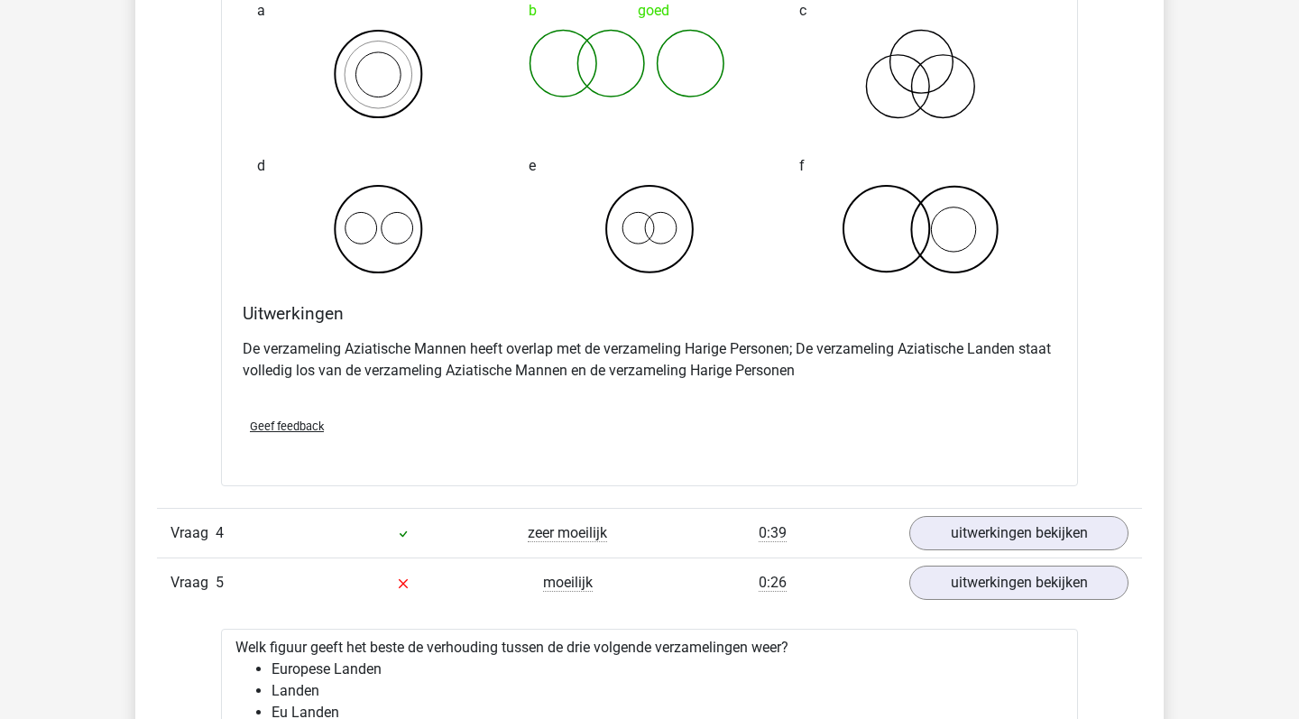
scroll to position [2922, 0]
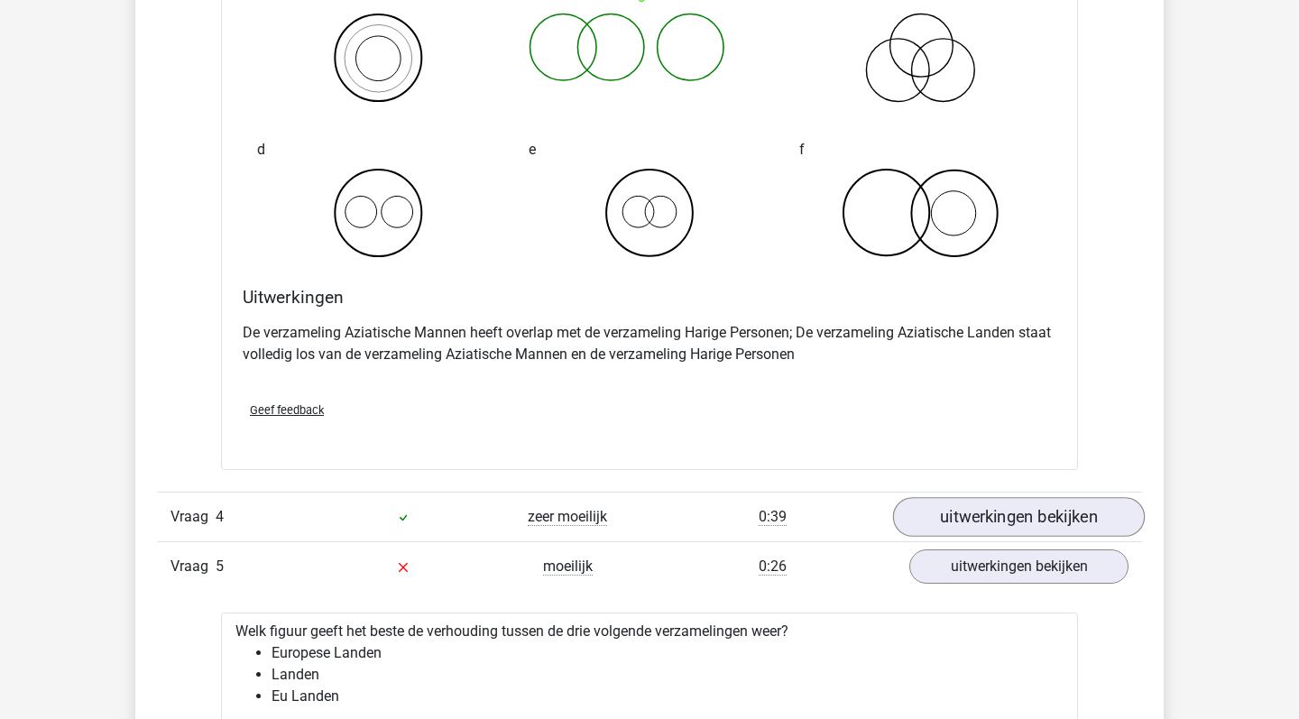
click at [1004, 498] on link "uitwerkingen bekijken" at bounding box center [1019, 517] width 252 height 40
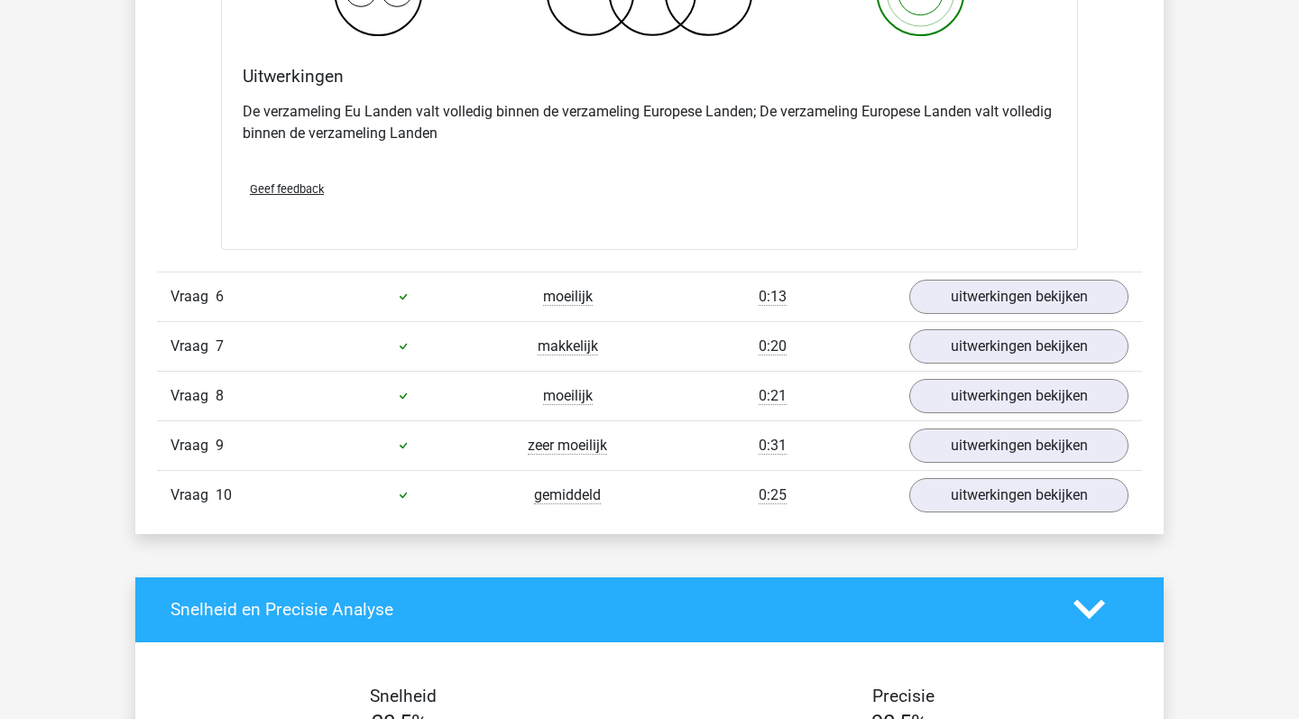
scroll to position [4784, 0]
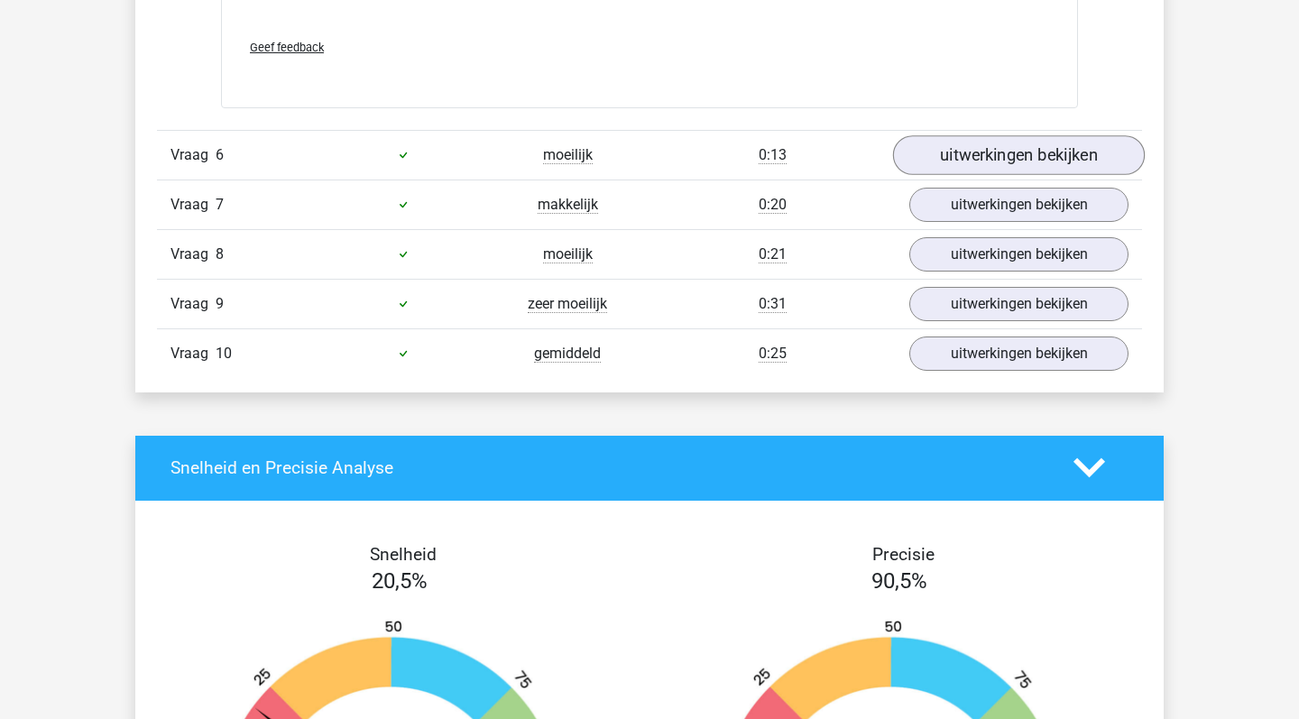
click at [990, 151] on link "uitwerkingen bekijken" at bounding box center [1019, 155] width 252 height 40
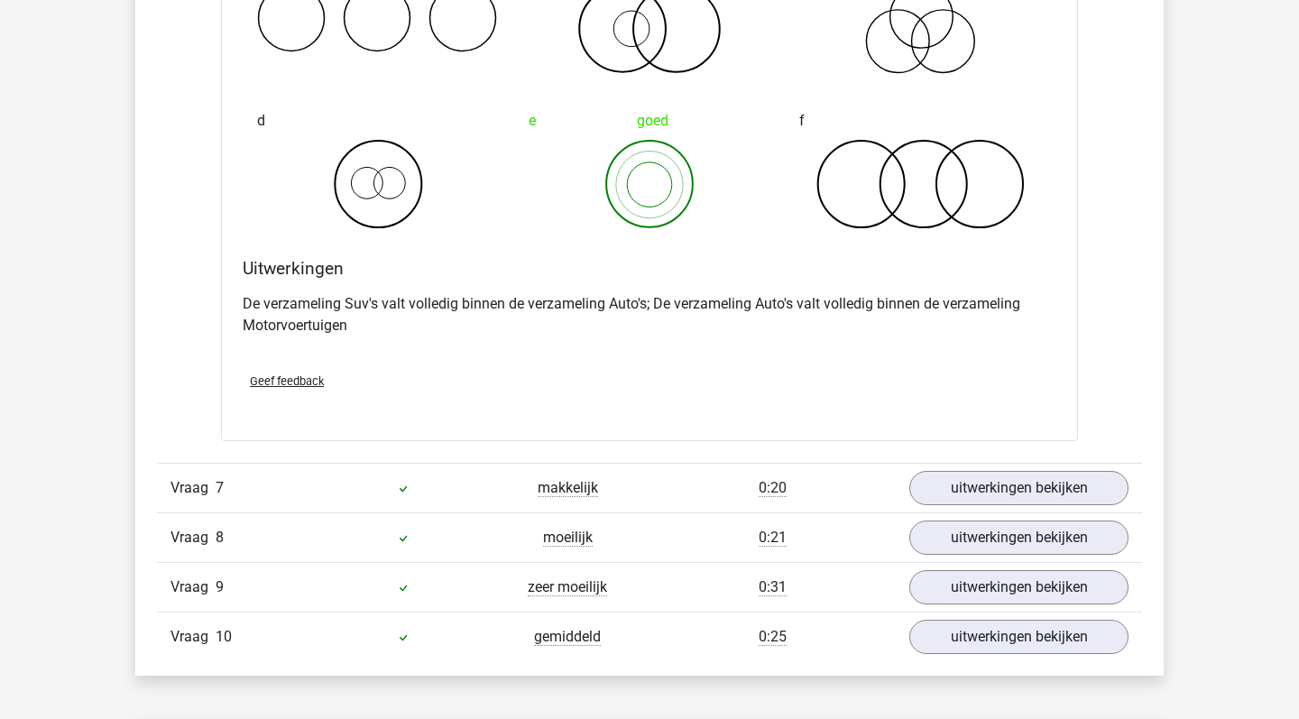
scroll to position [5205, 0]
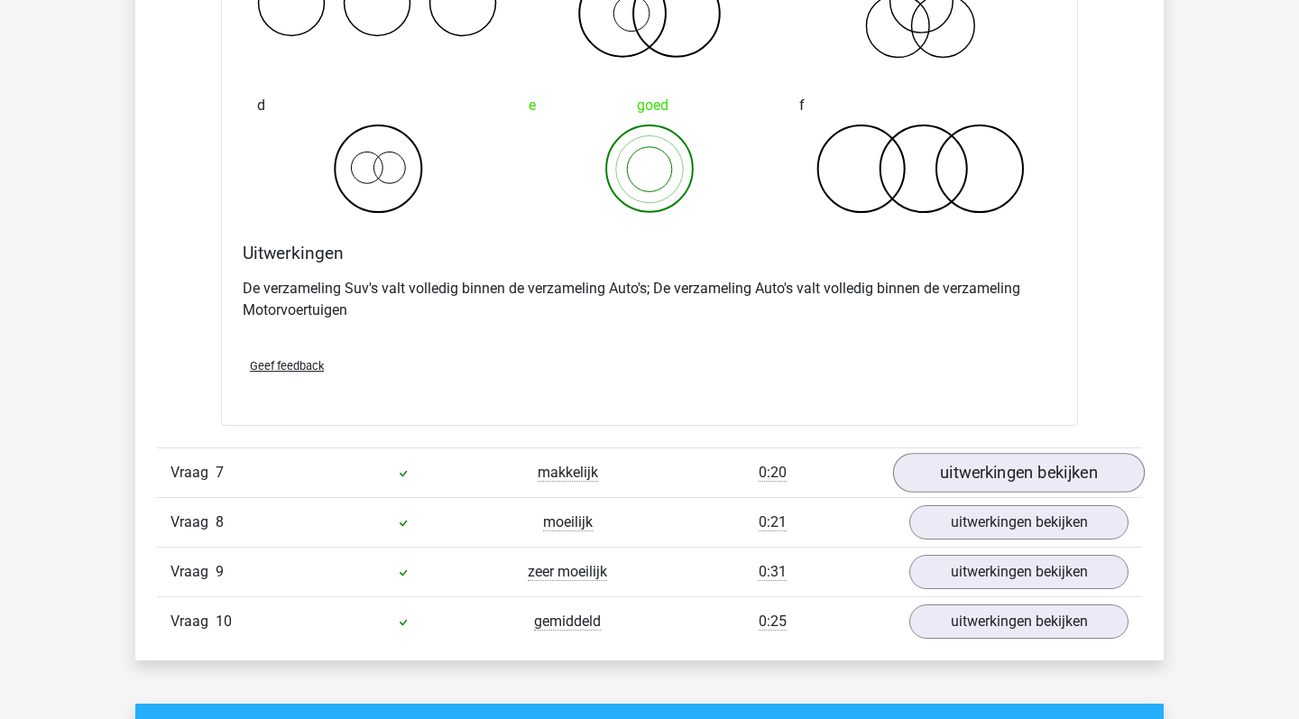
click at [1009, 461] on link "uitwerkingen bekijken" at bounding box center [1019, 473] width 252 height 40
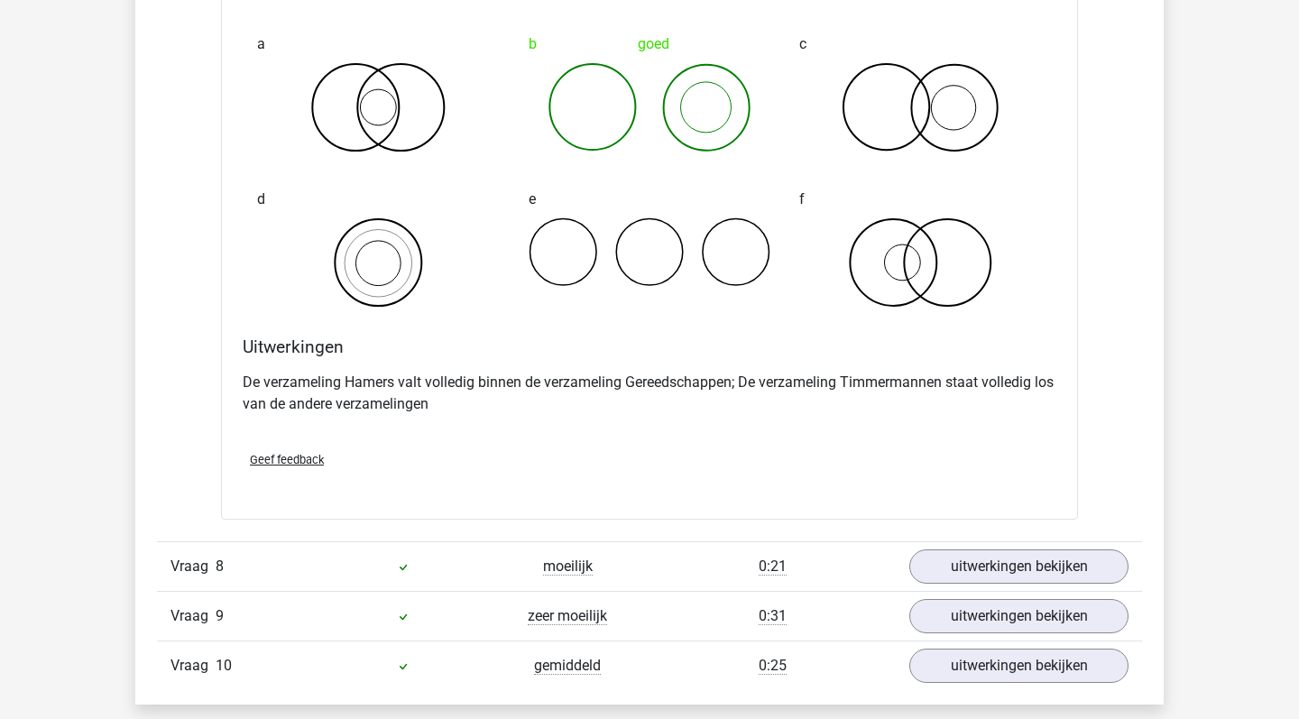
scroll to position [5910, 0]
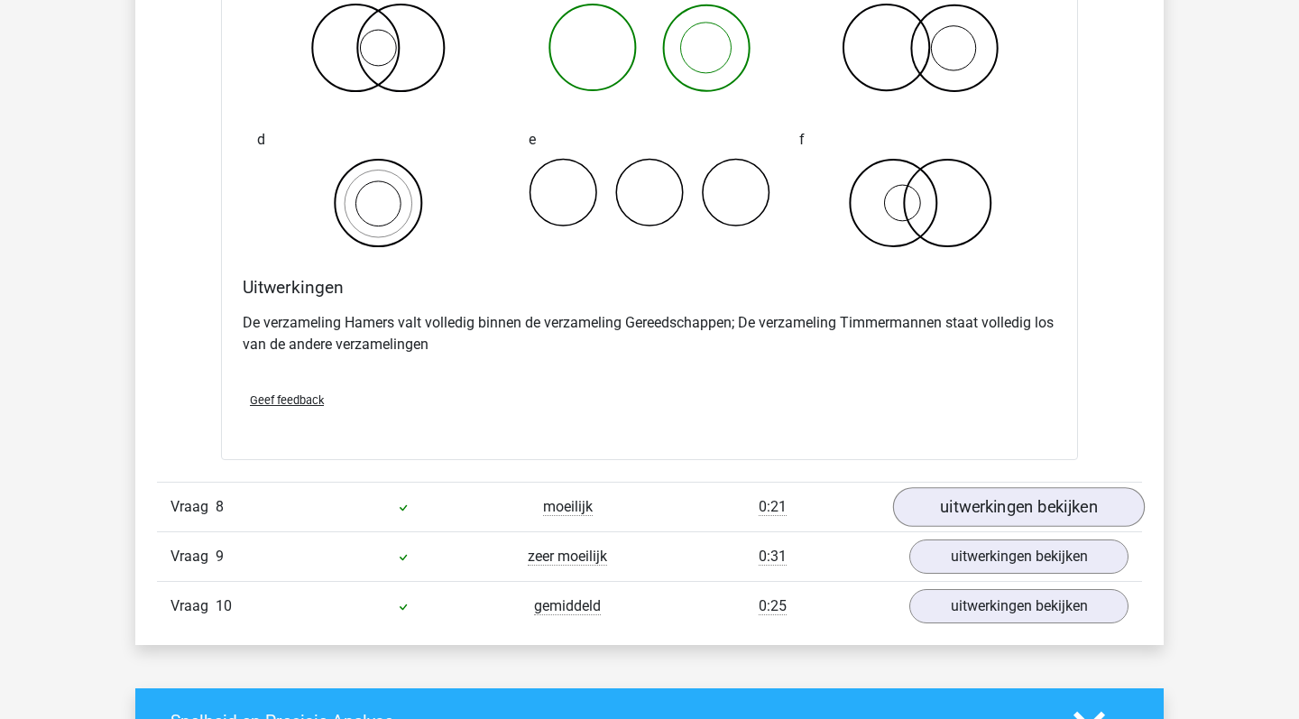
click at [1009, 495] on link "uitwerkingen bekijken" at bounding box center [1019, 507] width 252 height 40
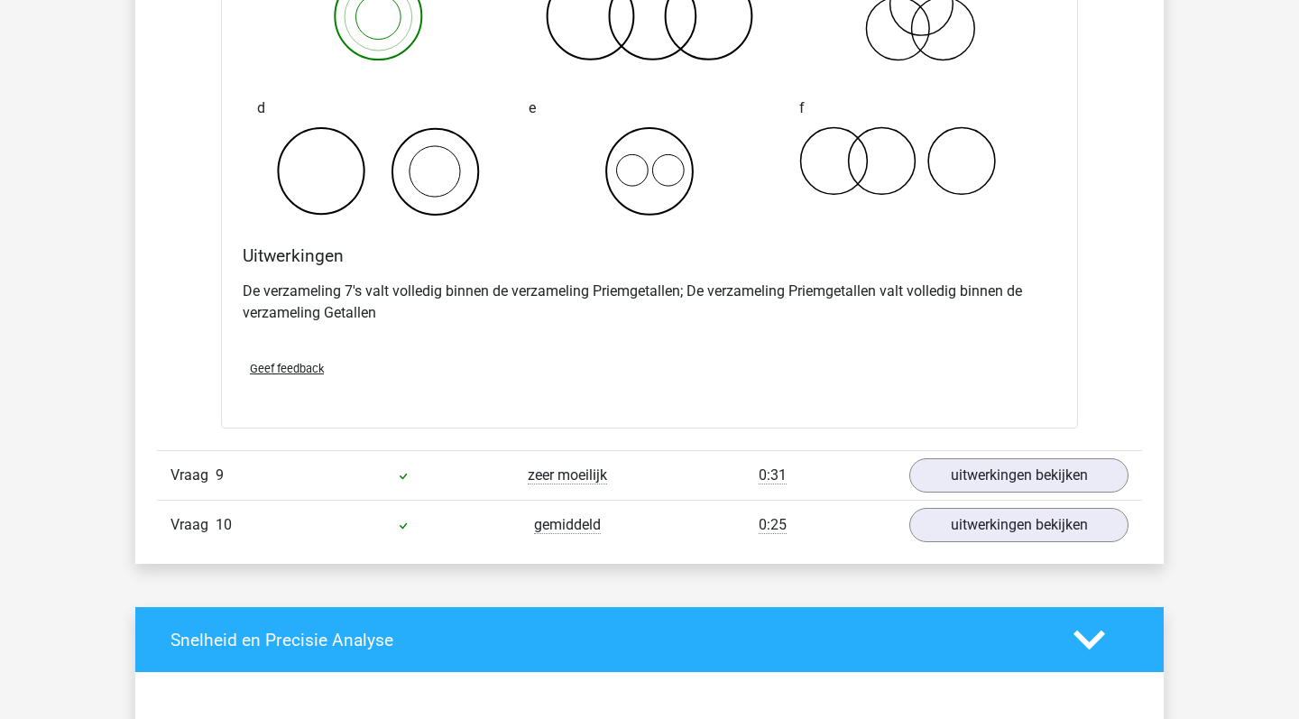
scroll to position [6744, 0]
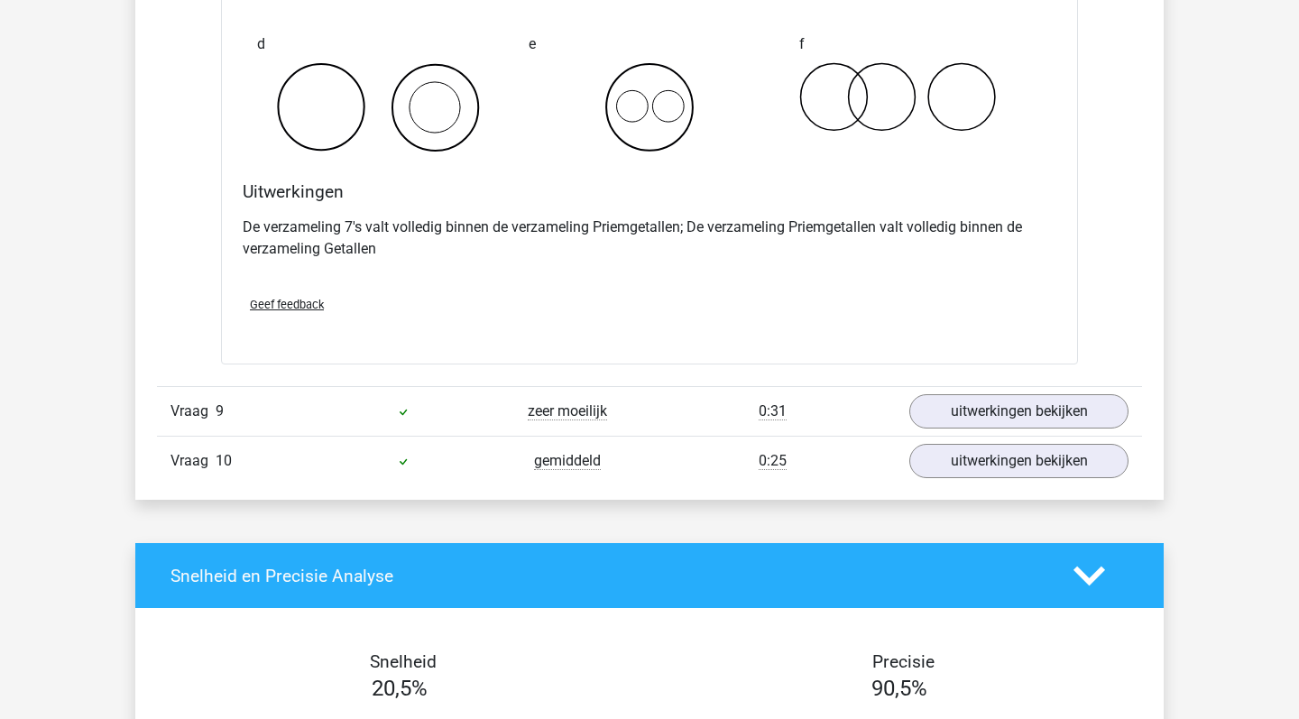
click at [1018, 388] on div "Vraag 9 zeer moeilijk 0:31 uitwerkingen bekijken" at bounding box center [649, 411] width 985 height 50
click at [1013, 401] on link "uitwerkingen bekijken" at bounding box center [1019, 412] width 252 height 40
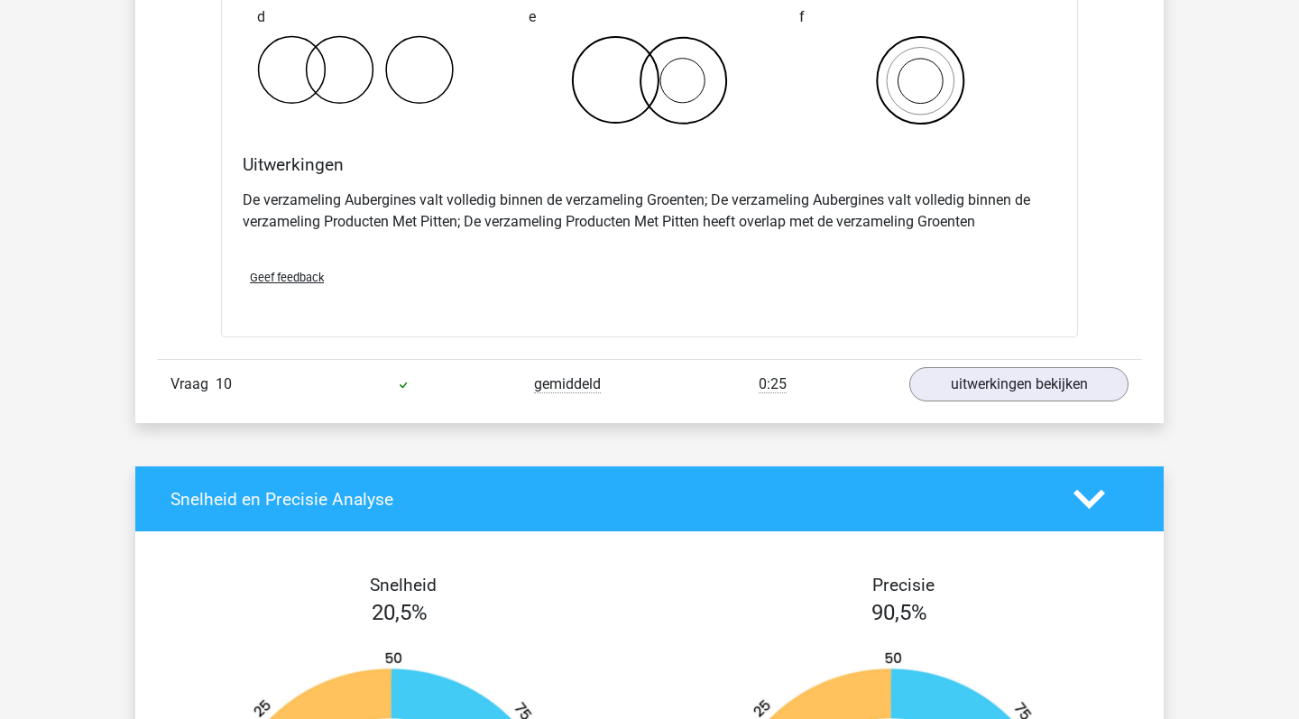
scroll to position [7489, 0]
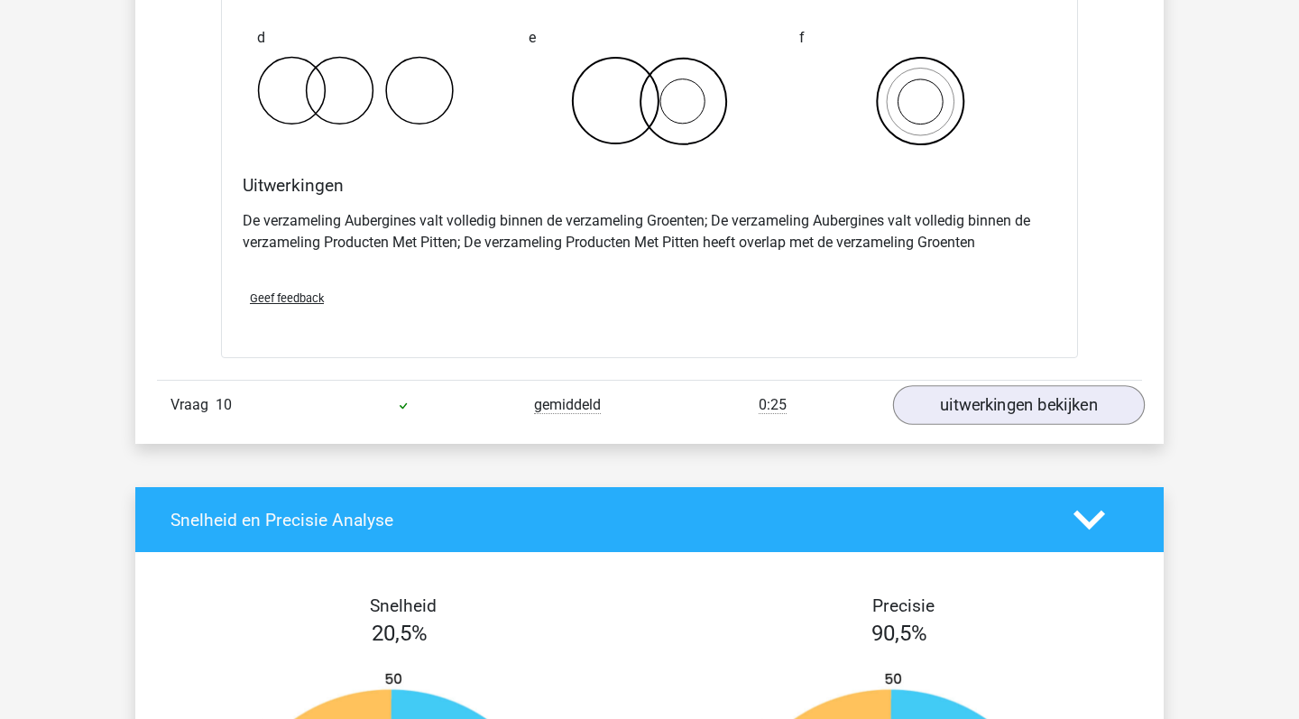
click at [946, 406] on link "uitwerkingen bekijken" at bounding box center [1019, 406] width 252 height 40
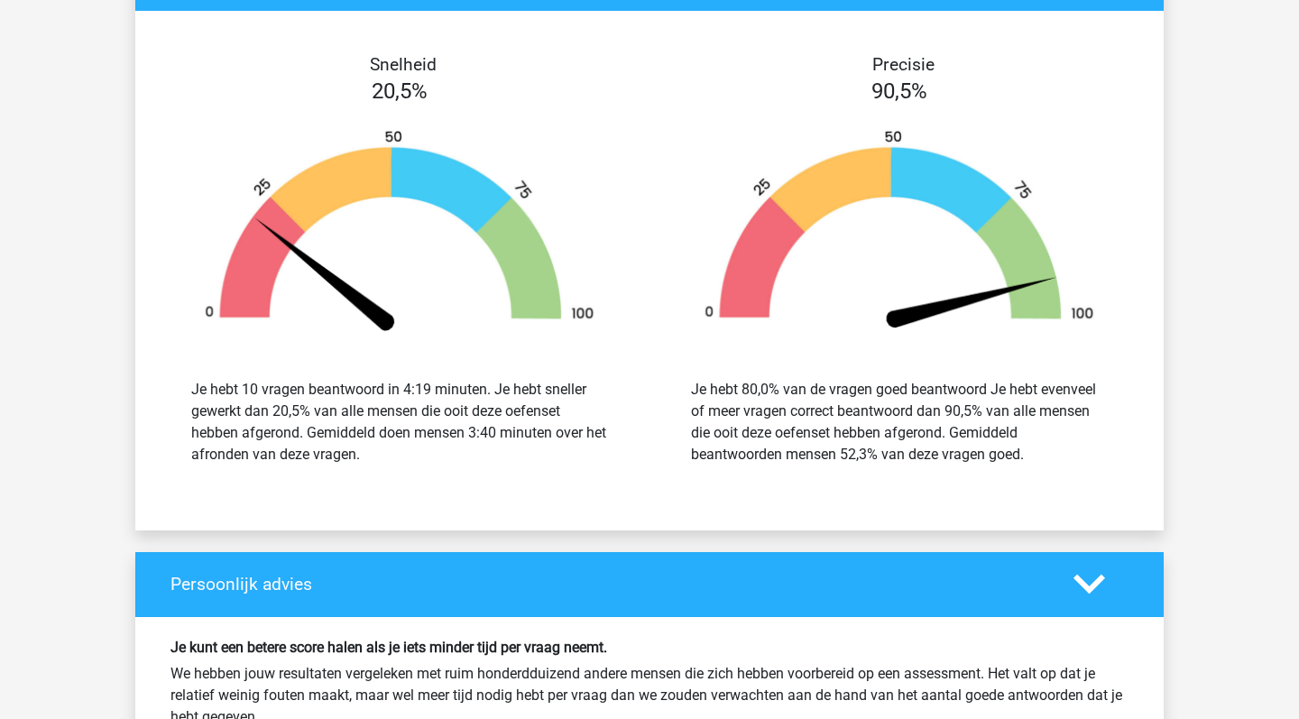
scroll to position [8744, 0]
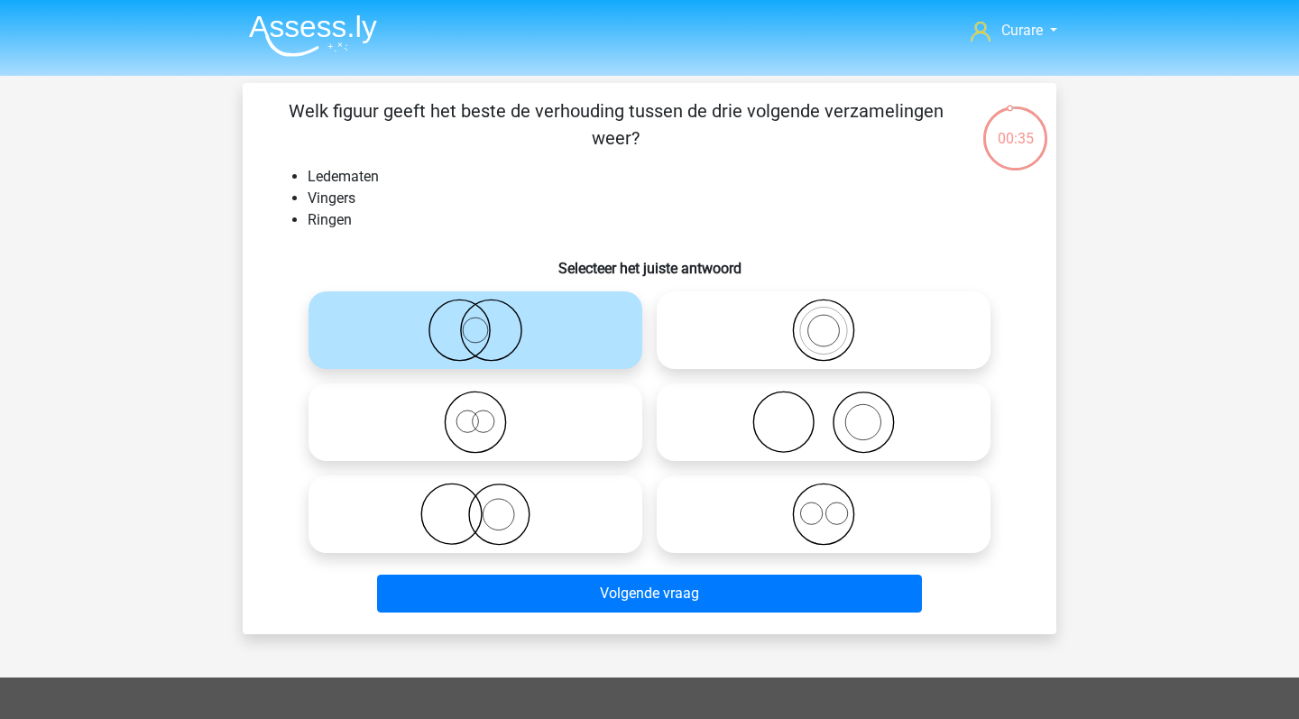
click at [320, 14] on li at bounding box center [306, 32] width 143 height 50
click at [318, 33] on img at bounding box center [313, 35] width 128 height 42
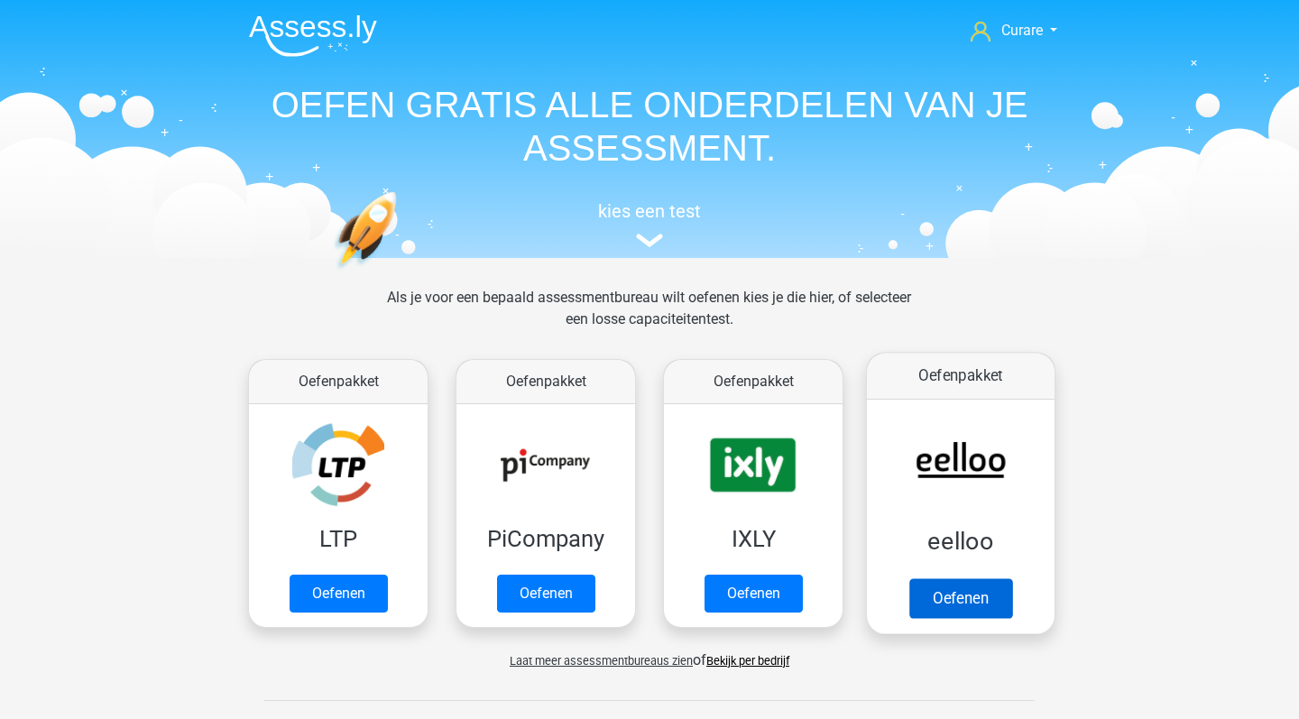
click at [995, 578] on link "Oefenen" at bounding box center [960, 598] width 103 height 40
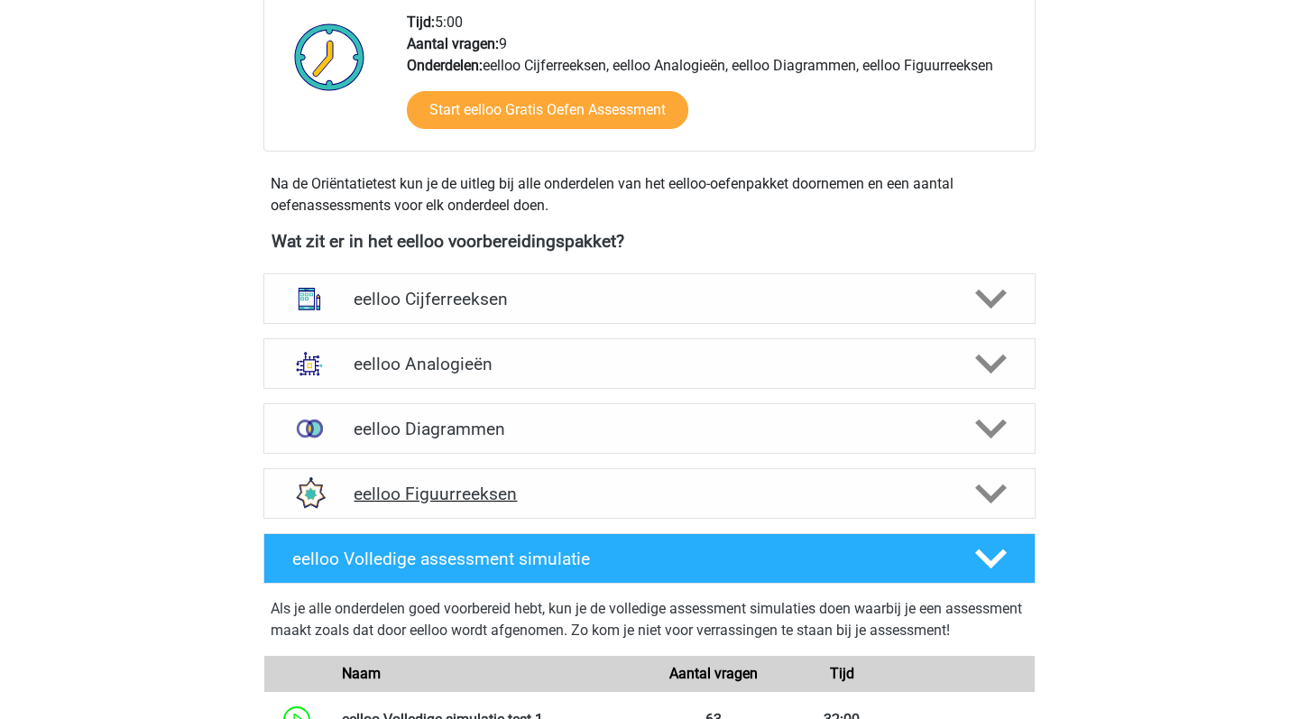
scroll to position [369, 0]
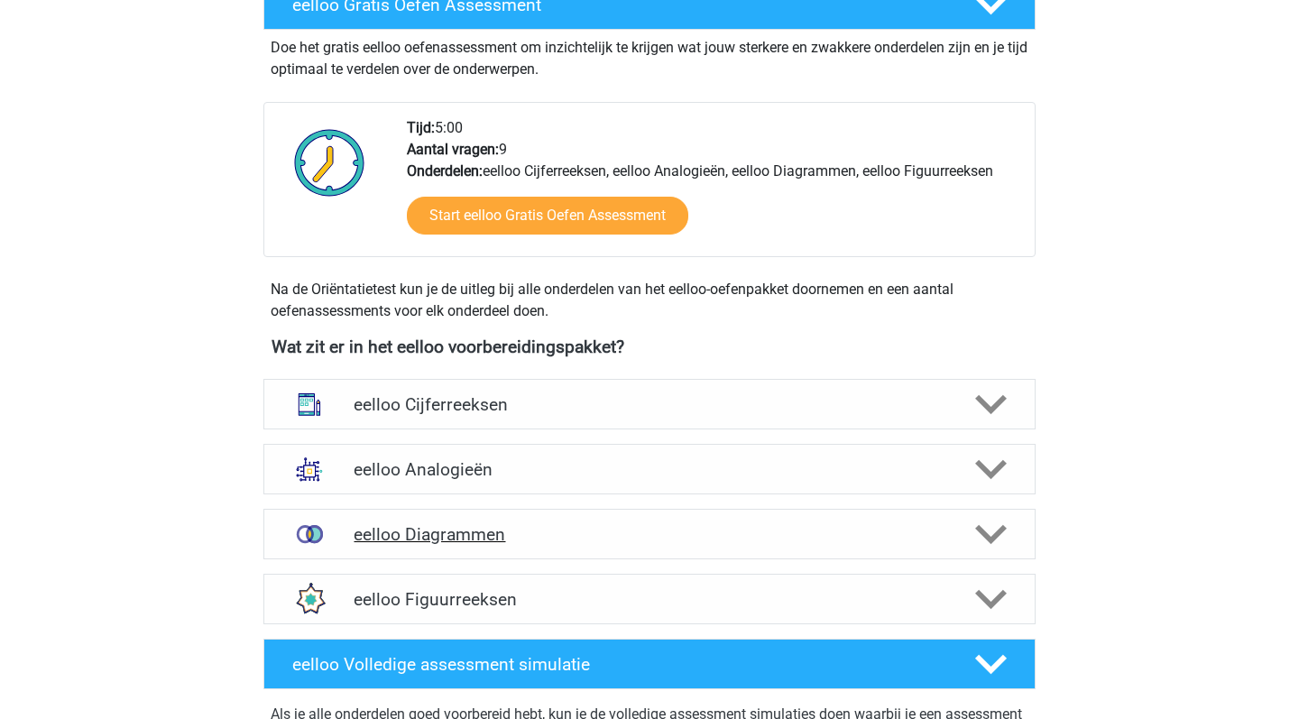
click at [575, 528] on h4 "eelloo Diagrammen" at bounding box center [649, 534] width 591 height 21
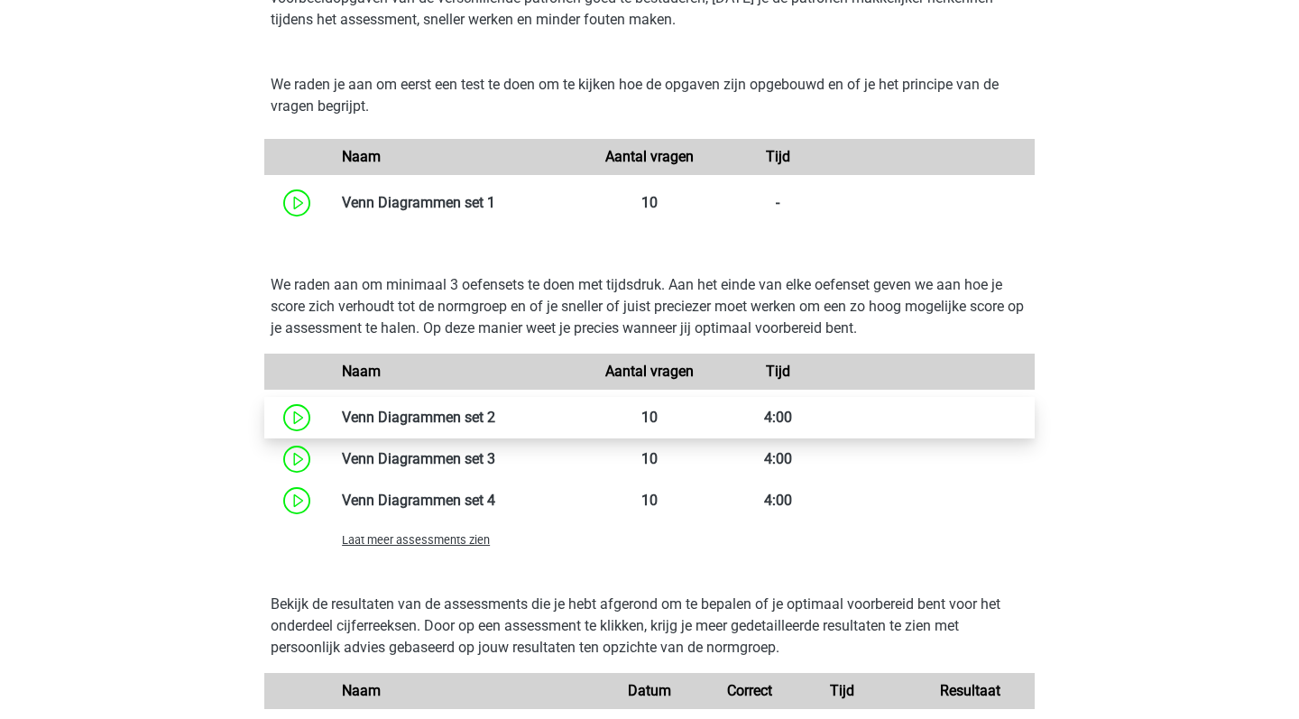
scroll to position [1141, 0]
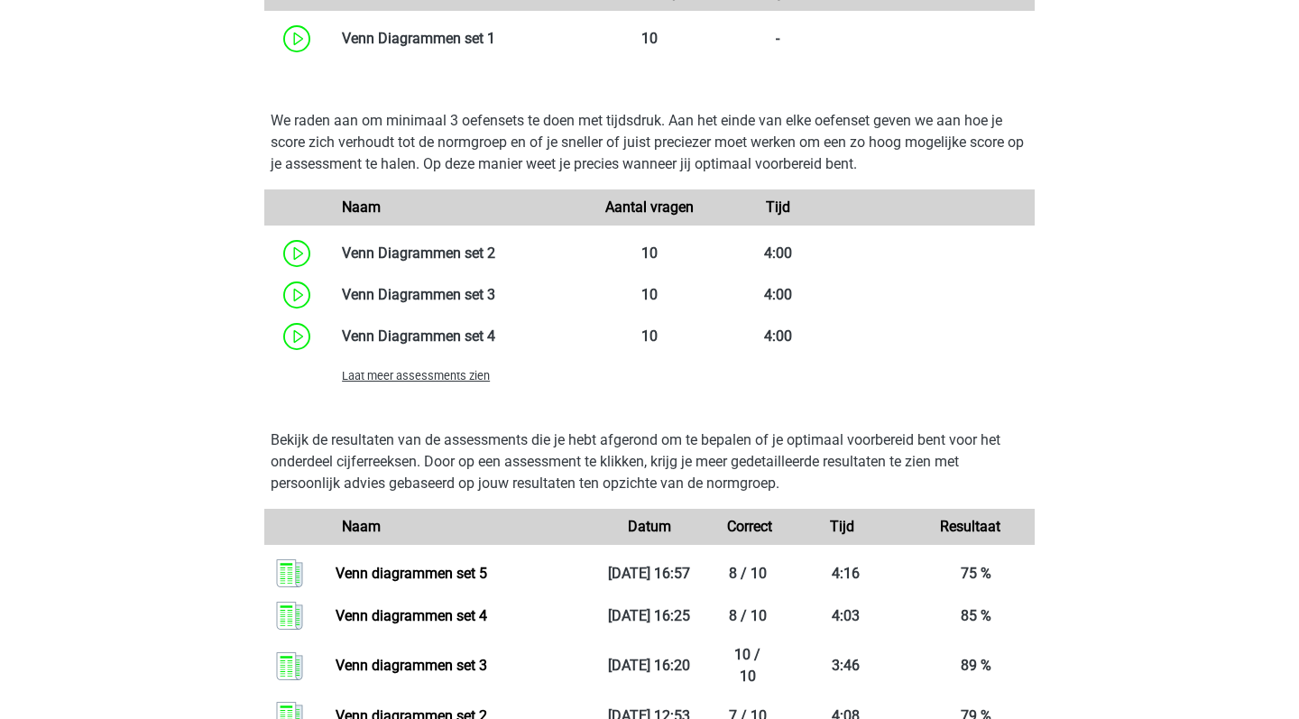
click at [466, 382] on span "Laat meer assessments zien" at bounding box center [416, 376] width 148 height 14
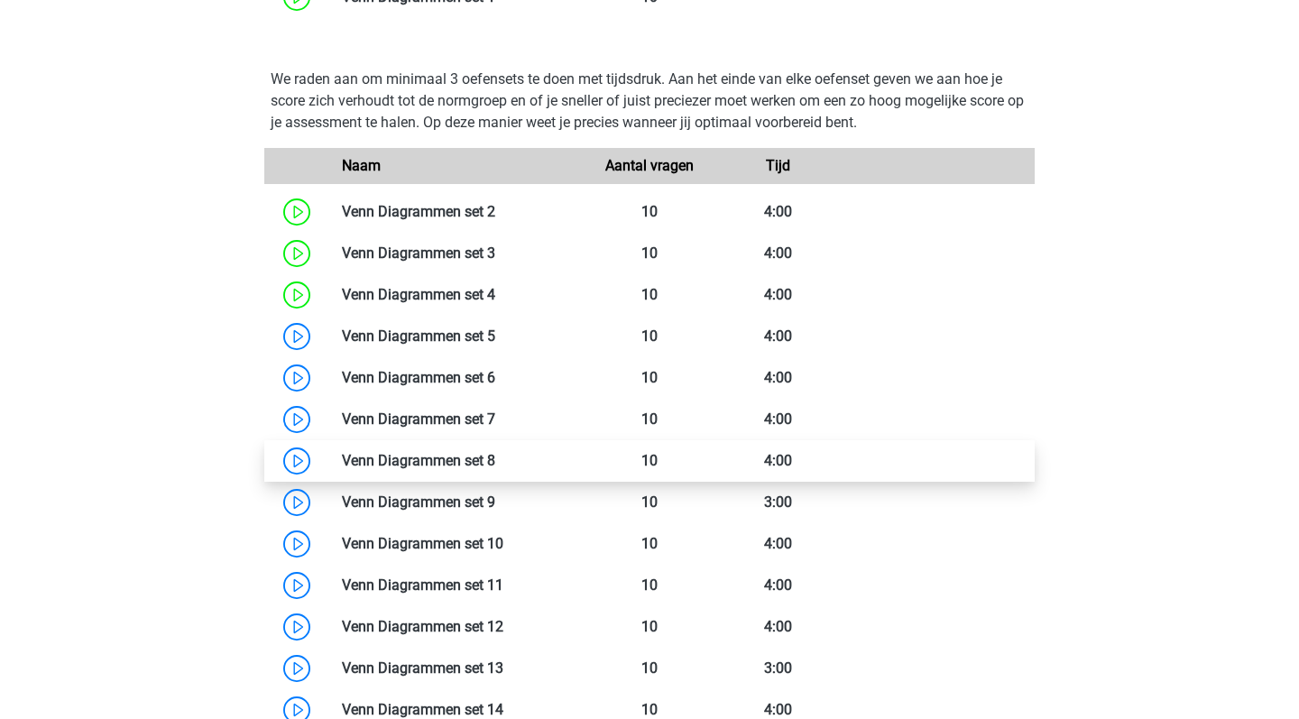
scroll to position [1189, 0]
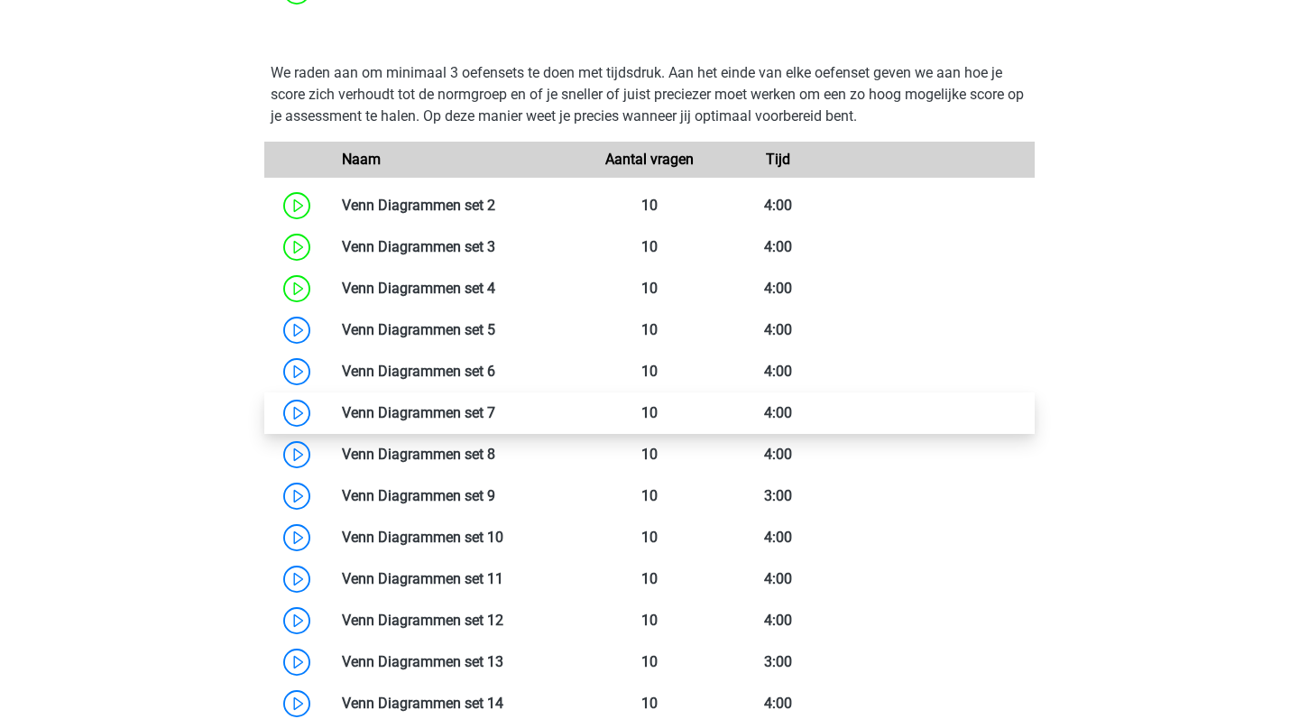
click at [495, 416] on link at bounding box center [495, 412] width 0 height 17
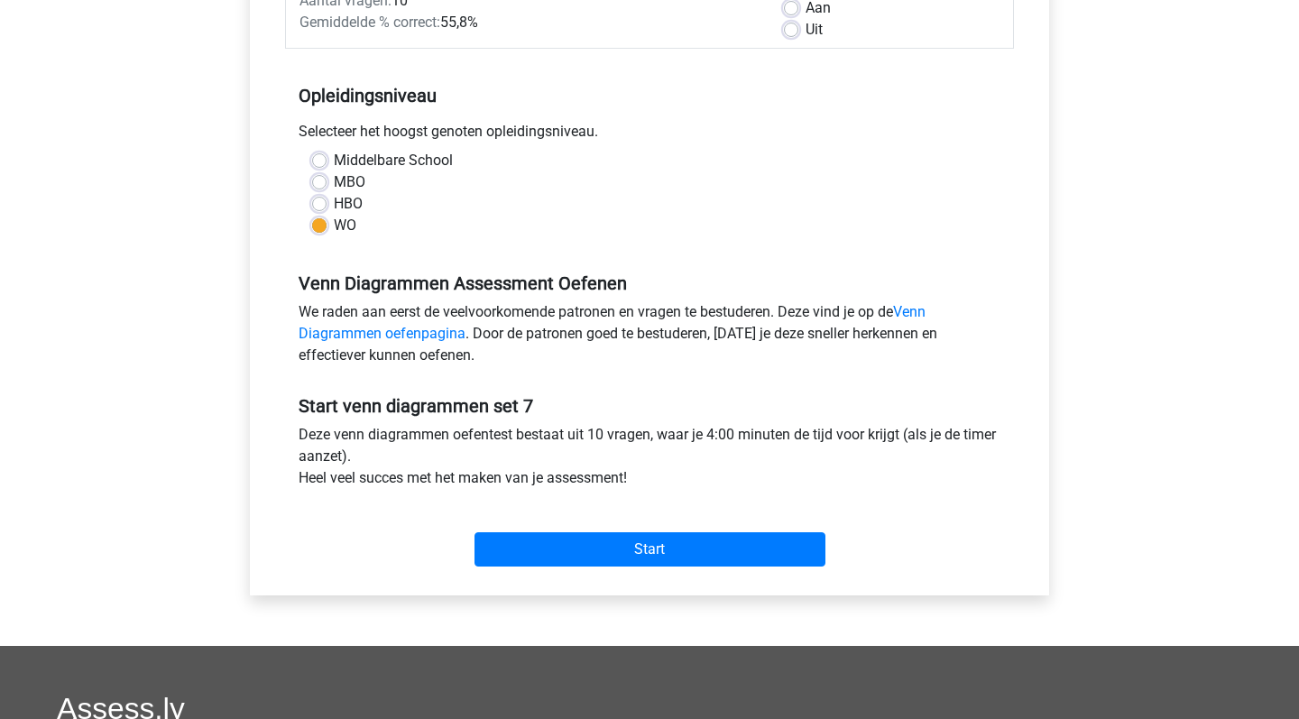
scroll to position [413, 0]
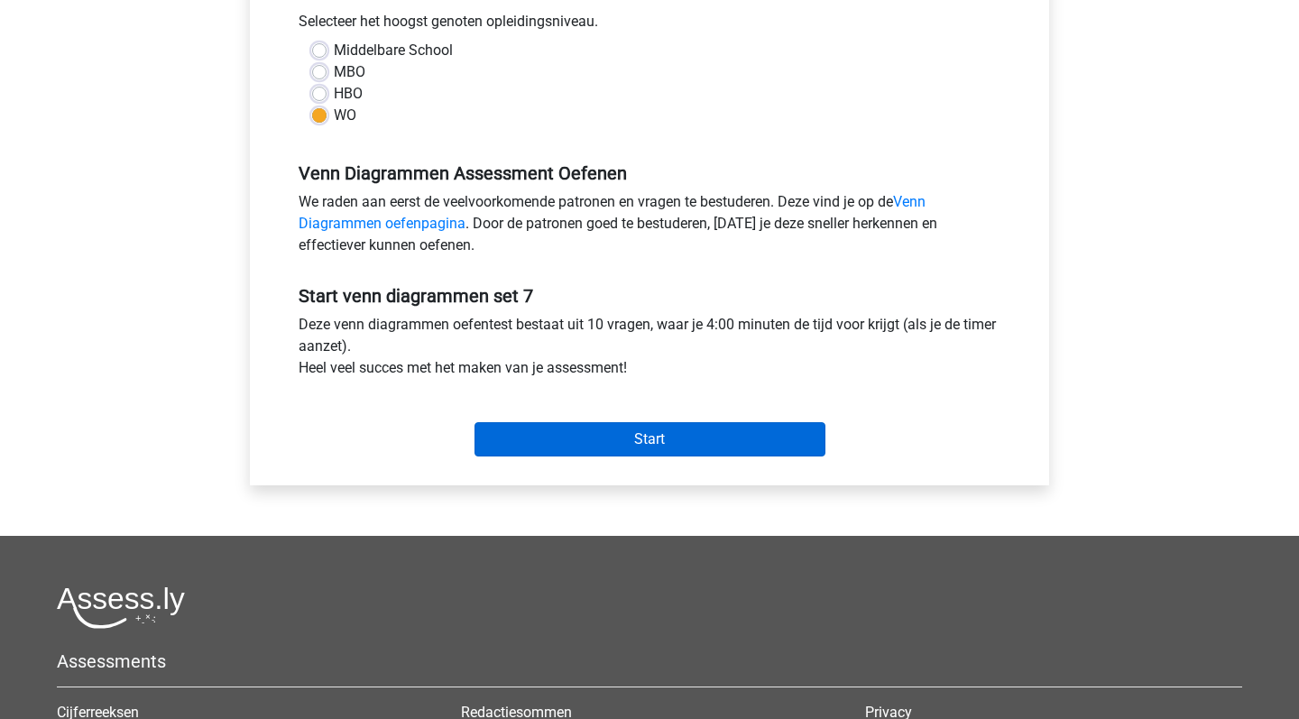
click at [552, 439] on input "Start" at bounding box center [649, 439] width 351 height 34
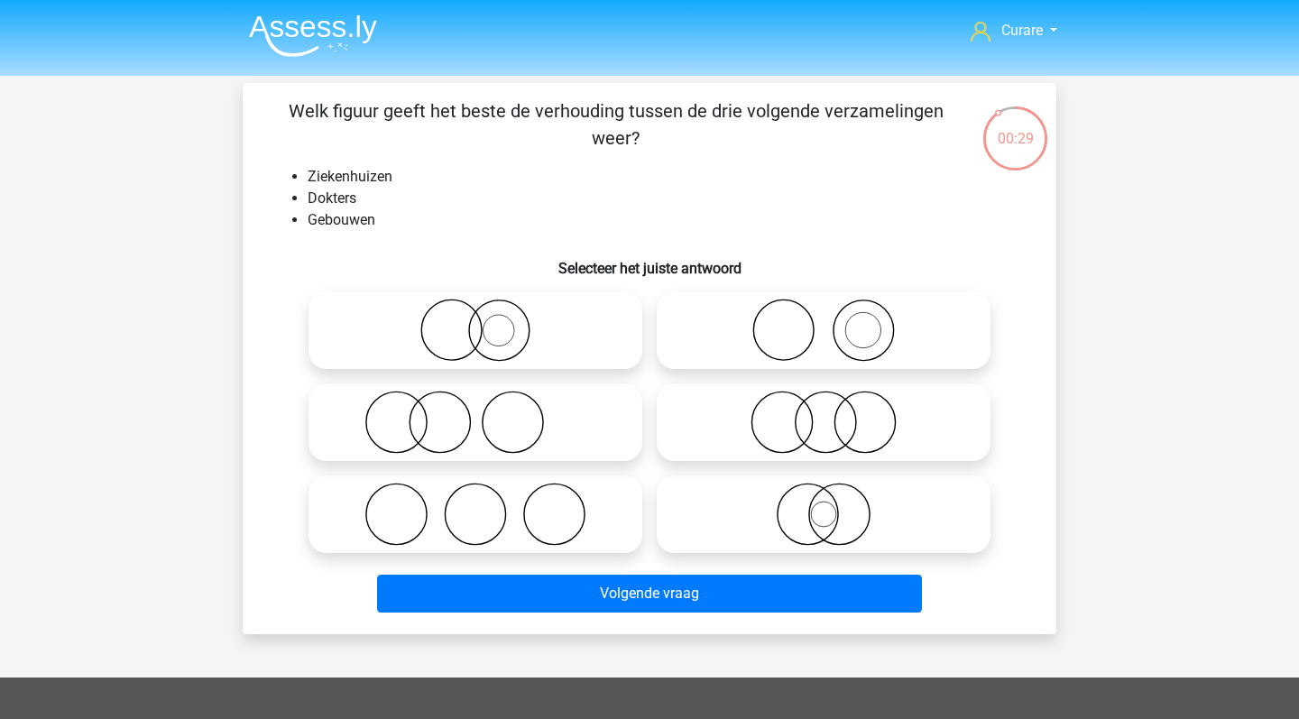
click at [806, 323] on icon at bounding box center [823, 330] width 319 height 63
click at [824, 321] on input "radio" at bounding box center [830, 315] width 12 height 12
radio input "true"
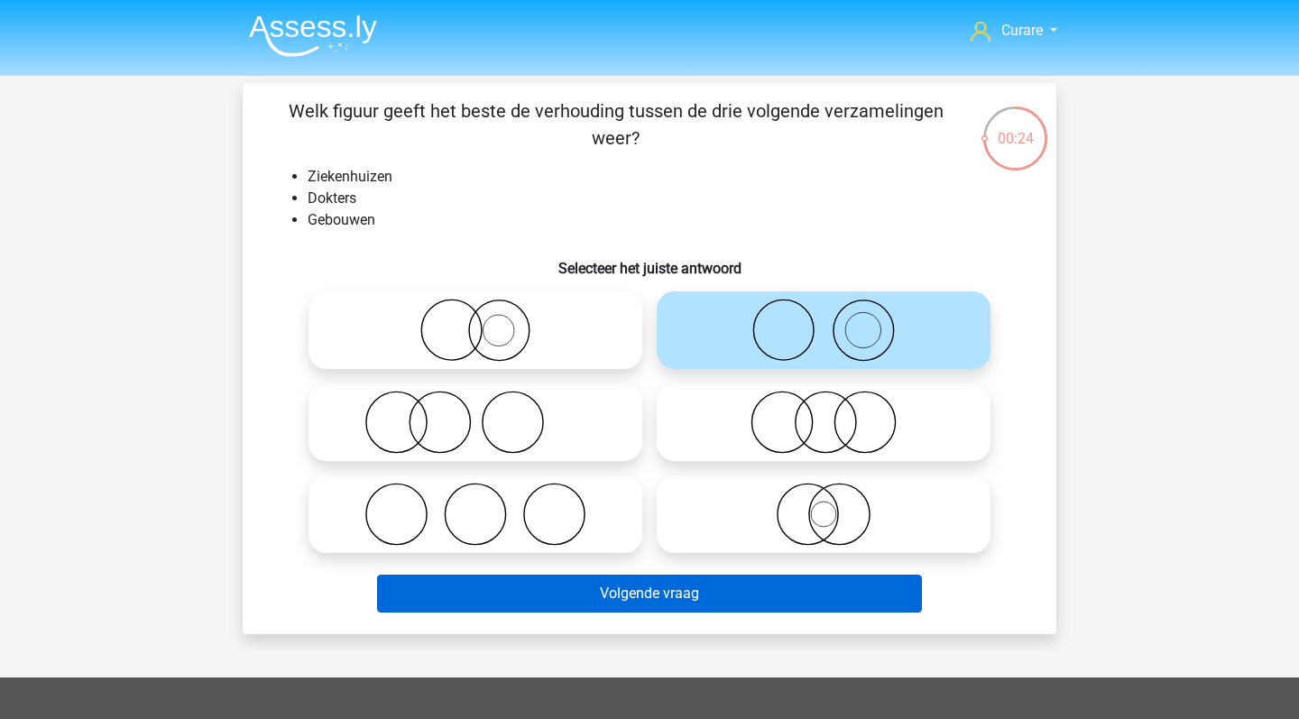
click at [624, 588] on button "Volgende vraag" at bounding box center [650, 594] width 546 height 38
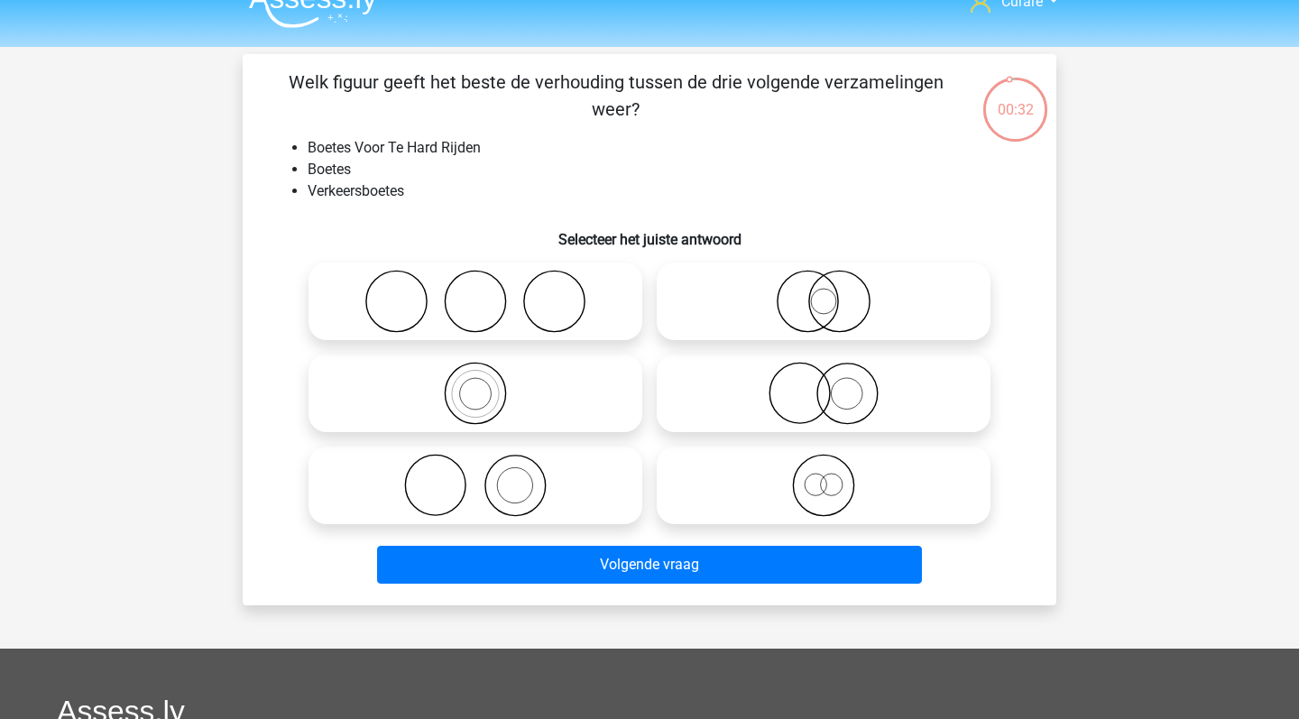
scroll to position [27, 0]
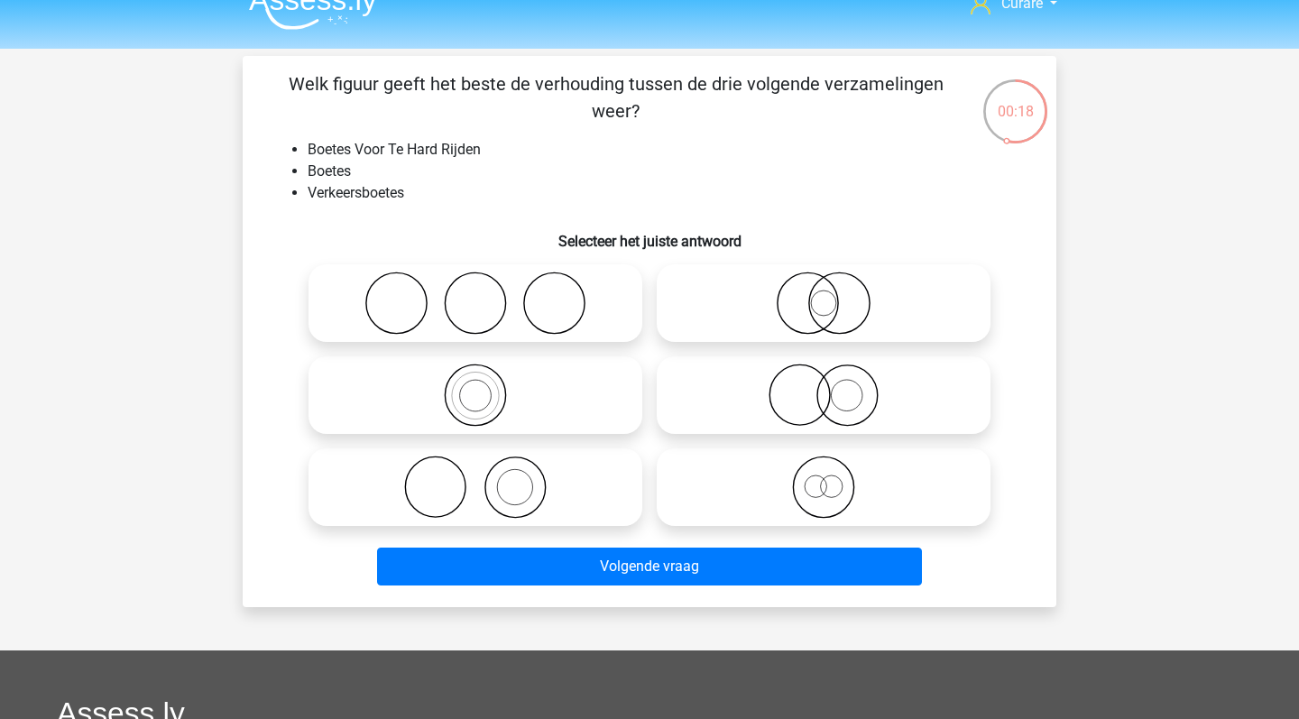
click at [499, 405] on icon at bounding box center [475, 395] width 319 height 63
click at [487, 386] on input "radio" at bounding box center [481, 380] width 12 height 12
radio input "true"
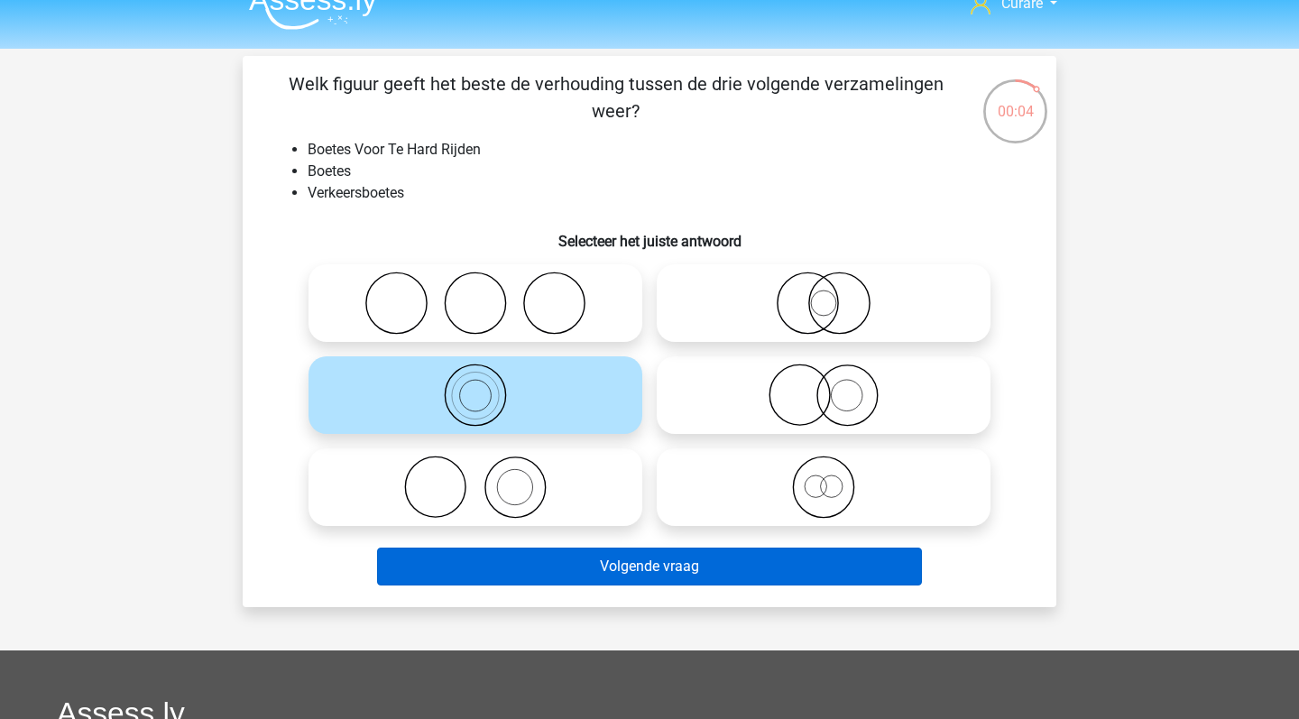
click at [654, 567] on button "Volgende vraag" at bounding box center [650, 567] width 546 height 38
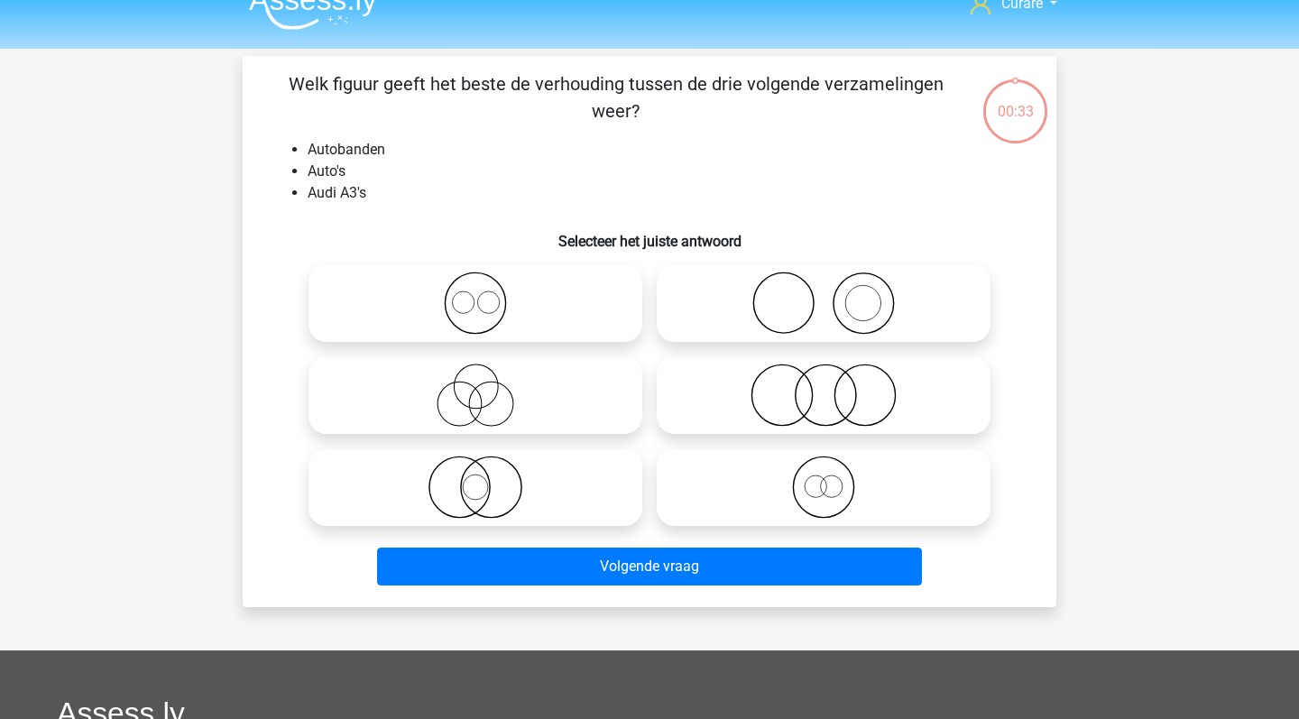
scroll to position [83, 0]
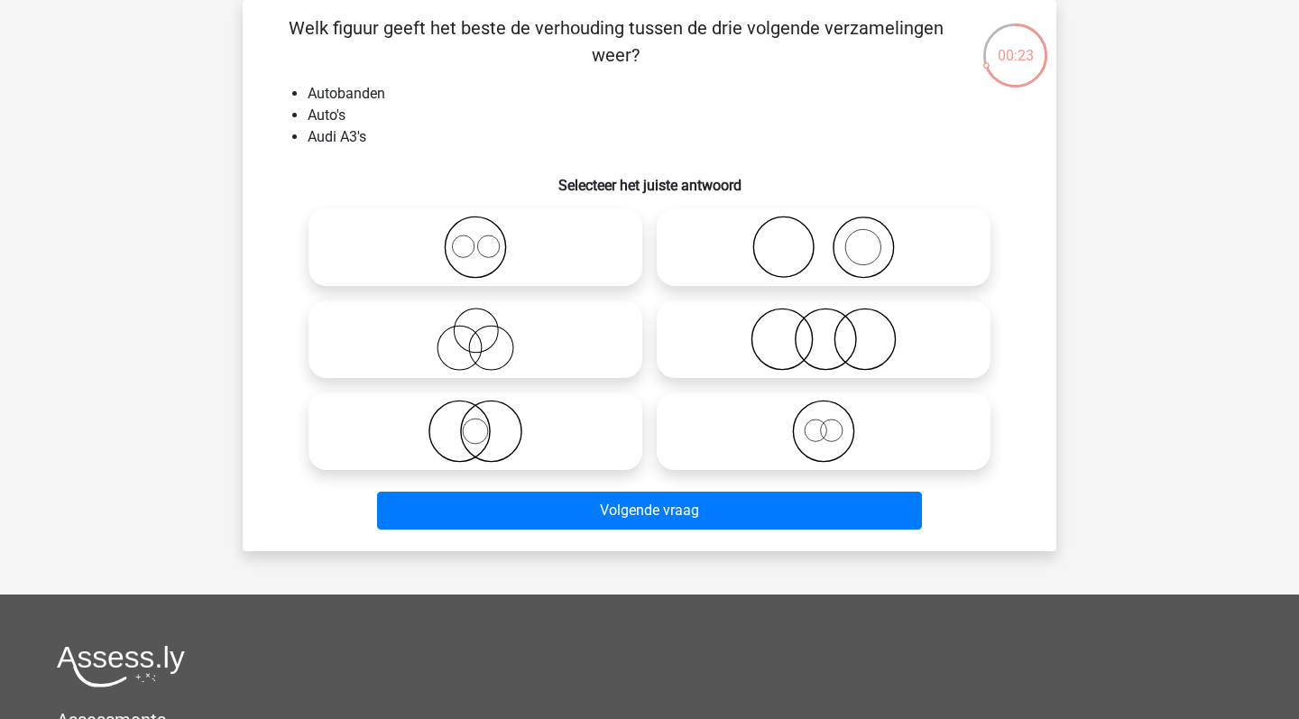
click at [844, 253] on icon at bounding box center [823, 247] width 319 height 63
click at [835, 238] on input "radio" at bounding box center [830, 232] width 12 height 12
radio input "true"
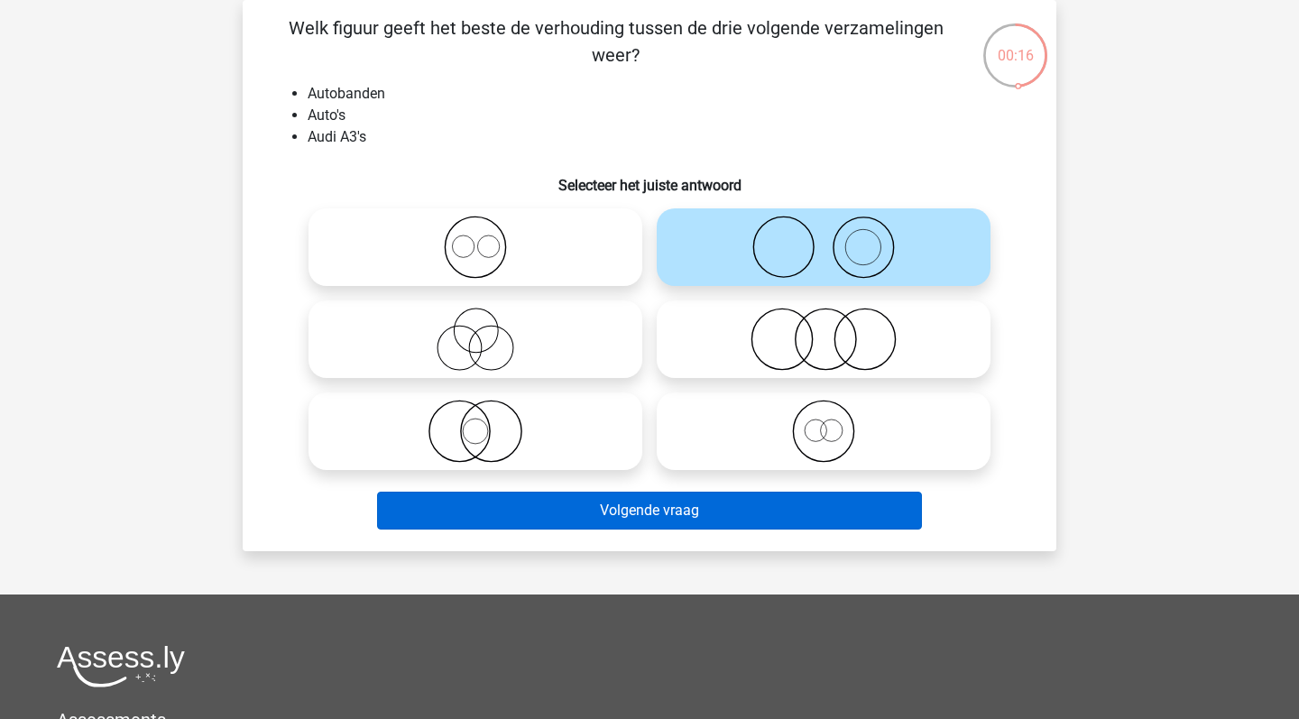
click at [638, 502] on button "Volgende vraag" at bounding box center [650, 511] width 546 height 38
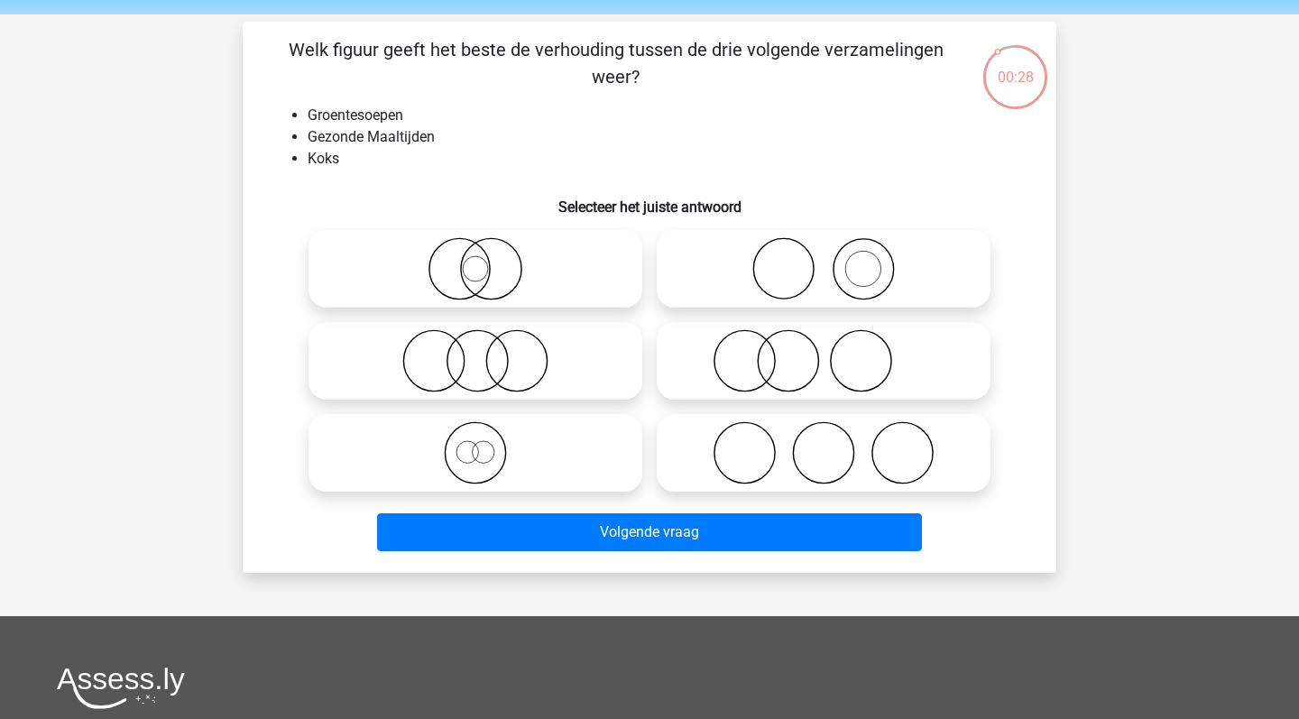
scroll to position [60, 0]
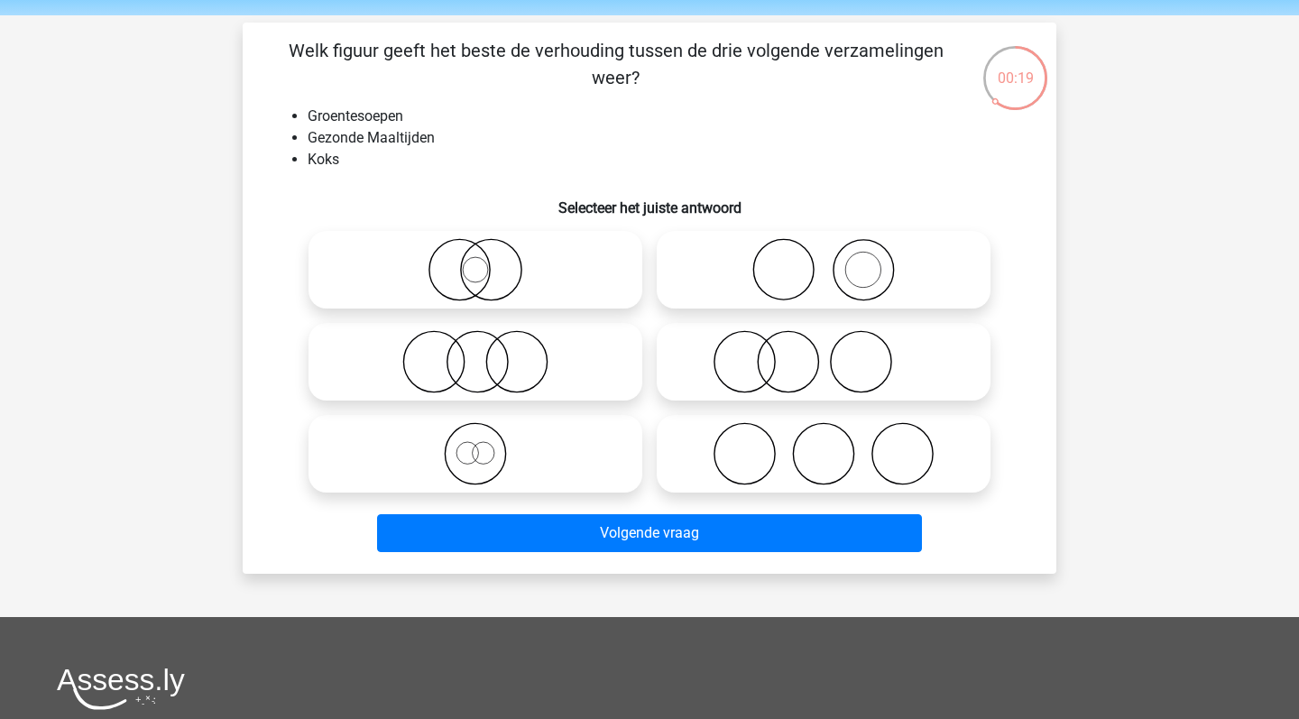
click at [760, 364] on icon at bounding box center [823, 361] width 319 height 63
click at [824, 353] on input "radio" at bounding box center [830, 347] width 12 height 12
radio input "true"
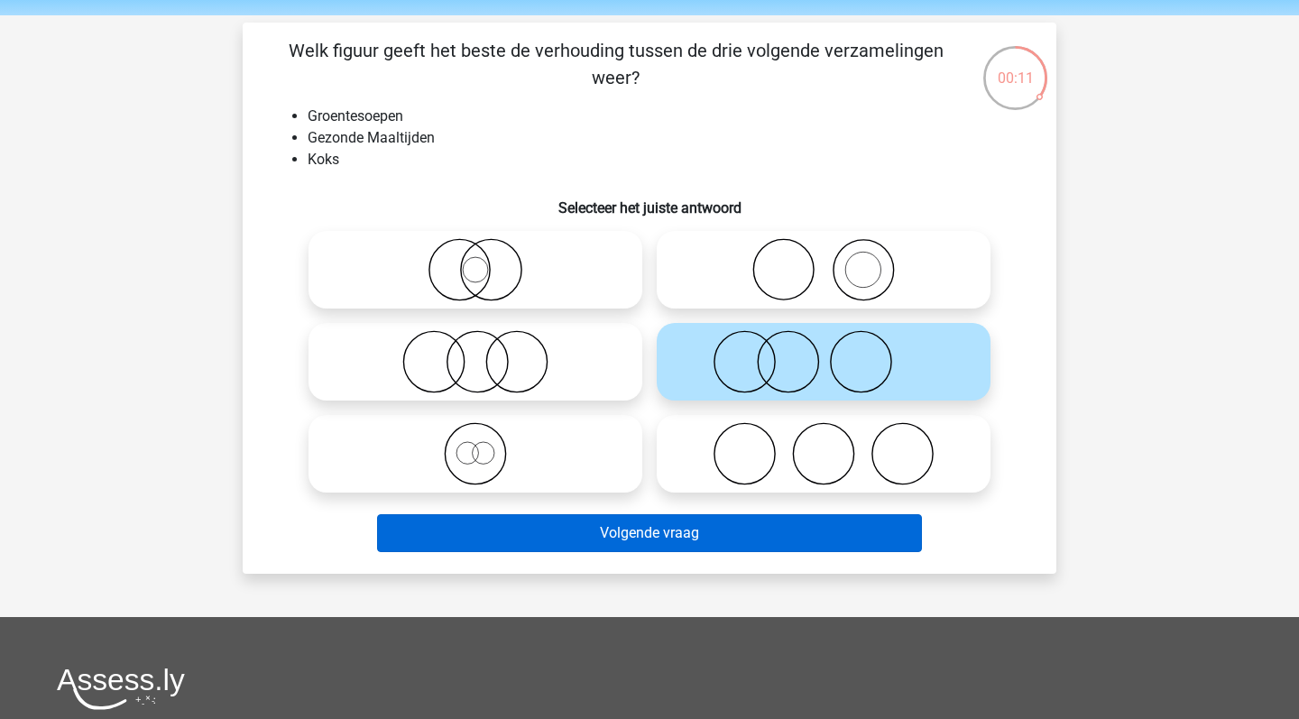
click at [650, 539] on button "Volgende vraag" at bounding box center [650, 533] width 546 height 38
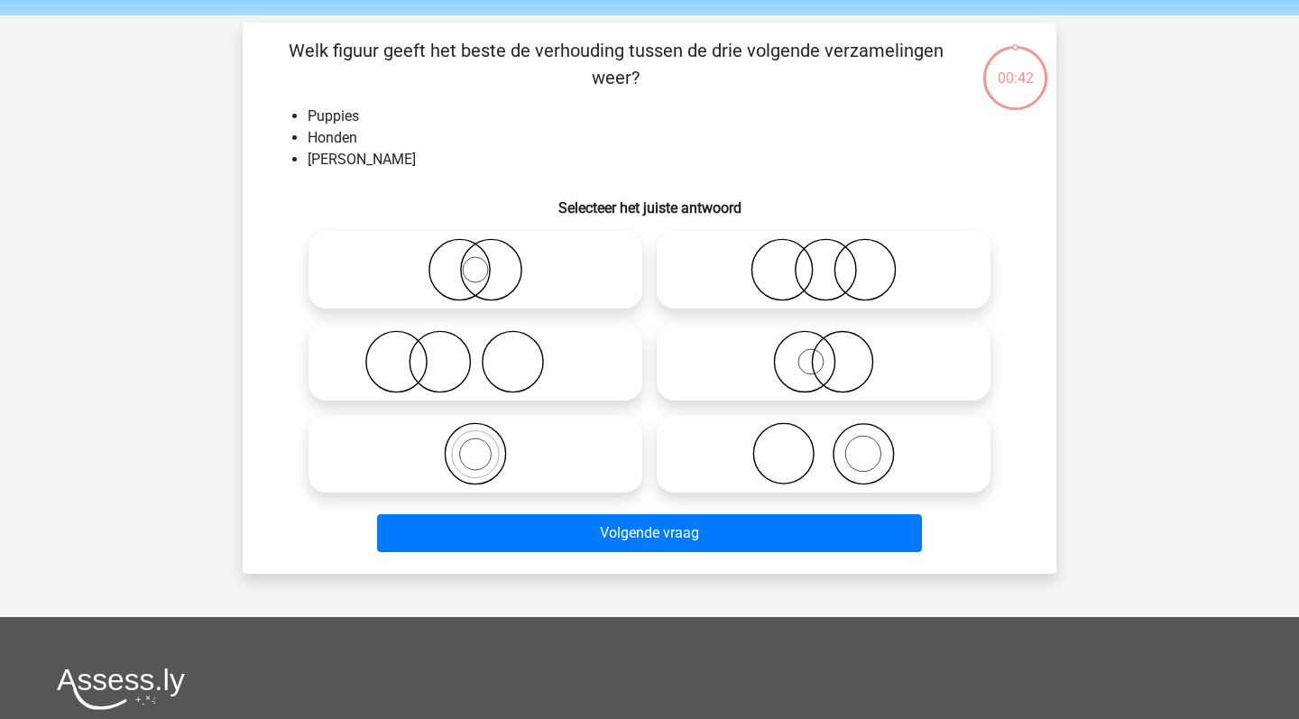
scroll to position [83, 0]
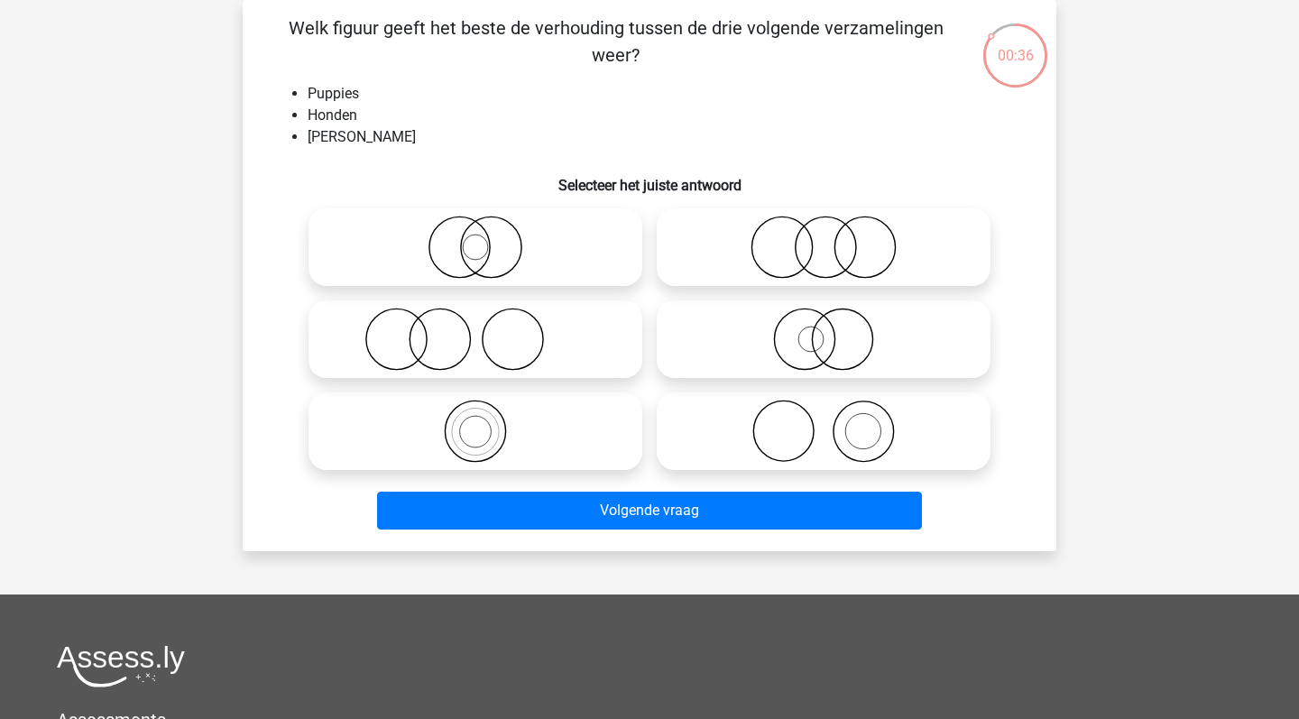
click at [840, 326] on icon at bounding box center [823, 339] width 319 height 63
click at [835, 326] on input "radio" at bounding box center [830, 324] width 12 height 12
radio input "true"
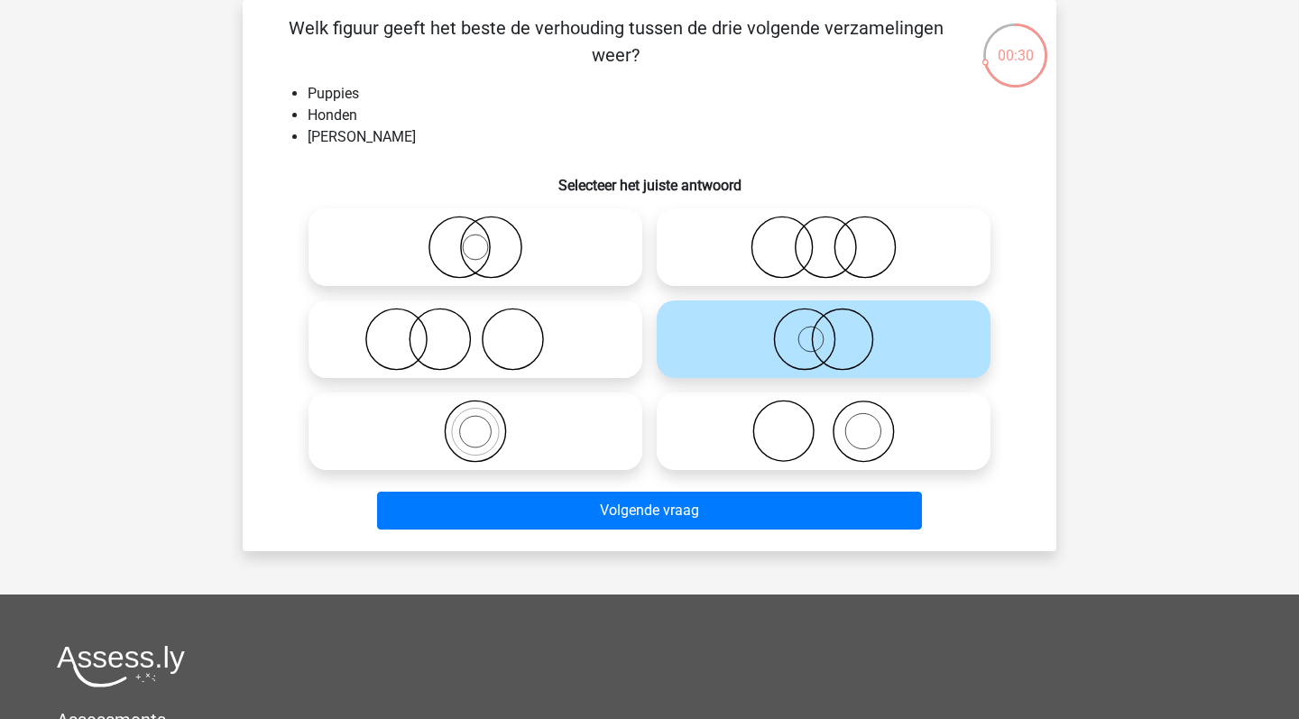
click at [475, 256] on icon at bounding box center [475, 247] width 319 height 63
click at [475, 238] on input "radio" at bounding box center [481, 232] width 12 height 12
radio input "true"
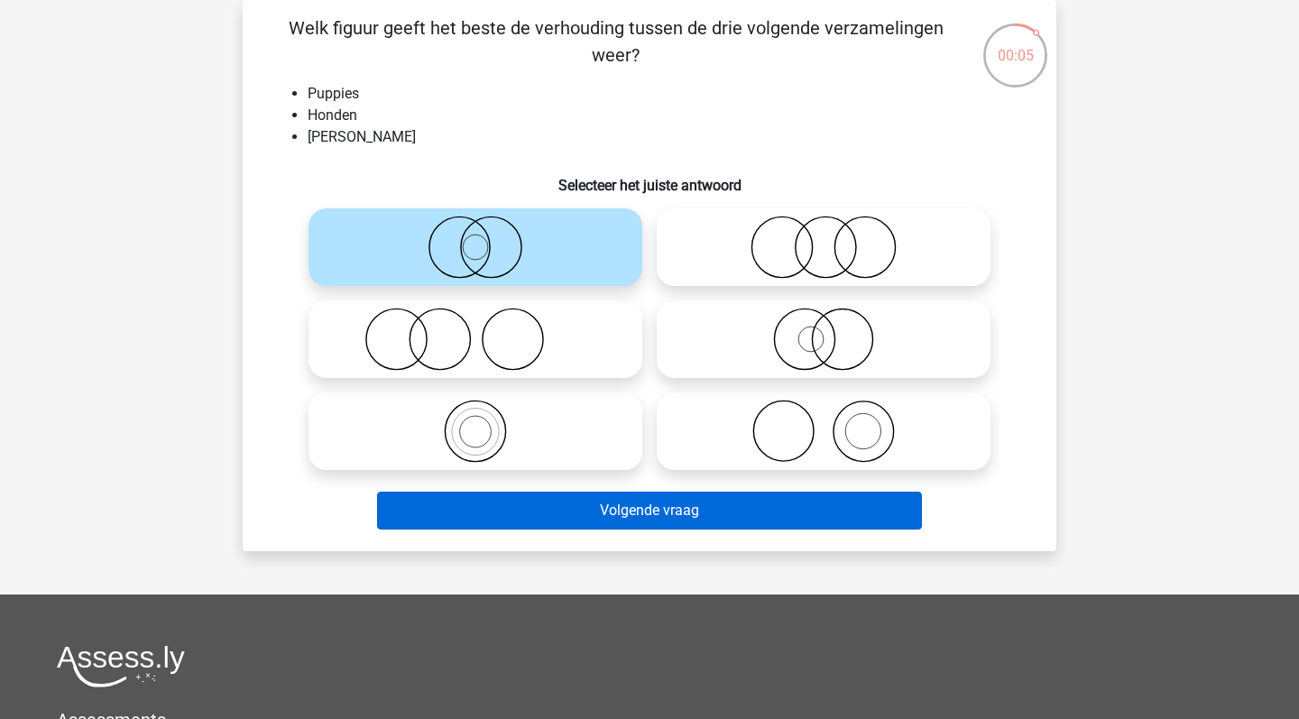
click at [581, 511] on button "Volgende vraag" at bounding box center [650, 511] width 546 height 38
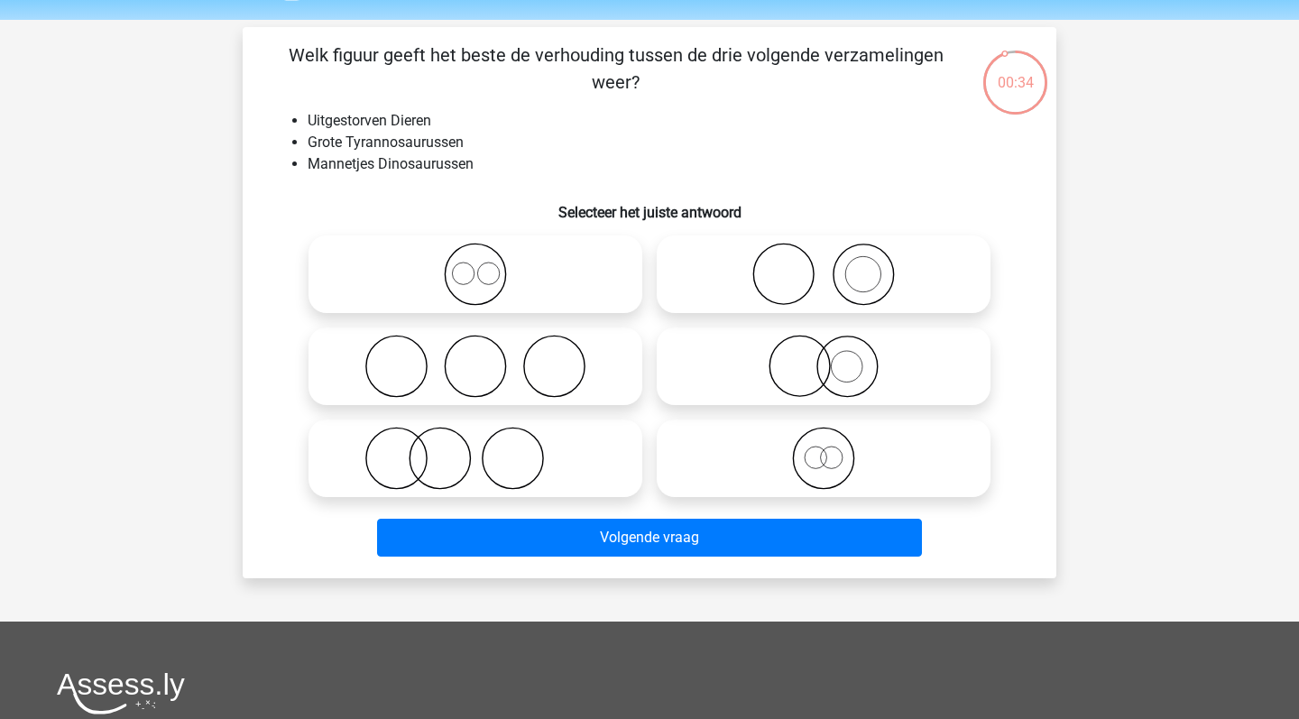
scroll to position [53, 0]
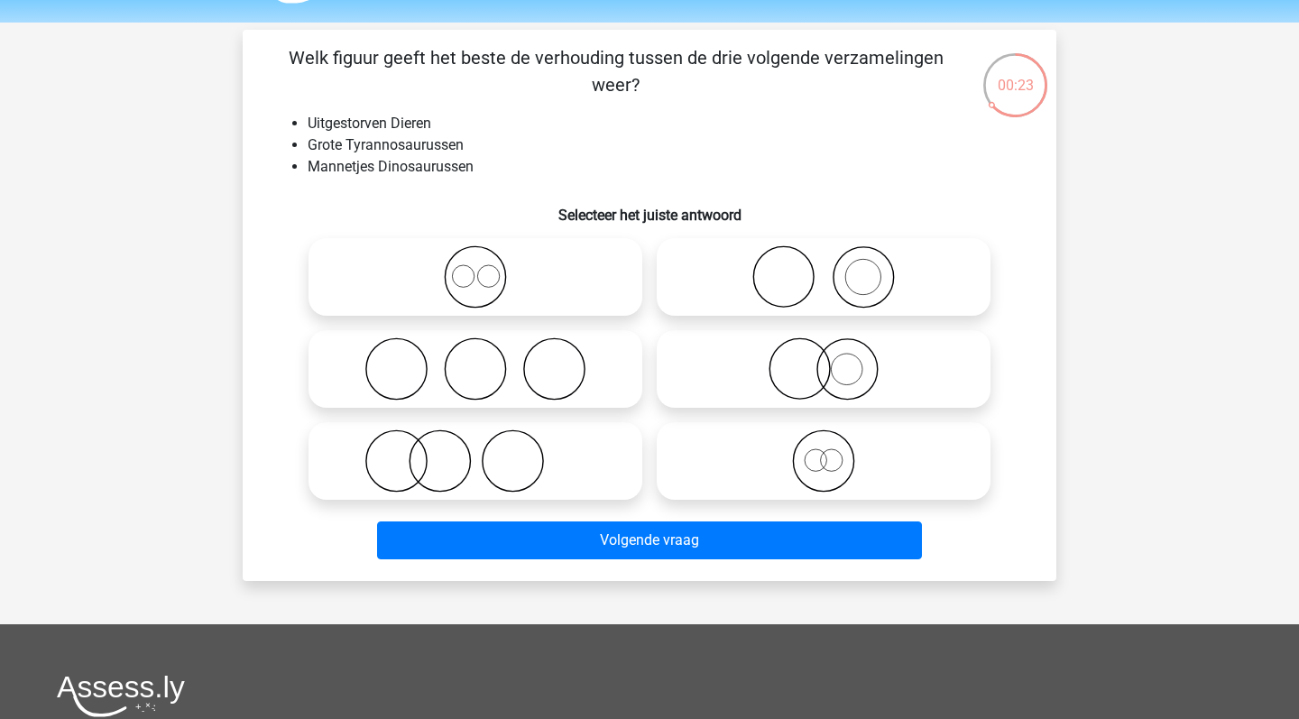
click at [822, 466] on icon at bounding box center [823, 460] width 319 height 63
click at [824, 452] on input "radio" at bounding box center [830, 446] width 12 height 12
radio input "true"
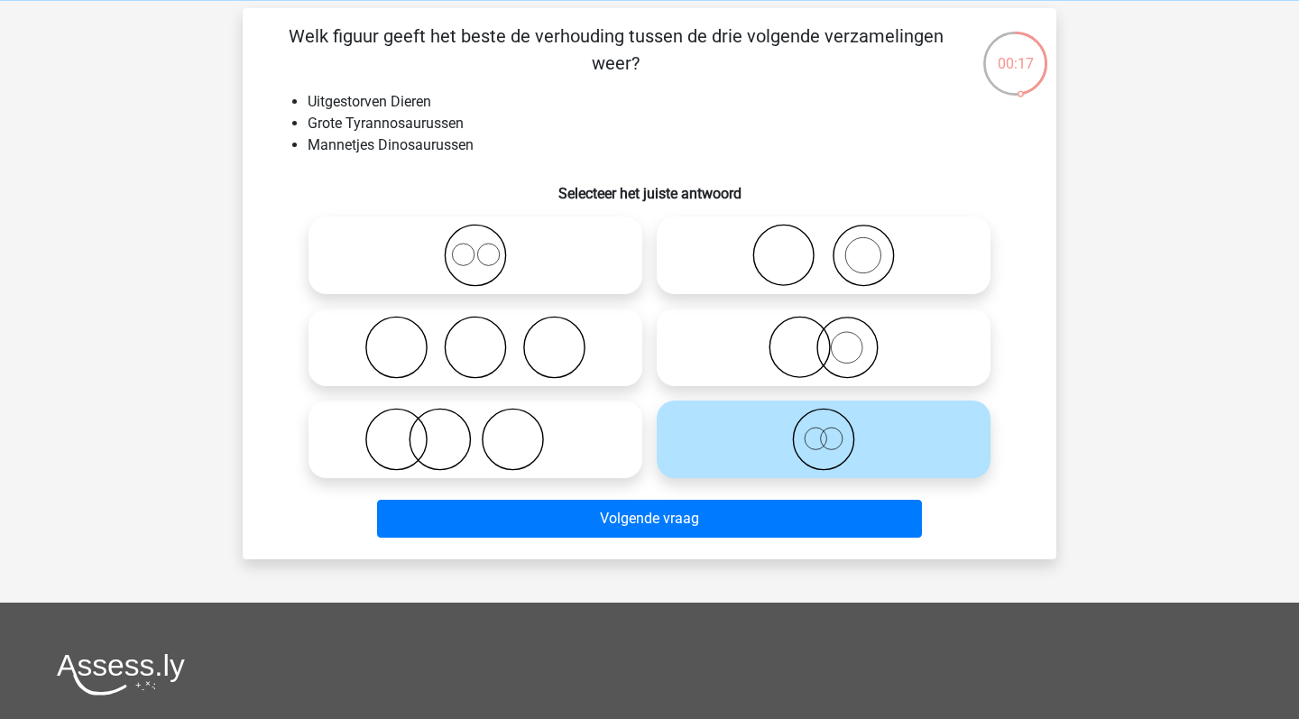
scroll to position [78, 0]
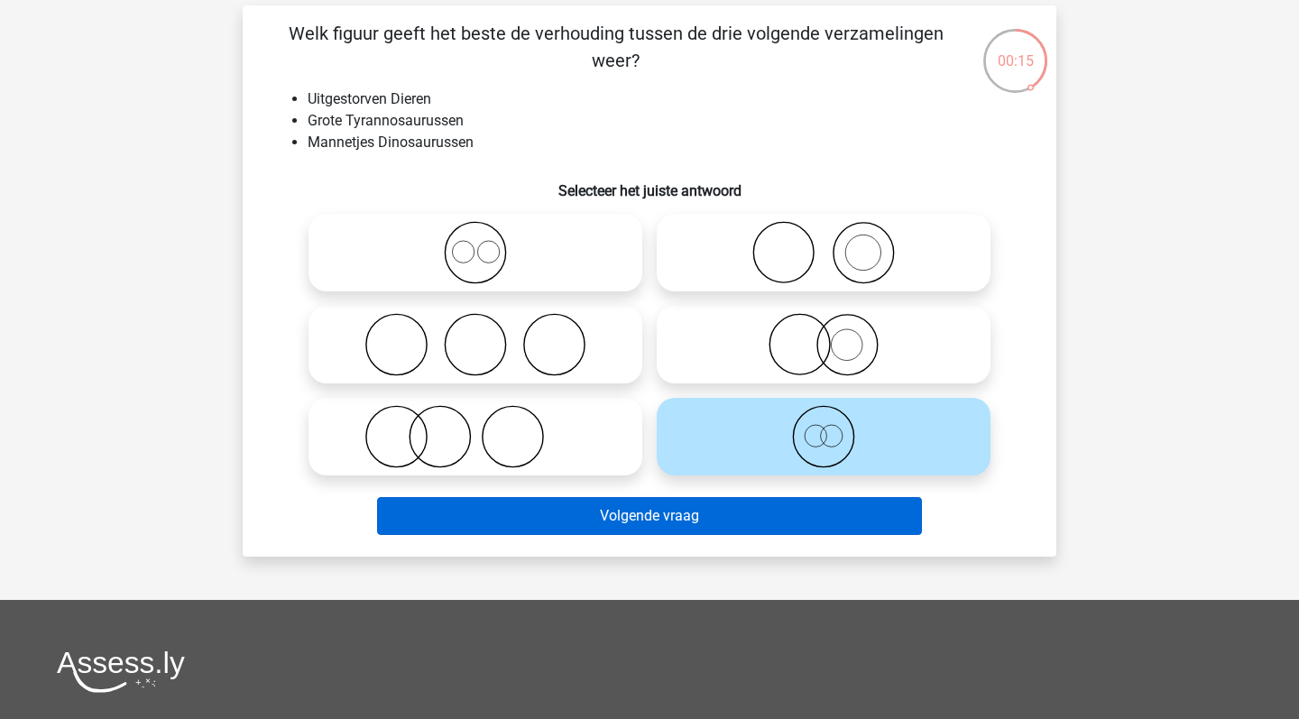
click at [565, 513] on button "Volgende vraag" at bounding box center [650, 516] width 546 height 38
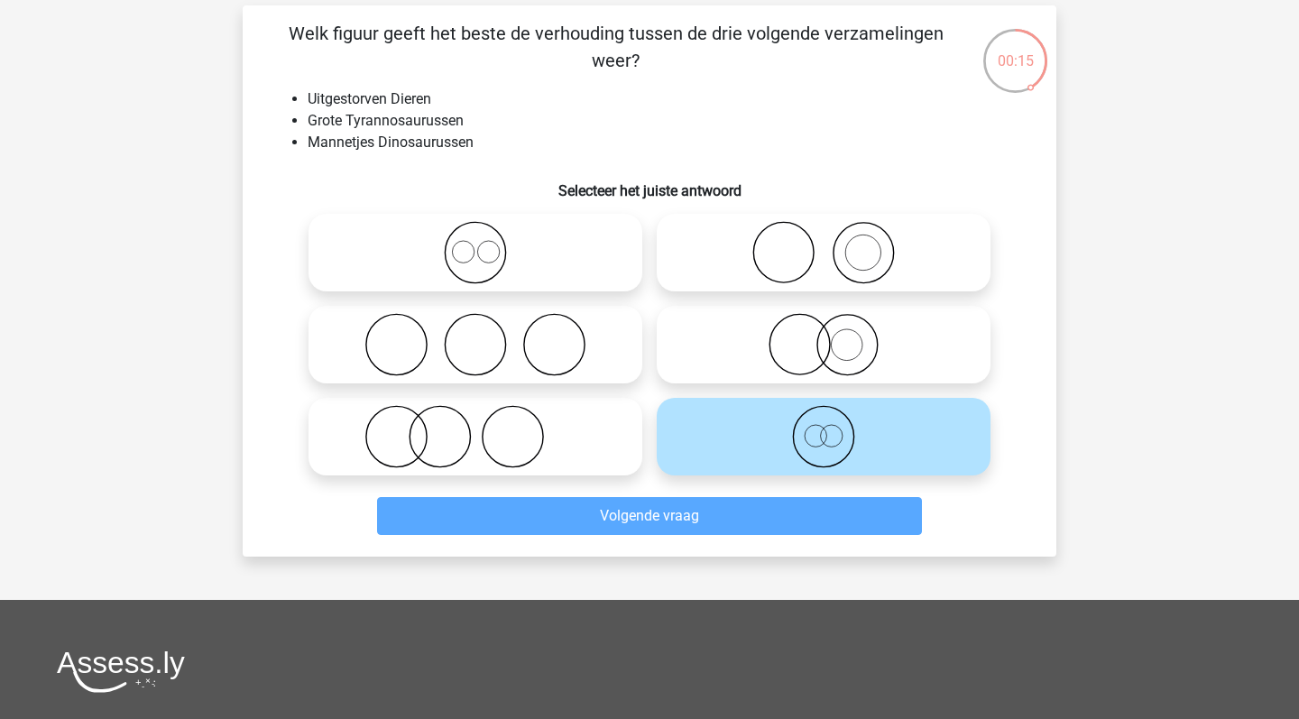
scroll to position [83, 0]
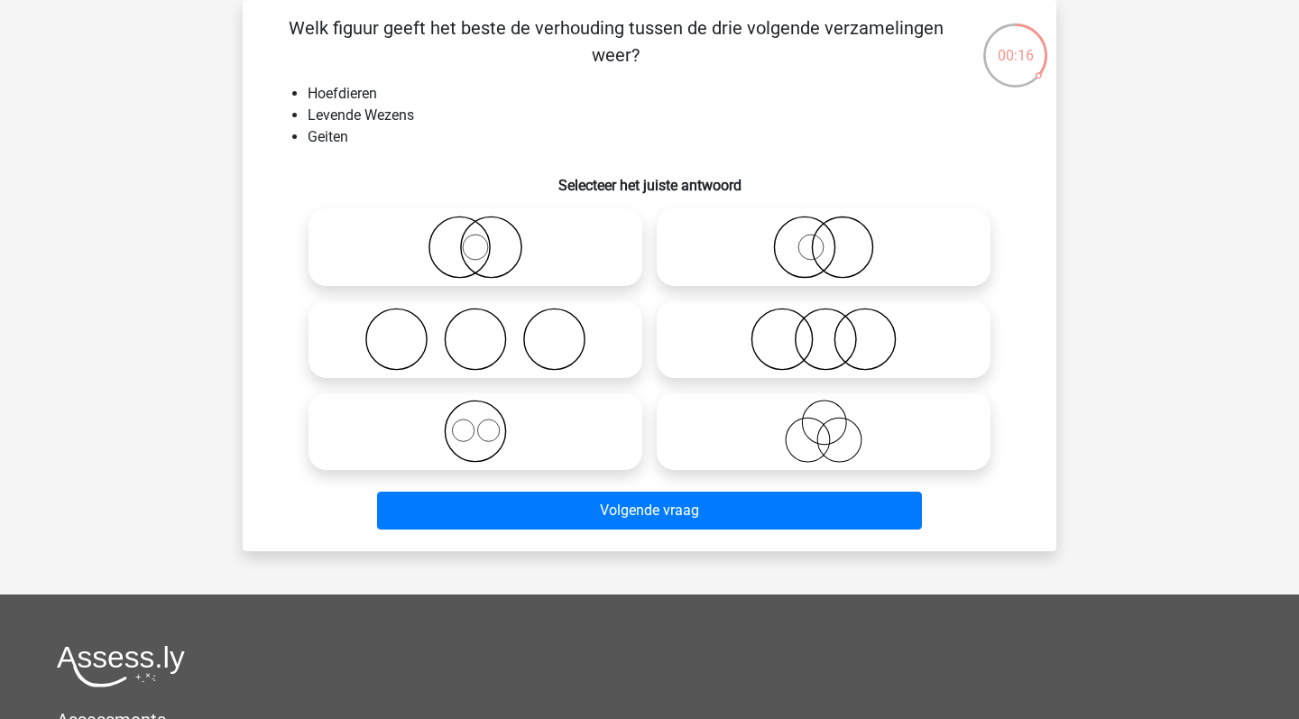
click at [532, 232] on icon at bounding box center [475, 247] width 319 height 63
click at [487, 232] on input "radio" at bounding box center [481, 232] width 12 height 12
radio input "true"
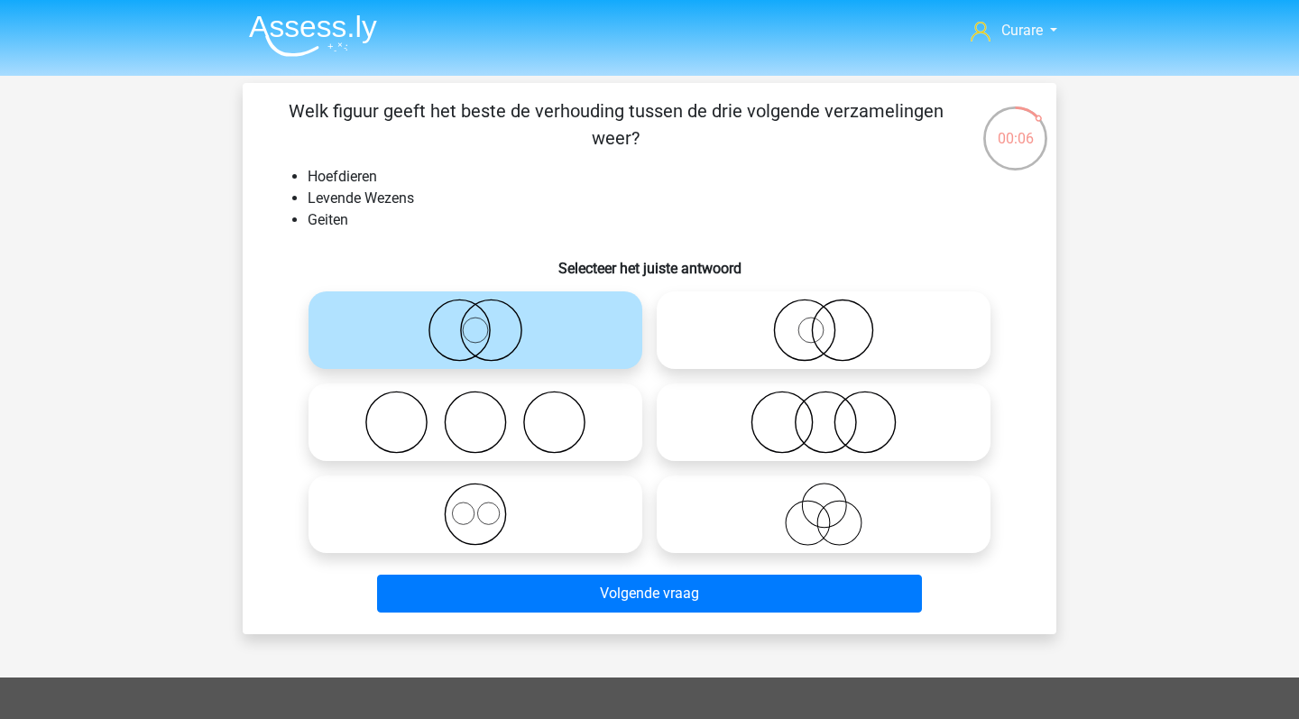
scroll to position [0, 0]
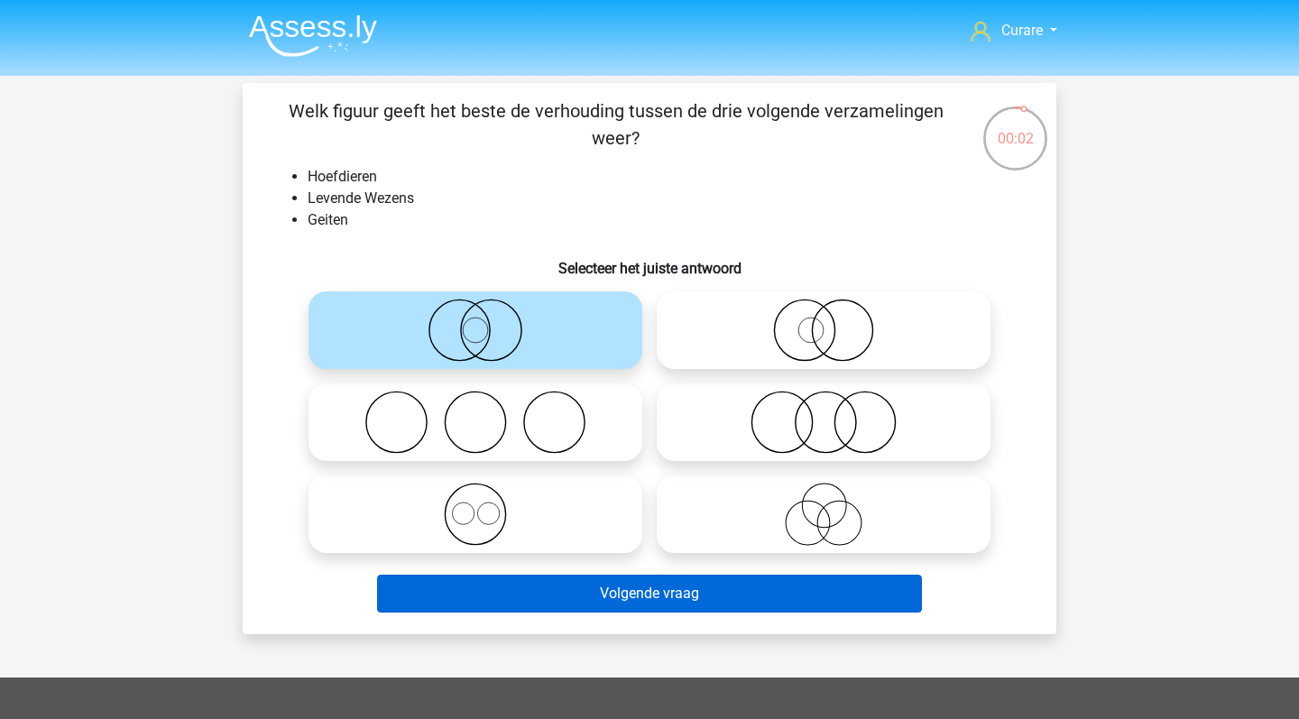
click at [676, 596] on button "Volgende vraag" at bounding box center [650, 594] width 546 height 38
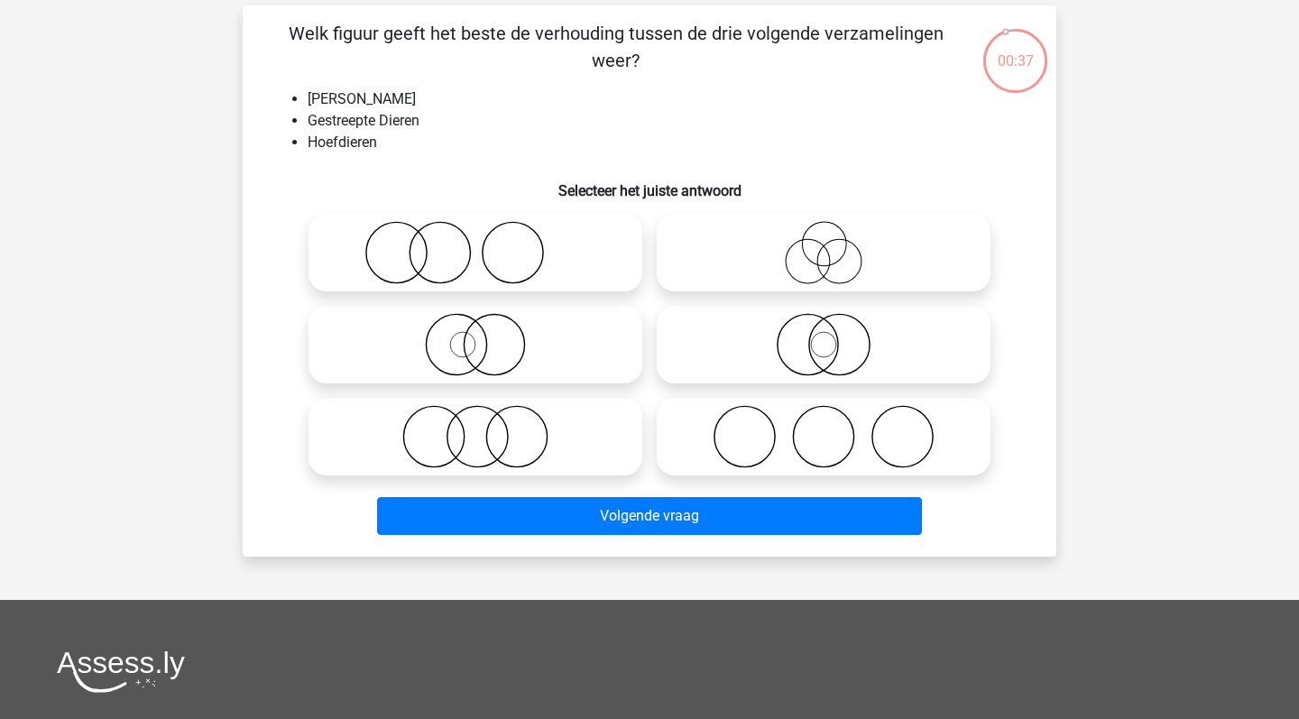
scroll to position [71, 0]
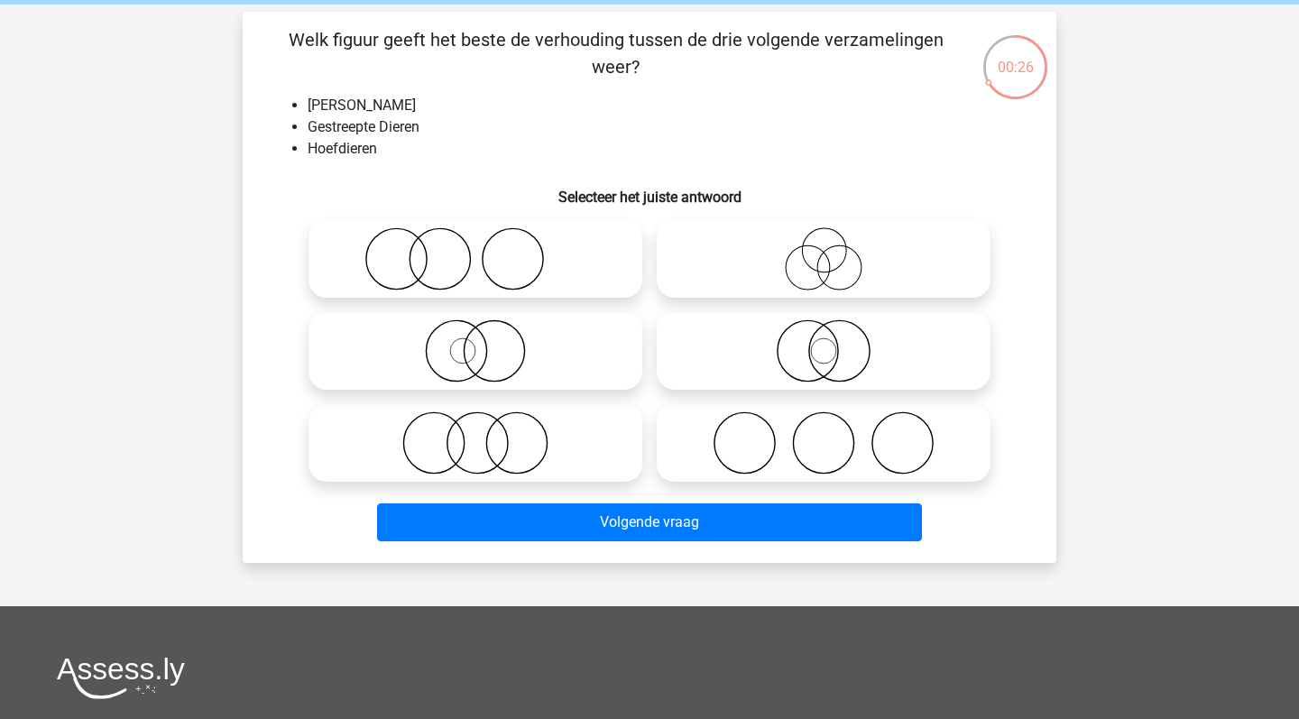
click at [828, 345] on icon at bounding box center [823, 350] width 319 height 63
click at [828, 342] on input "radio" at bounding box center [830, 336] width 12 height 12
radio input "true"
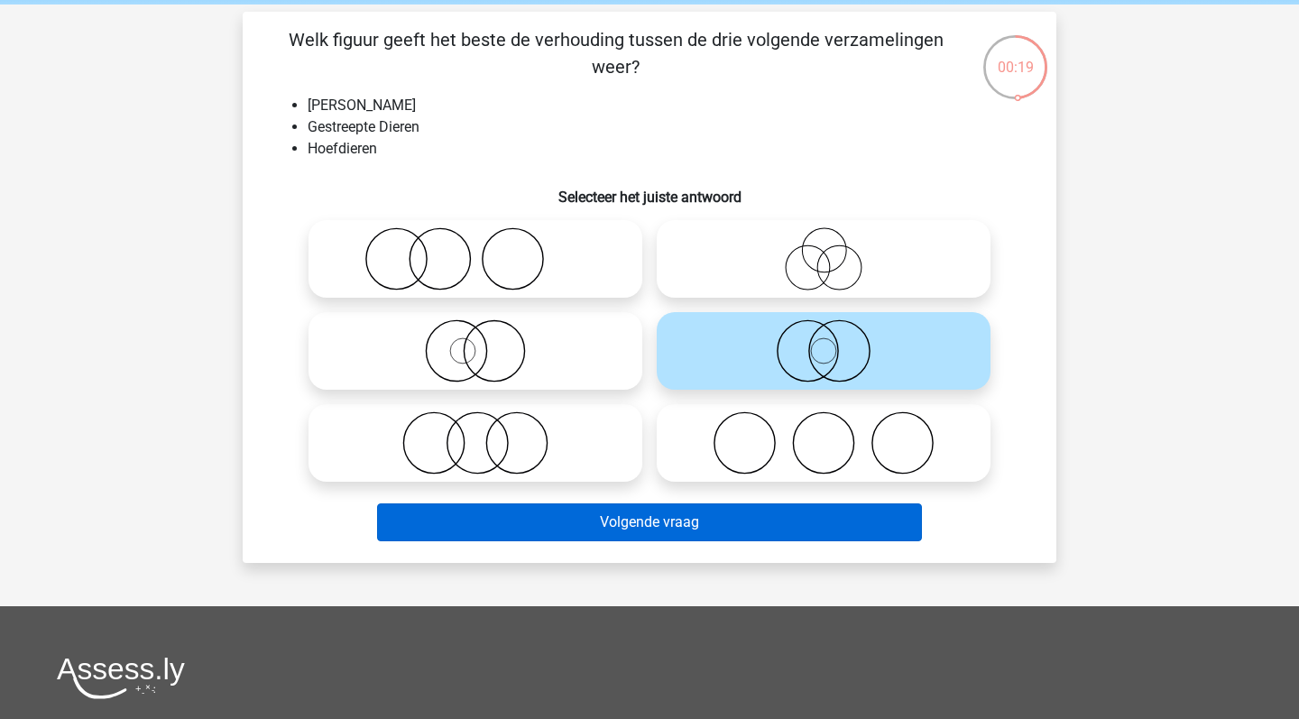
click at [626, 525] on button "Volgende vraag" at bounding box center [650, 522] width 546 height 38
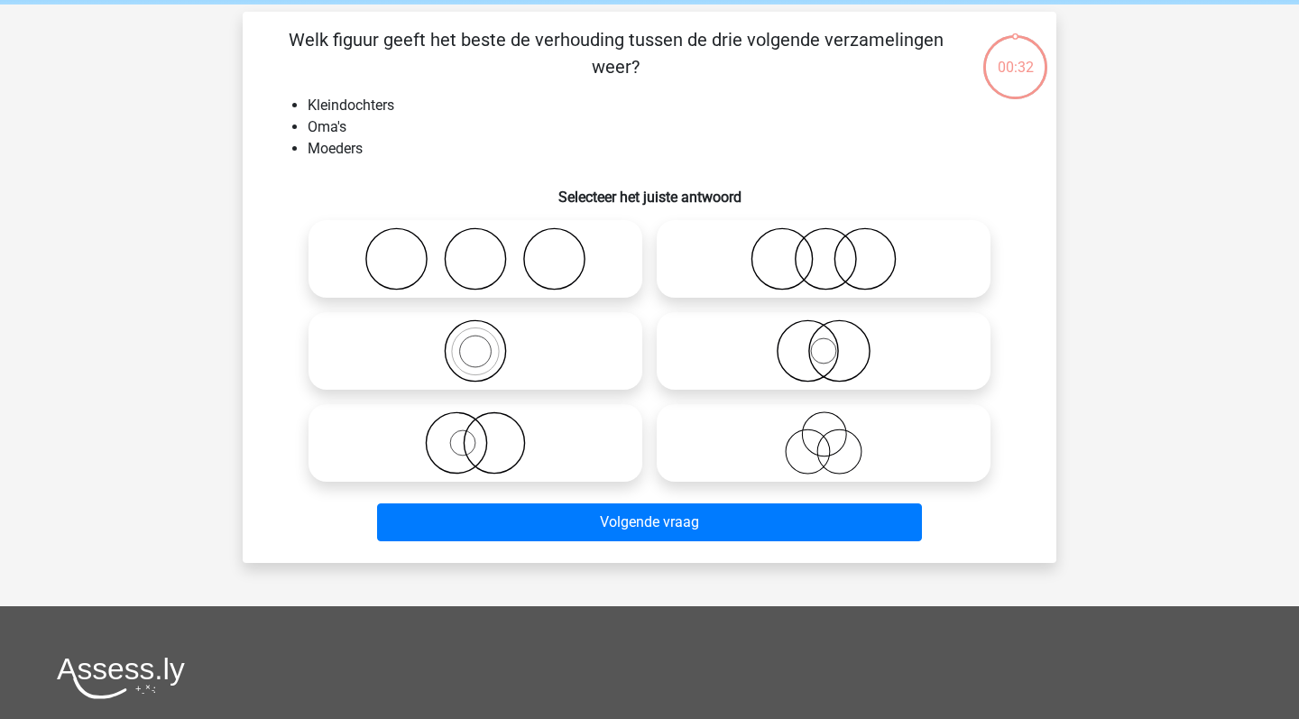
scroll to position [83, 0]
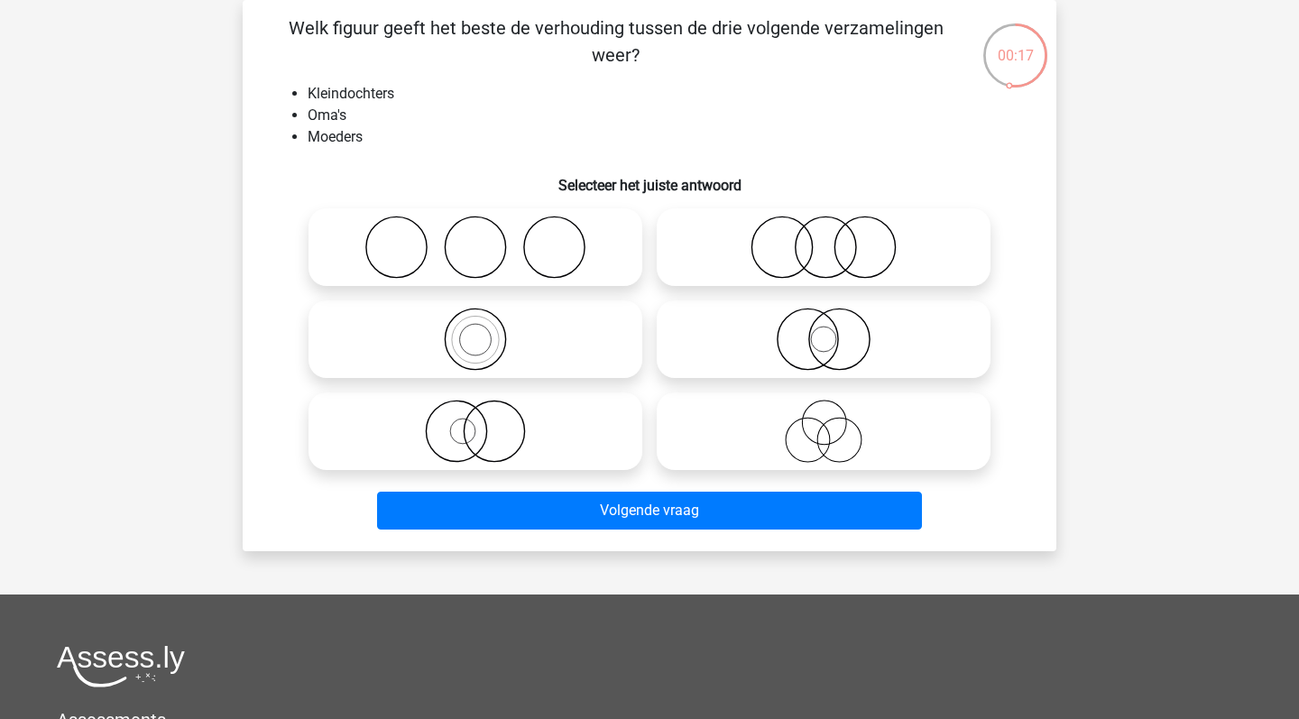
click at [382, 343] on icon at bounding box center [475, 339] width 319 height 63
click at [475, 330] on input "radio" at bounding box center [481, 324] width 12 height 12
radio input "true"
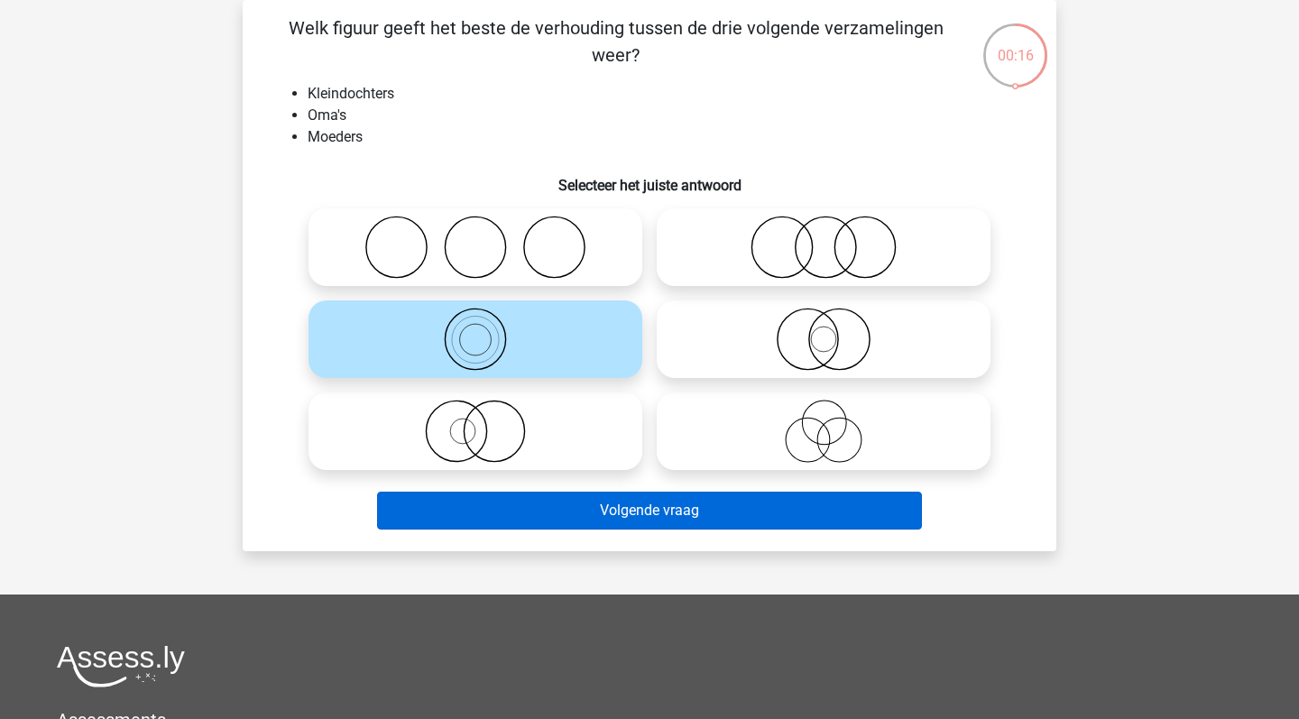
click at [556, 508] on button "Volgende vraag" at bounding box center [650, 511] width 546 height 38
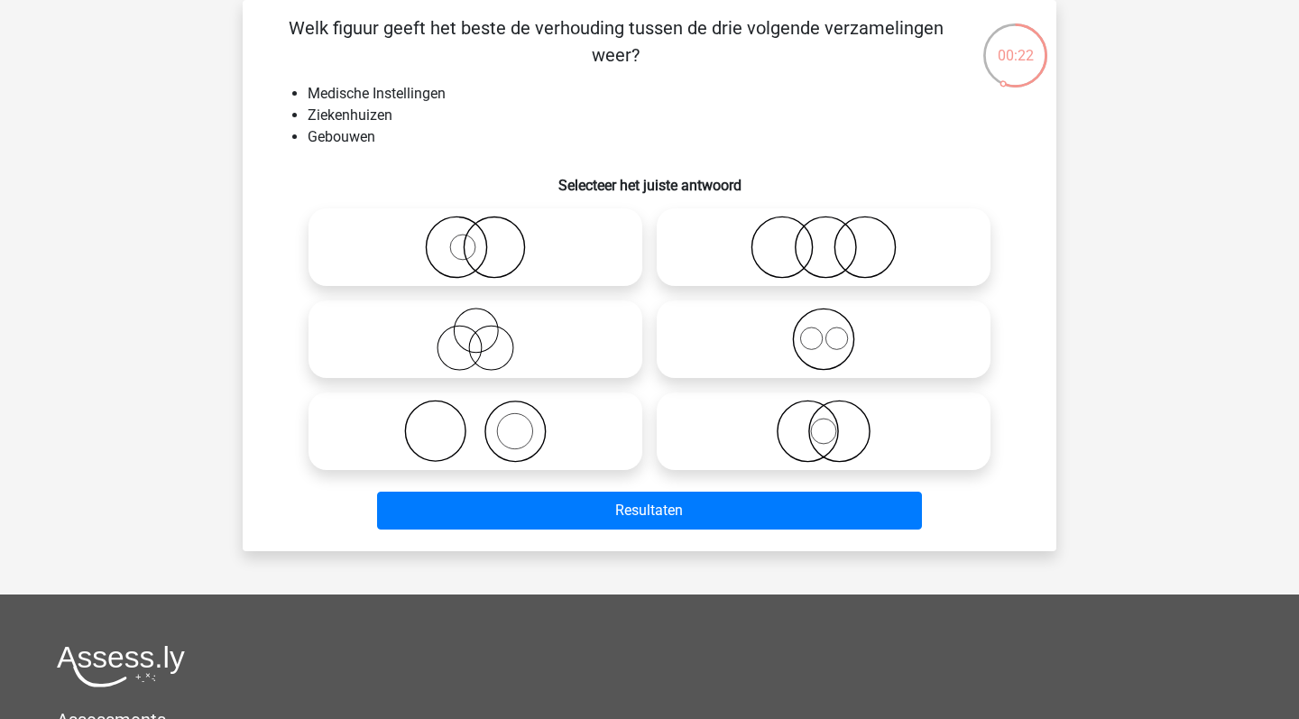
click at [525, 255] on icon at bounding box center [475, 247] width 319 height 63
click at [487, 238] on input "radio" at bounding box center [481, 232] width 12 height 12
radio input "true"
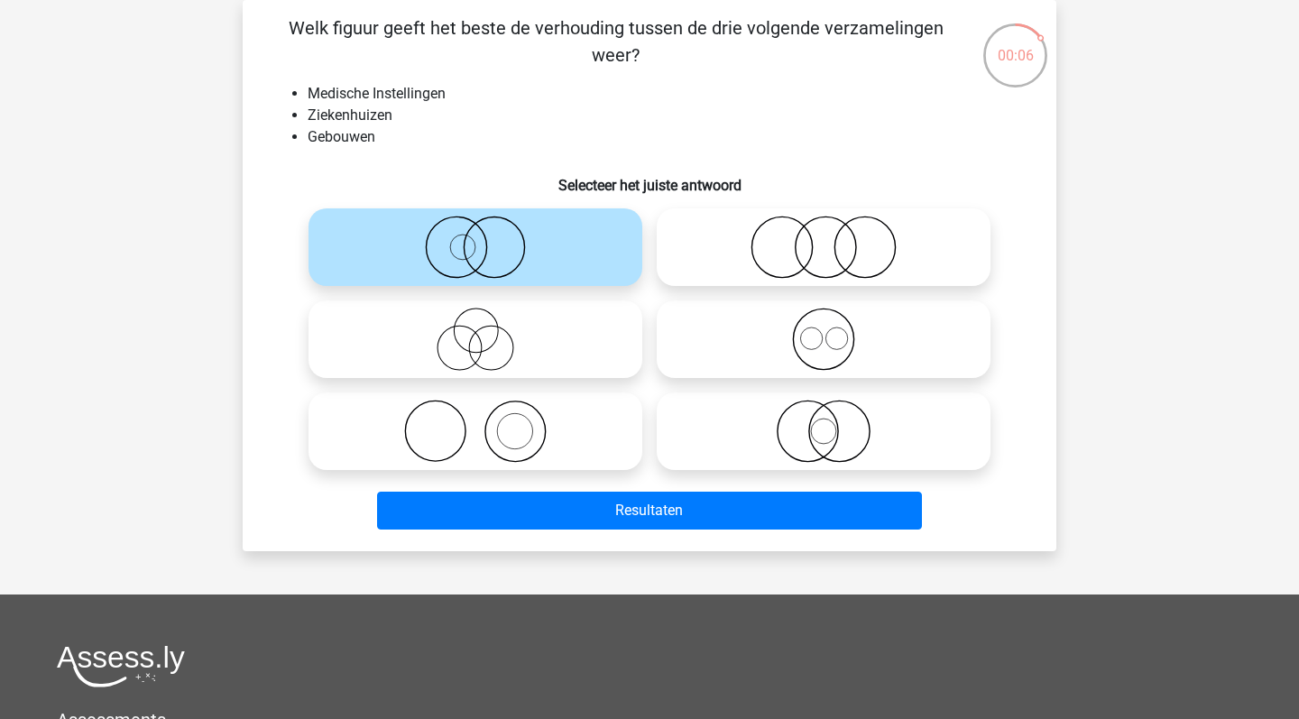
click at [806, 437] on icon at bounding box center [823, 431] width 319 height 63
click at [824, 422] on input "radio" at bounding box center [830, 416] width 12 height 12
radio input "true"
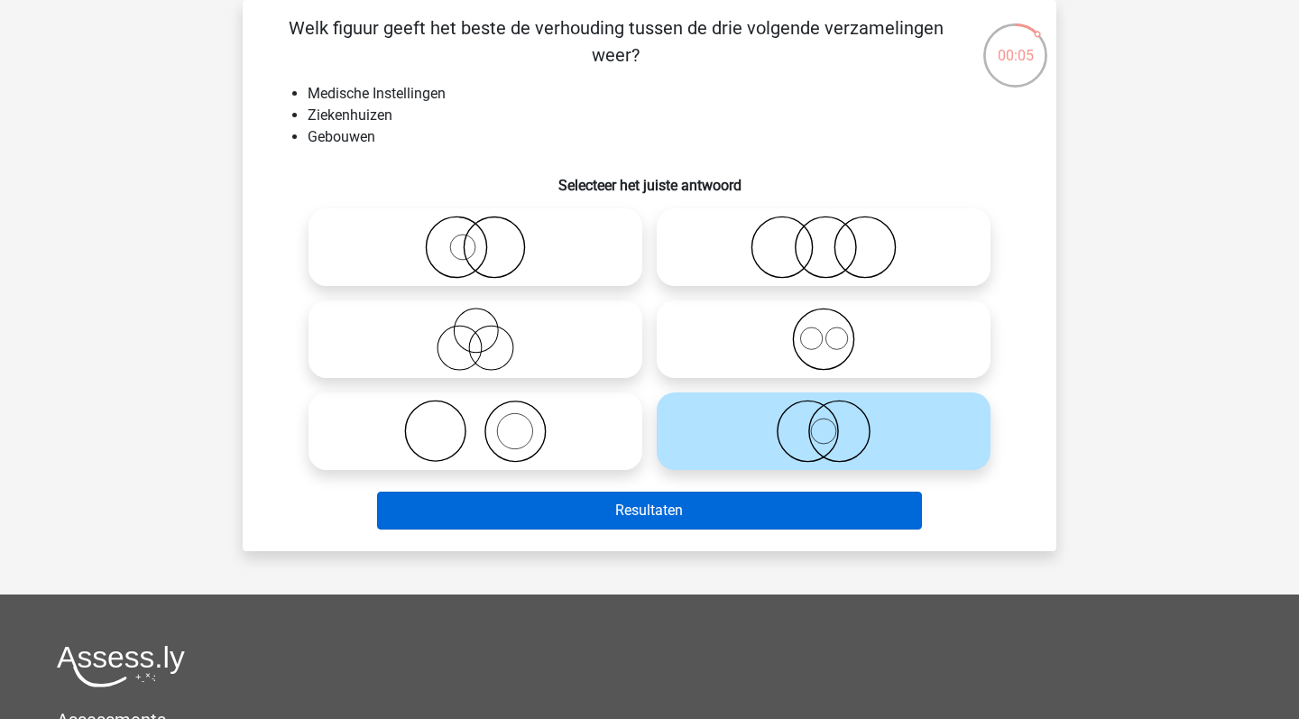
click at [679, 512] on button "Resultaten" at bounding box center [650, 511] width 546 height 38
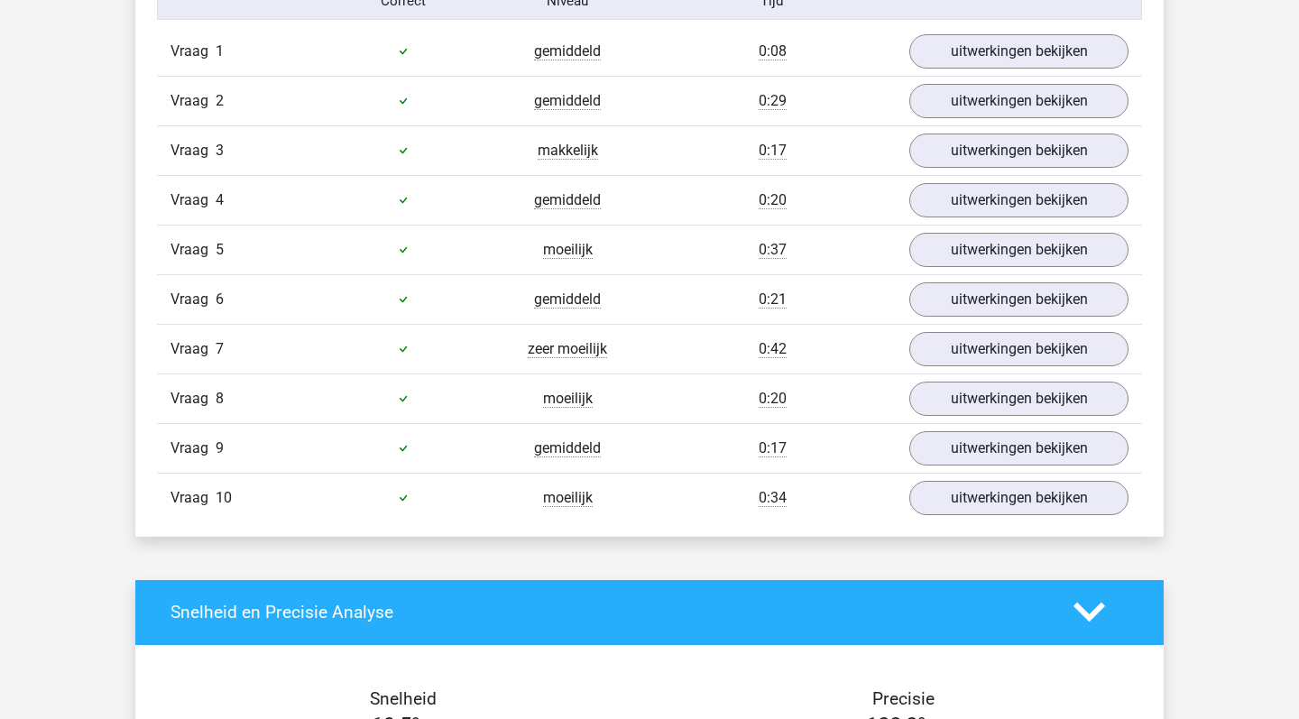
scroll to position [1120, 0]
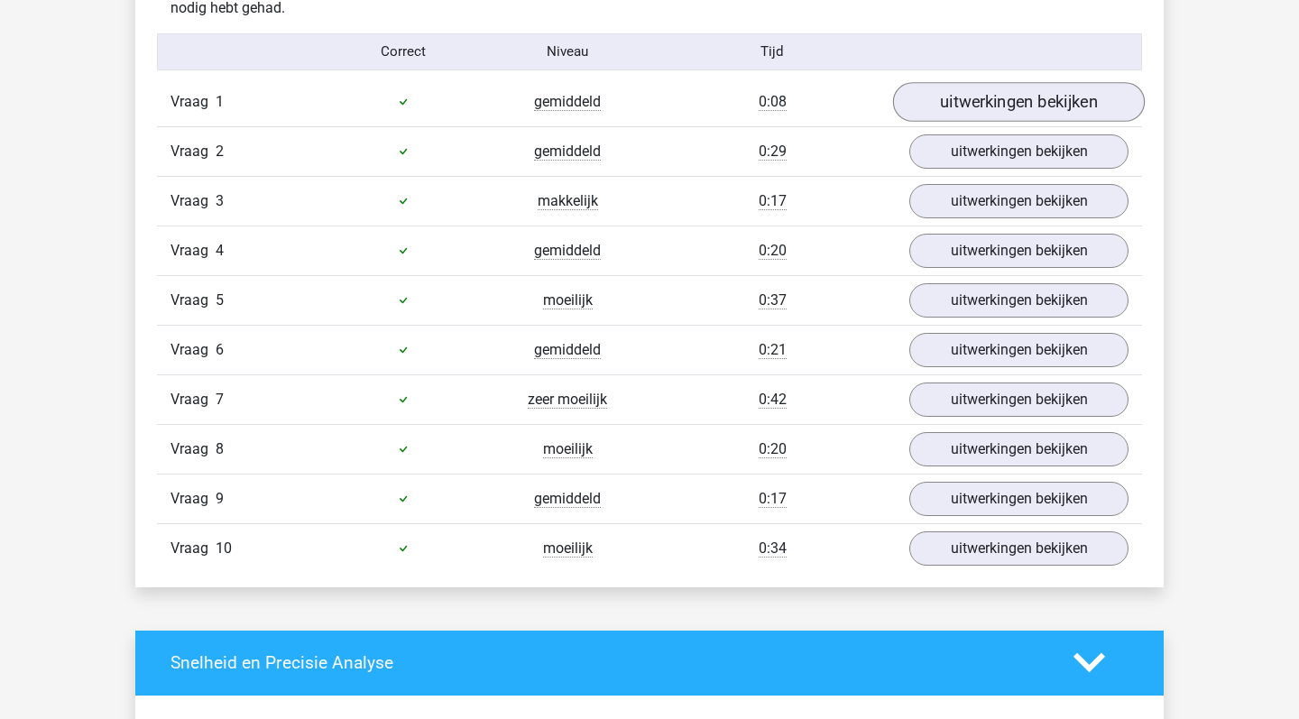
click at [1055, 103] on link "uitwerkingen bekijken" at bounding box center [1019, 102] width 252 height 40
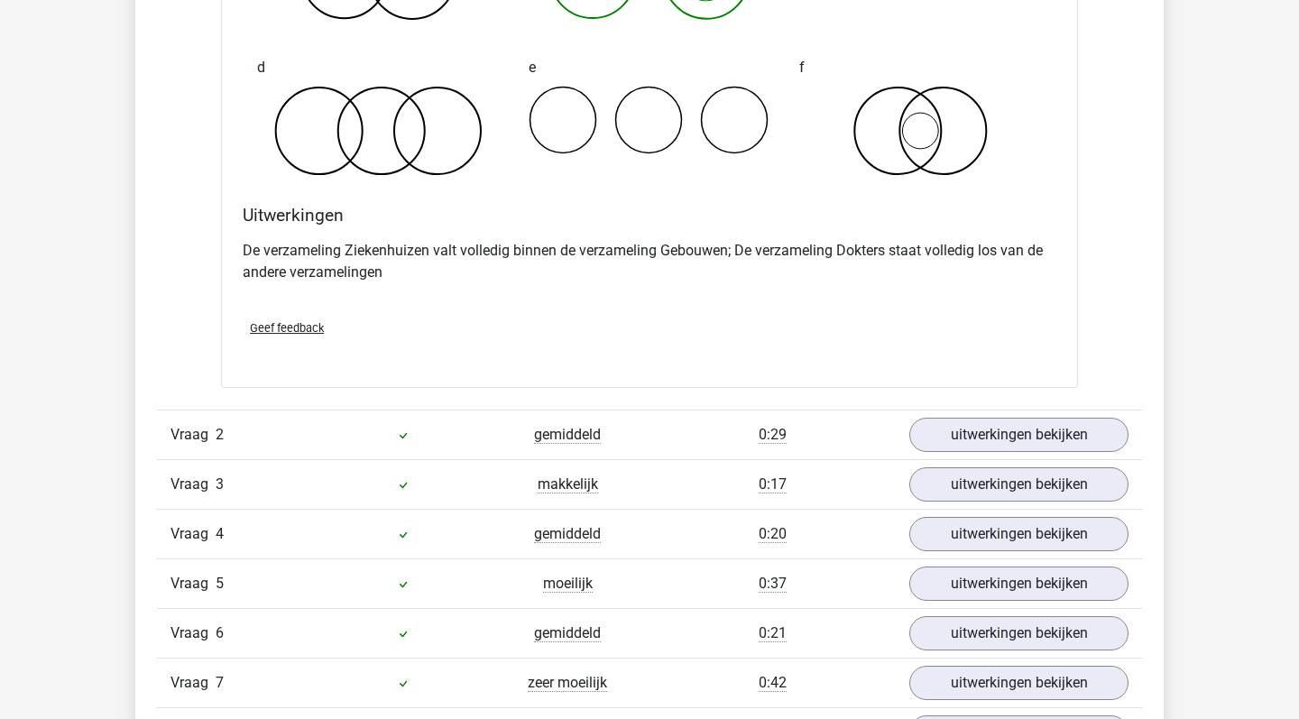
scroll to position [1608, 0]
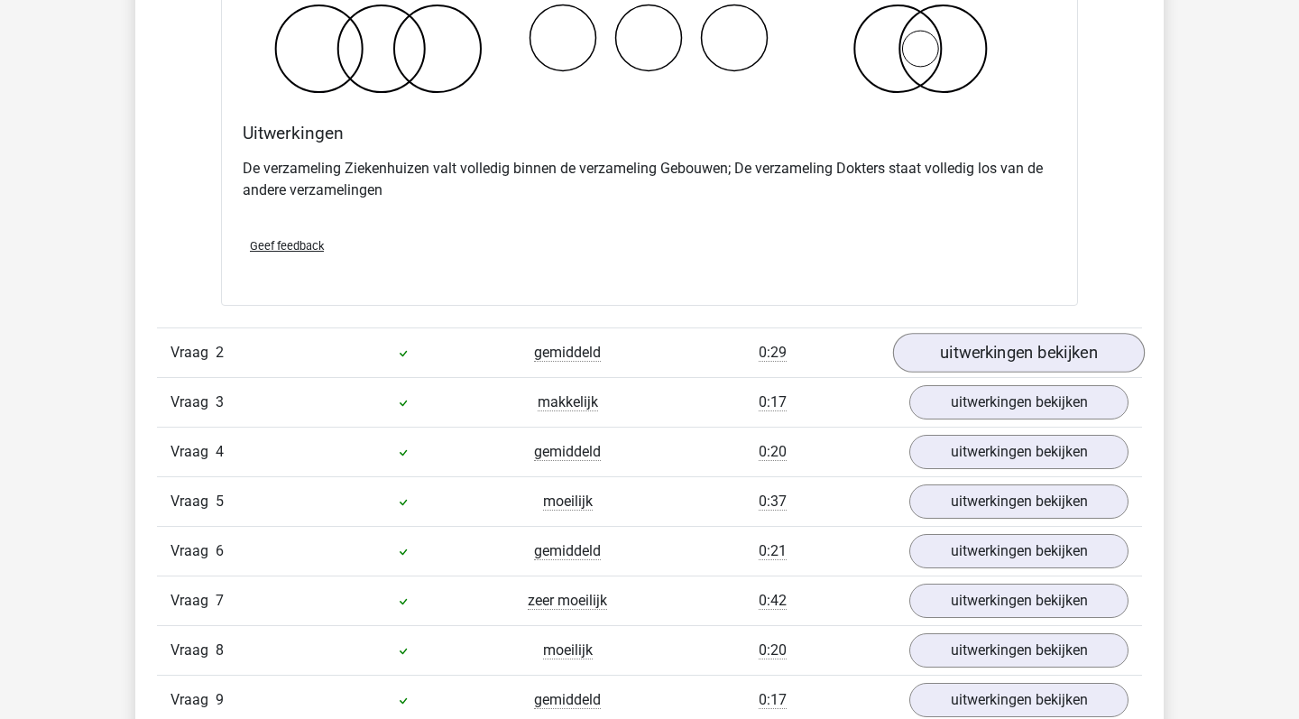
click at [993, 360] on link "uitwerkingen bekijken" at bounding box center [1019, 353] width 252 height 40
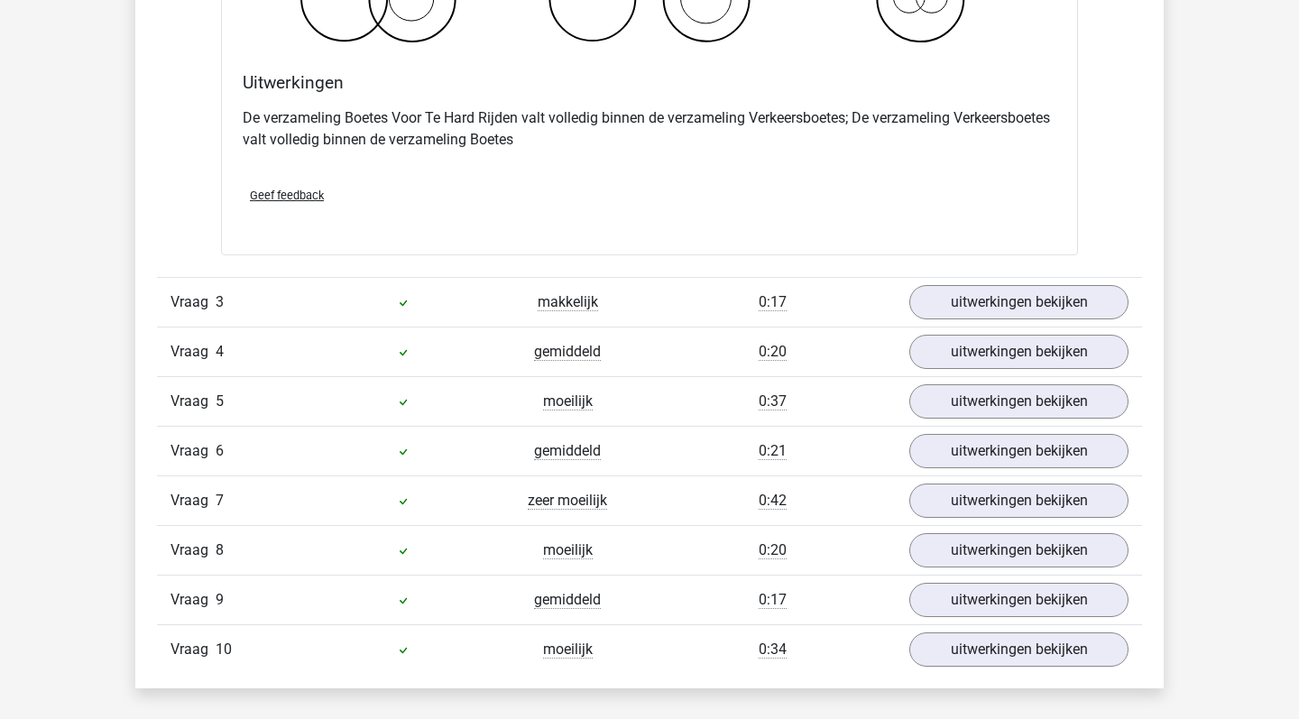
scroll to position [2423, 0]
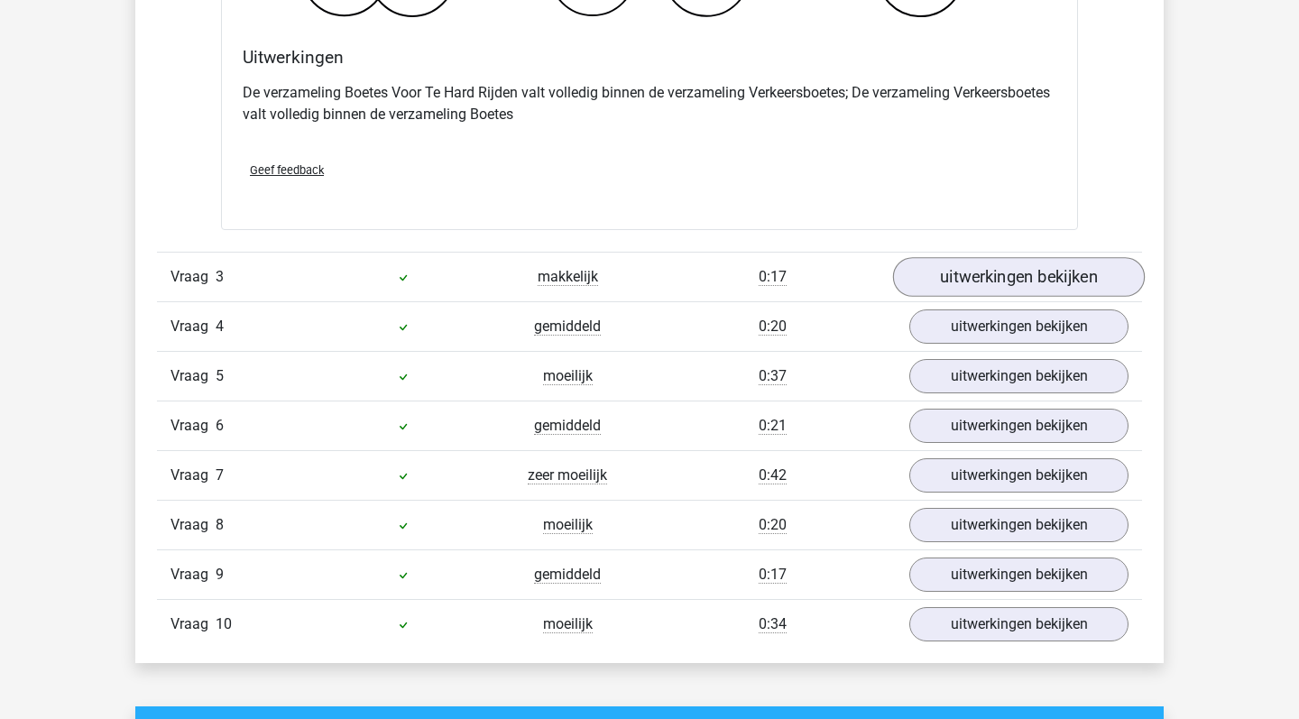
click at [989, 277] on link "uitwerkingen bekijken" at bounding box center [1019, 277] width 252 height 40
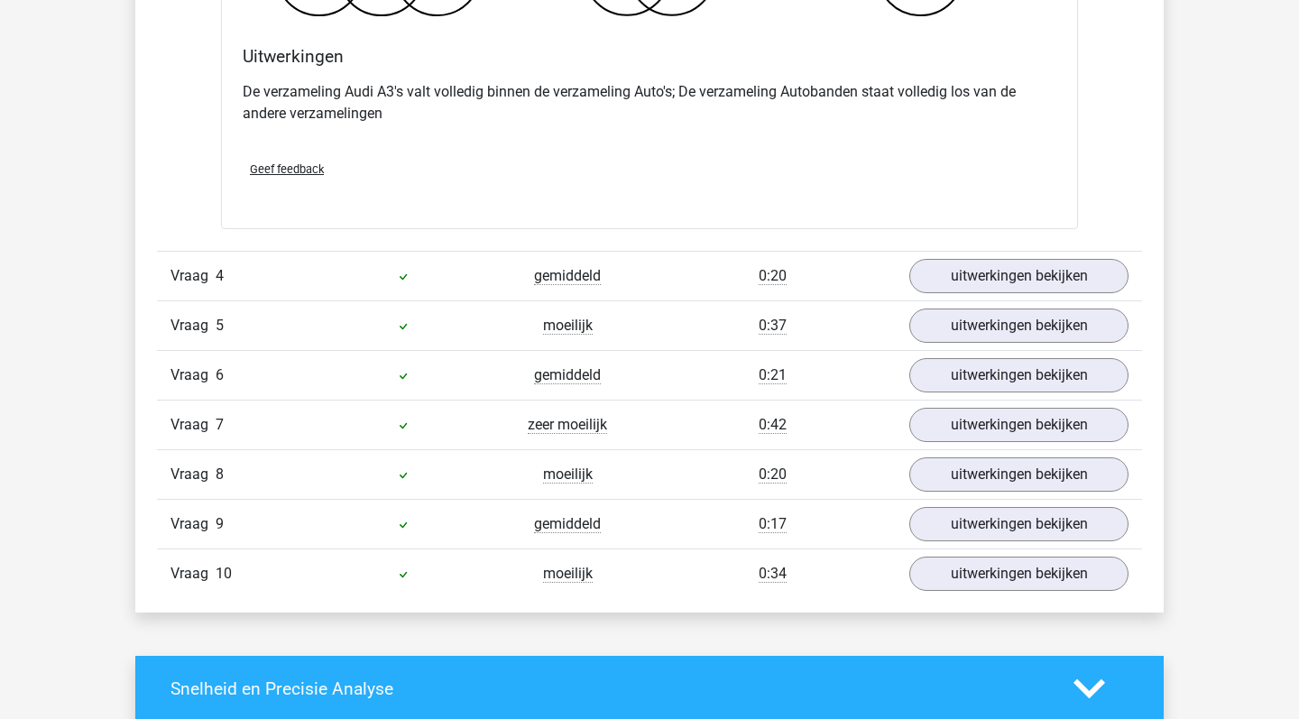
scroll to position [3204, 0]
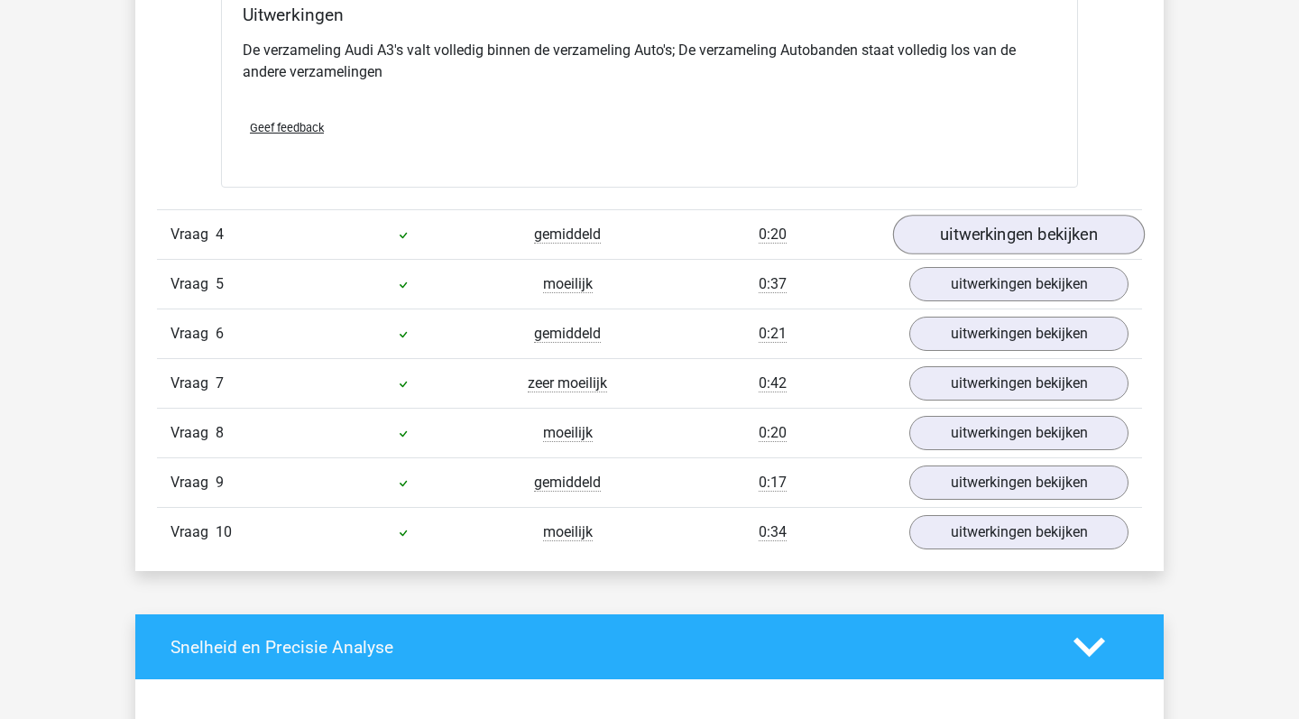
click at [990, 247] on link "uitwerkingen bekijken" at bounding box center [1019, 235] width 252 height 40
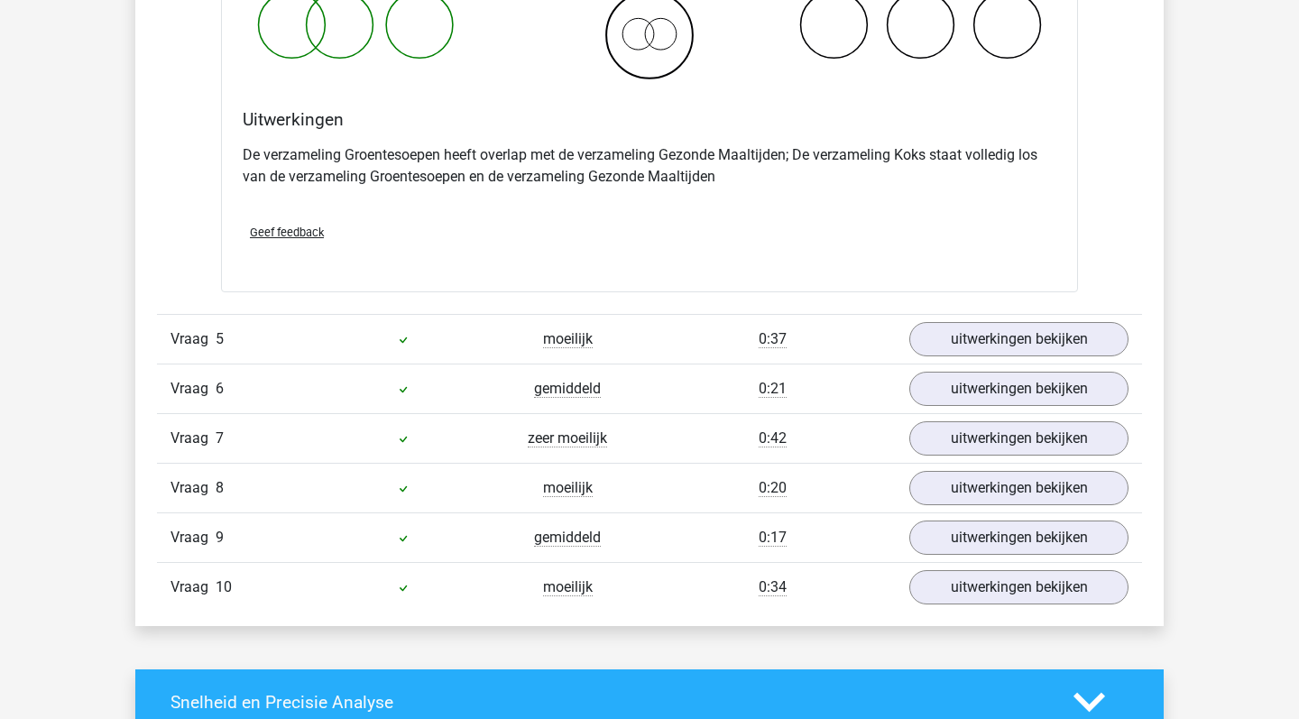
scroll to position [3845, 0]
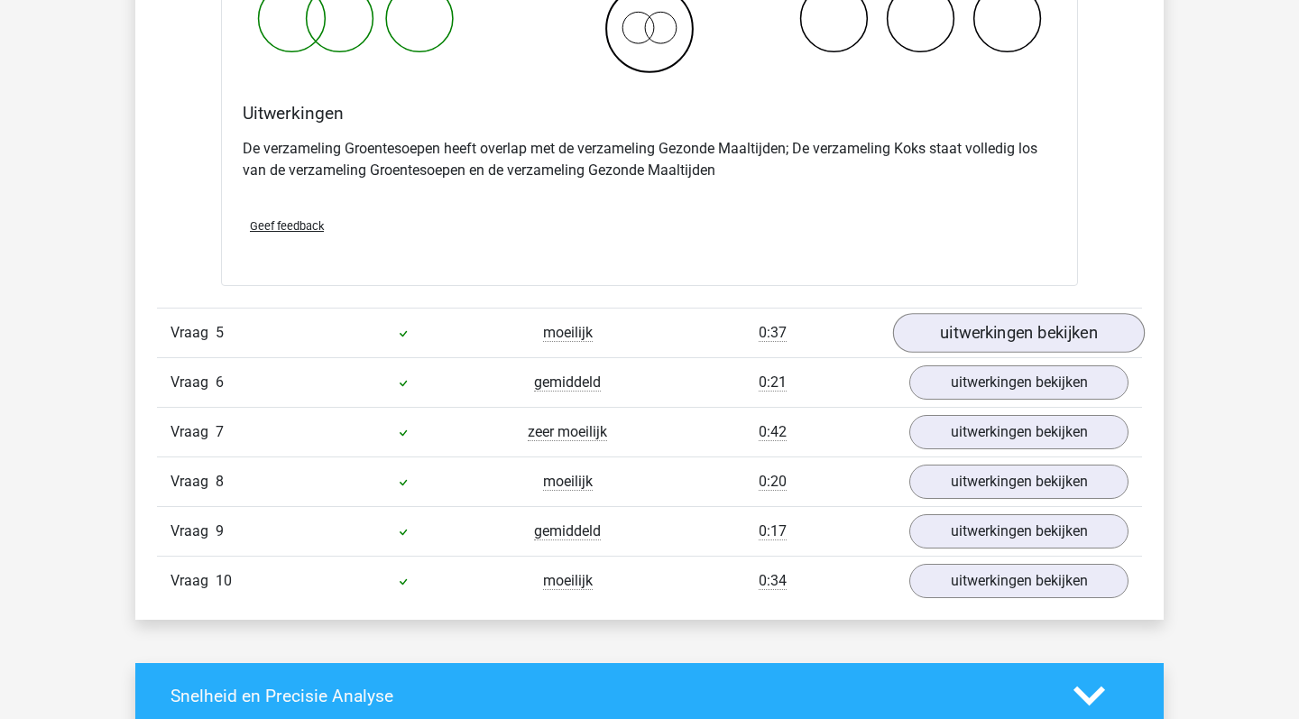
click at [989, 320] on link "uitwerkingen bekijken" at bounding box center [1019, 334] width 252 height 40
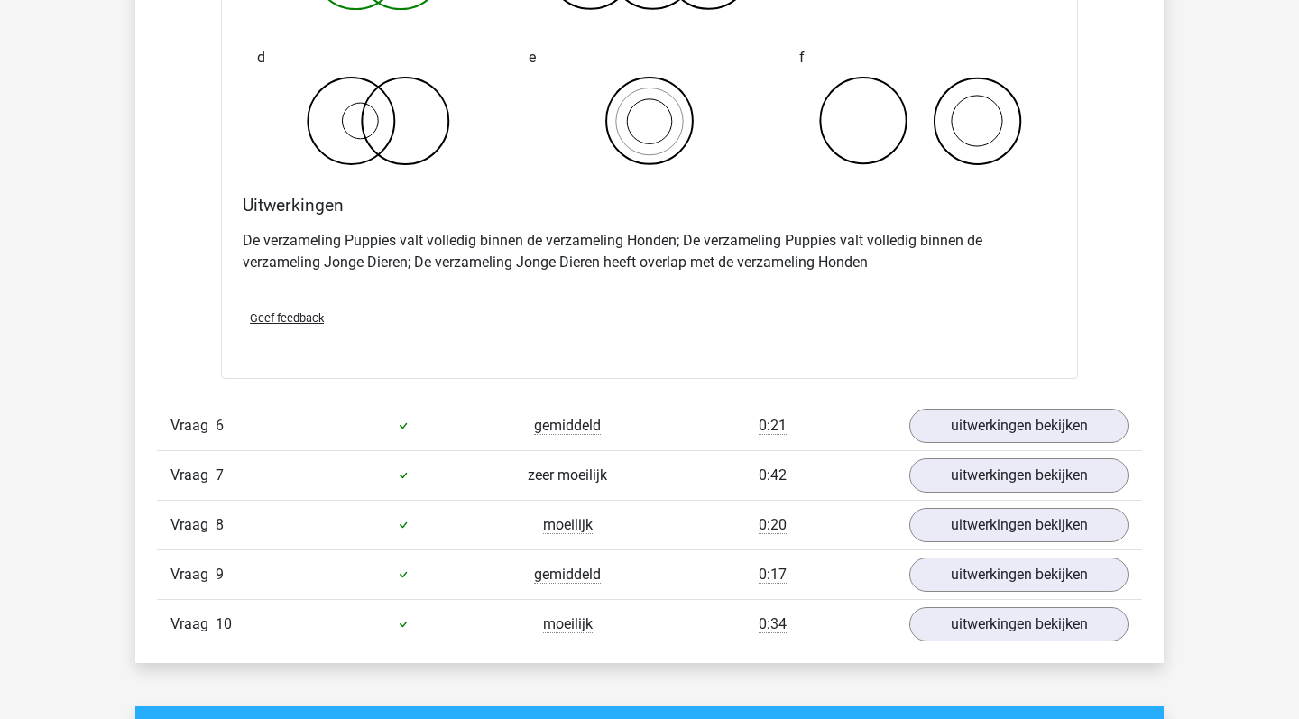
scroll to position [4525, 0]
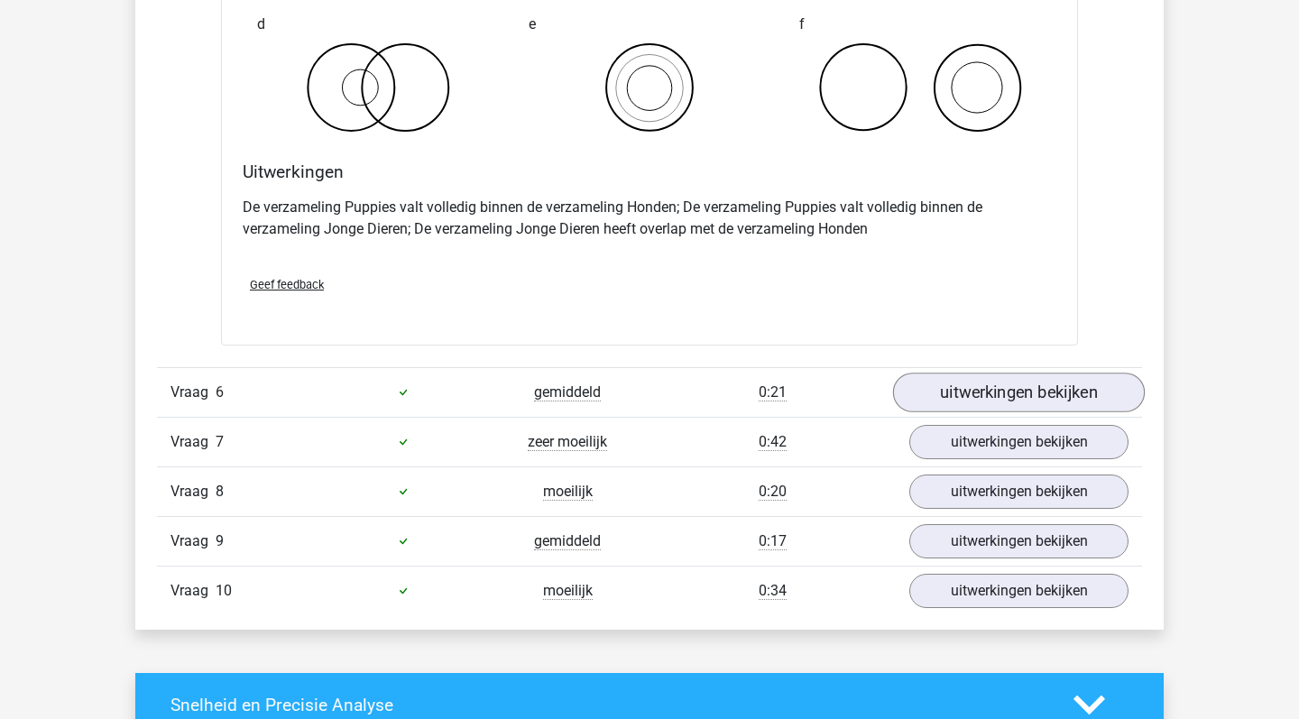
click at [968, 384] on link "uitwerkingen bekijken" at bounding box center [1019, 393] width 252 height 40
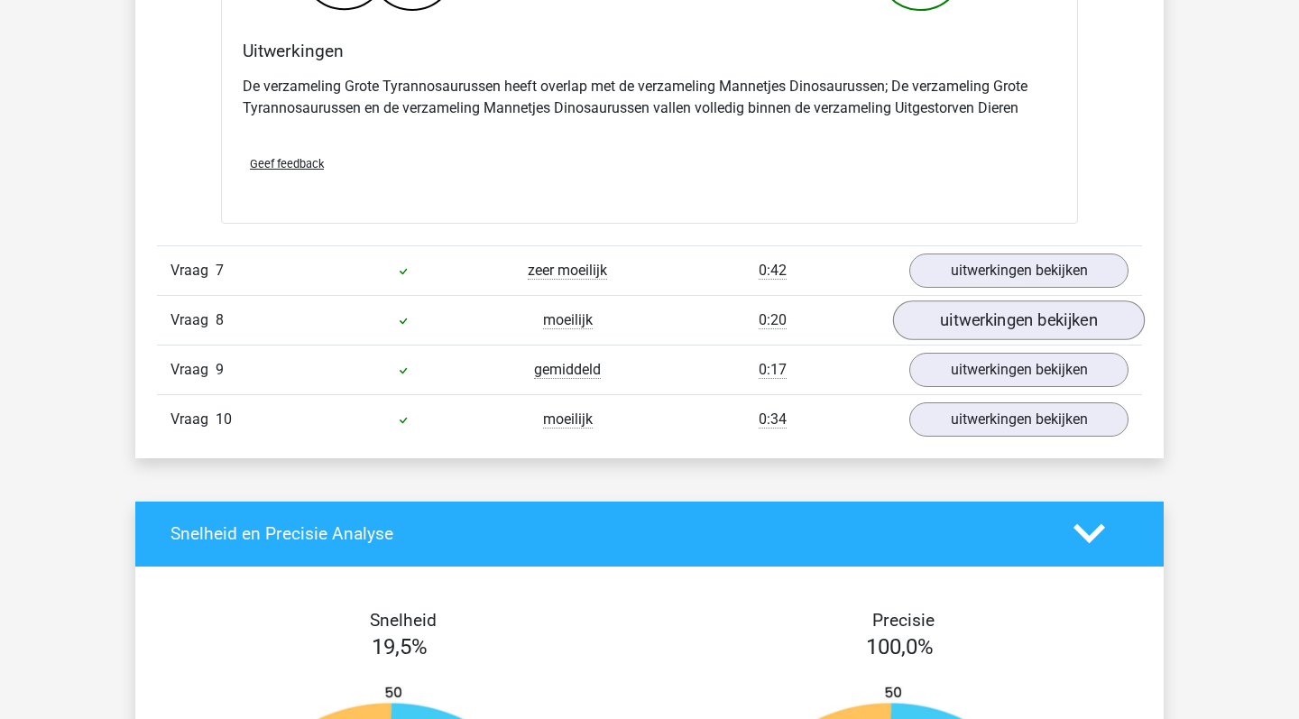
scroll to position [5402, 0]
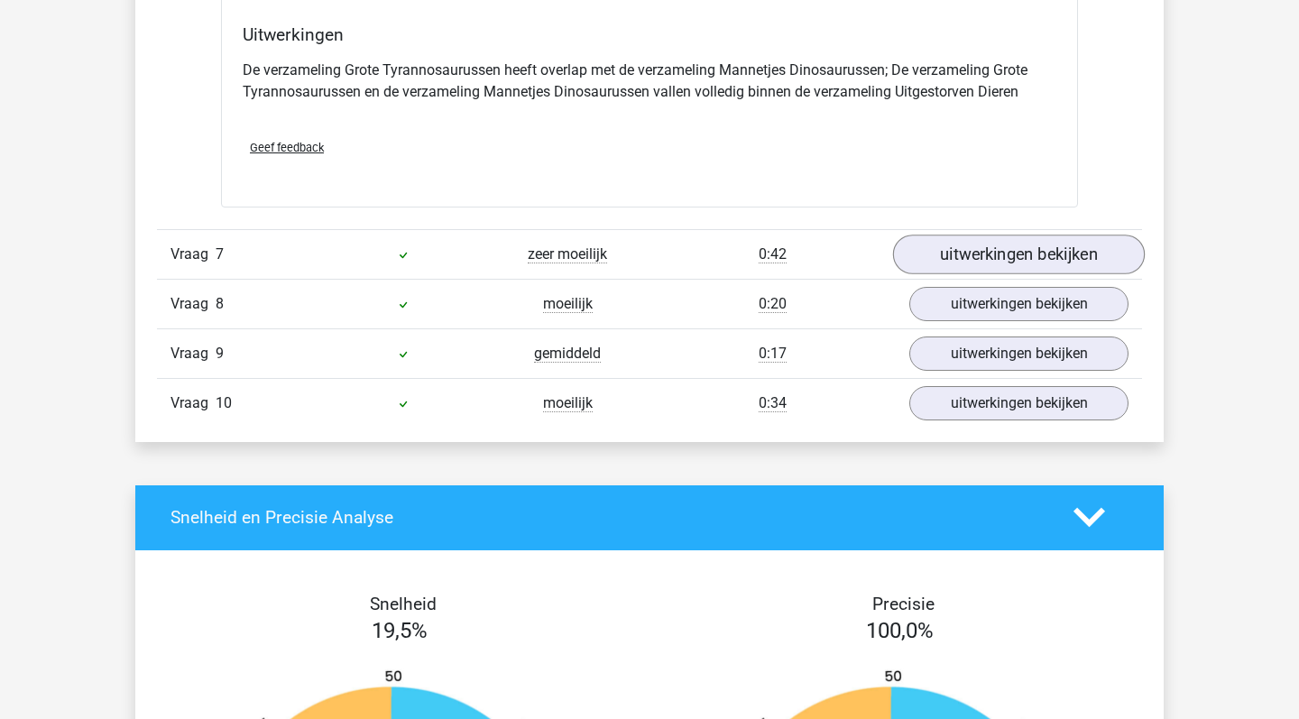
click at [1041, 246] on link "uitwerkingen bekijken" at bounding box center [1019, 255] width 252 height 40
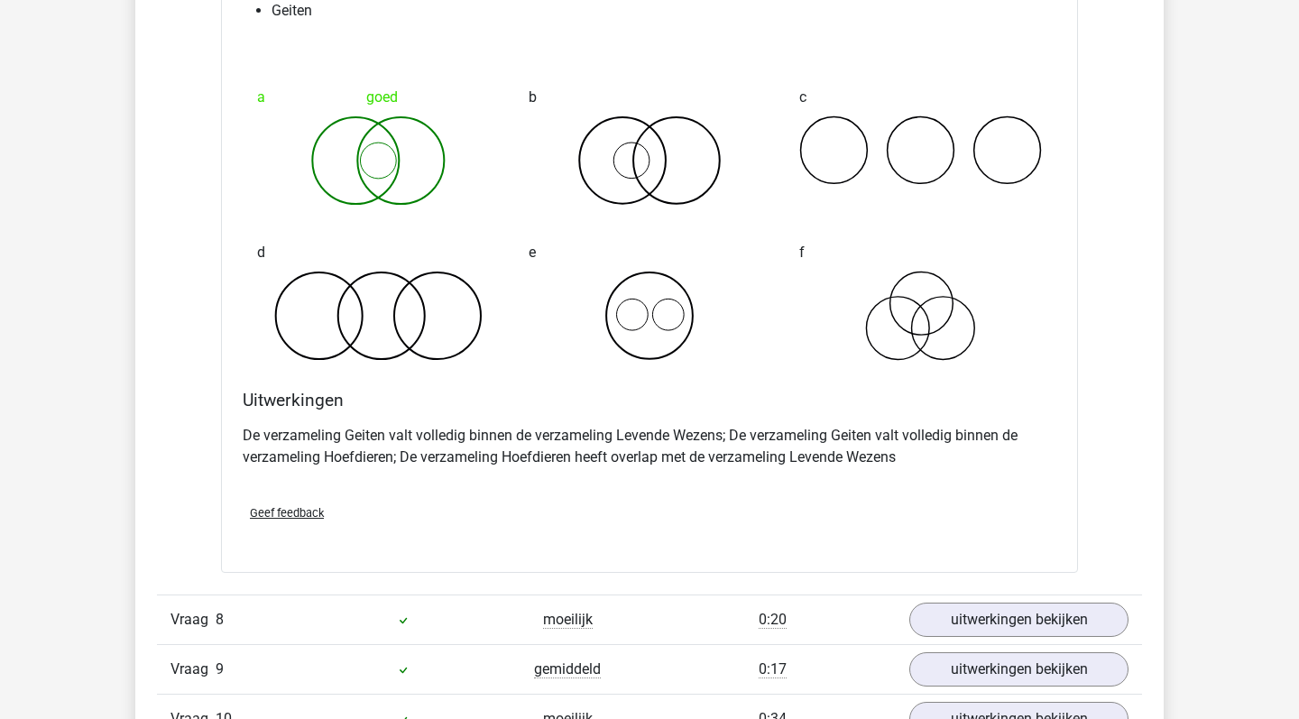
scroll to position [5923, 0]
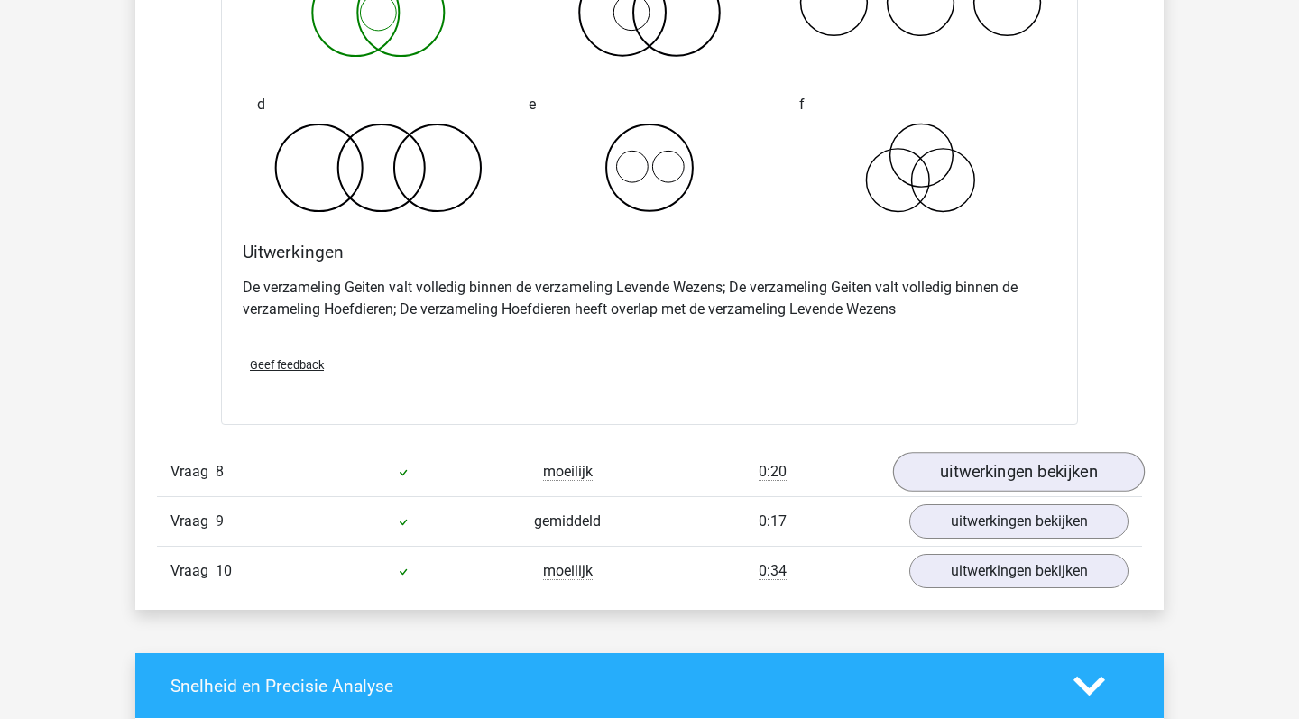
click at [967, 467] on link "uitwerkingen bekijken" at bounding box center [1019, 472] width 252 height 40
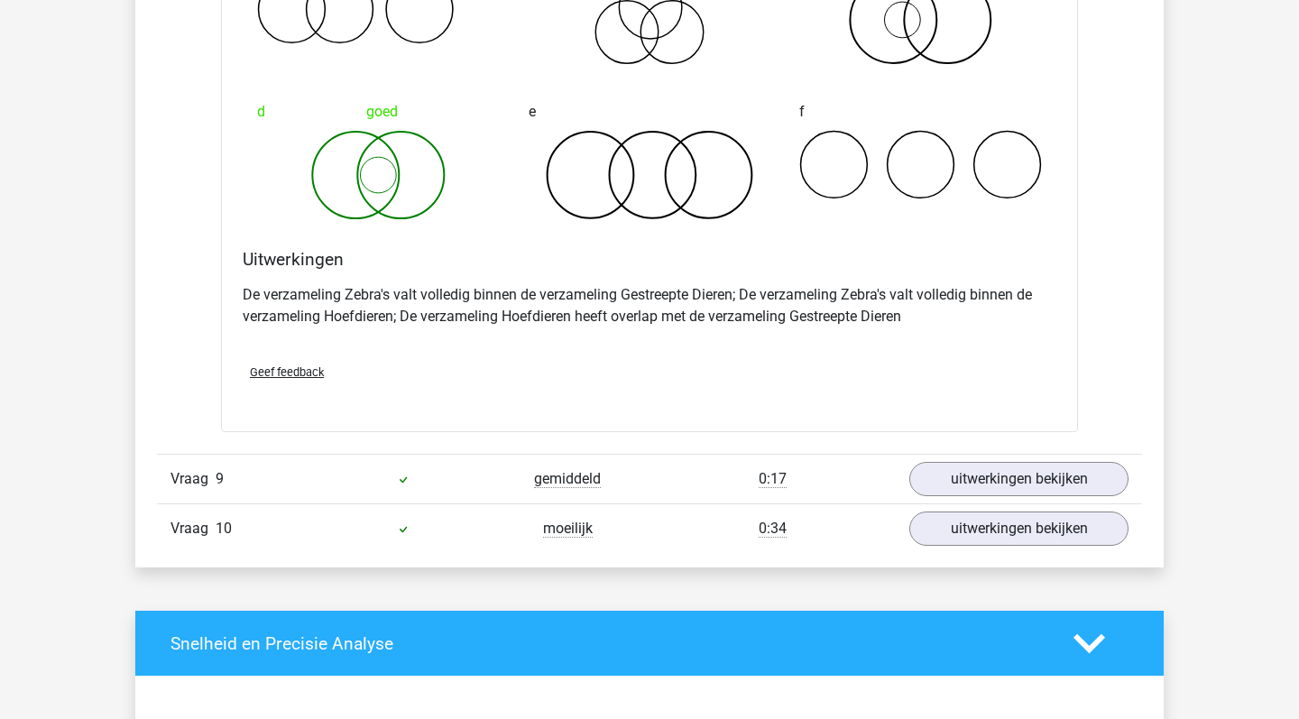
scroll to position [6689, 0]
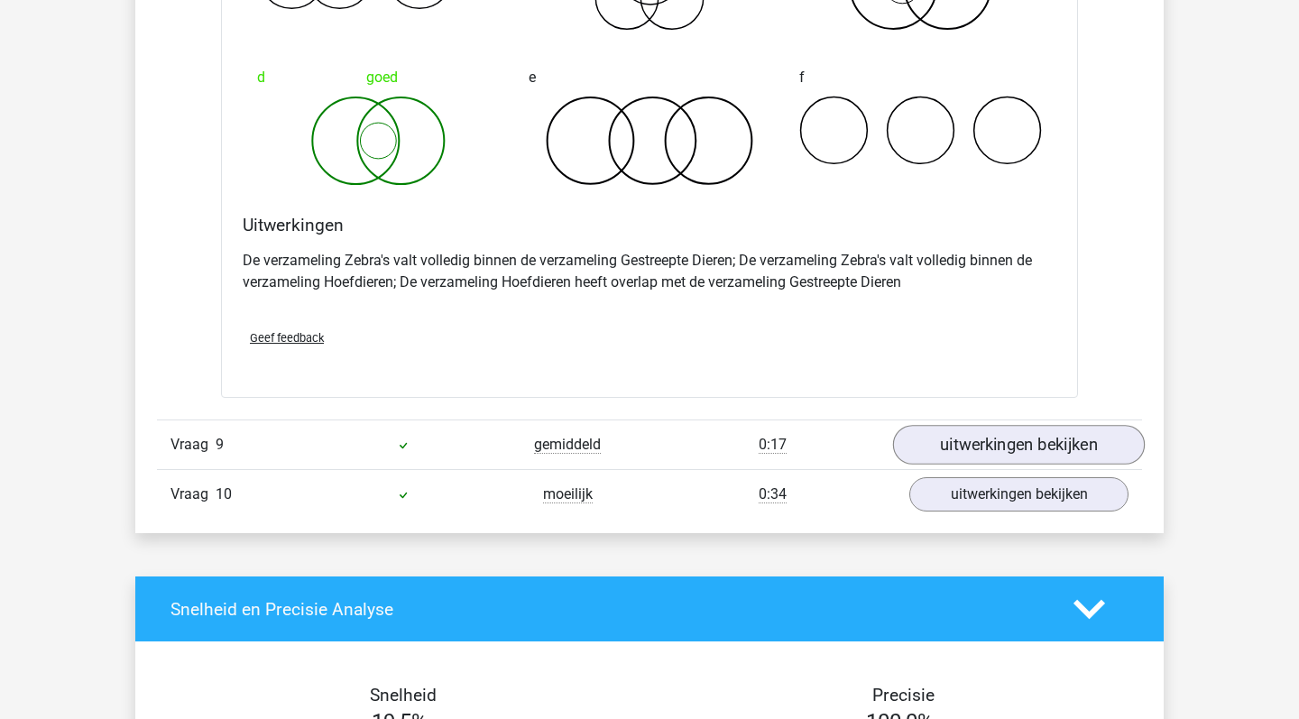
click at [950, 441] on link "uitwerkingen bekijken" at bounding box center [1019, 445] width 252 height 40
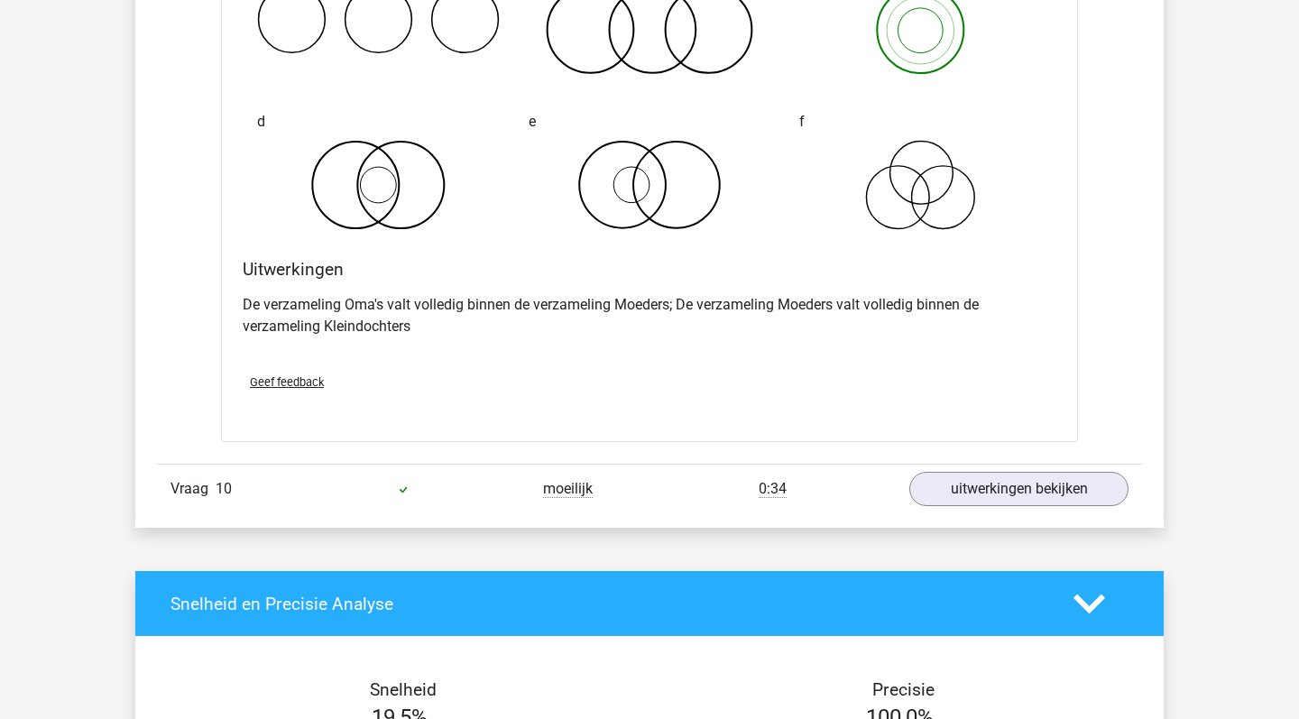
scroll to position [7399, 0]
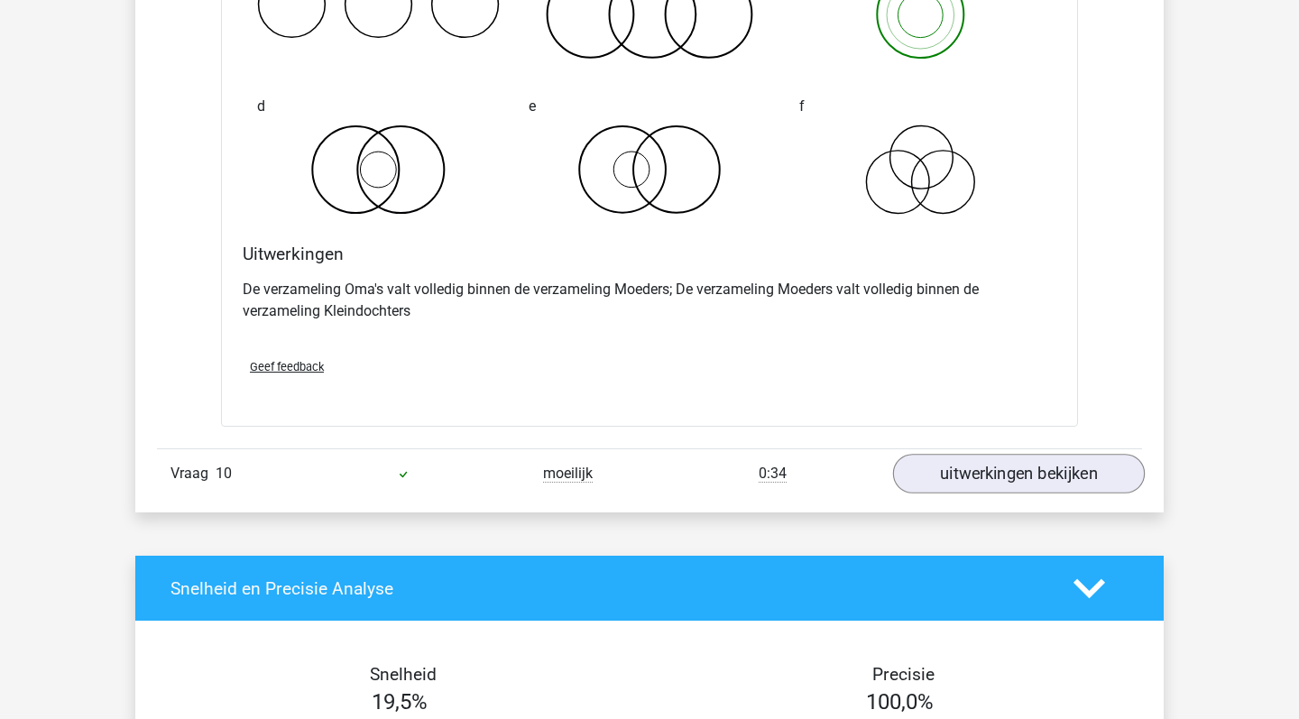
click at [948, 476] on link "uitwerkingen bekijken" at bounding box center [1019, 475] width 252 height 40
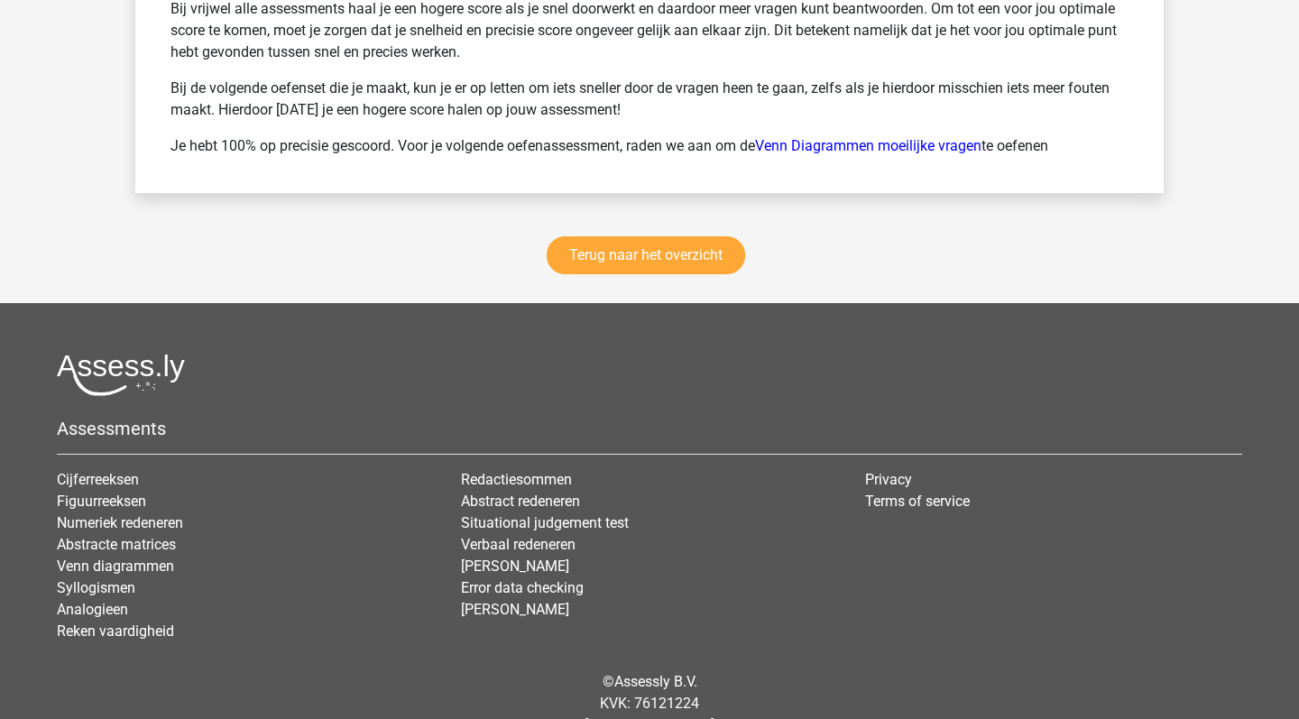
scroll to position [9484, 0]
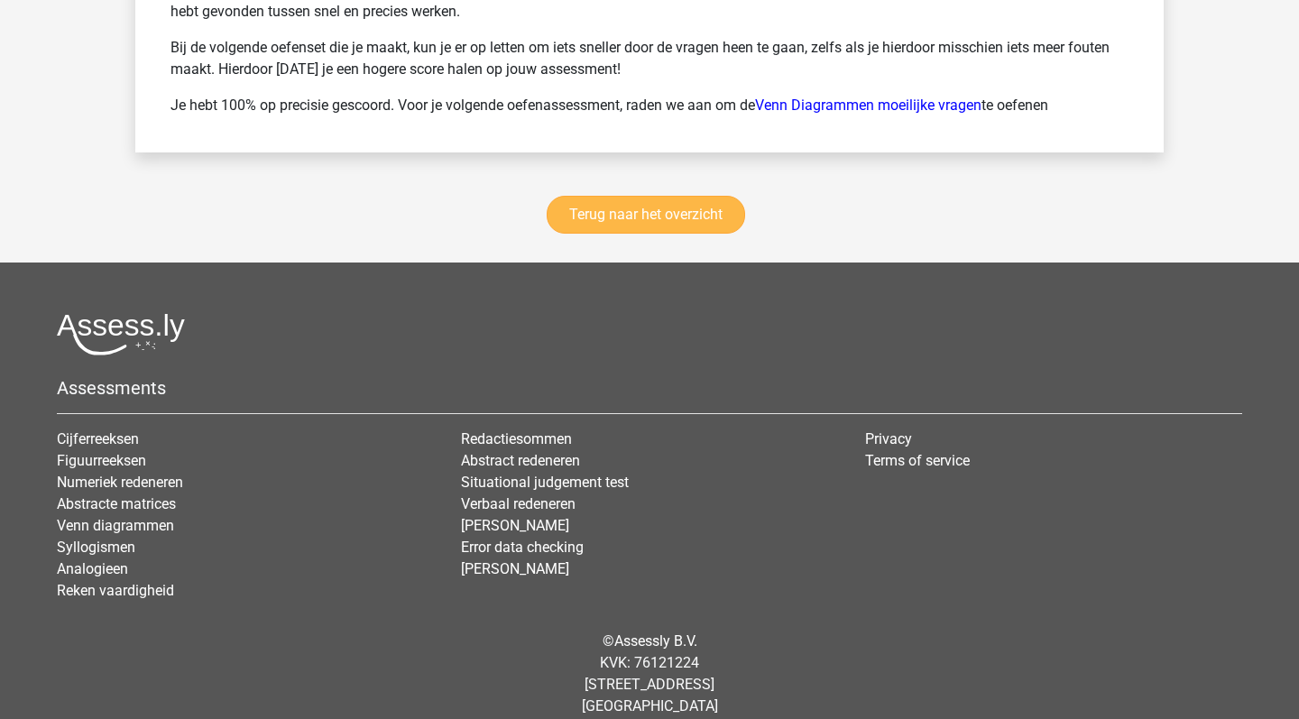
click at [684, 222] on link "Terug naar het overzicht" at bounding box center [646, 215] width 198 height 38
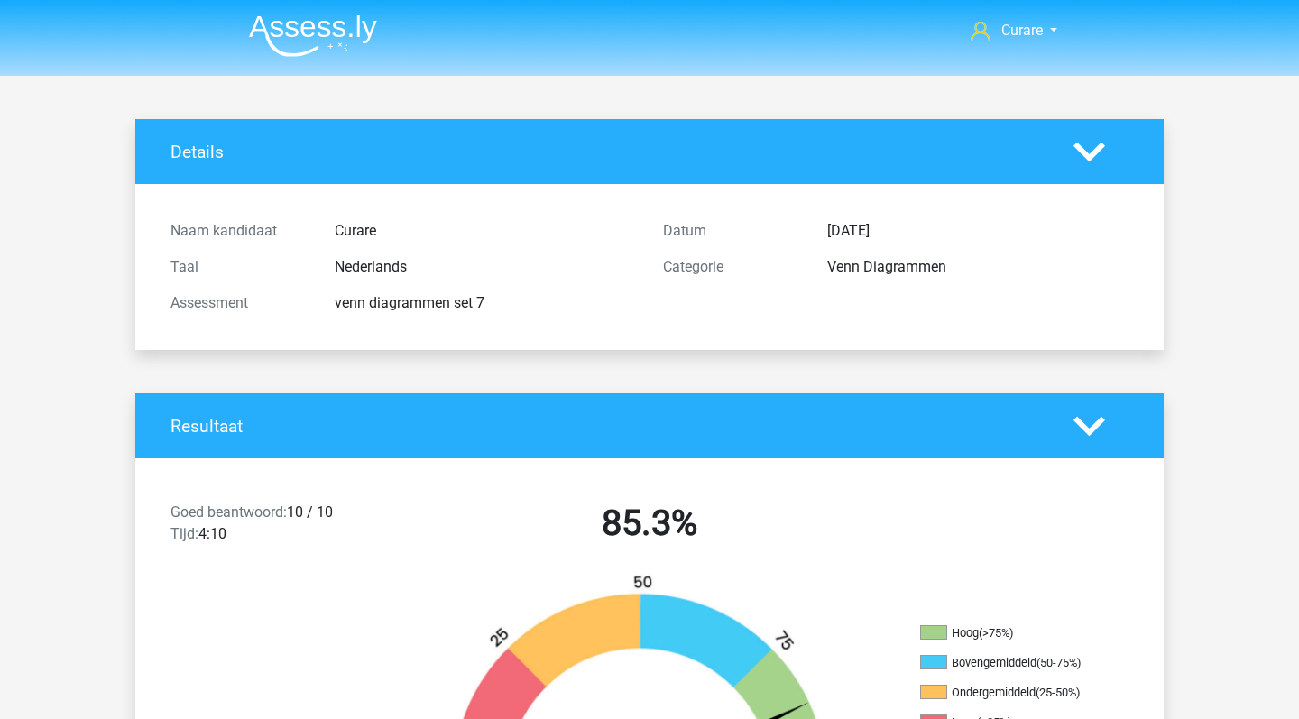
scroll to position [0, 0]
click at [323, 30] on img at bounding box center [313, 35] width 128 height 42
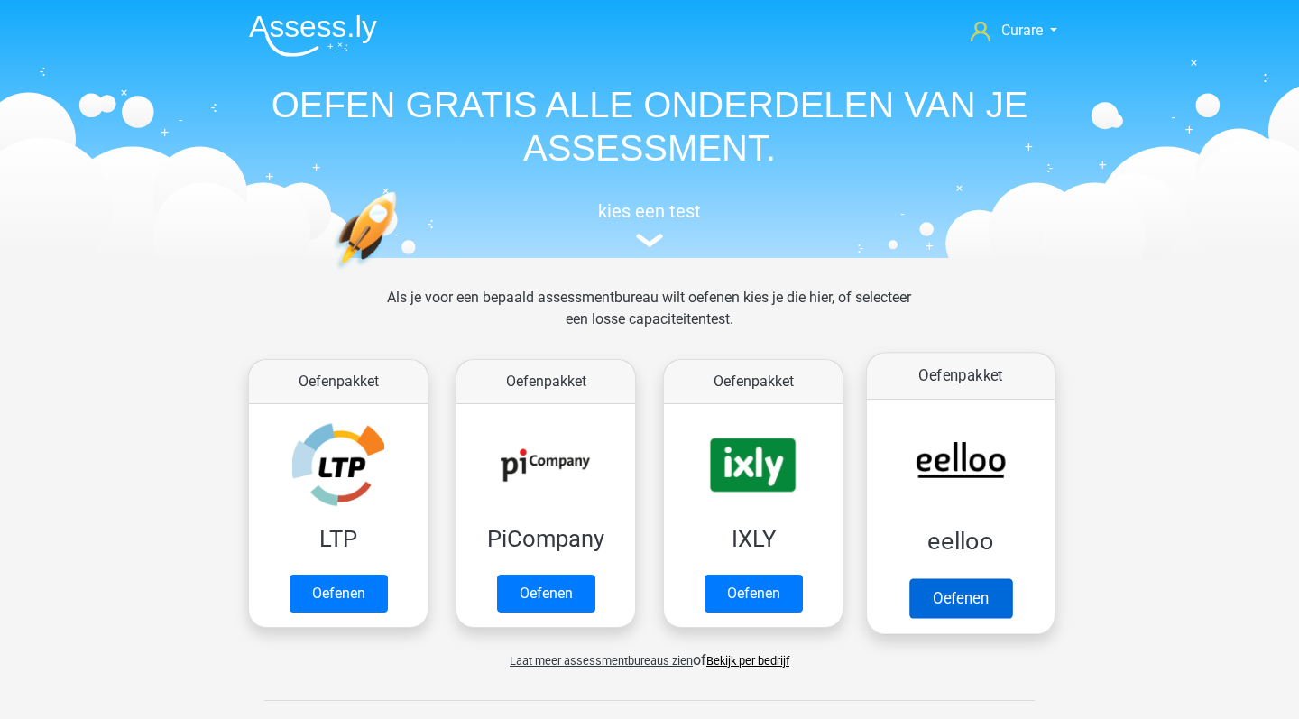
click at [1012, 578] on link "Oefenen" at bounding box center [960, 598] width 103 height 40
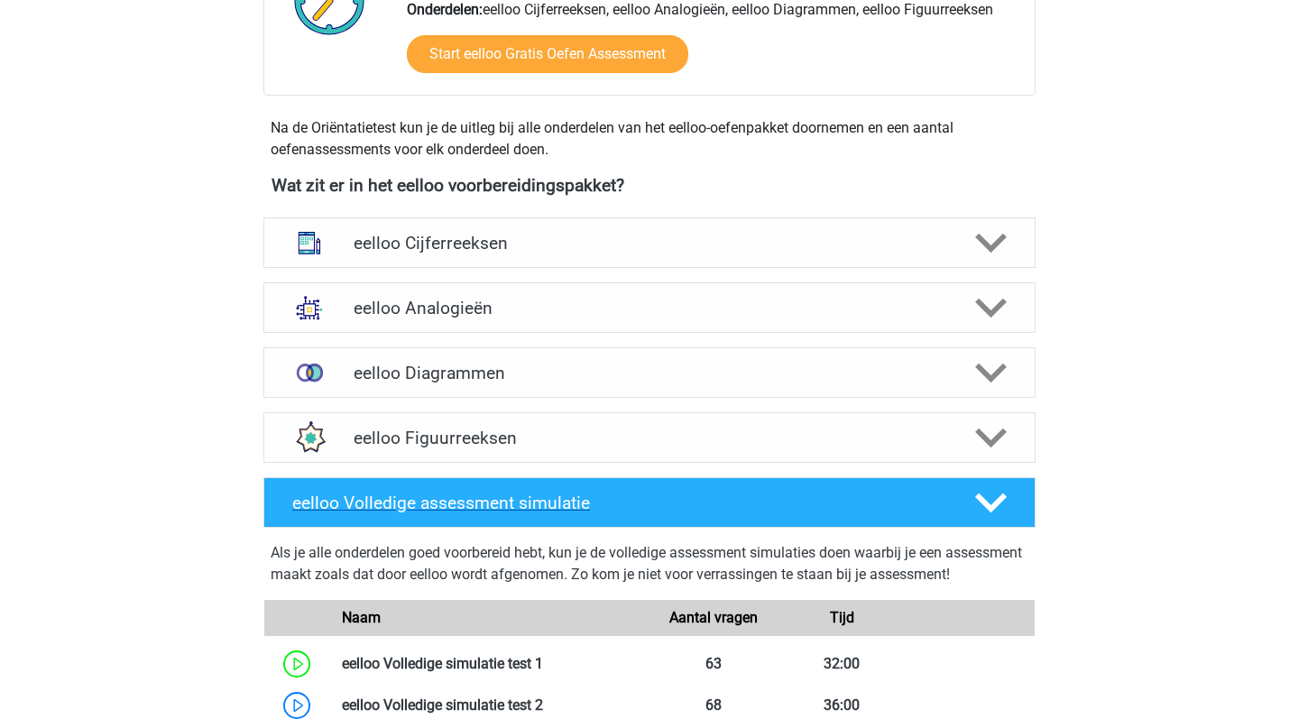
scroll to position [531, 0]
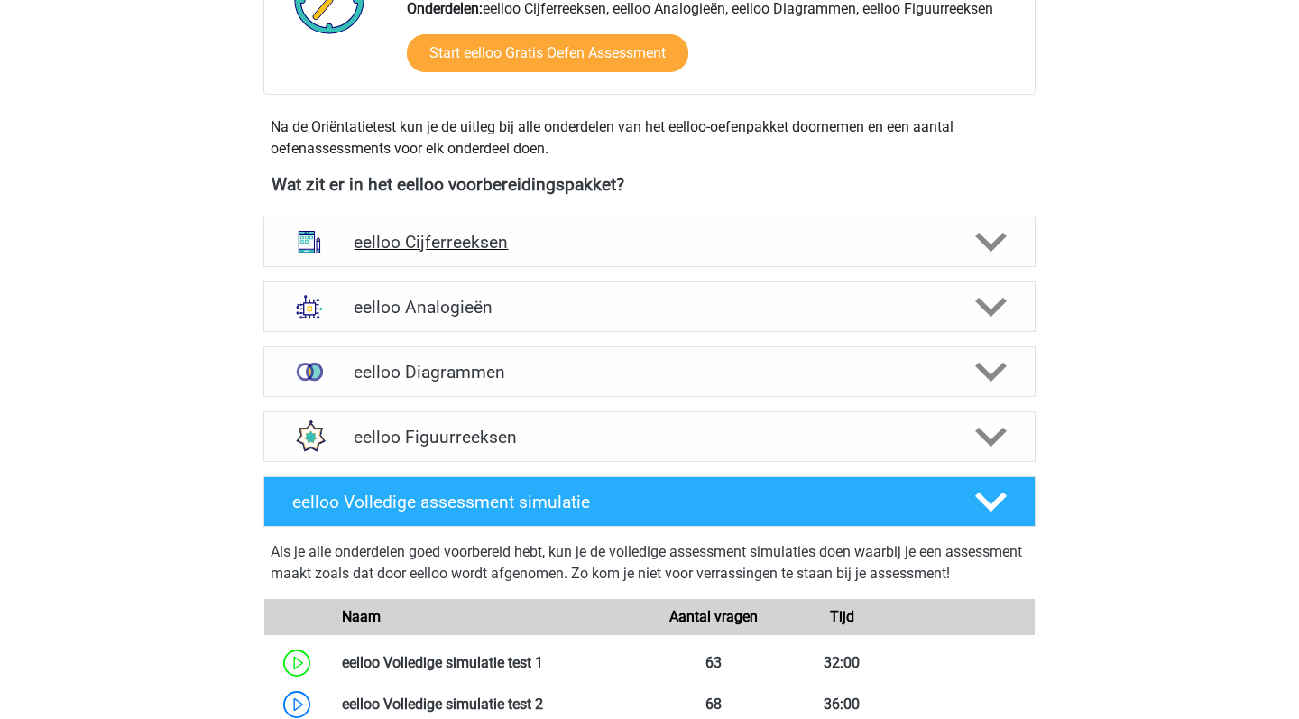
click at [691, 244] on h4 "eelloo Cijferreeksen" at bounding box center [649, 242] width 591 height 21
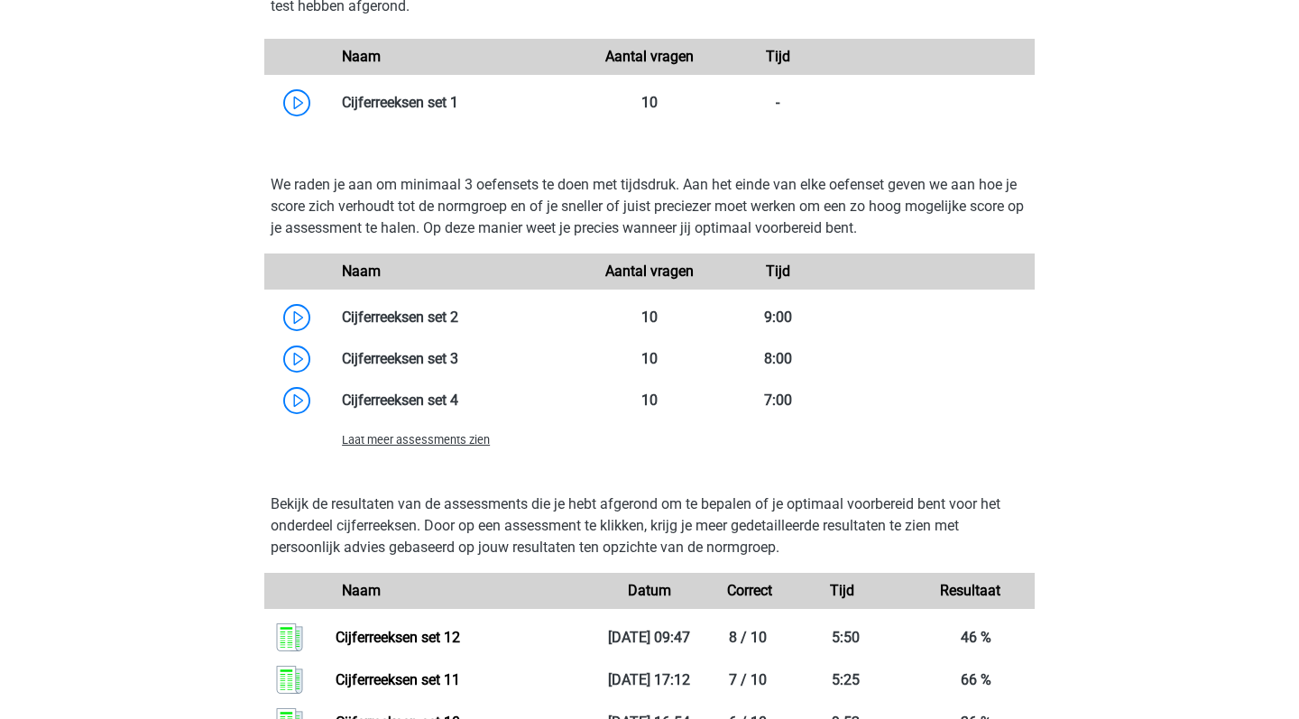
scroll to position [1241, 0]
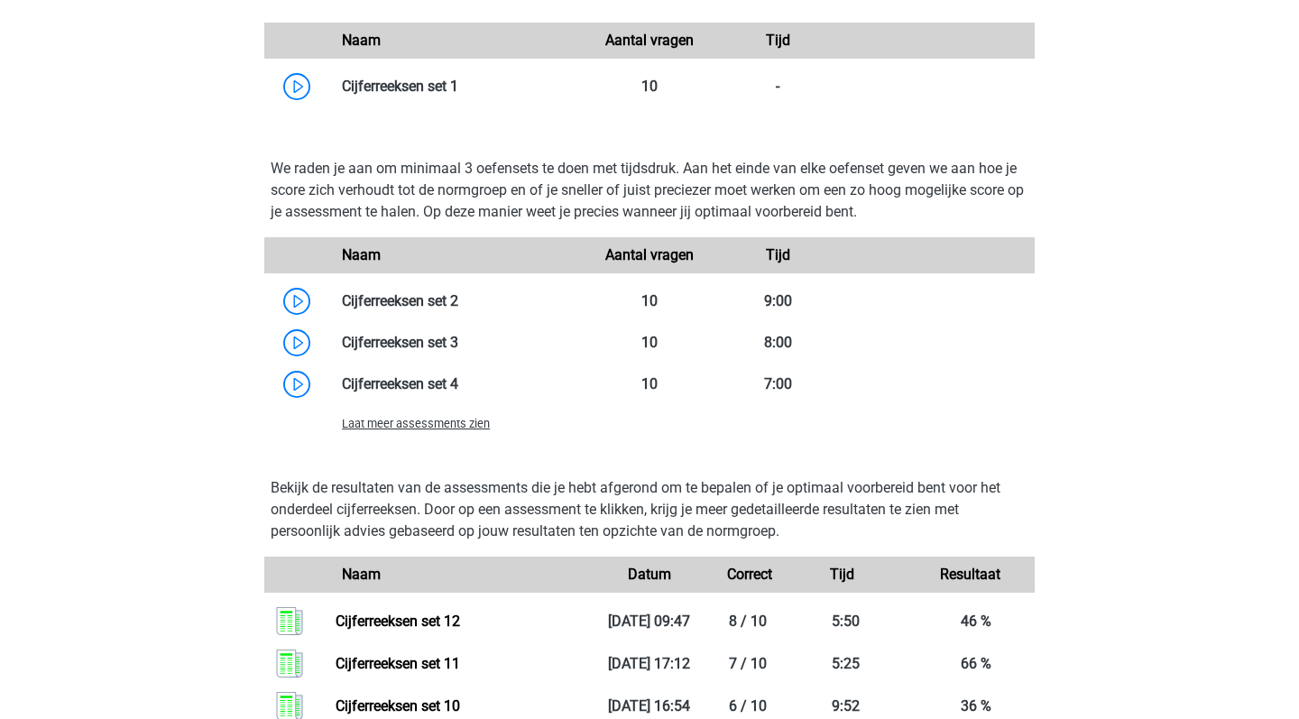
click at [454, 425] on span "Laat meer assessments zien" at bounding box center [416, 424] width 148 height 14
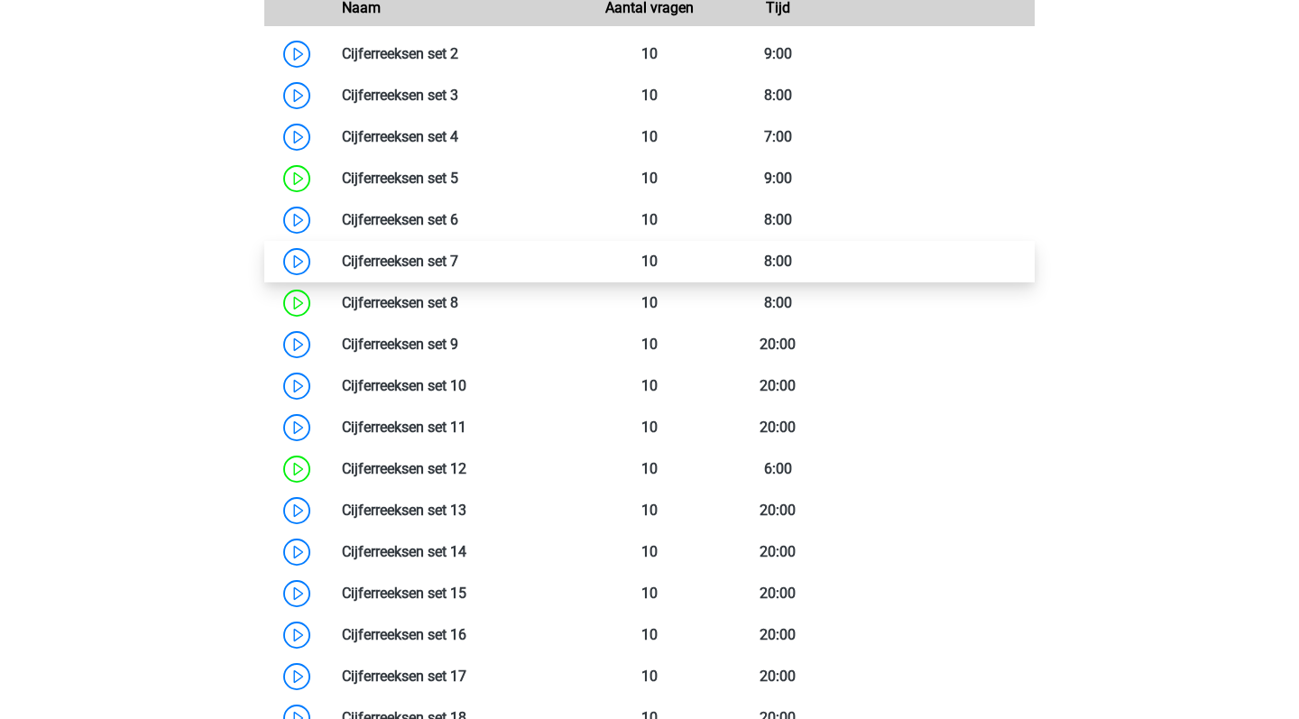
scroll to position [1538, 0]
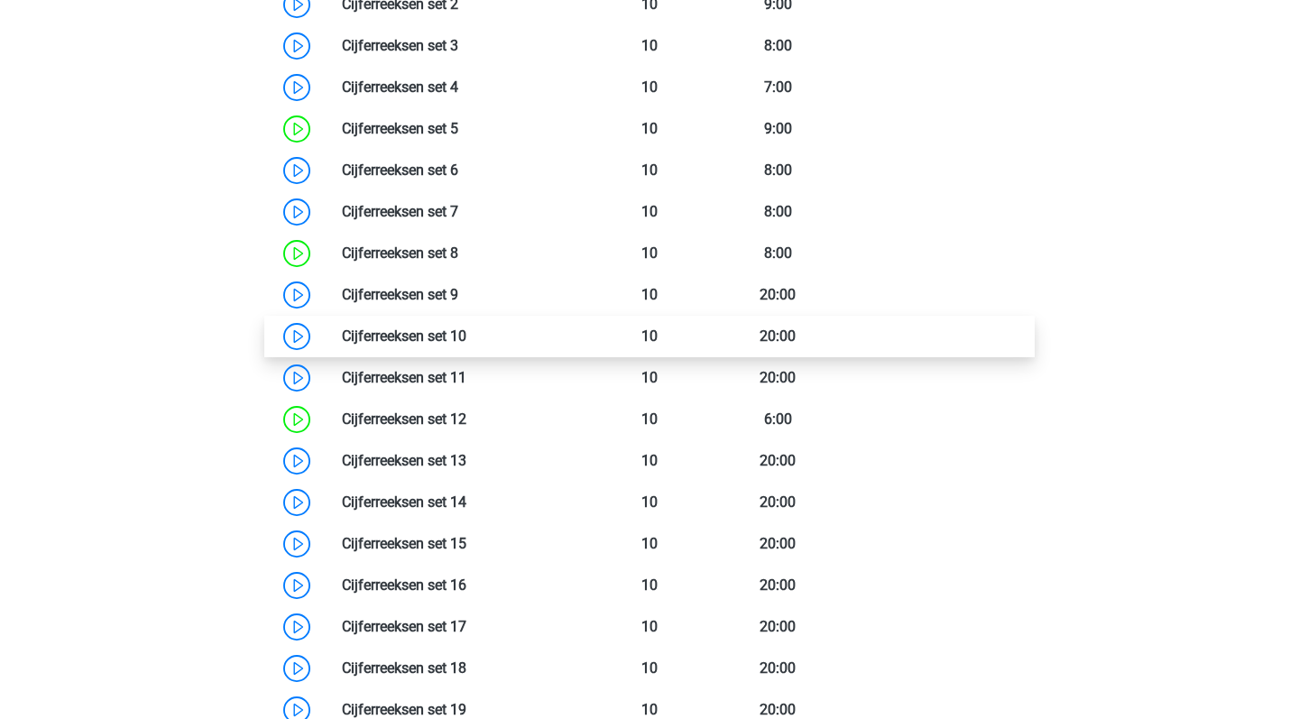
click at [466, 334] on link at bounding box center [466, 335] width 0 height 17
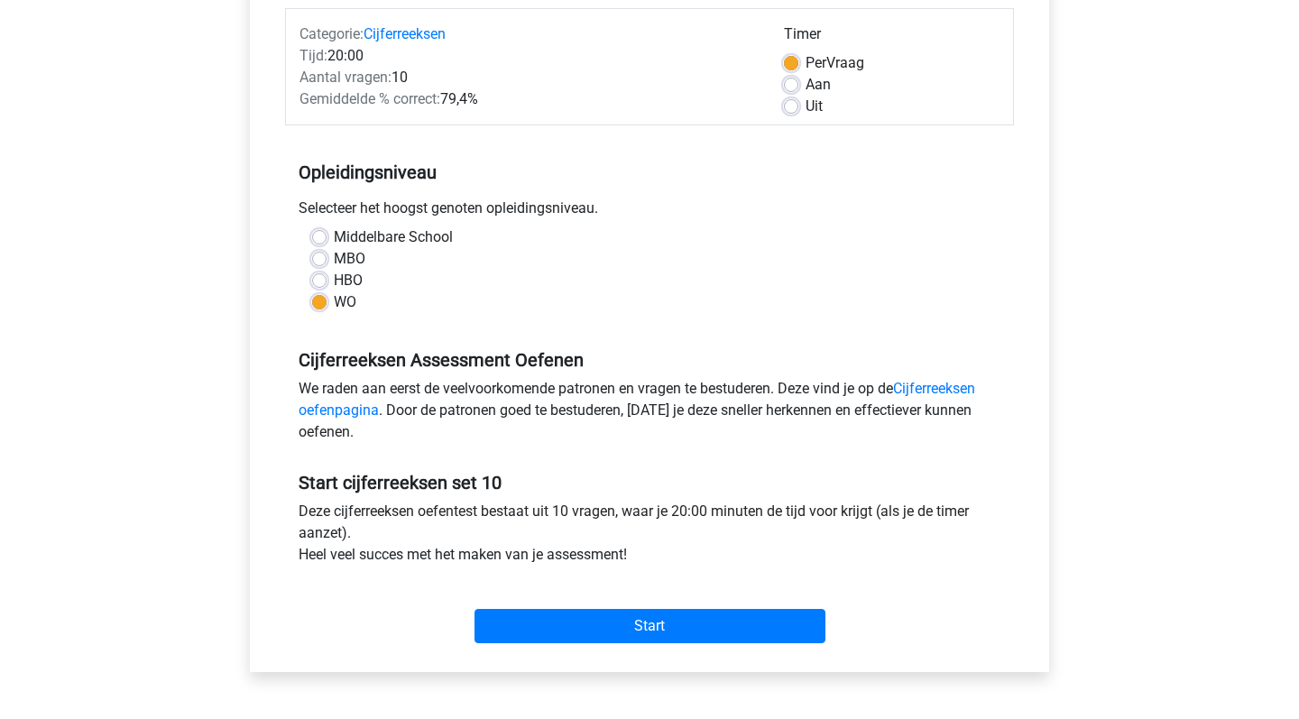
scroll to position [236, 0]
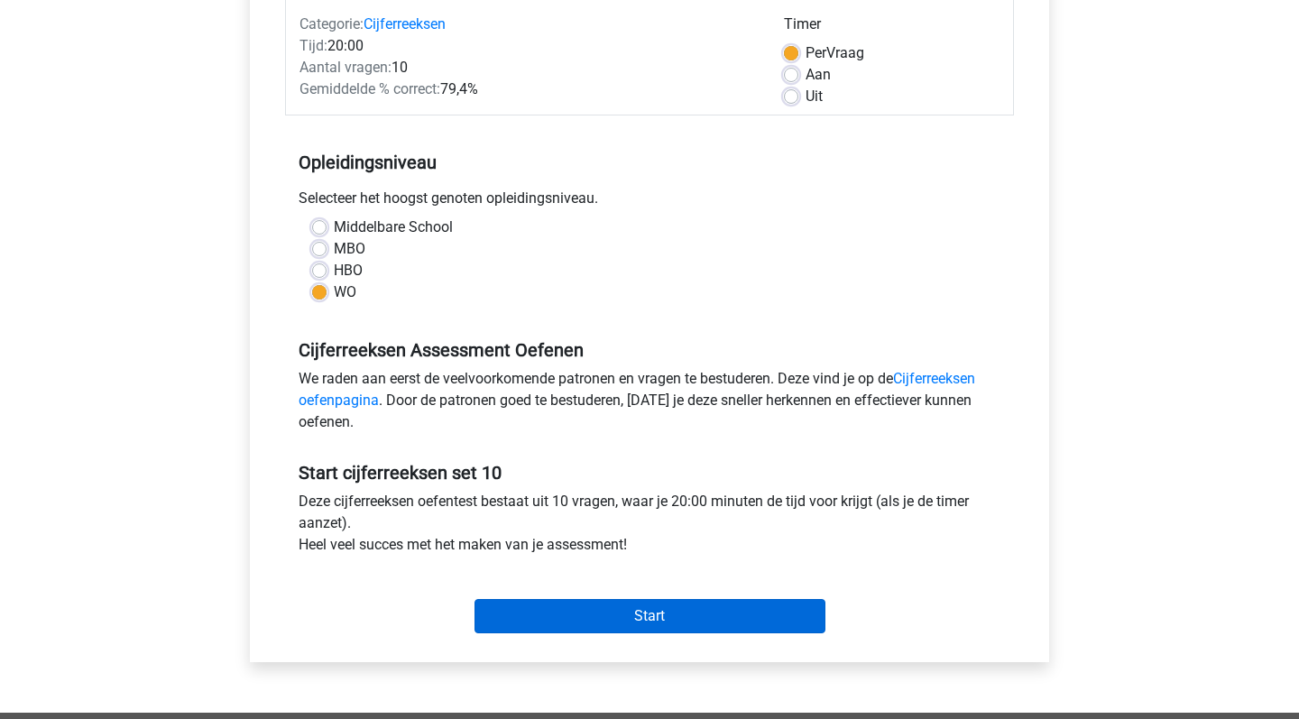
click at [622, 613] on input "Start" at bounding box center [649, 616] width 351 height 34
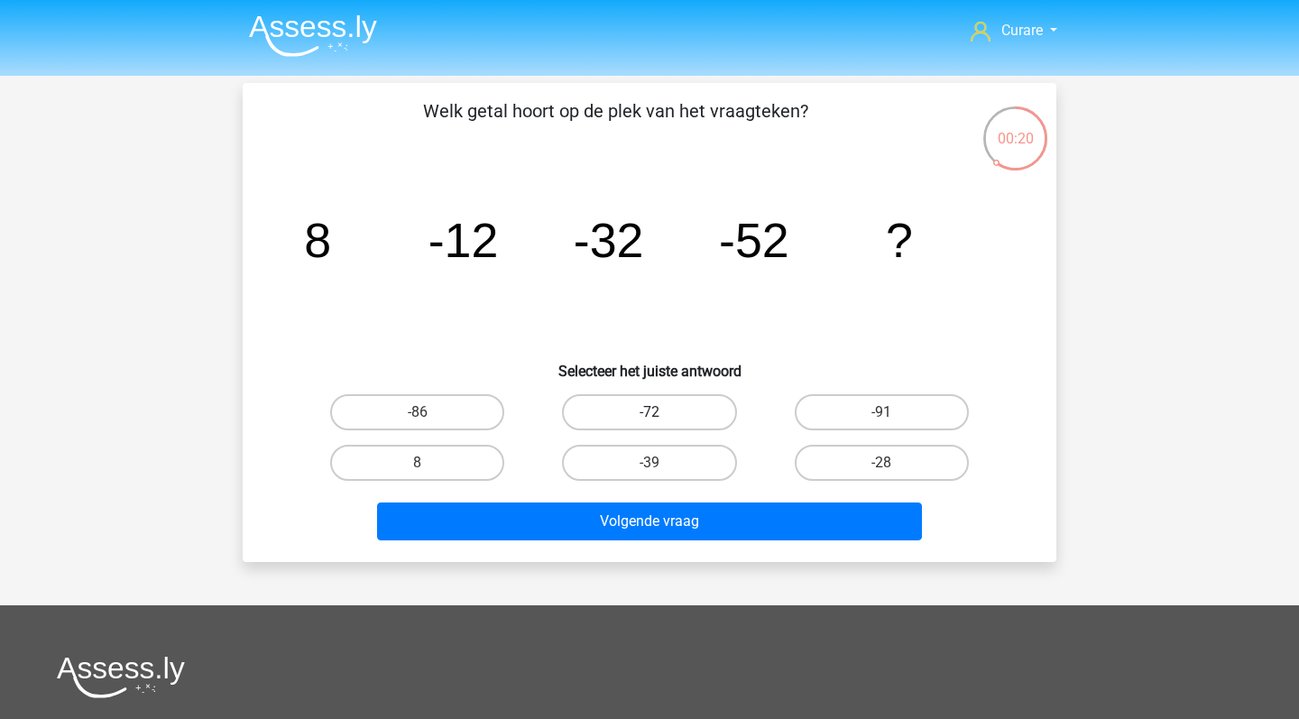
click at [636, 411] on label "-72" at bounding box center [649, 412] width 174 height 36
click at [649, 412] on input "-72" at bounding box center [655, 418] width 12 height 12
radio input "true"
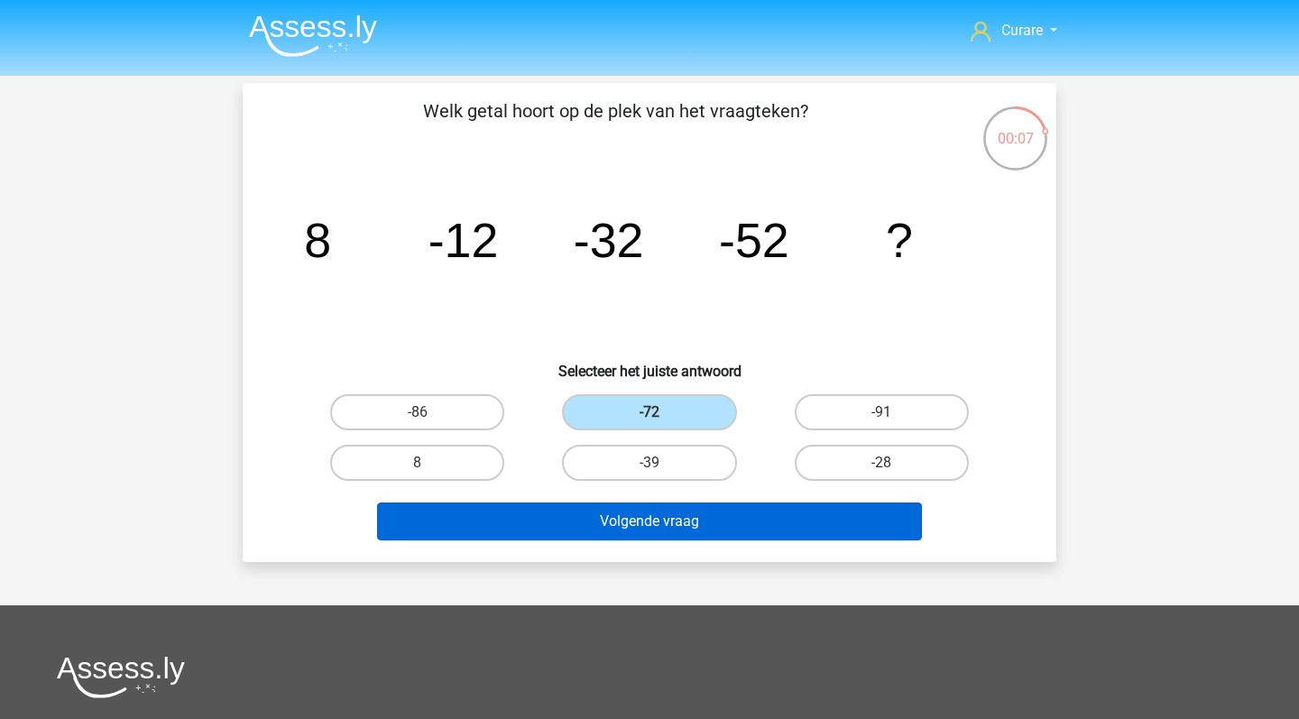
click at [702, 515] on button "Volgende vraag" at bounding box center [650, 521] width 546 height 38
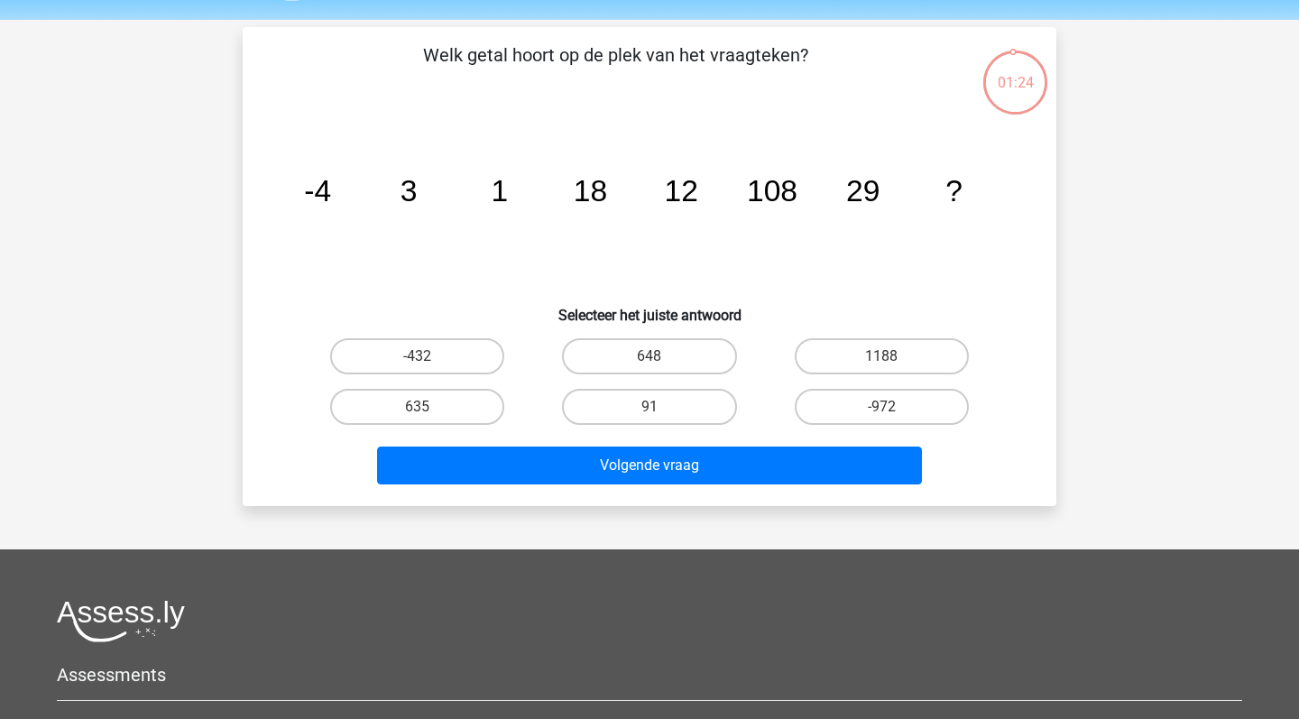
scroll to position [55, 0]
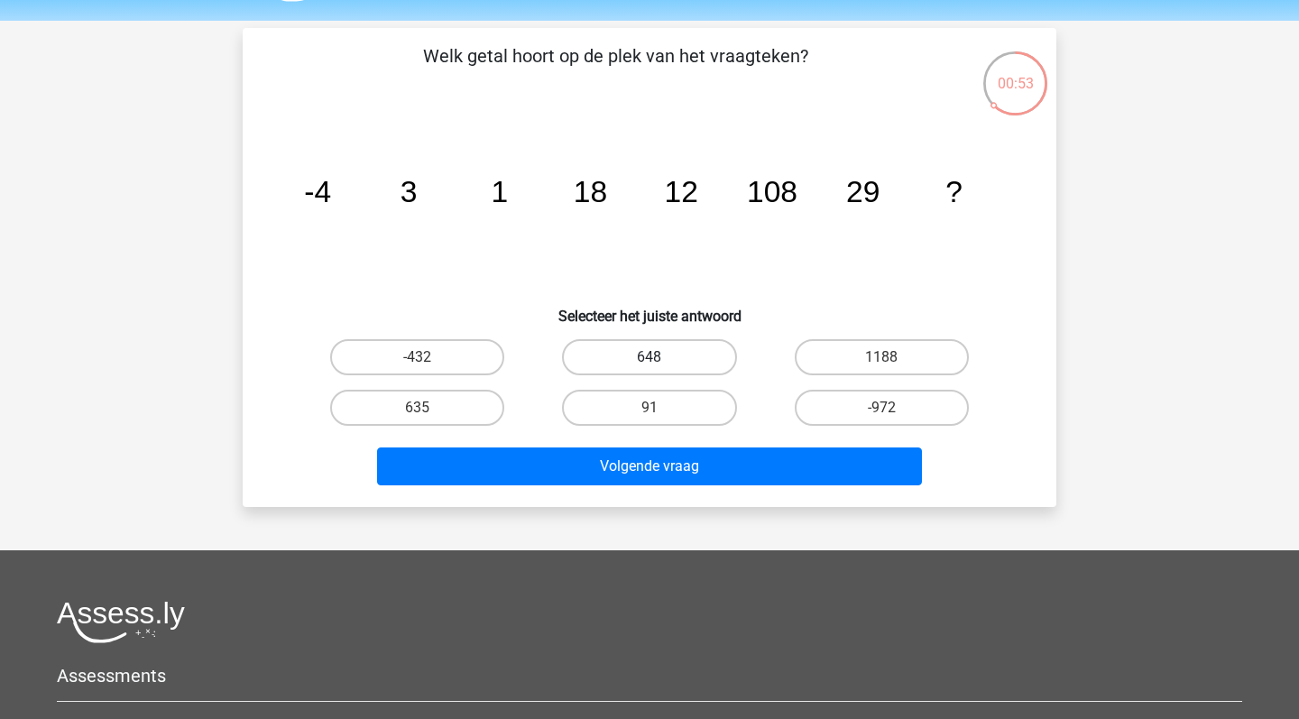
click at [670, 364] on label "648" at bounding box center [649, 357] width 174 height 36
click at [661, 364] on input "648" at bounding box center [655, 363] width 12 height 12
radio input "true"
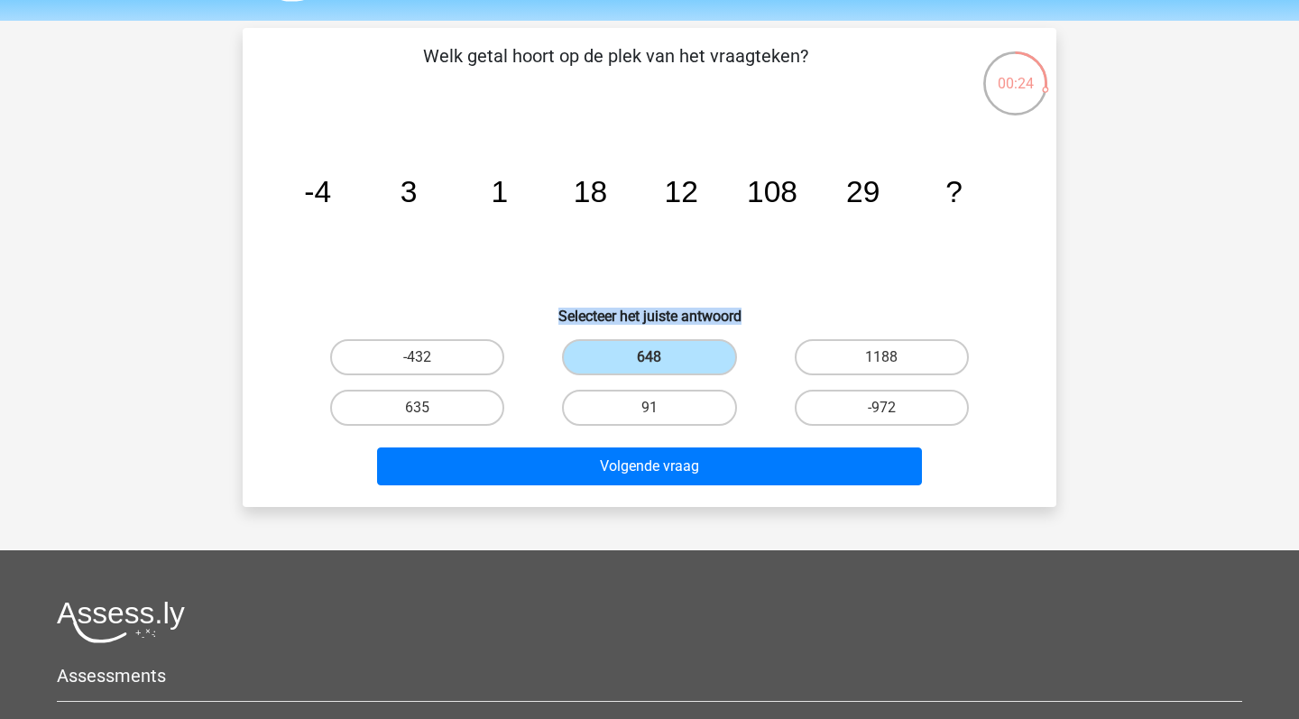
drag, startPoint x: 550, startPoint y: 315, endPoint x: 772, endPoint y: 323, distance: 222.1
click at [772, 323] on h6 "Selecteer het juiste antwoord" at bounding box center [650, 309] width 756 height 32
click at [787, 318] on h6 "Selecteer het juiste antwoord" at bounding box center [650, 309] width 756 height 32
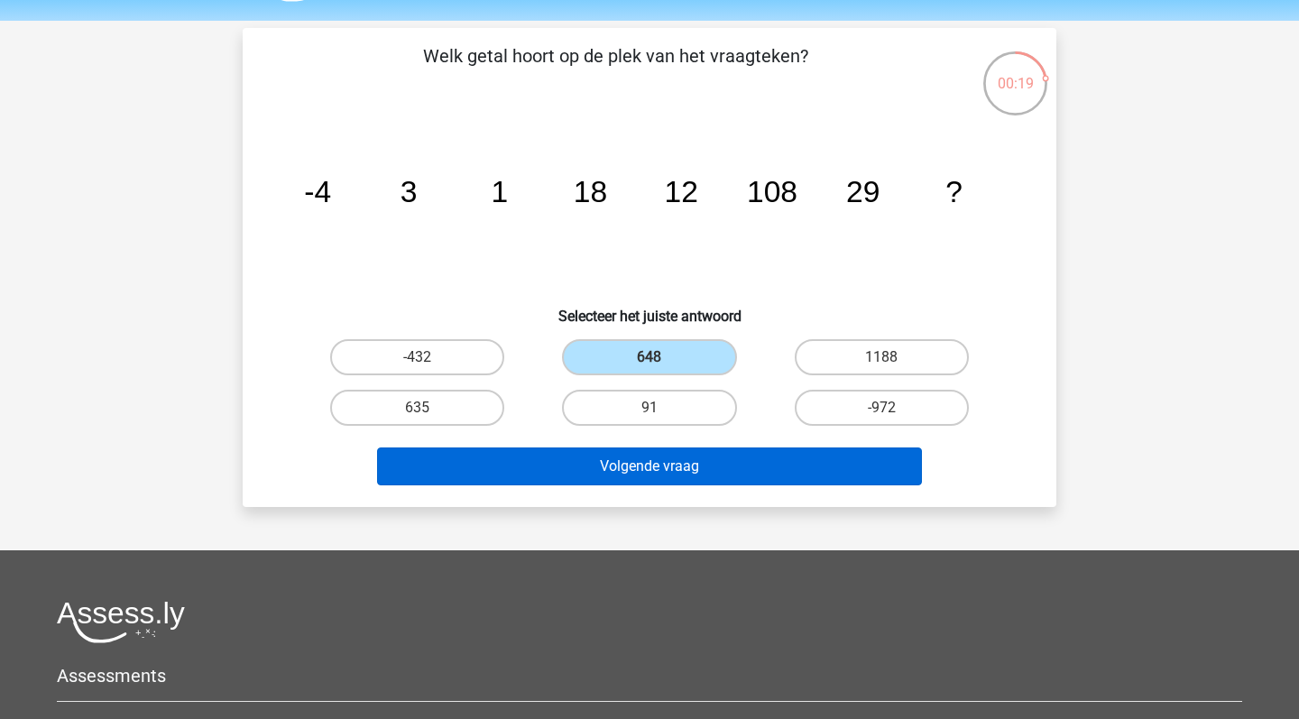
click at [654, 468] on button "Volgende vraag" at bounding box center [650, 466] width 546 height 38
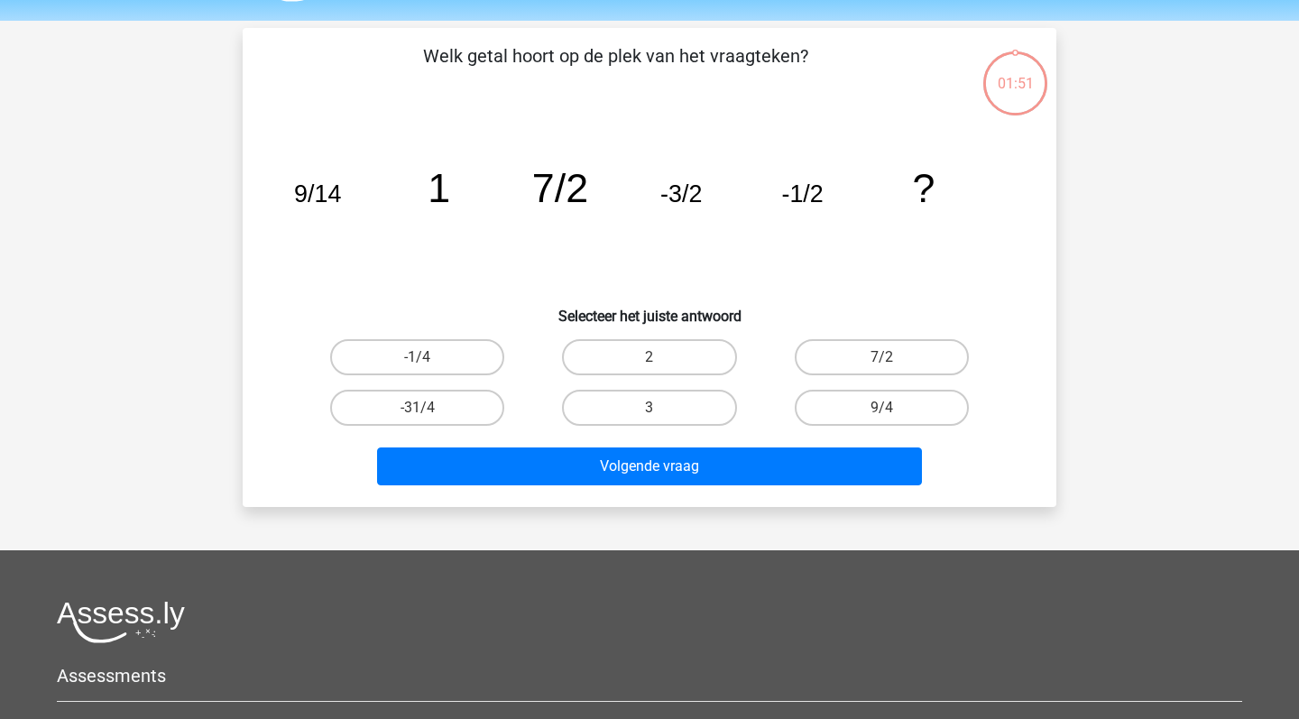
scroll to position [83, 0]
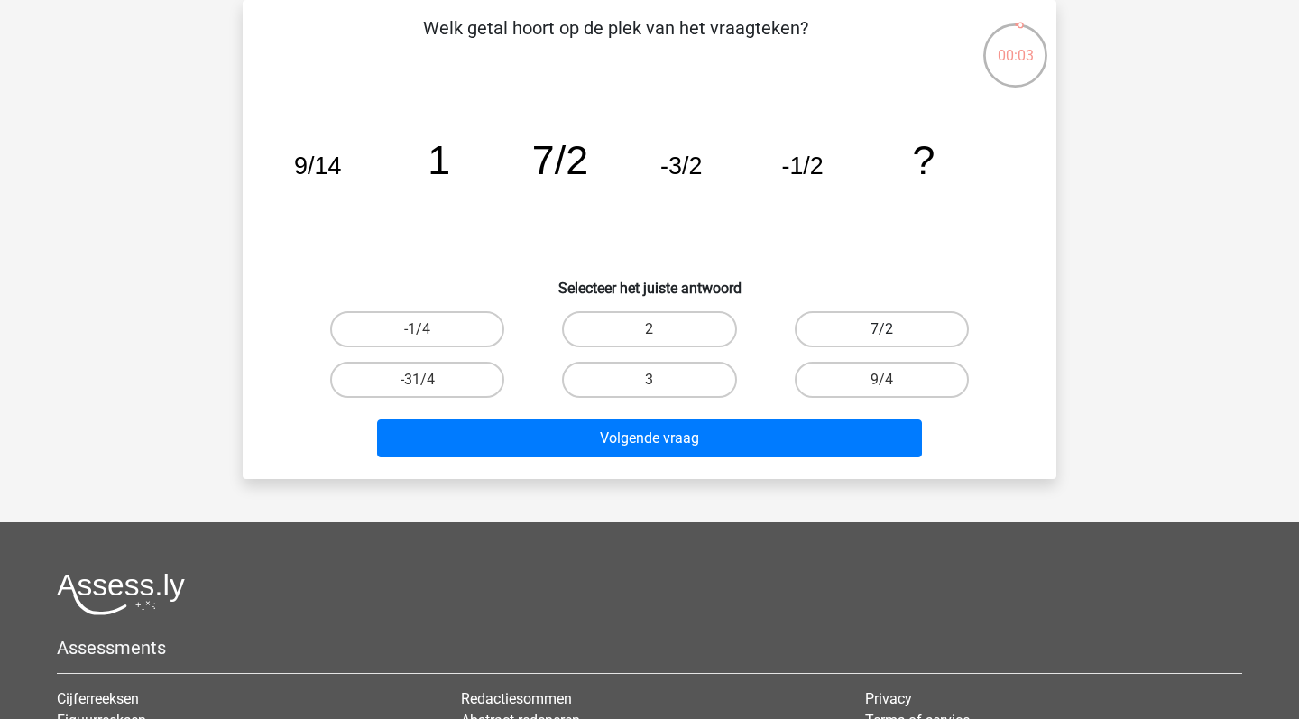
click at [929, 326] on label "7/2" at bounding box center [882, 329] width 174 height 36
click at [893, 329] on input "7/2" at bounding box center [887, 335] width 12 height 12
radio input "true"
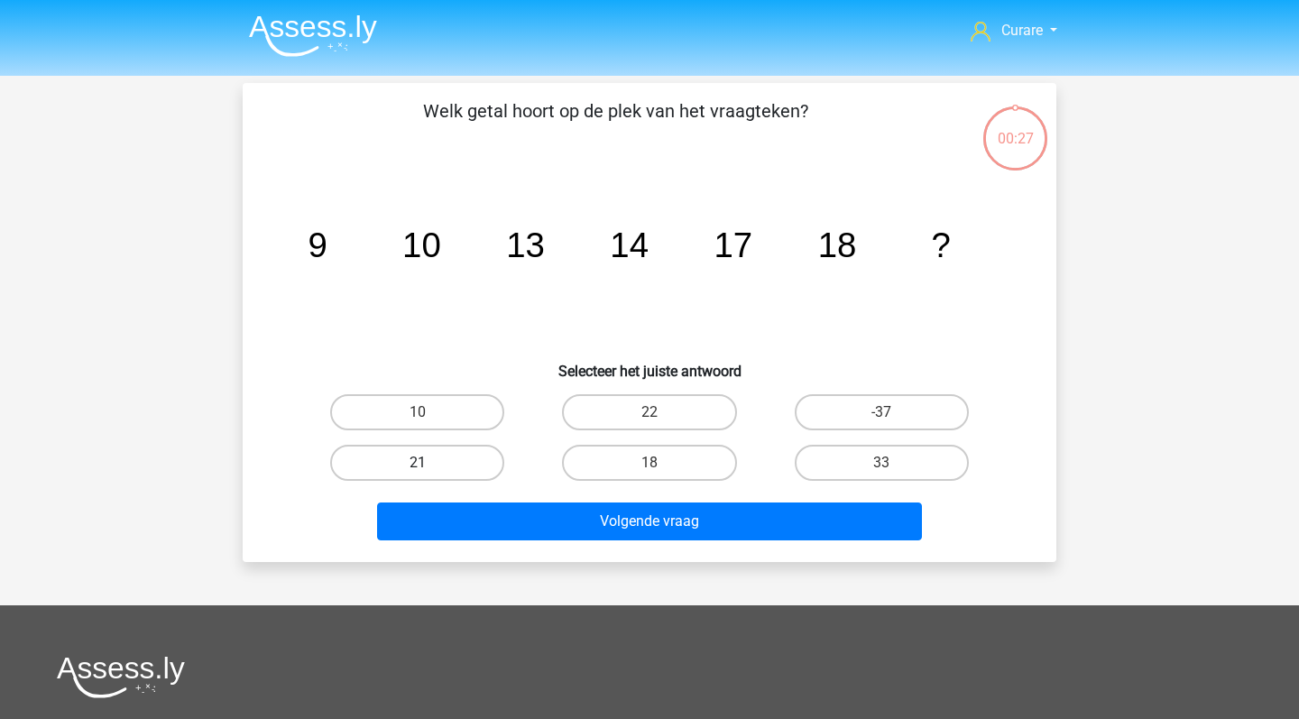
scroll to position [83, 0]
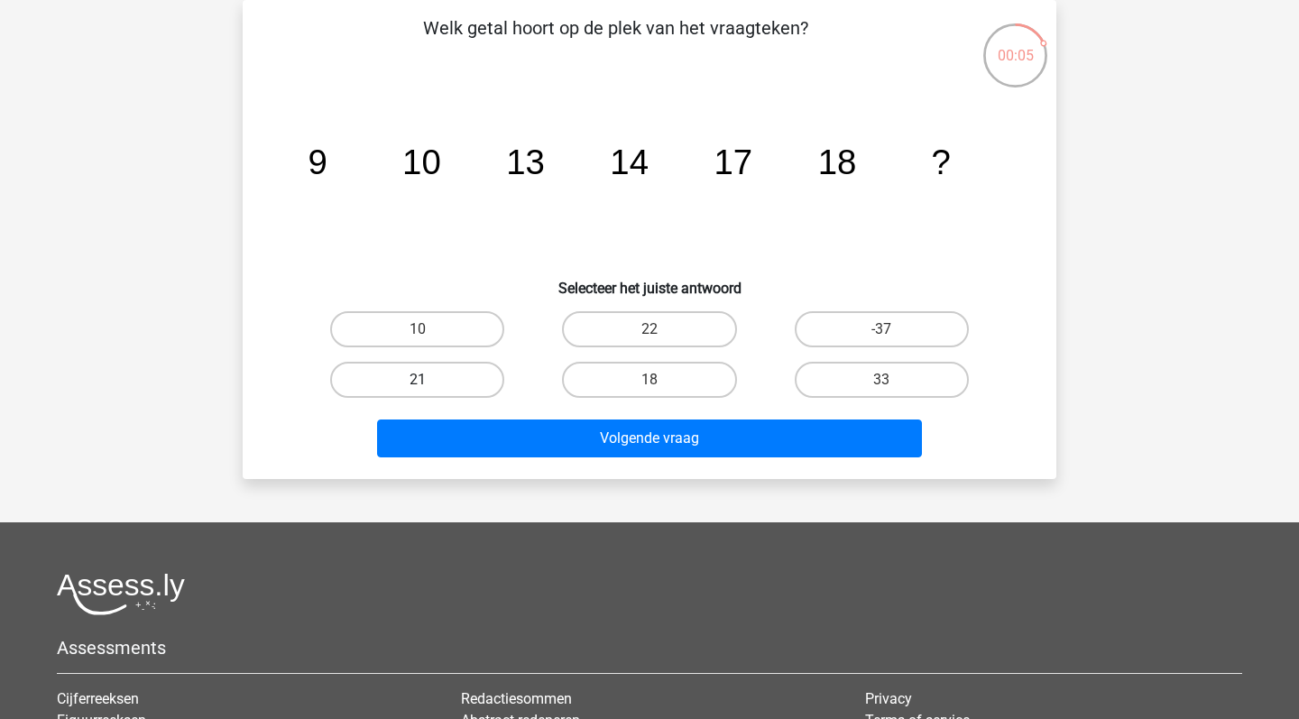
click at [448, 382] on label "21" at bounding box center [417, 380] width 174 height 36
click at [429, 382] on input "21" at bounding box center [424, 386] width 12 height 12
radio input "true"
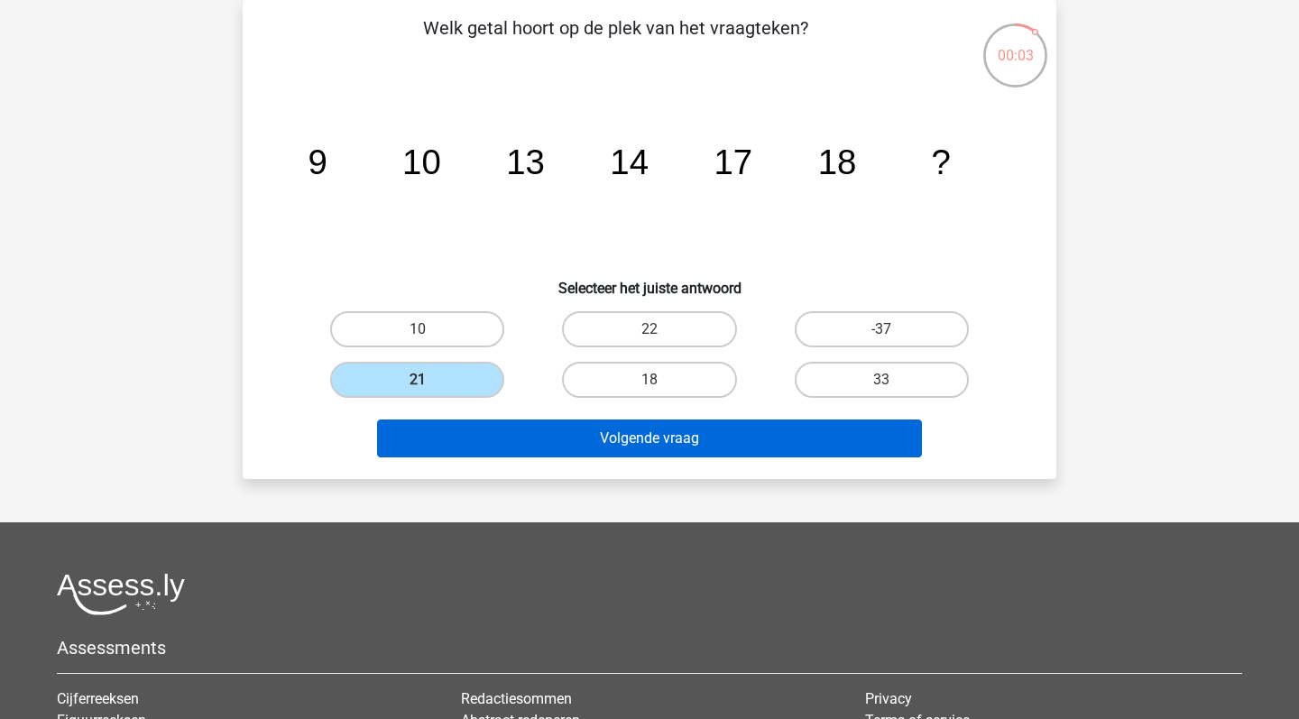
click at [584, 434] on button "Volgende vraag" at bounding box center [650, 438] width 546 height 38
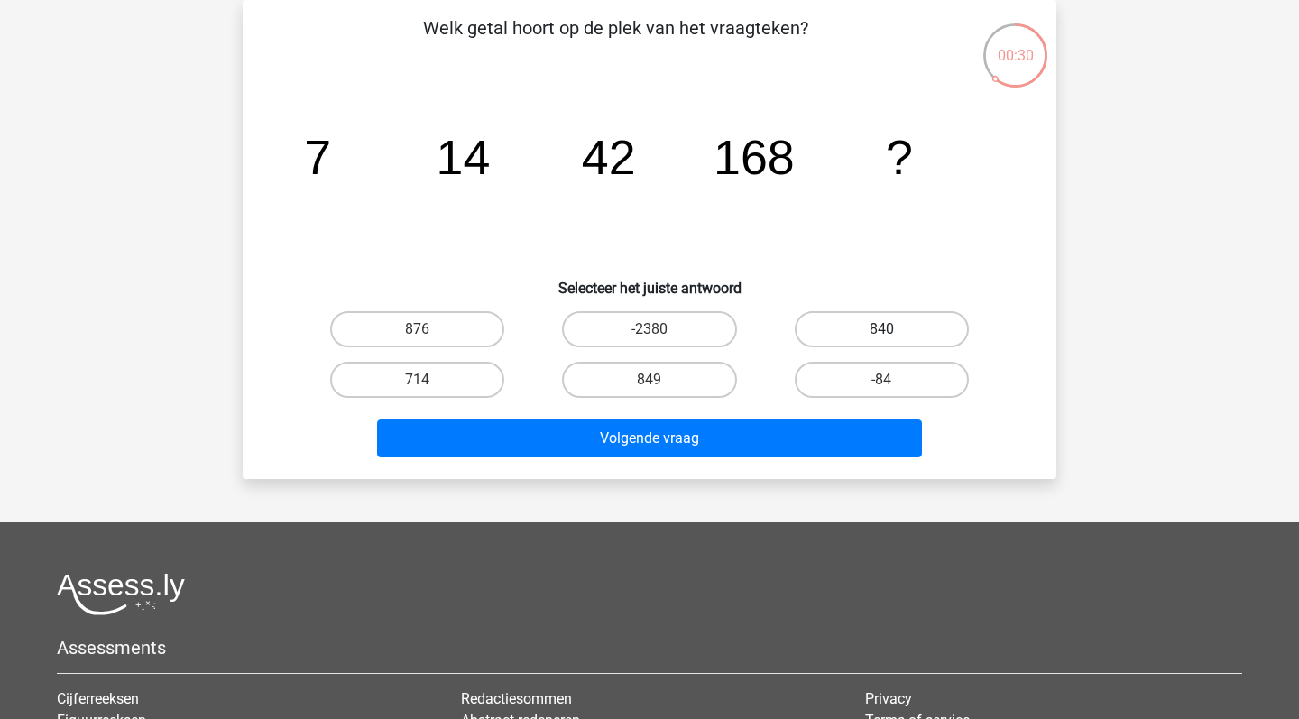
click at [935, 321] on label "840" at bounding box center [882, 329] width 174 height 36
click at [893, 329] on input "840" at bounding box center [887, 335] width 12 height 12
radio input "true"
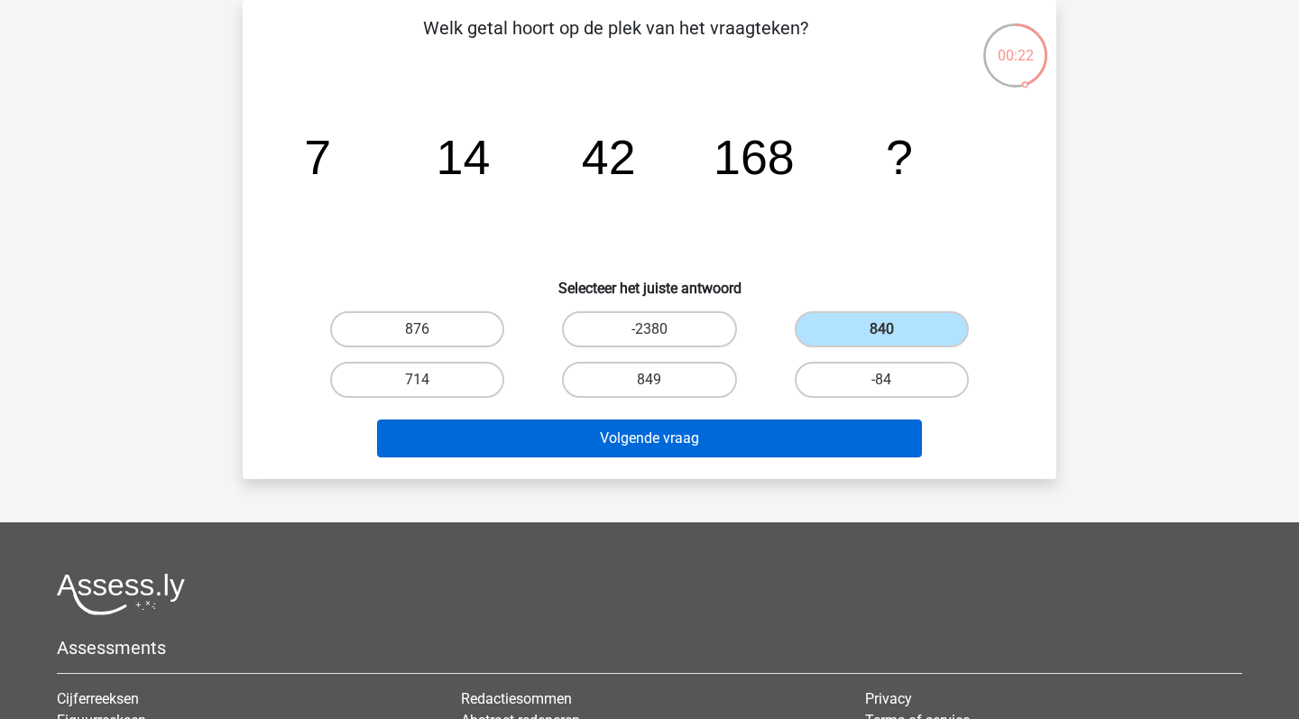
click at [710, 438] on button "Volgende vraag" at bounding box center [650, 438] width 546 height 38
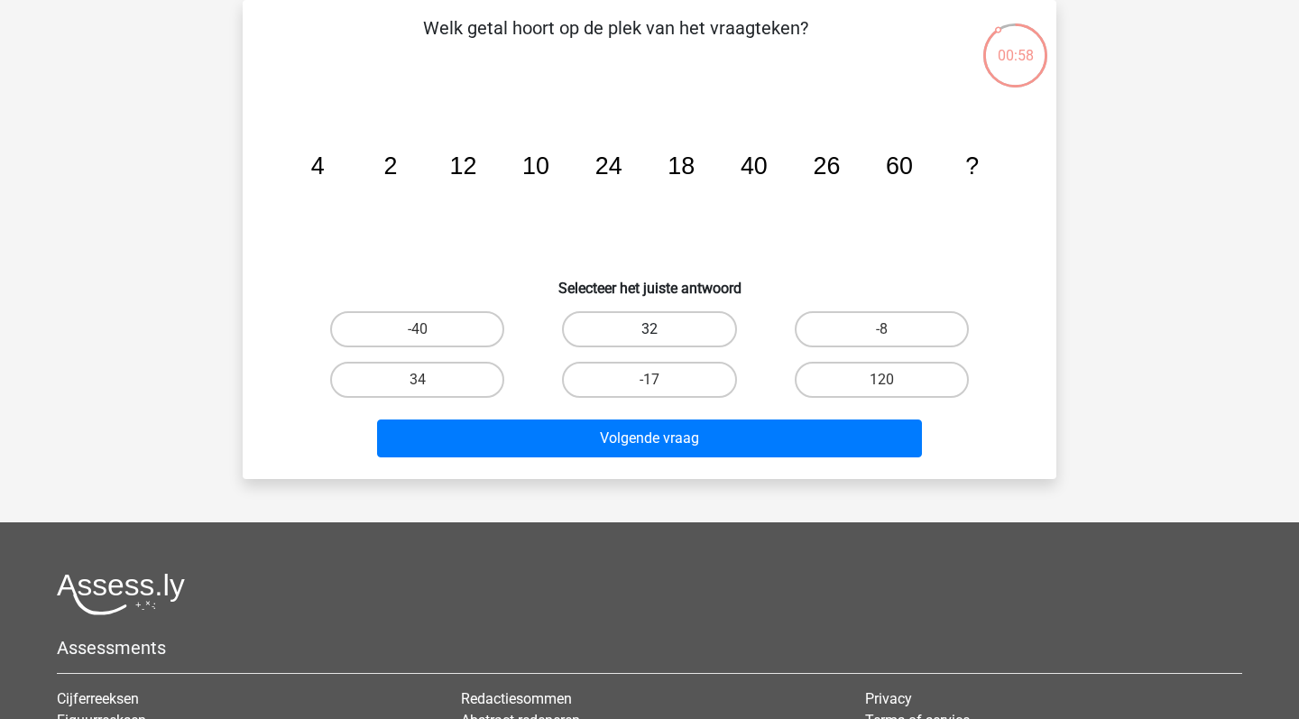
click at [635, 321] on label "32" at bounding box center [649, 329] width 174 height 36
click at [649, 329] on input "32" at bounding box center [655, 335] width 12 height 12
radio input "true"
click at [405, 372] on label "34" at bounding box center [417, 380] width 174 height 36
click at [418, 380] on input "34" at bounding box center [424, 386] width 12 height 12
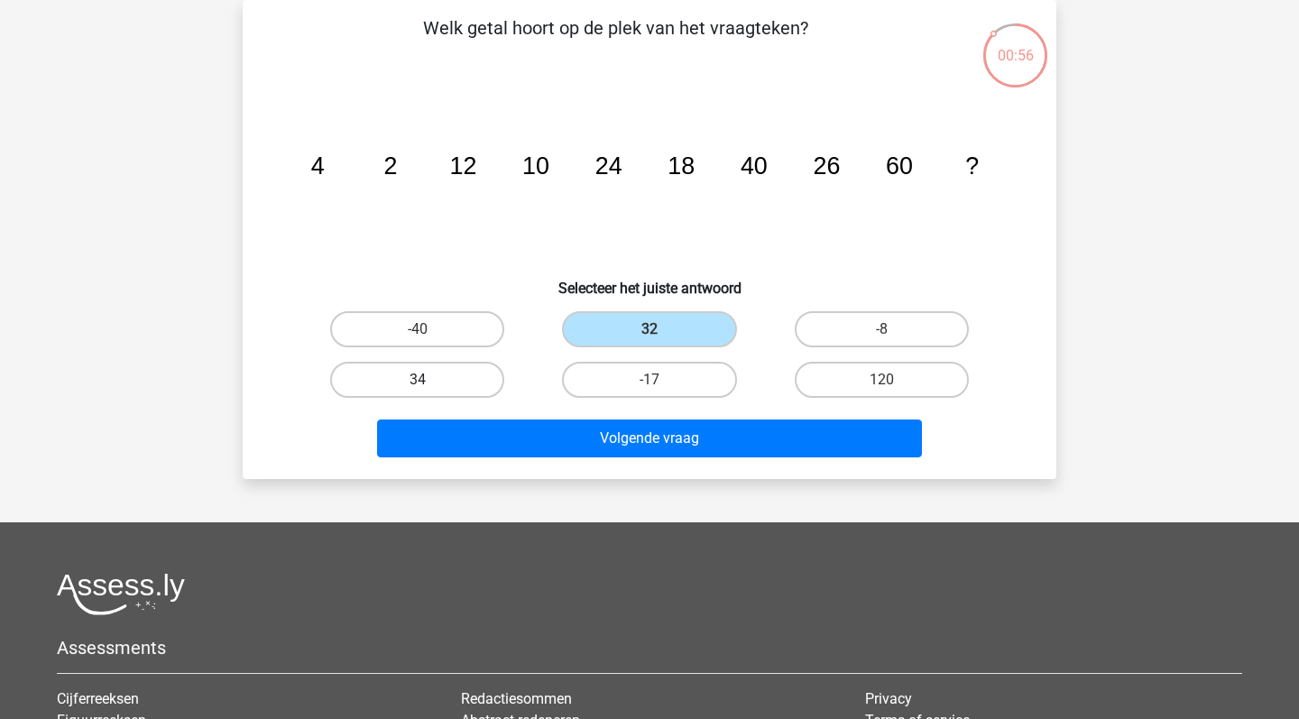
radio input "true"
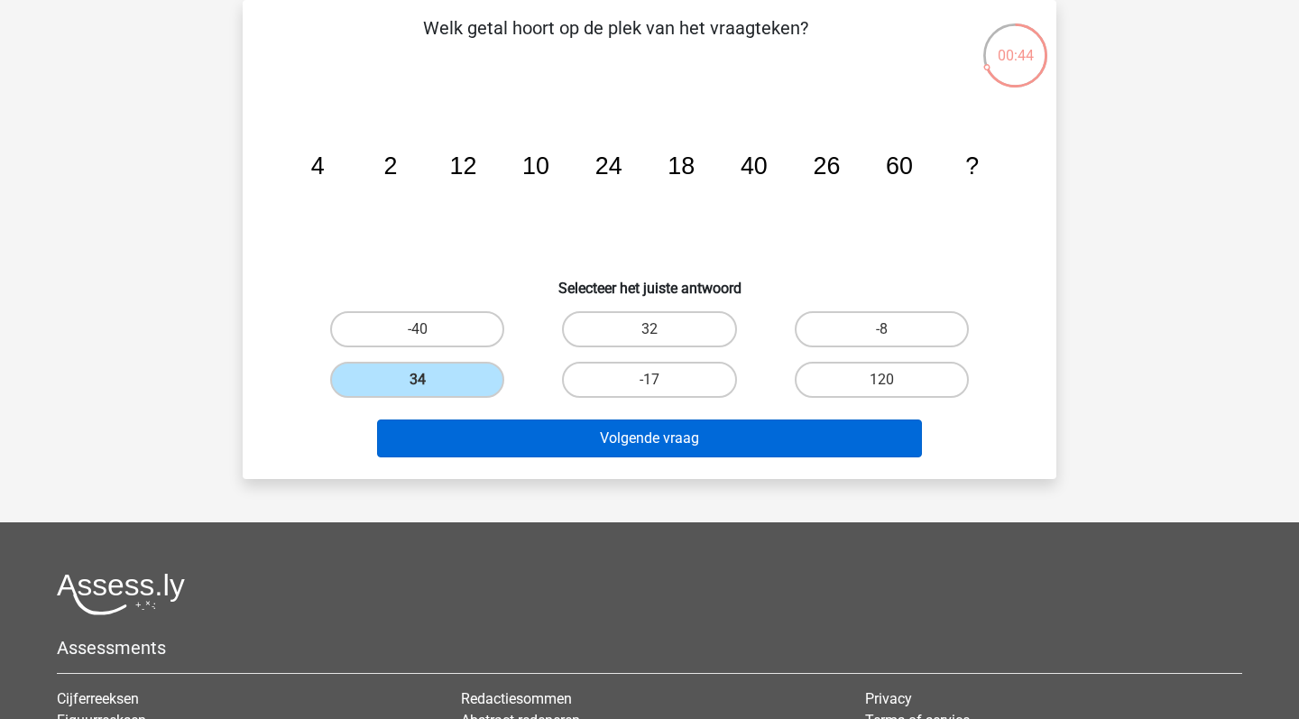
click at [686, 447] on button "Volgende vraag" at bounding box center [650, 438] width 546 height 38
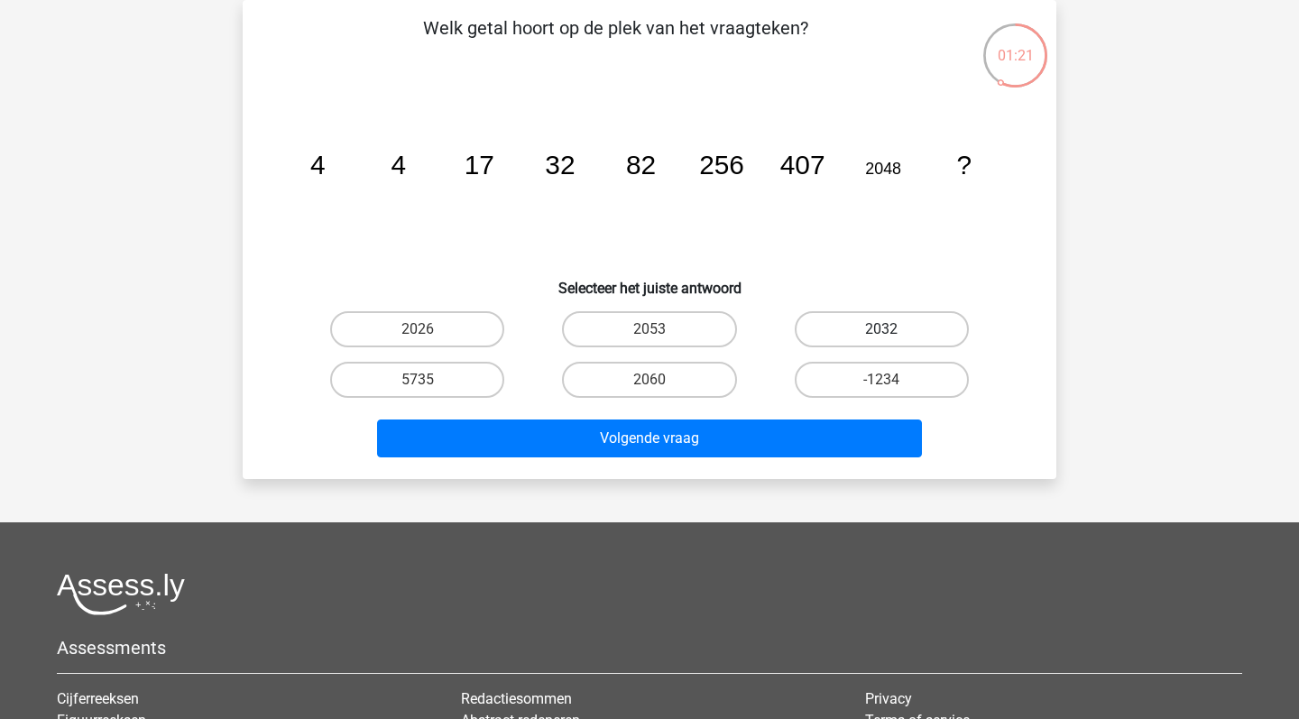
click at [885, 327] on label "2032" at bounding box center [882, 329] width 174 height 36
click at [885, 329] on input "2032" at bounding box center [887, 335] width 12 height 12
radio input "true"
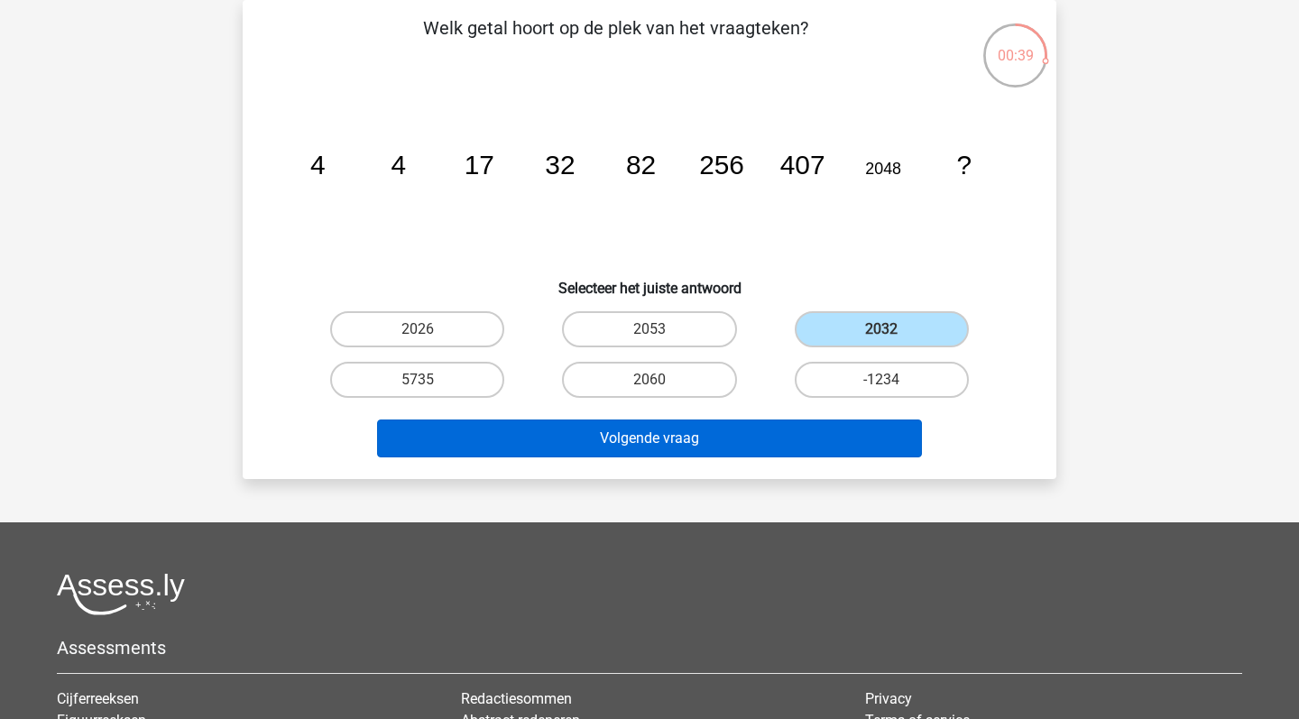
click at [701, 437] on button "Volgende vraag" at bounding box center [650, 438] width 546 height 38
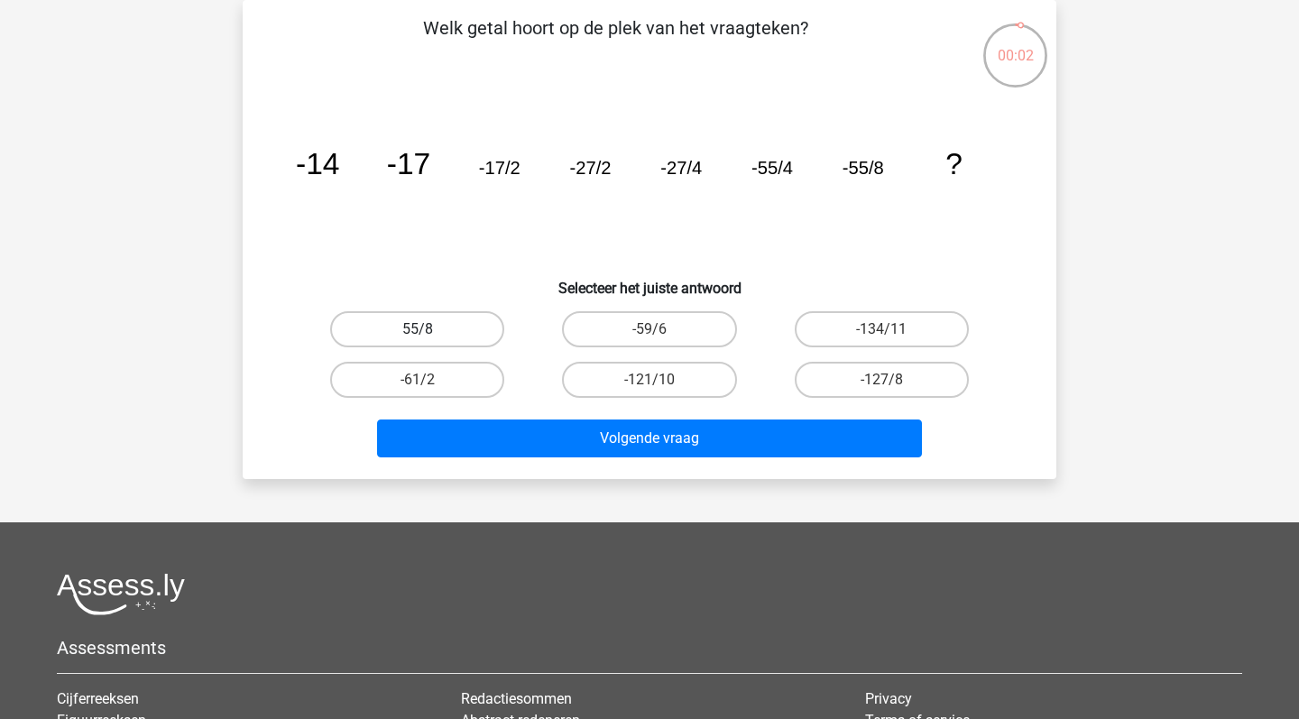
click at [402, 329] on label "55/8" at bounding box center [417, 329] width 174 height 36
click at [418, 329] on input "55/8" at bounding box center [424, 335] width 12 height 12
radio input "true"
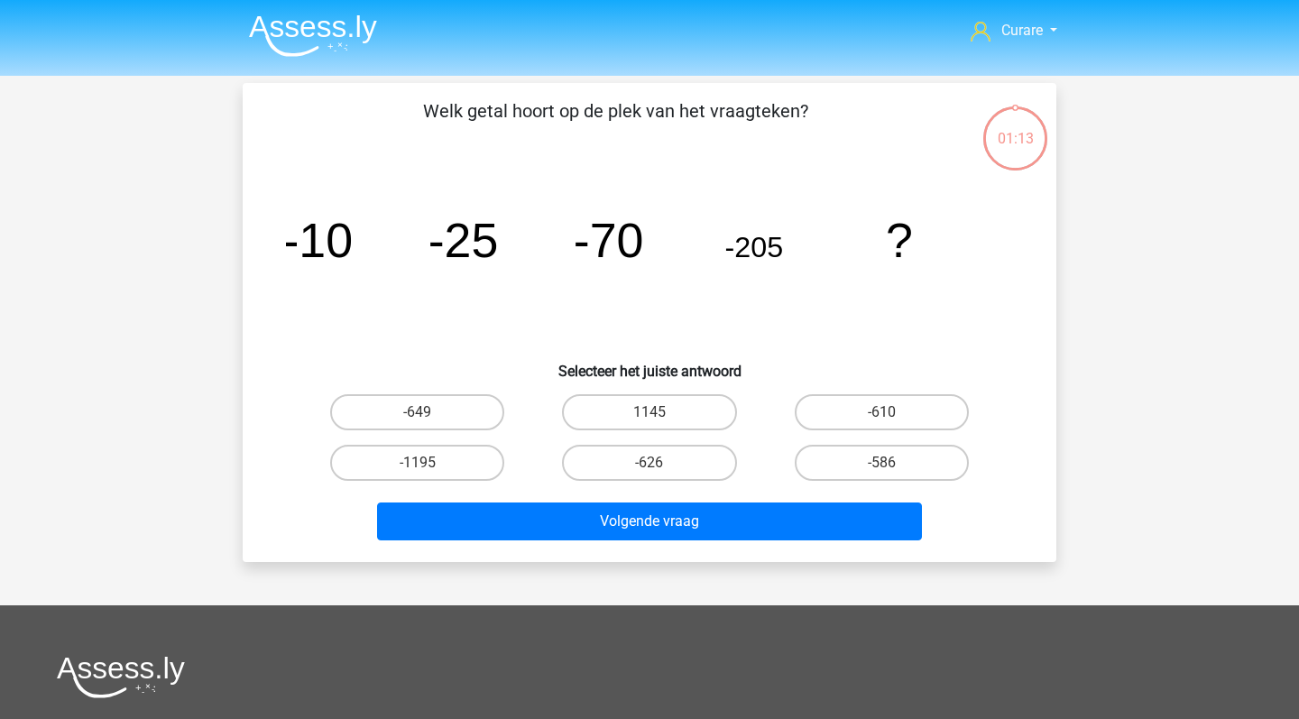
scroll to position [83, 0]
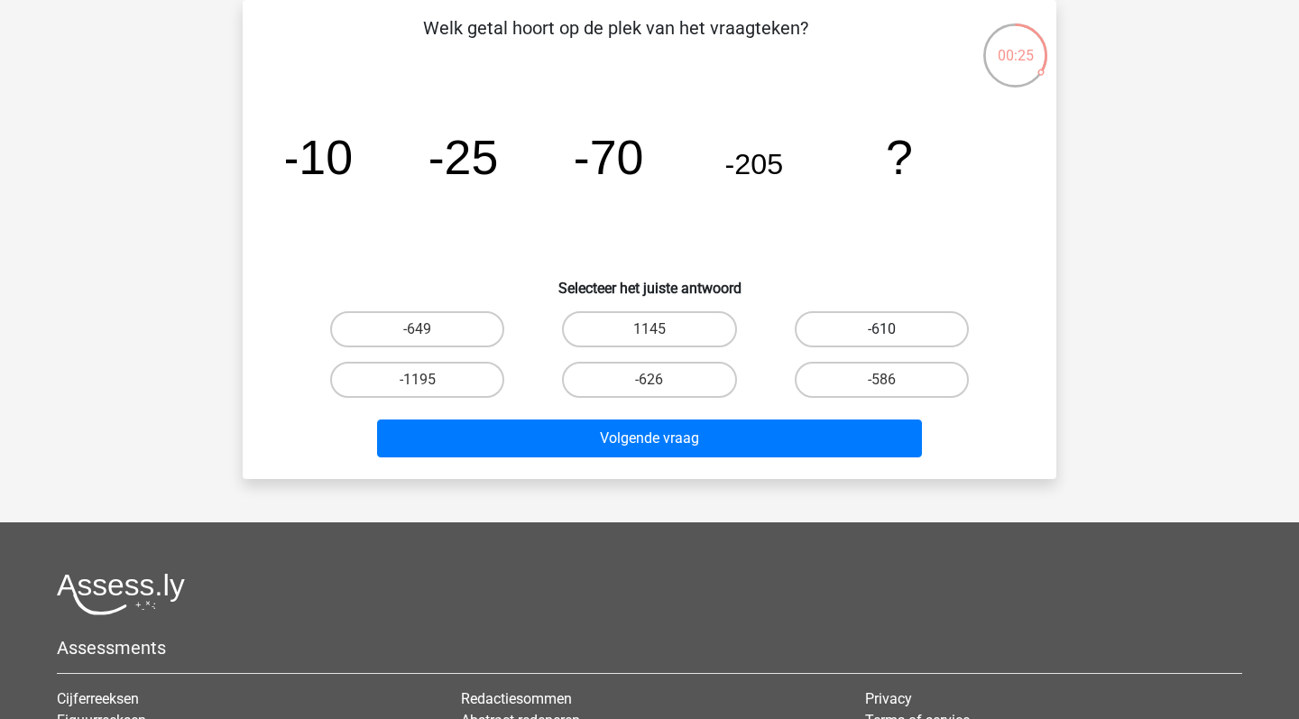
click at [951, 324] on label "-610" at bounding box center [882, 329] width 174 height 36
click at [893, 329] on input "-610" at bounding box center [887, 335] width 12 height 12
radio input "true"
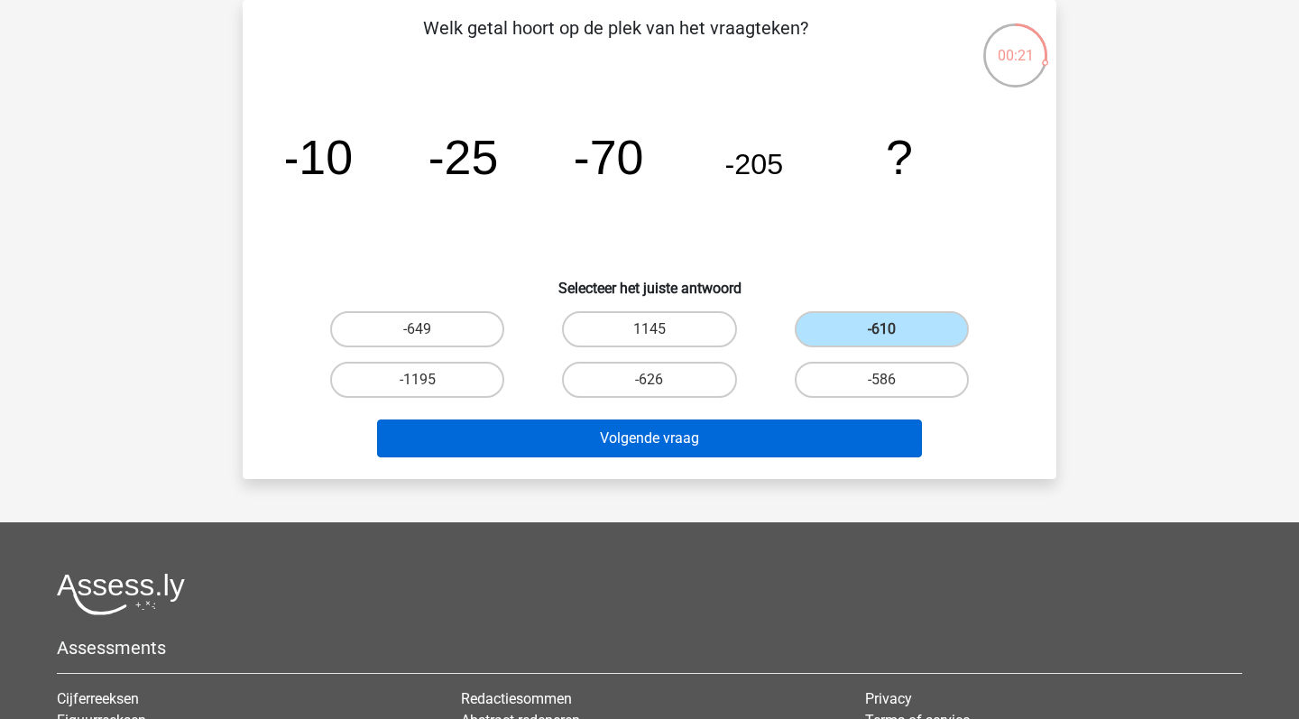
click at [723, 440] on button "Volgende vraag" at bounding box center [650, 438] width 546 height 38
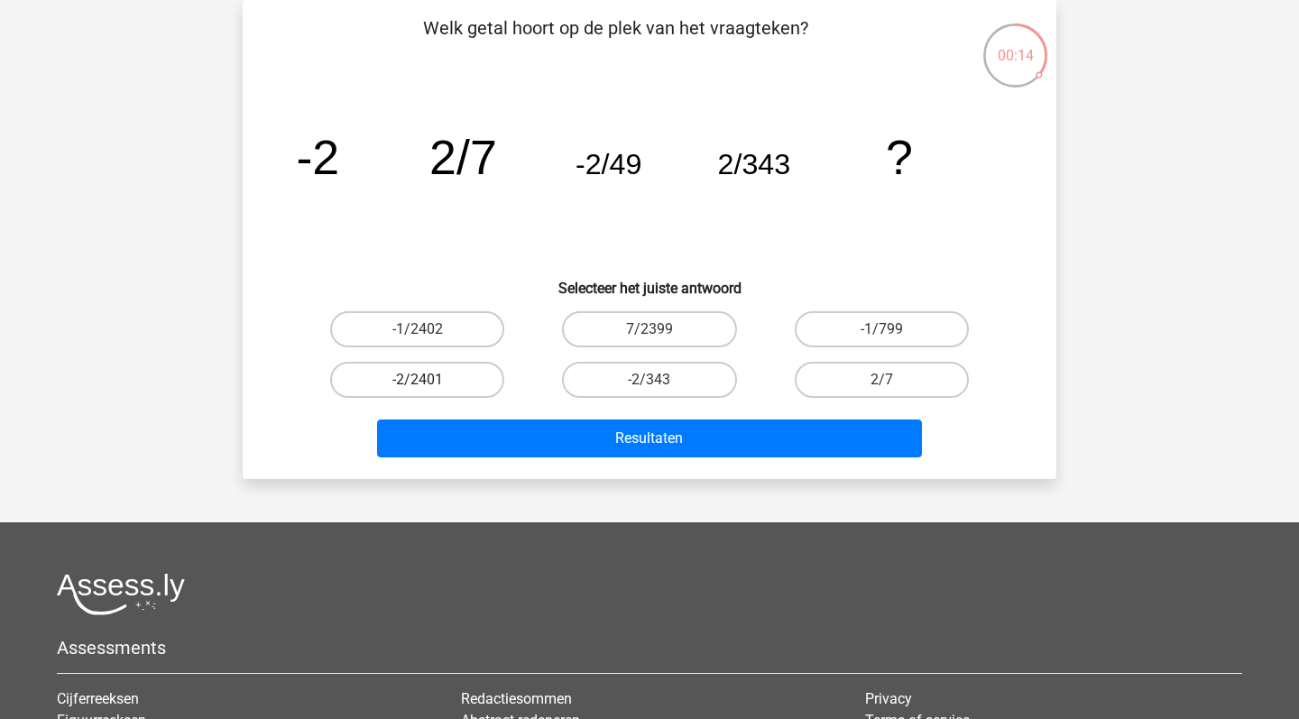
click at [440, 377] on label "-2/2401" at bounding box center [417, 380] width 174 height 36
click at [429, 380] on input "-2/2401" at bounding box center [424, 386] width 12 height 12
radio input "true"
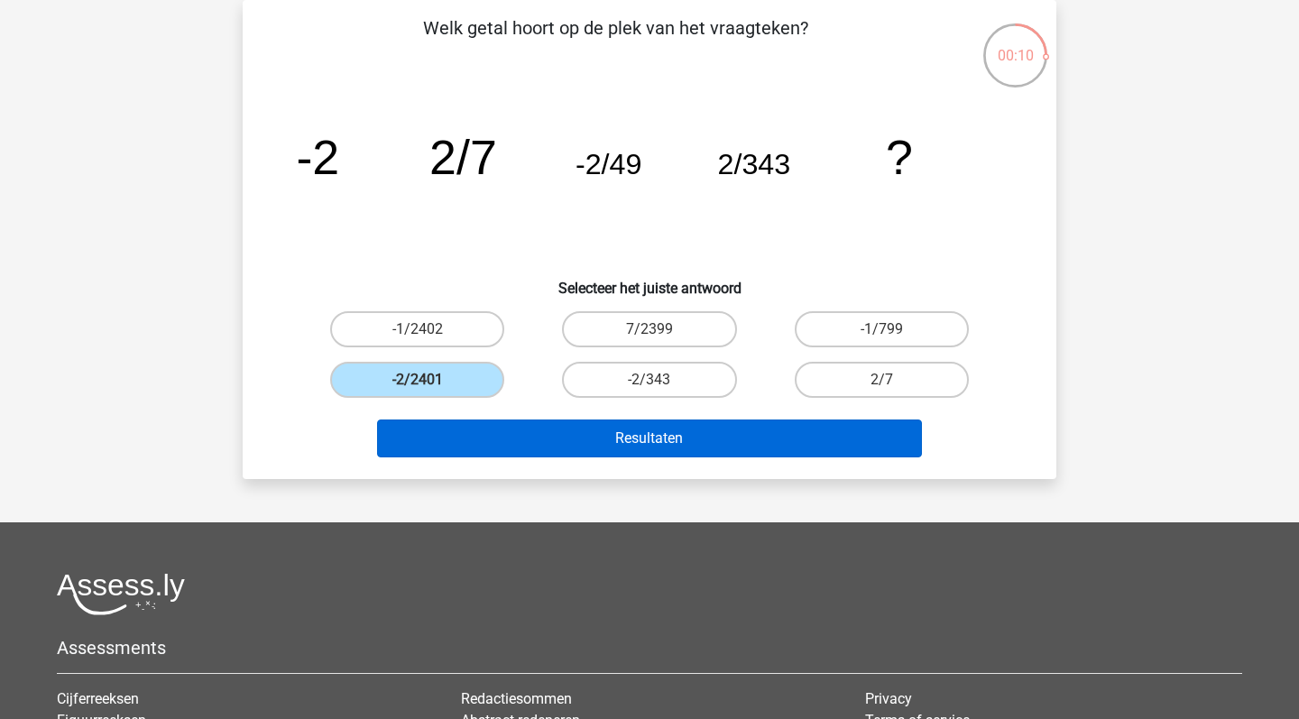
click at [660, 433] on button "Resultaten" at bounding box center [650, 438] width 546 height 38
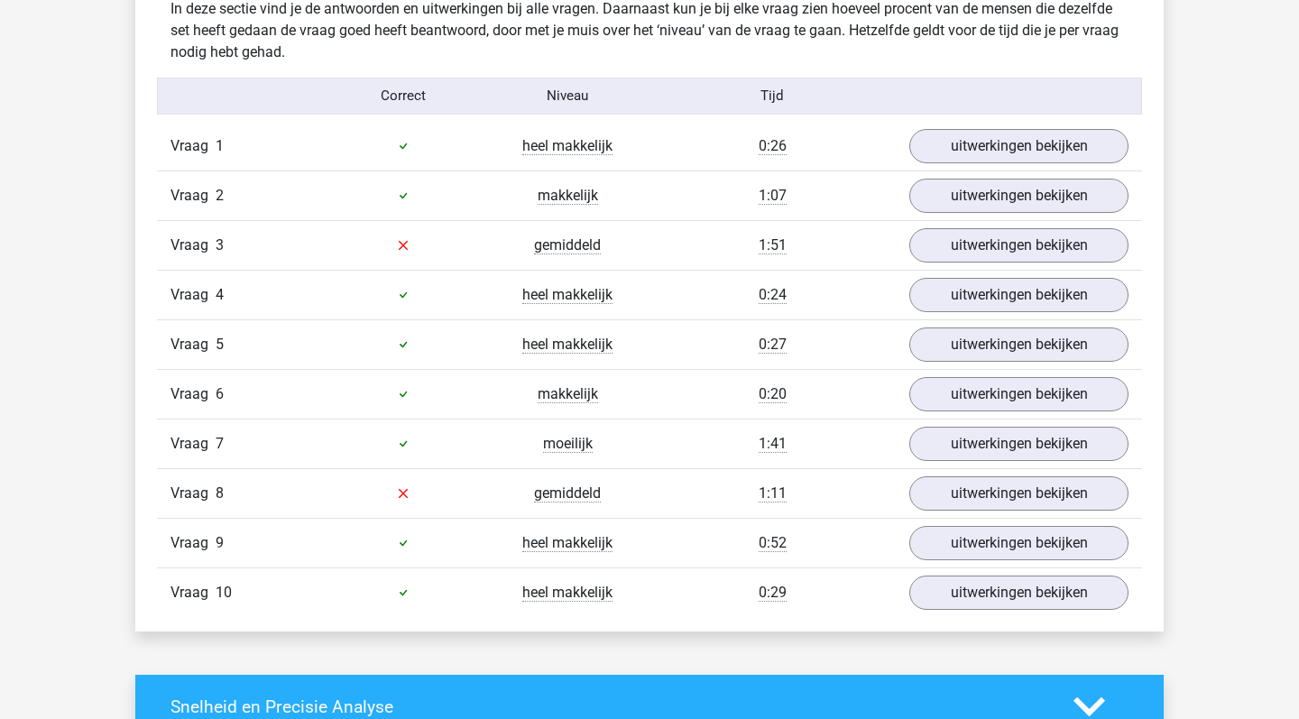
scroll to position [1085, 0]
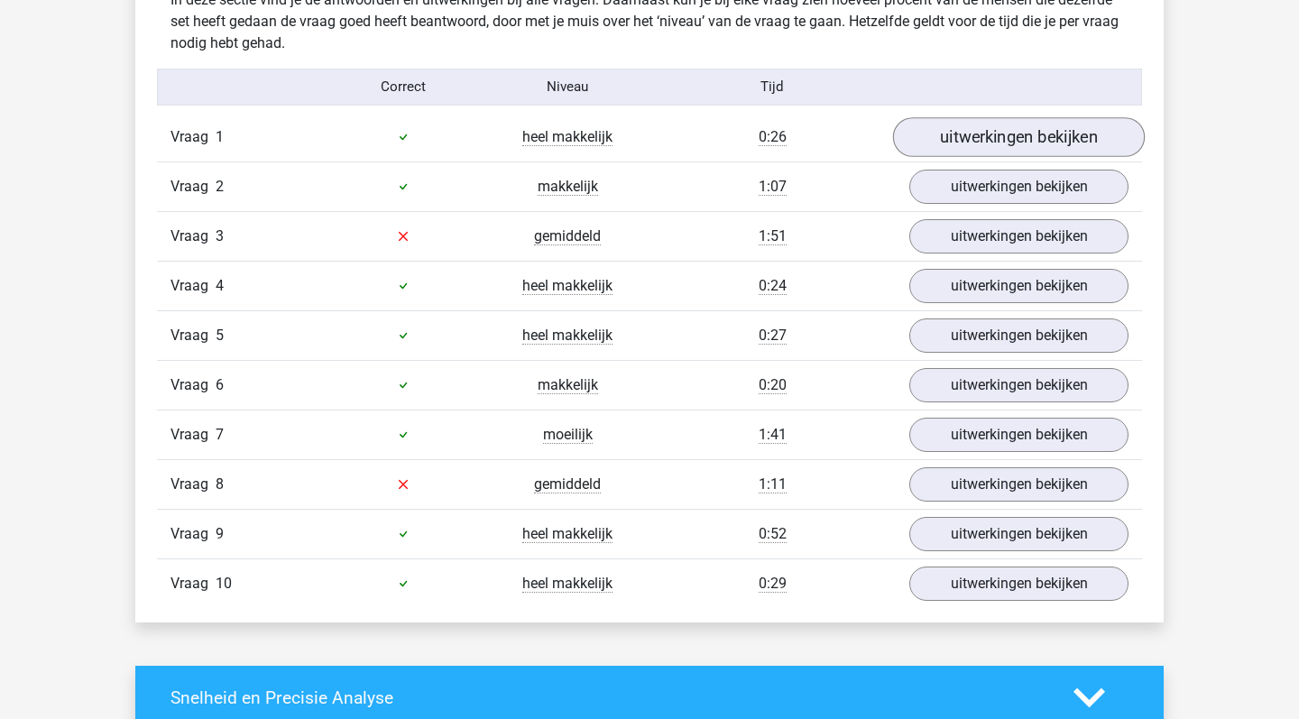
click at [953, 132] on link "uitwerkingen bekijken" at bounding box center [1019, 137] width 252 height 40
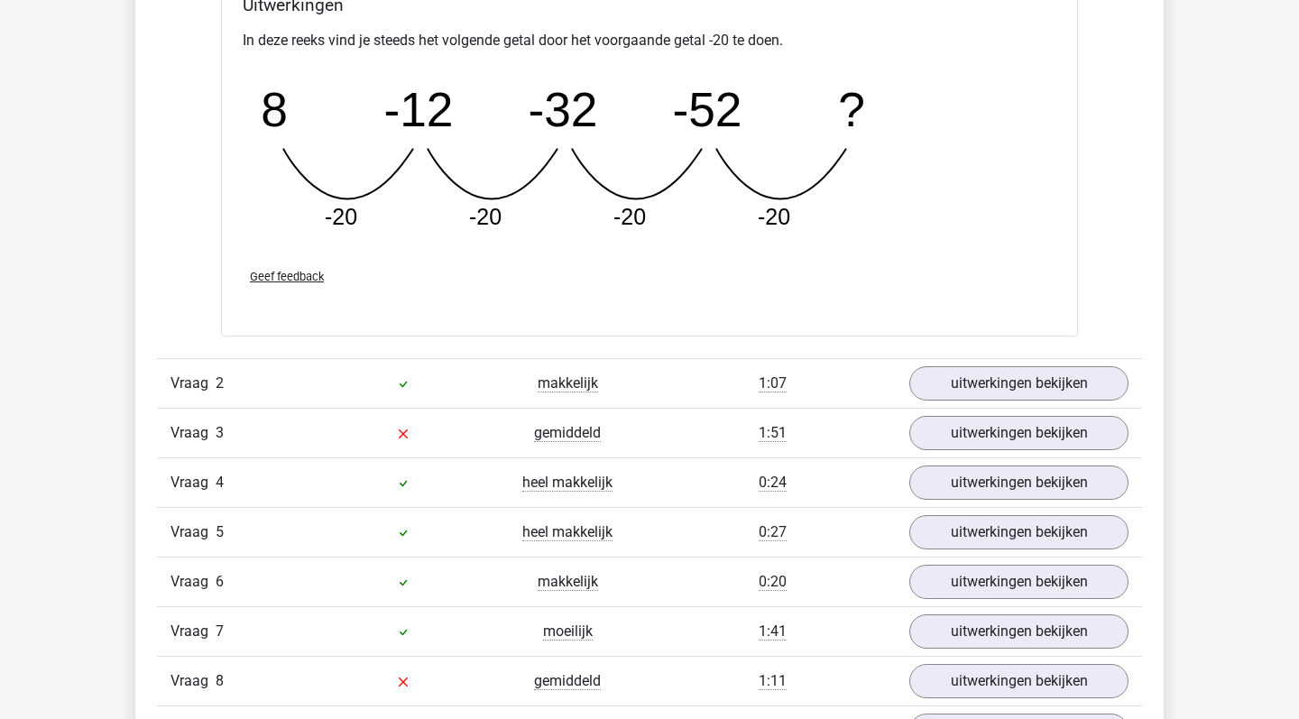
scroll to position [1702, 0]
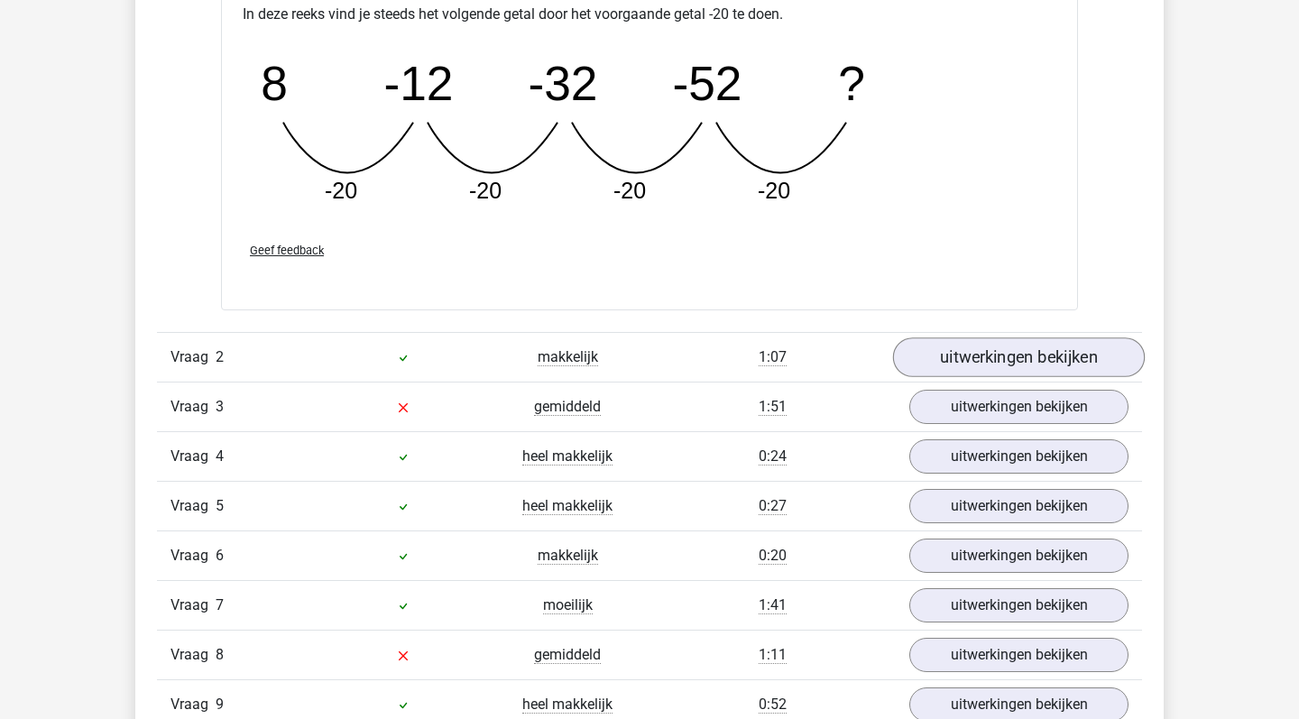
click at [998, 354] on link "uitwerkingen bekijken" at bounding box center [1019, 357] width 252 height 40
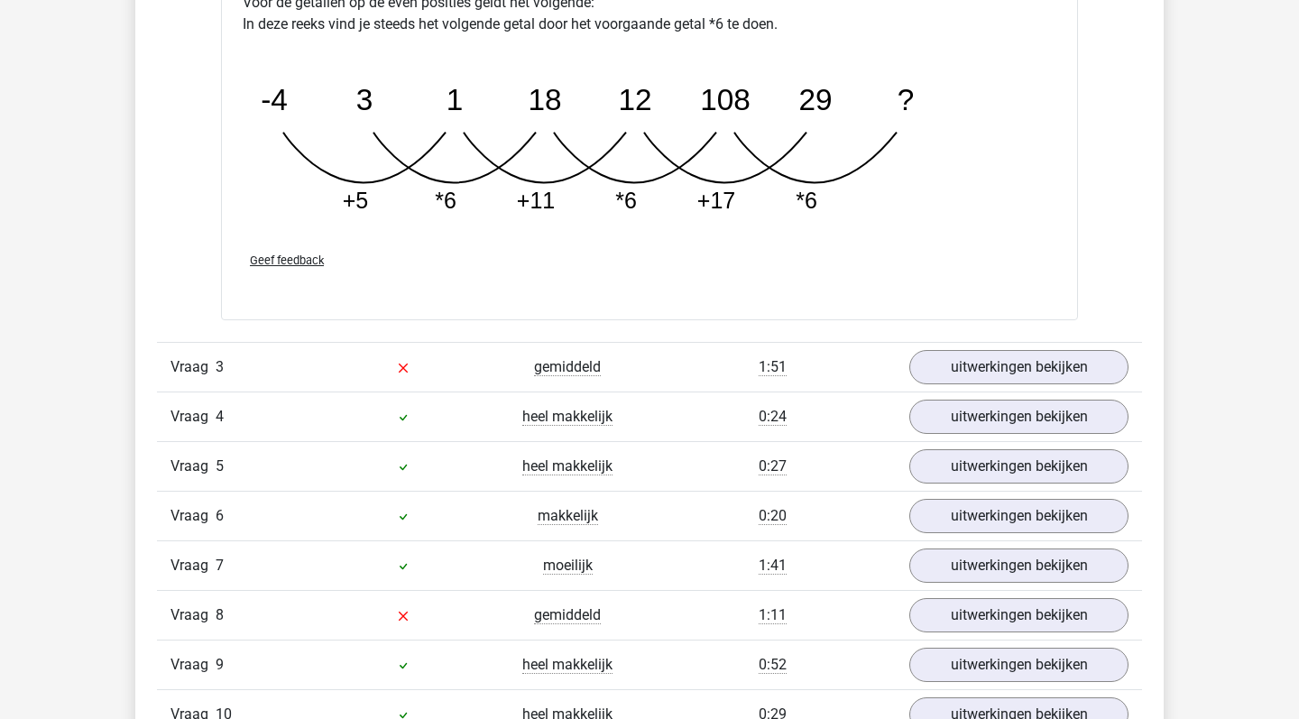
scroll to position [2668, 0]
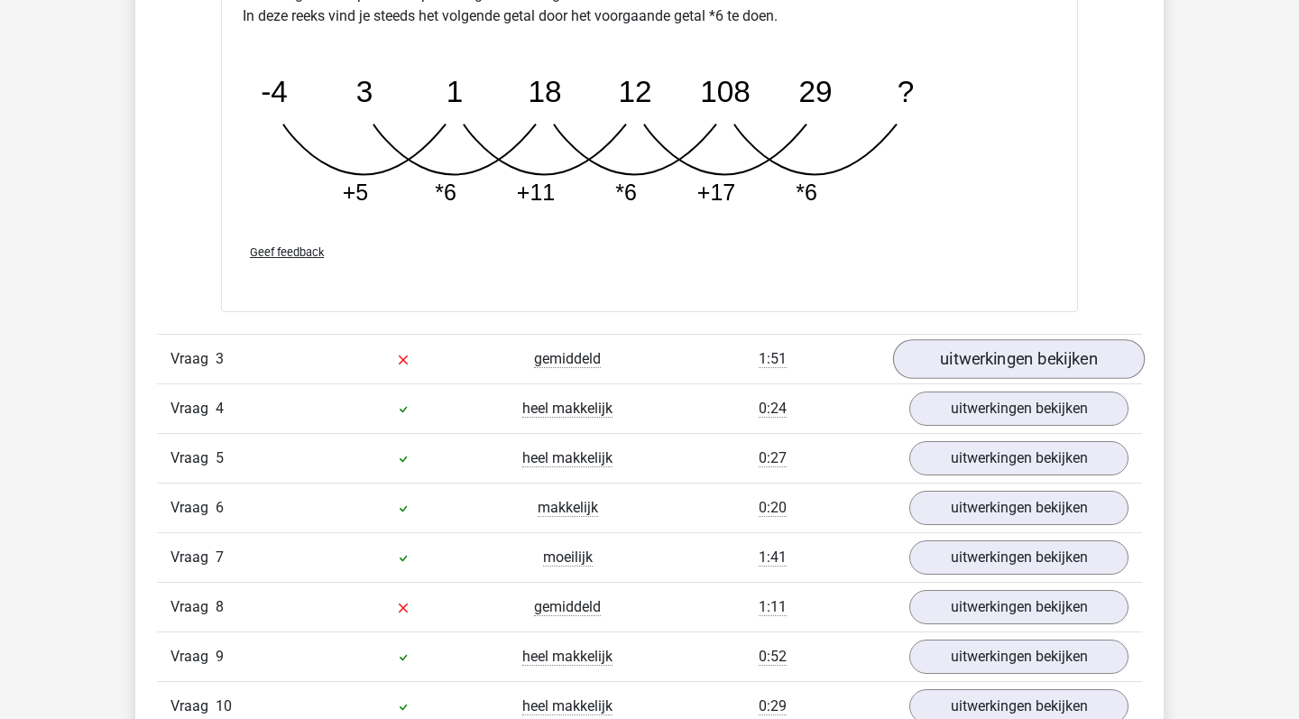
click at [998, 360] on link "uitwerkingen bekijken" at bounding box center [1019, 359] width 252 height 40
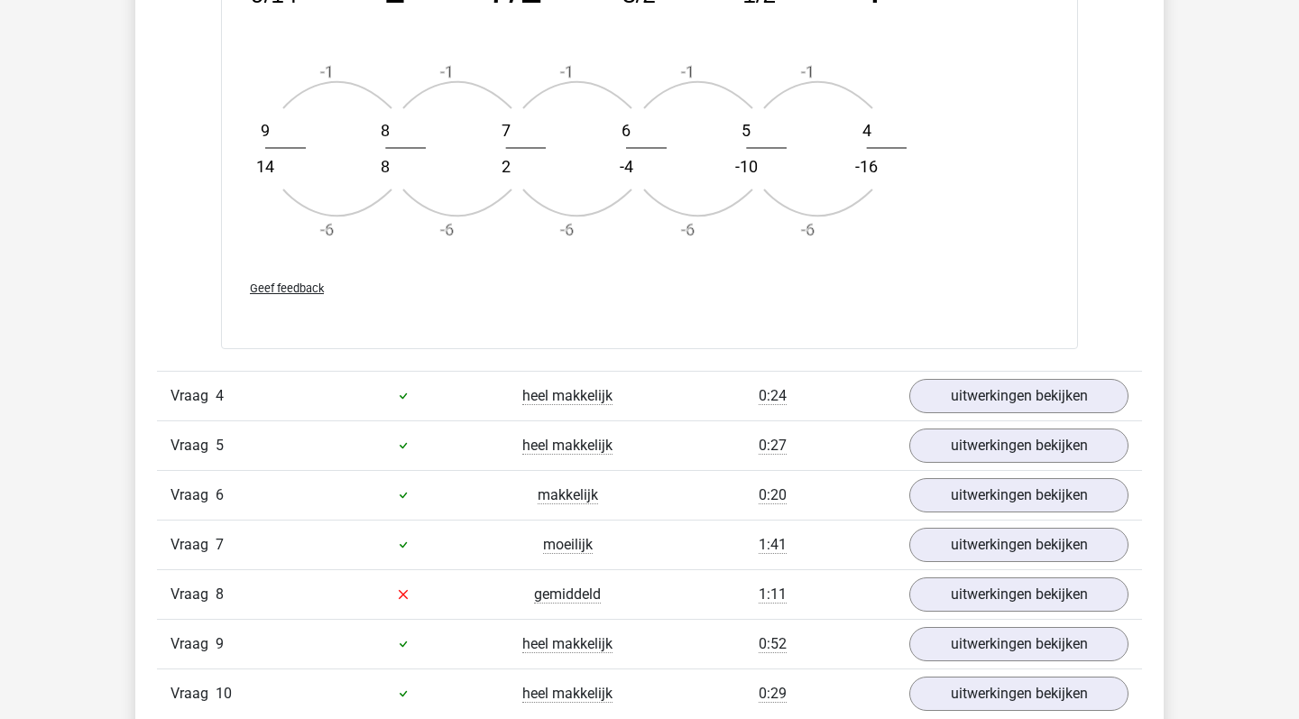
scroll to position [3791, 0]
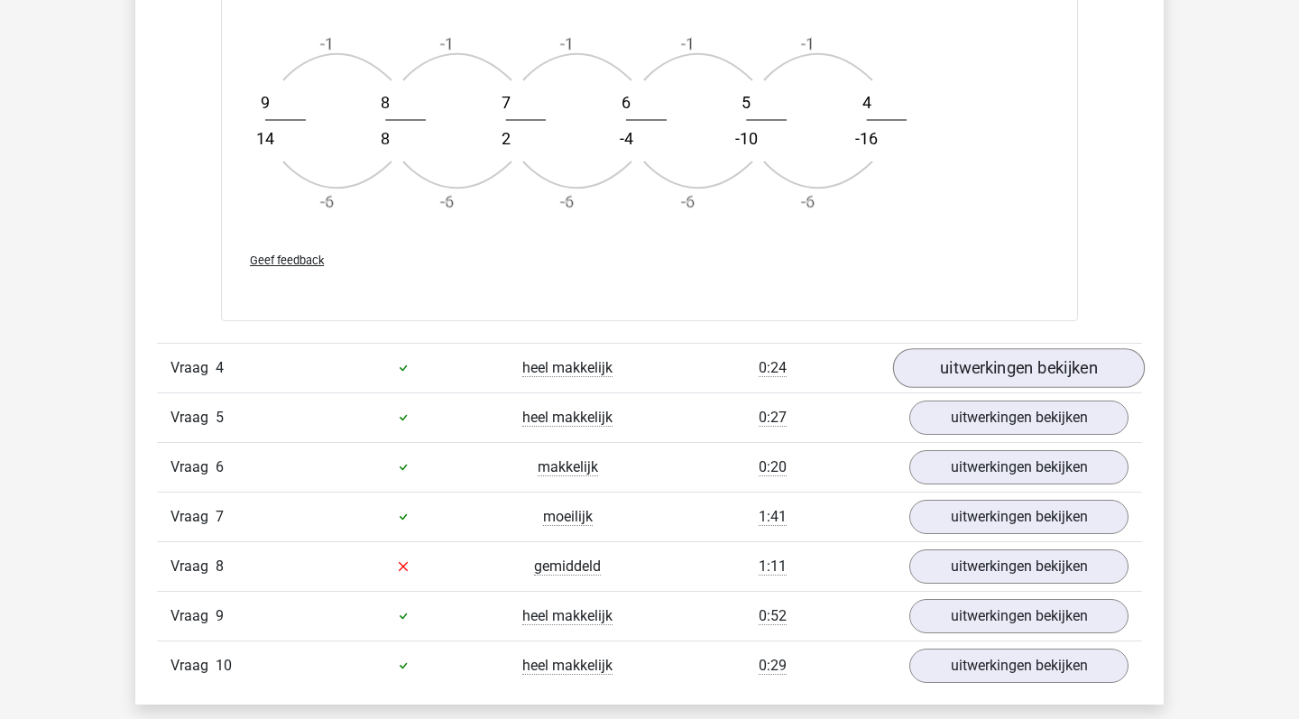
click at [1018, 376] on link "uitwerkingen bekijken" at bounding box center [1019, 368] width 252 height 40
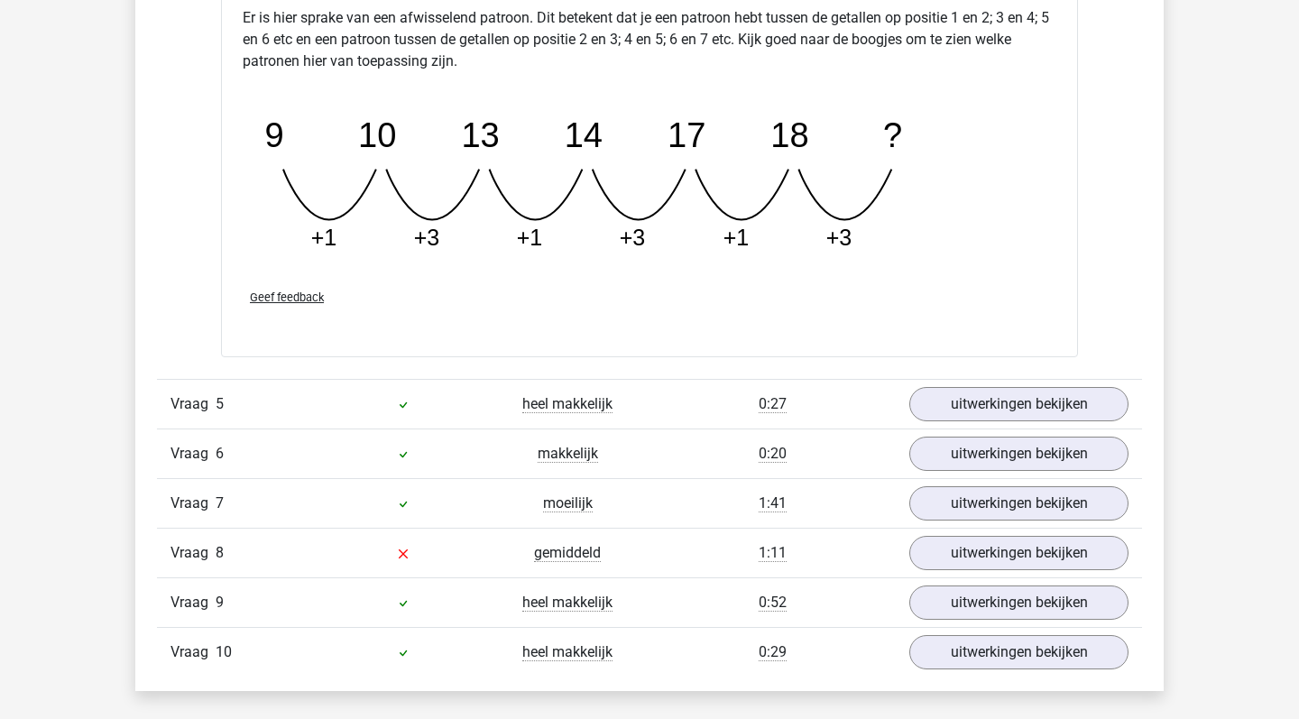
scroll to position [4674, 0]
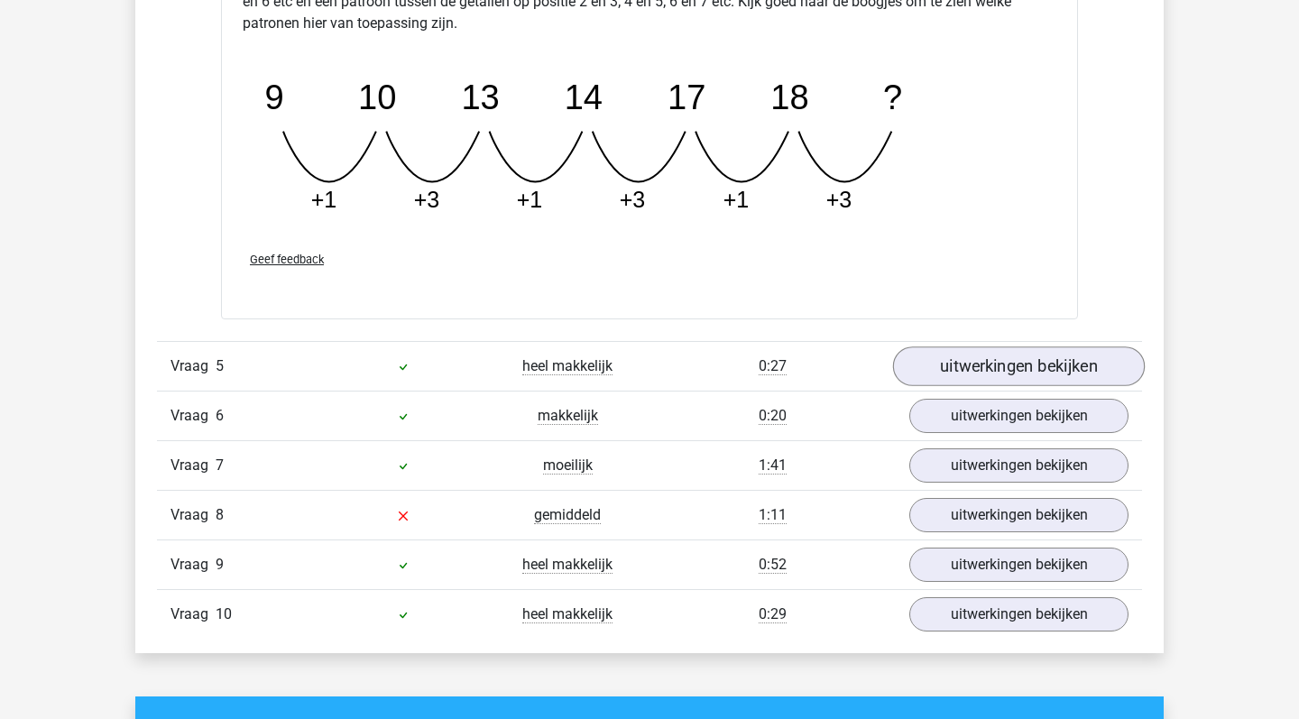
click at [971, 373] on link "uitwerkingen bekijken" at bounding box center [1019, 367] width 252 height 40
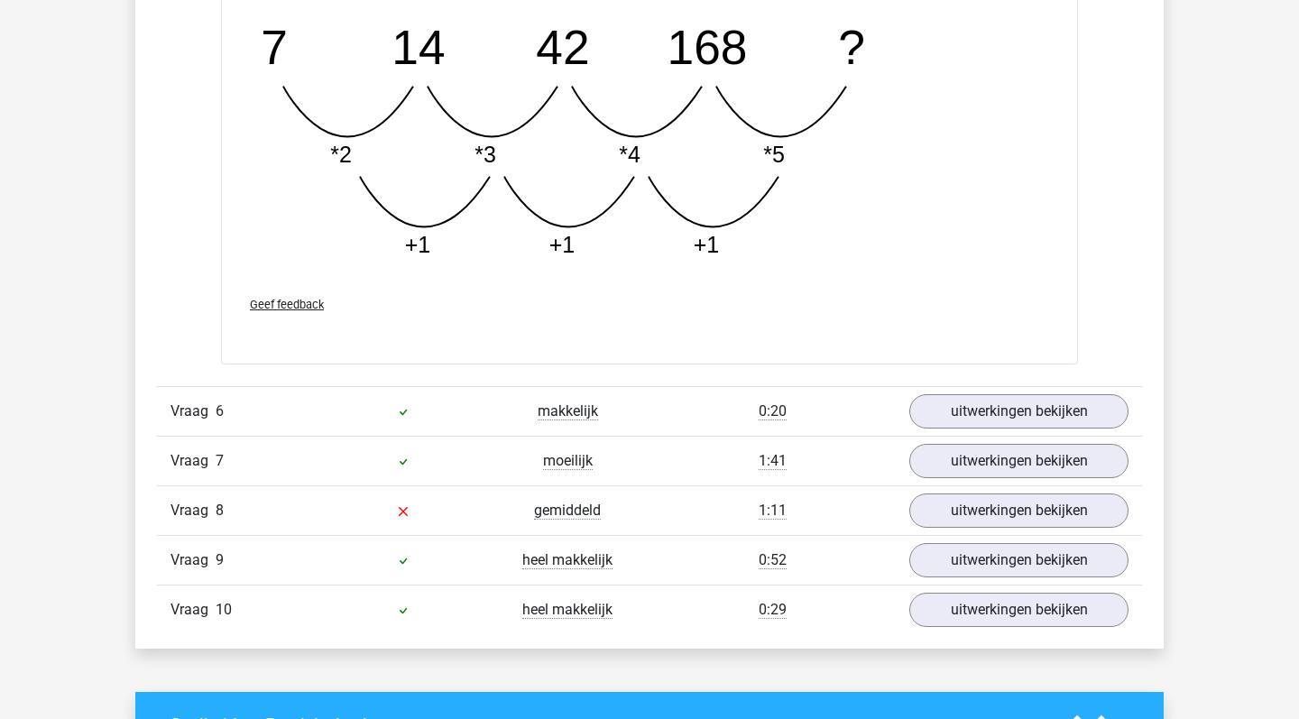
scroll to position [5624, 0]
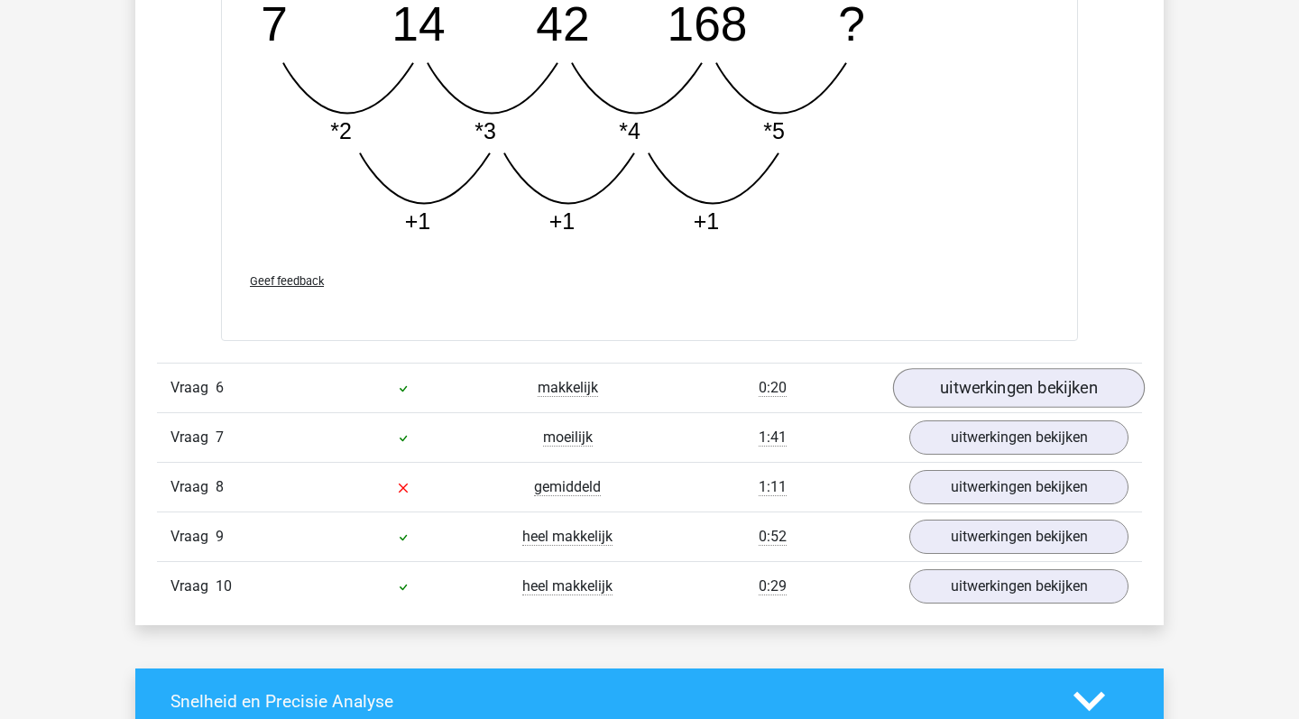
click at [979, 382] on link "uitwerkingen bekijken" at bounding box center [1019, 388] width 252 height 40
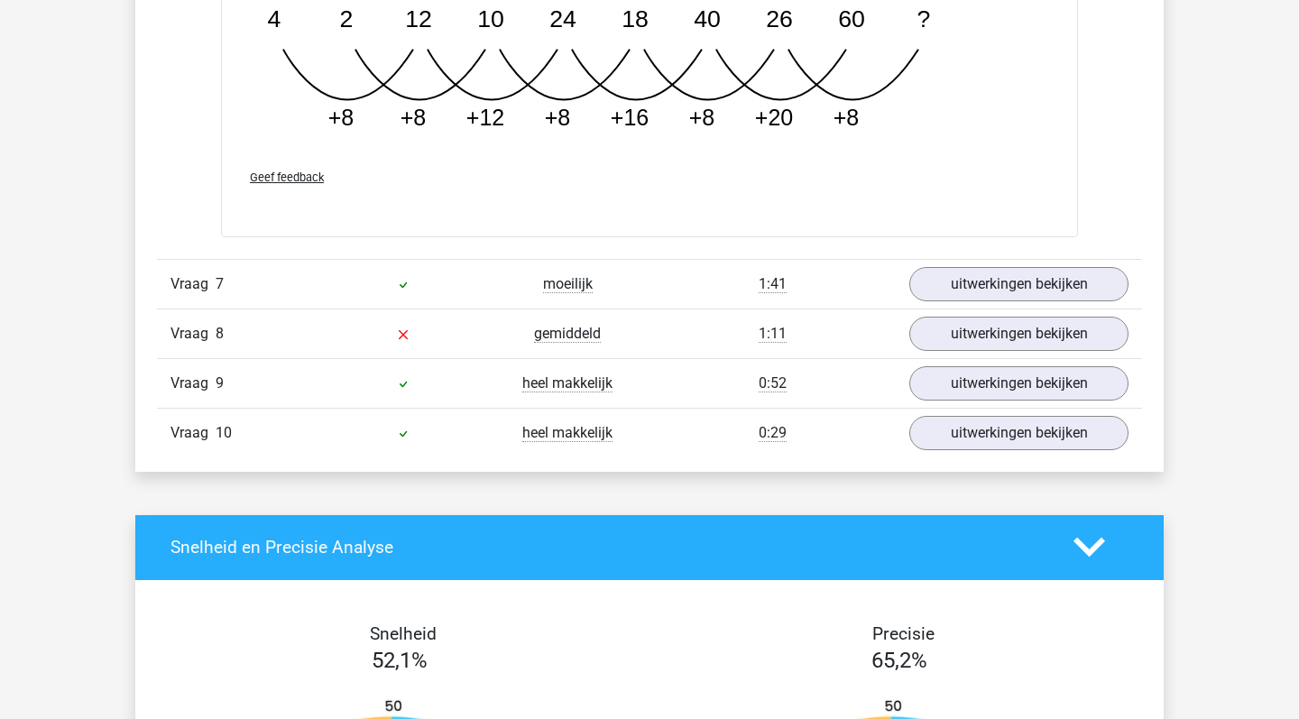
scroll to position [6707, 0]
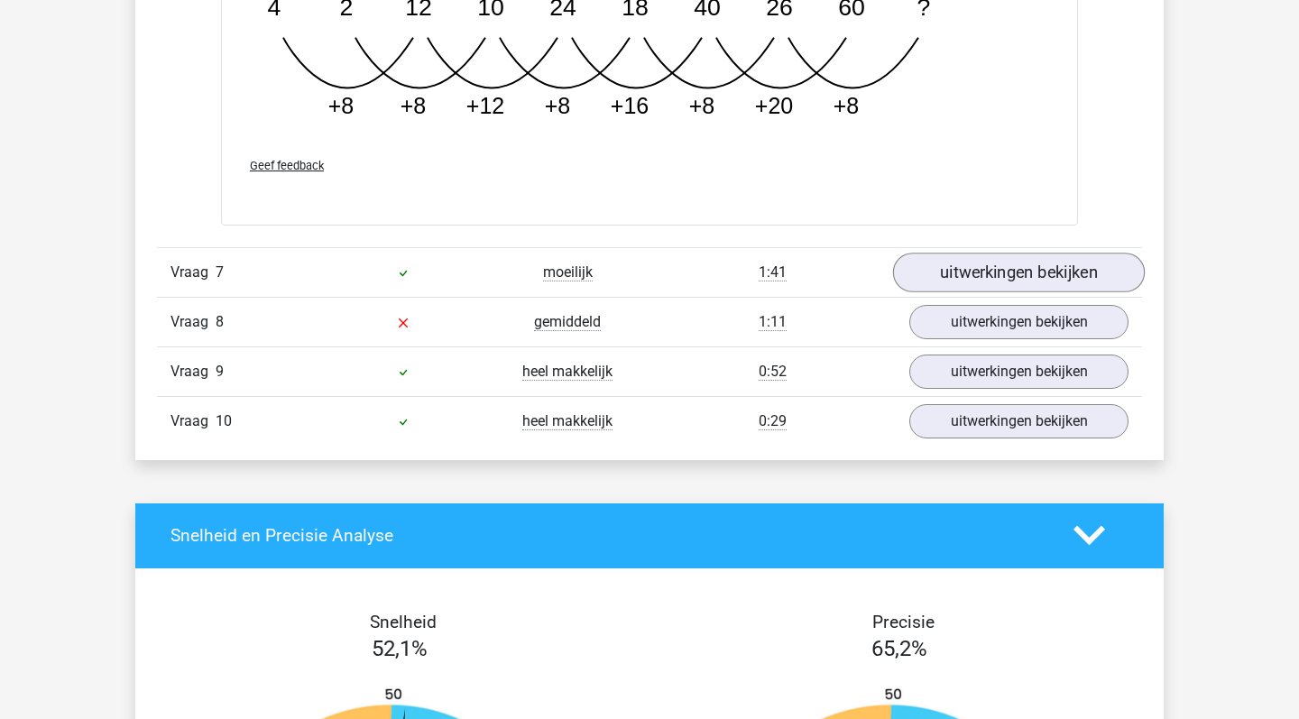
click at [978, 273] on link "uitwerkingen bekijken" at bounding box center [1019, 273] width 252 height 40
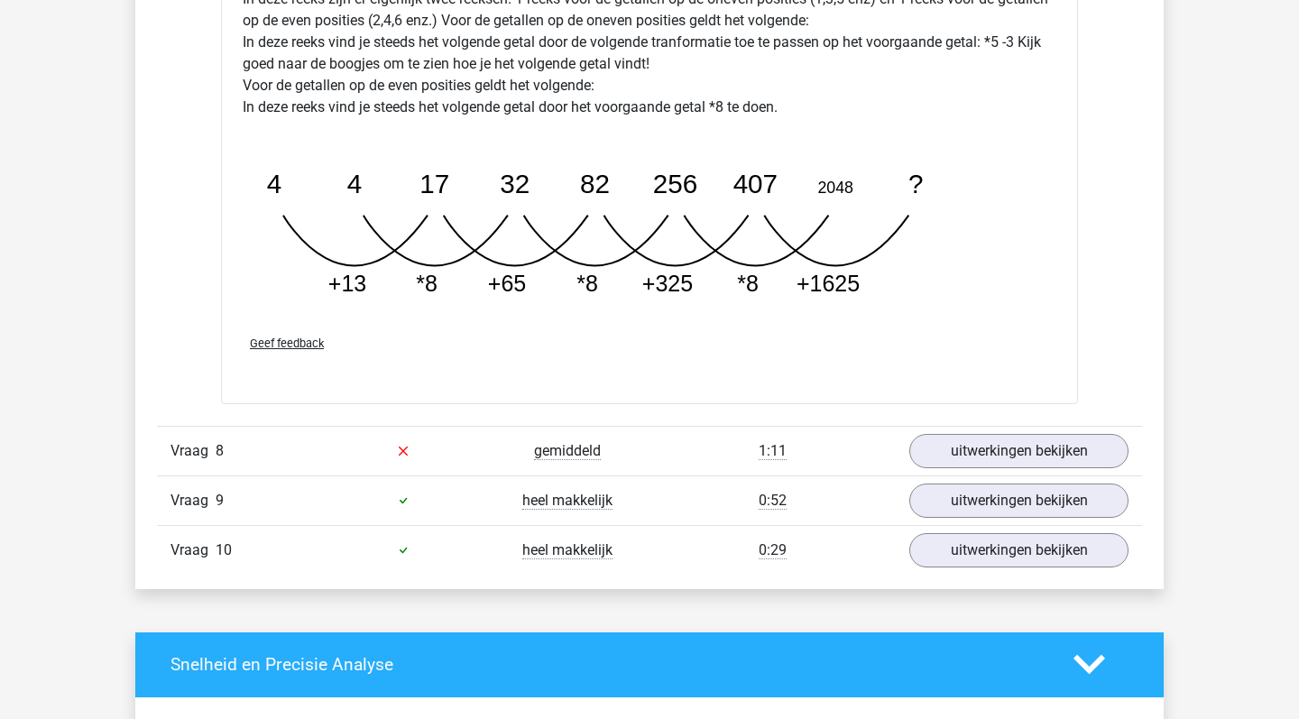
scroll to position [7479, 0]
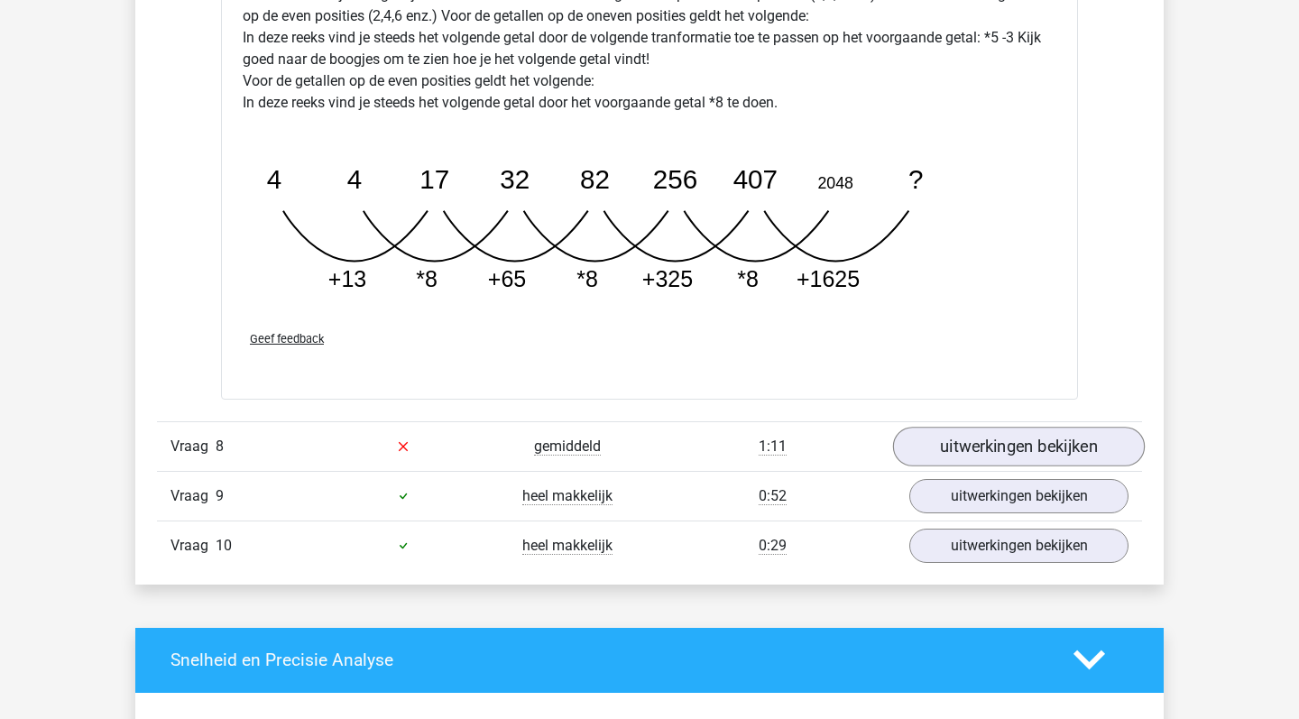
click at [972, 440] on link "uitwerkingen bekijken" at bounding box center [1019, 447] width 252 height 40
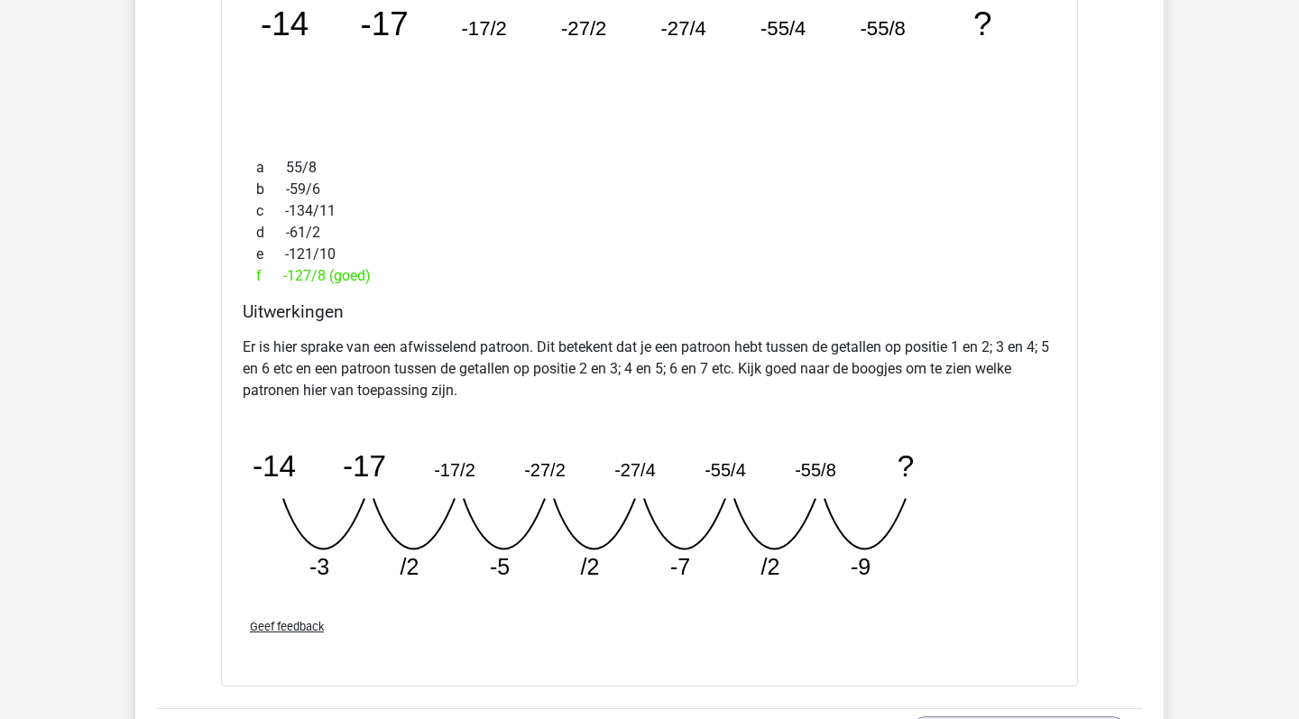
scroll to position [8074, 0]
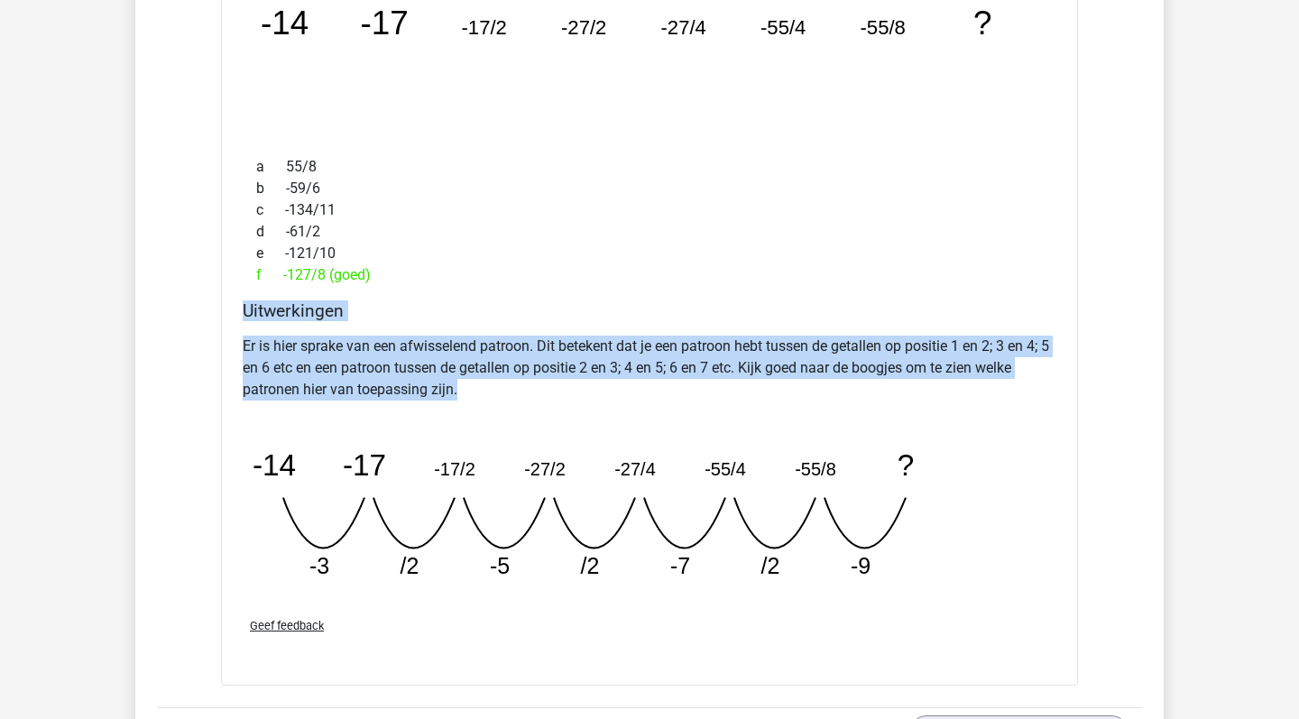
drag, startPoint x: 242, startPoint y: 309, endPoint x: 483, endPoint y: 391, distance: 254.2
click at [483, 392] on div "Uitwerkingen Er is hier sprake van een afwisselend patroon. Dit betekent dat je…" at bounding box center [649, 451] width 828 height 302
click at [483, 391] on p "Er is hier sprake van een afwisselend patroon. Dit betekent dat je een patroon …" at bounding box center [650, 368] width 814 height 65
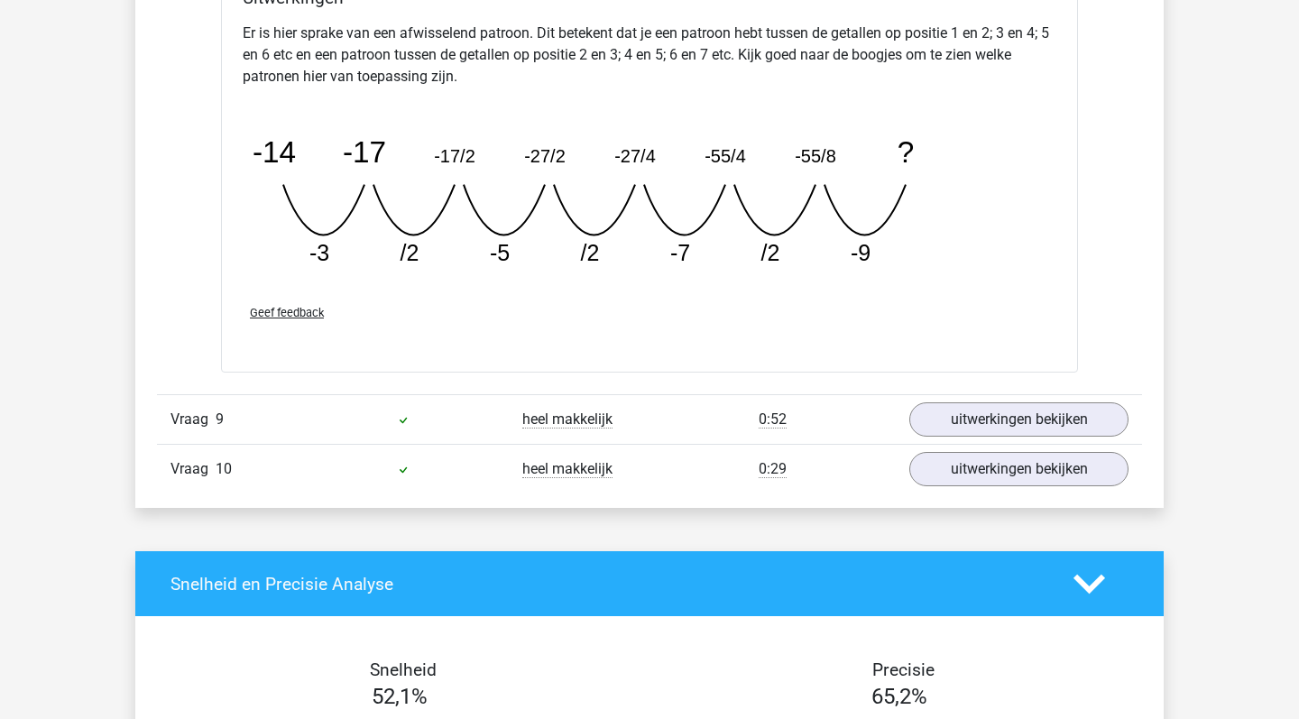
scroll to position [8427, 0]
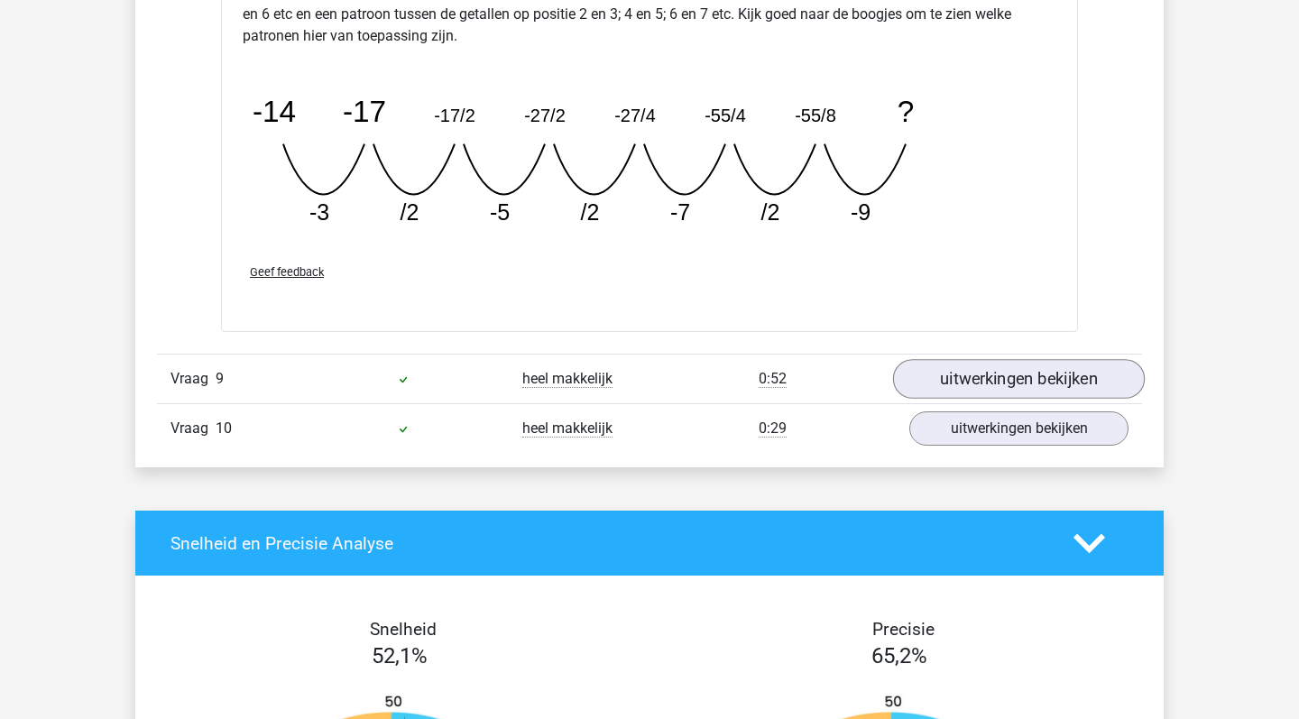
click at [1061, 369] on link "uitwerkingen bekijken" at bounding box center [1019, 379] width 252 height 40
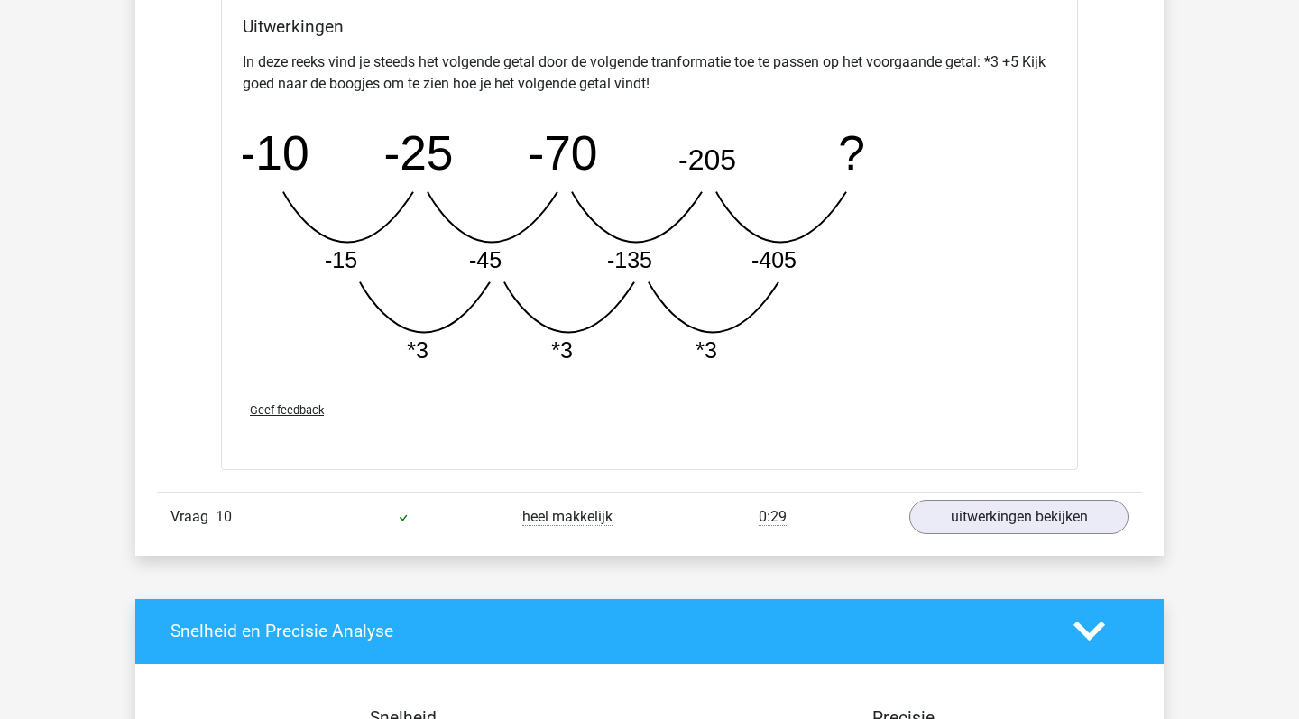
scroll to position [9339, 0]
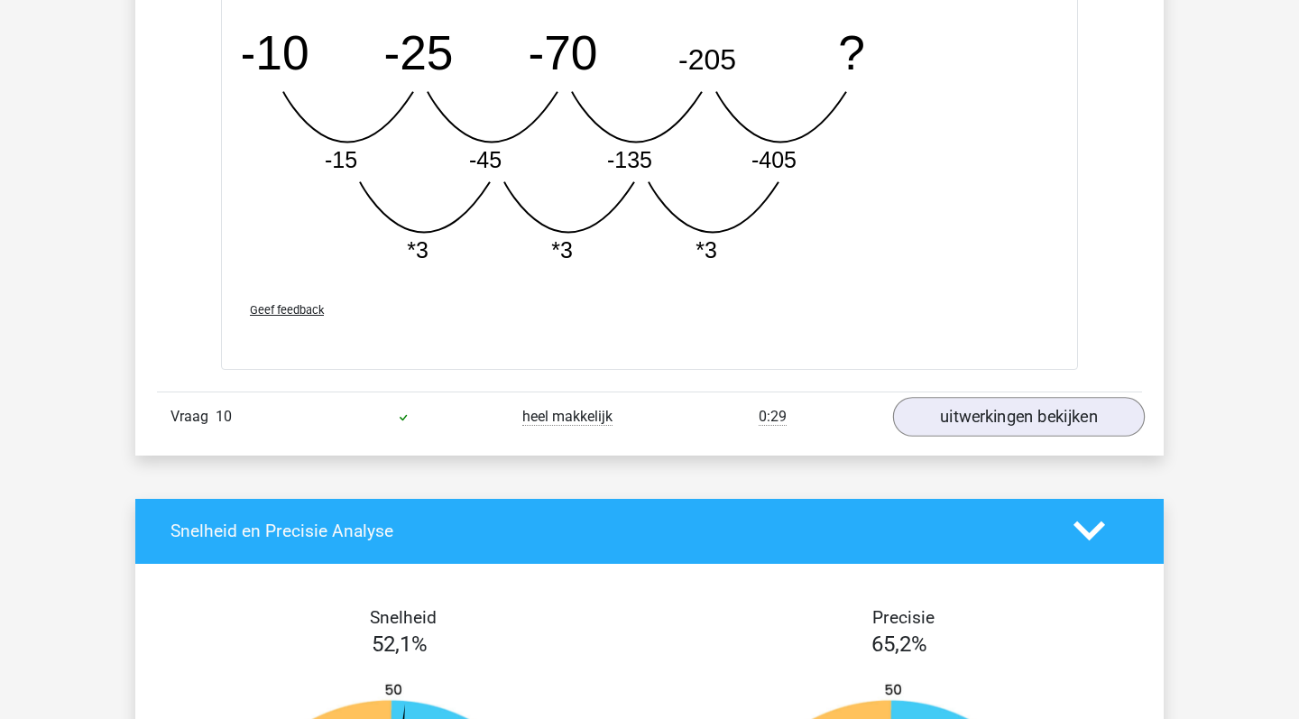
click at [1031, 417] on link "uitwerkingen bekijken" at bounding box center [1019, 417] width 252 height 40
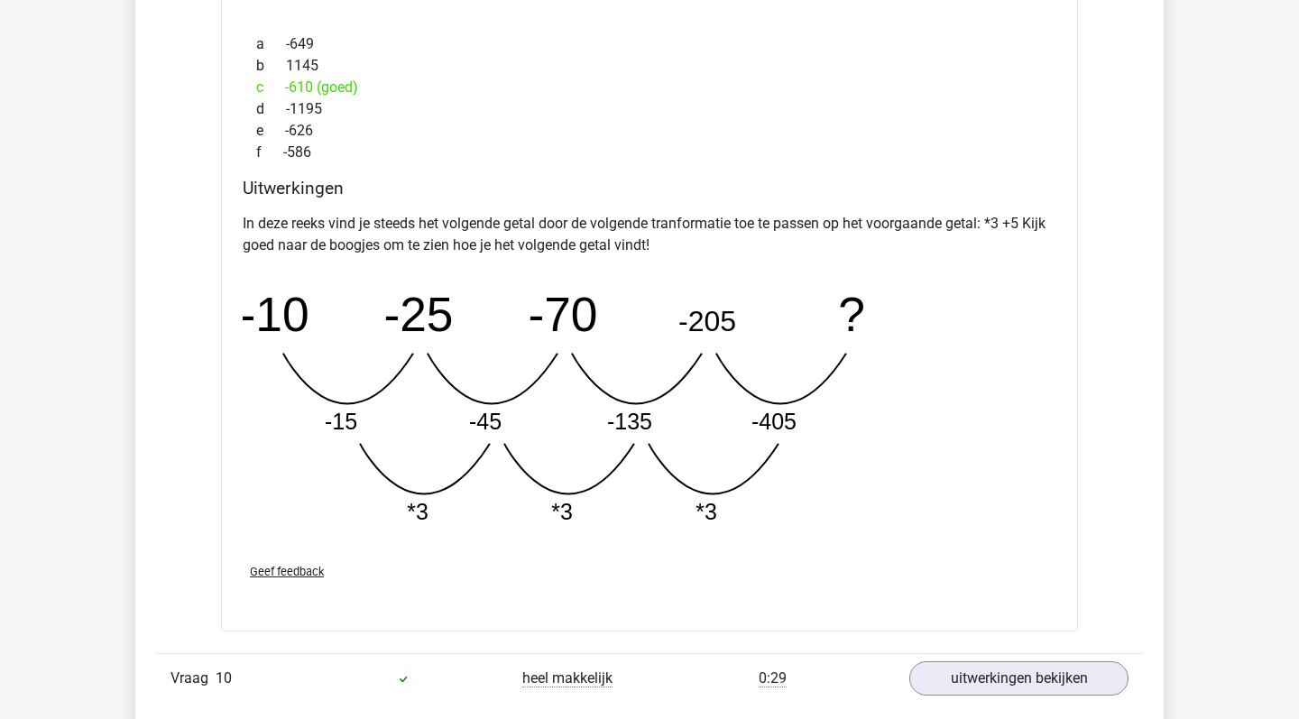
scroll to position [9074, 0]
